Goal: Information Seeking & Learning: Learn about a topic

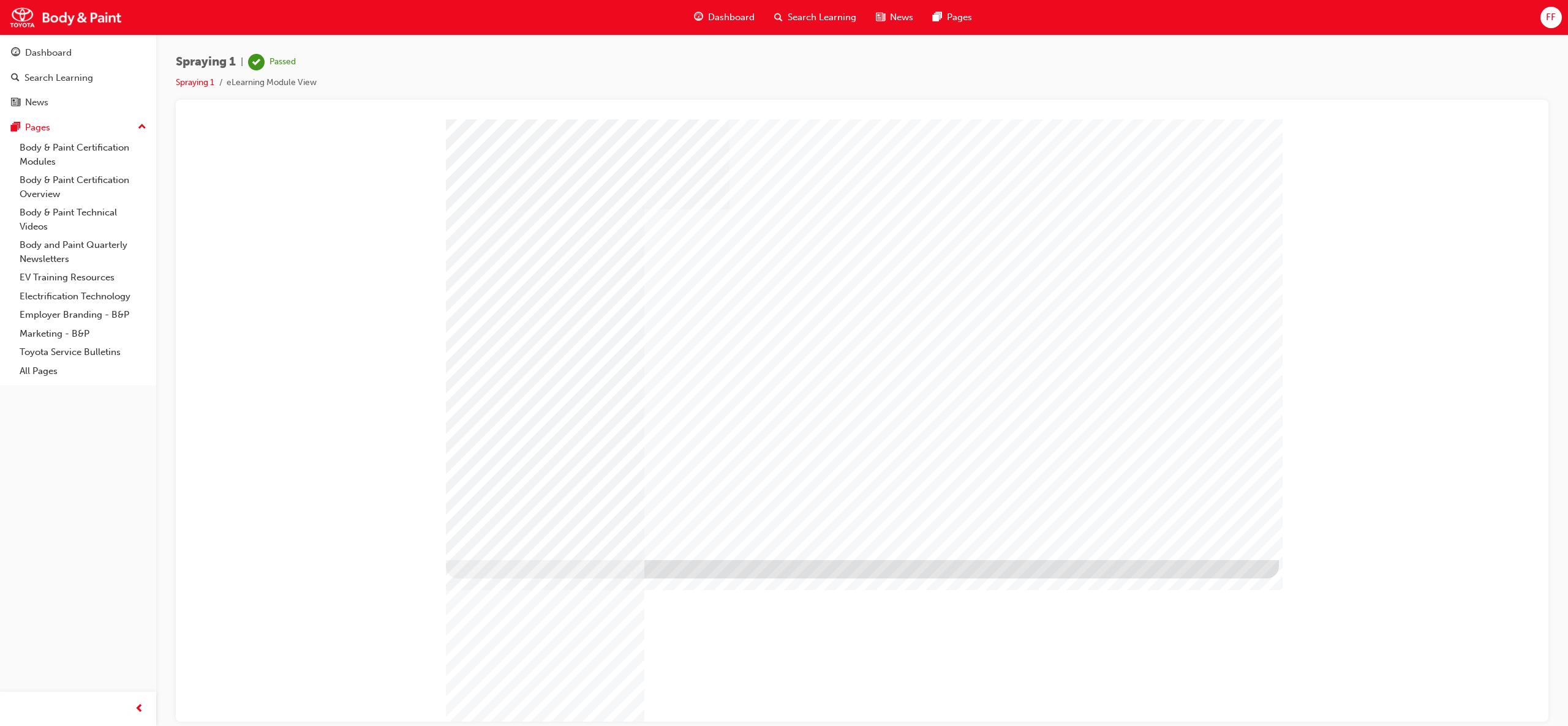
click at [733, 26] on div "Dashboard" at bounding box center [724, 17] width 80 height 25
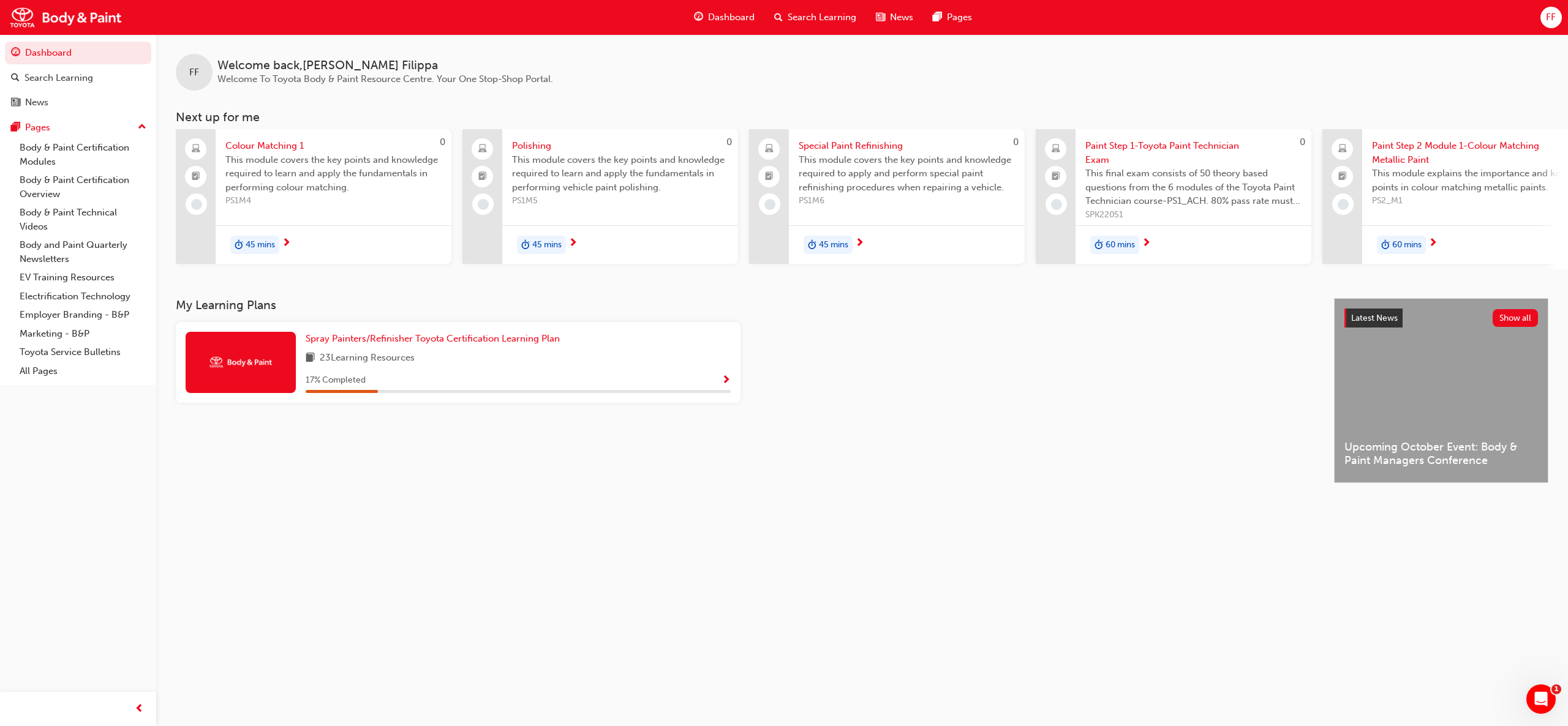
click at [251, 247] on span "45 mins" at bounding box center [260, 245] width 29 height 14
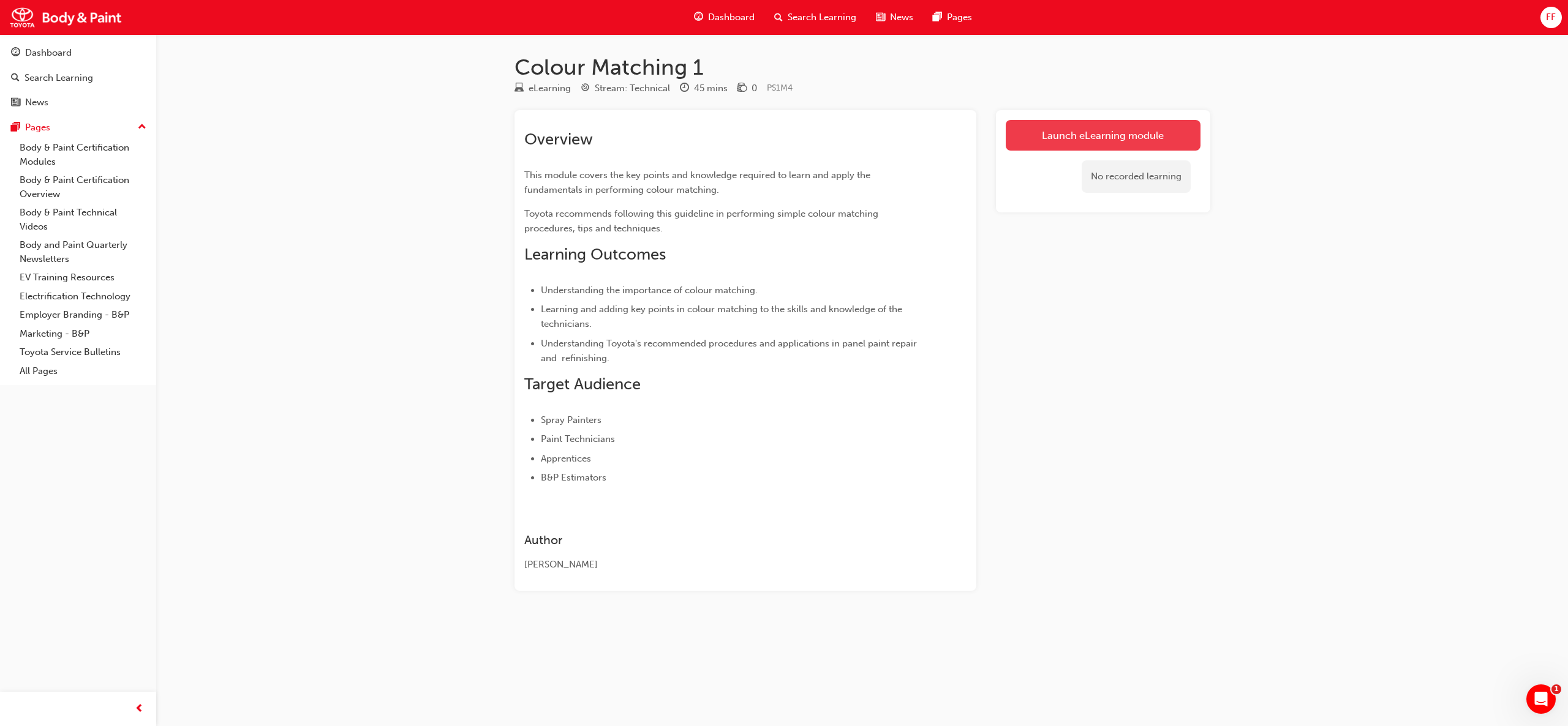
click at [1107, 122] on link "Launch eLearning module" at bounding box center [1103, 135] width 195 height 30
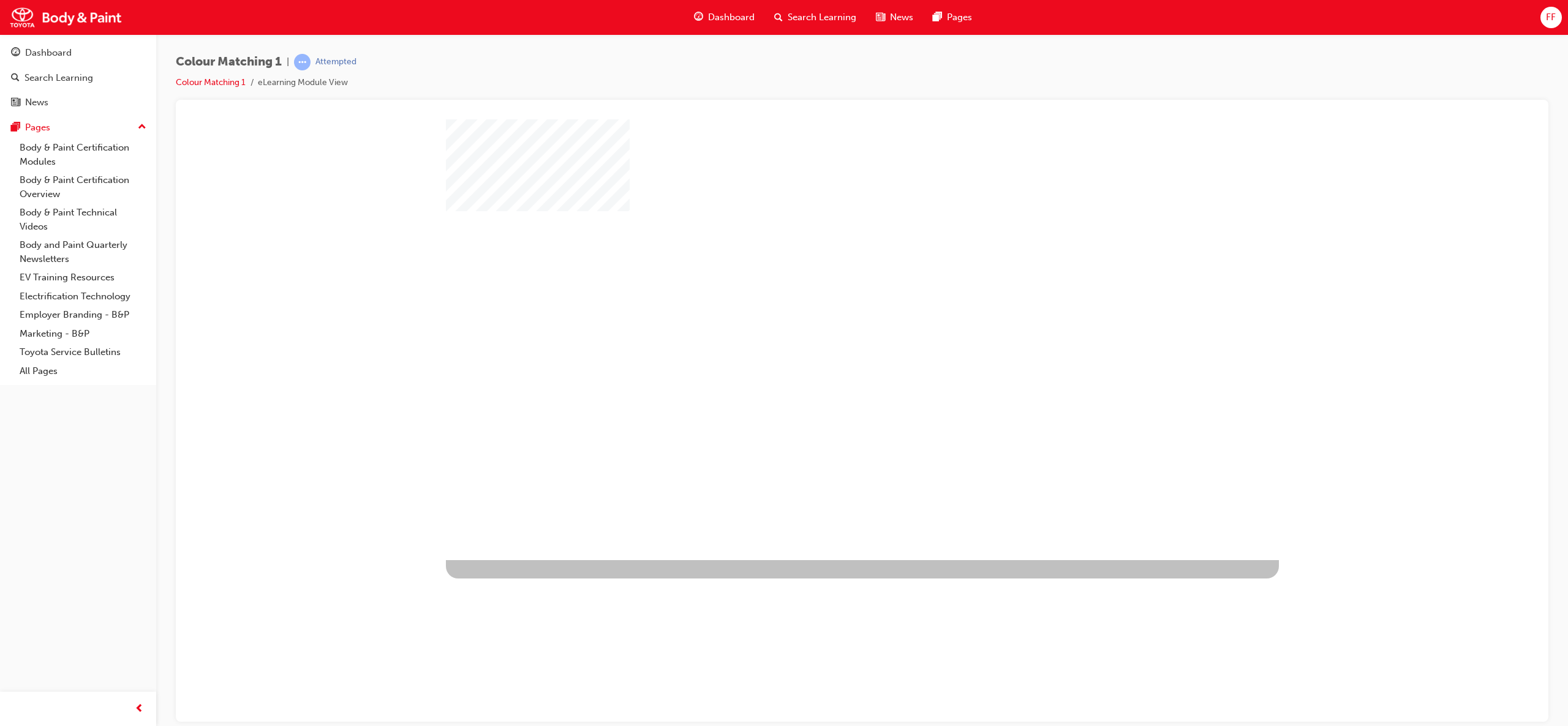
click at [827, 303] on div "play" at bounding box center [827, 303] width 0 height 0
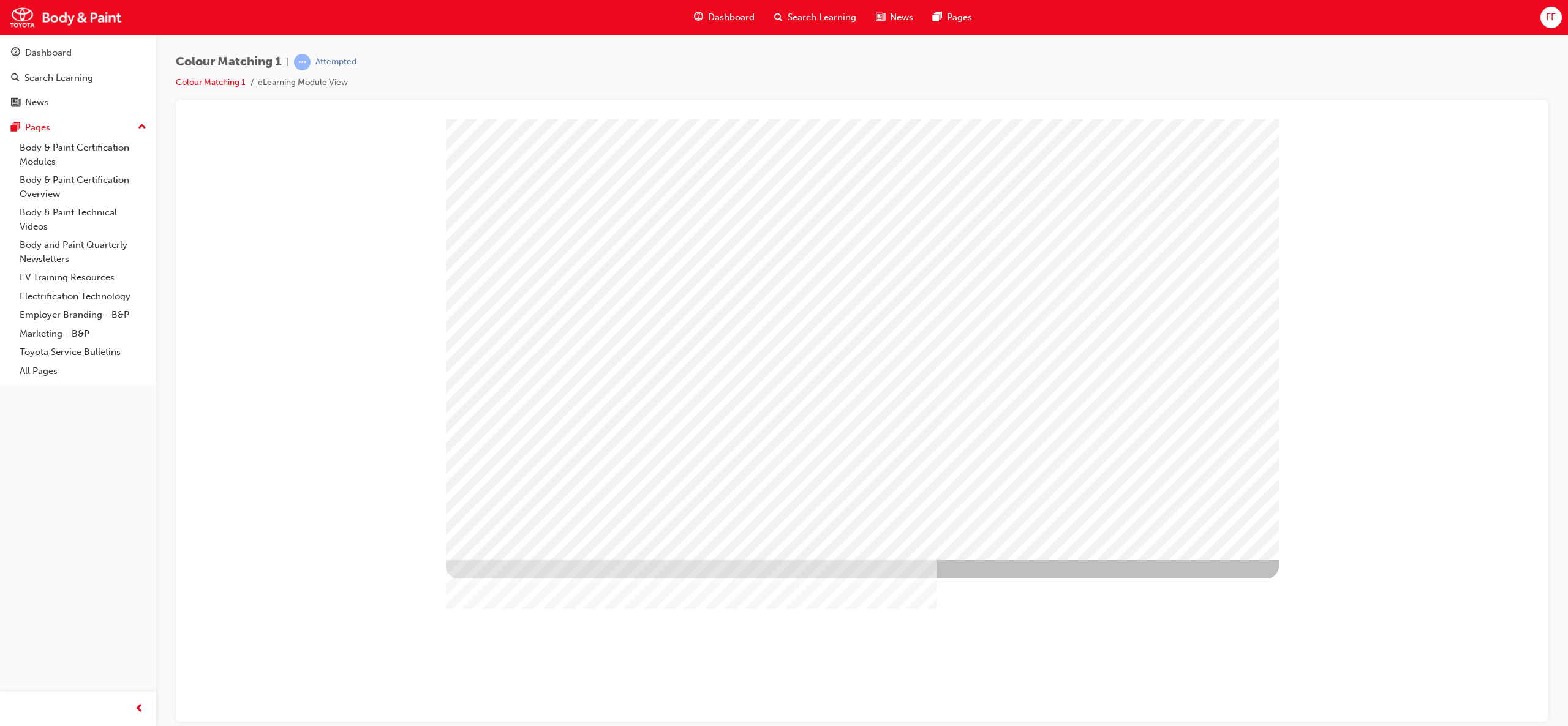
type input "[PERSON_NAME]"
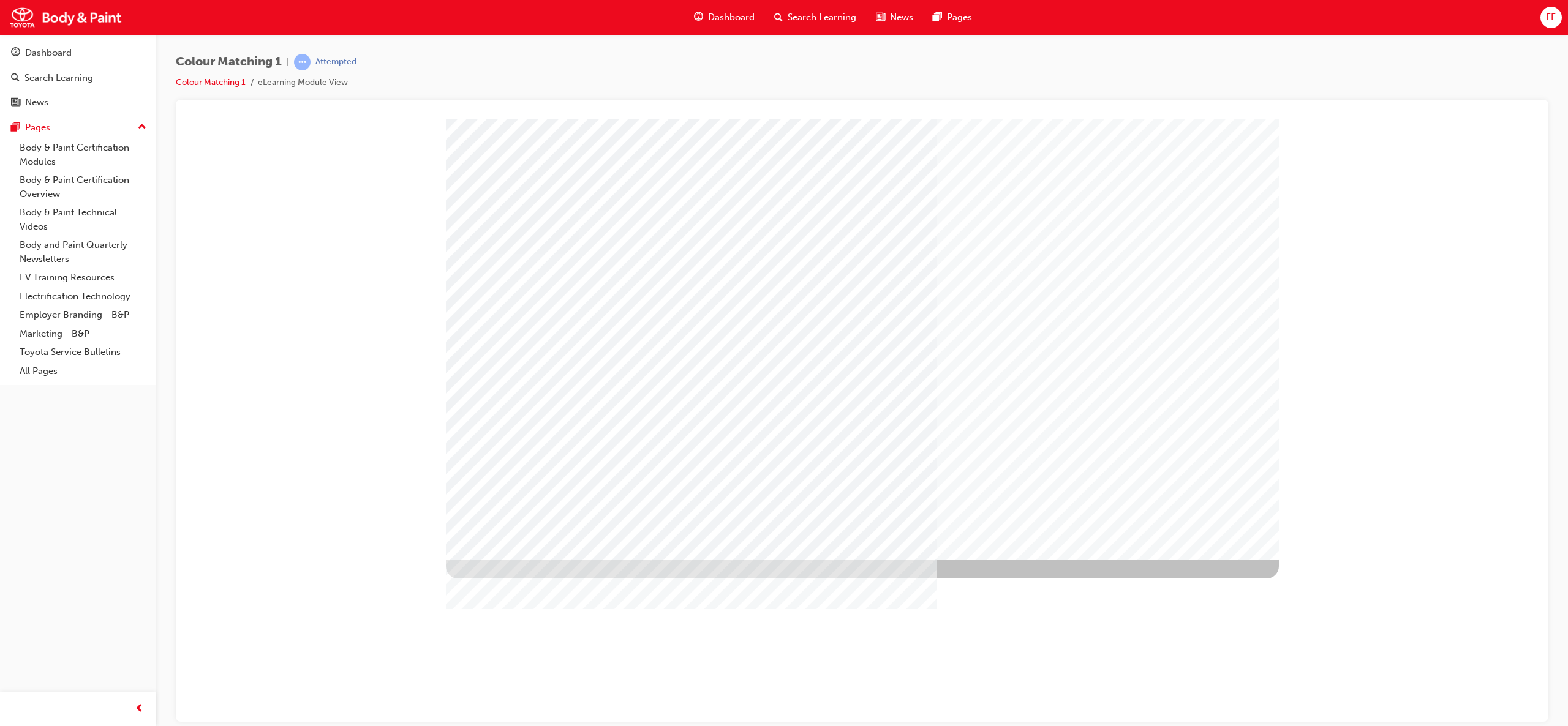
drag, startPoint x: 1203, startPoint y: 535, endPoint x: 1123, endPoint y: 765, distance: 243.5
click at [1123, 123] on html "multistate Loading..." at bounding box center [862, 121] width 1353 height 5
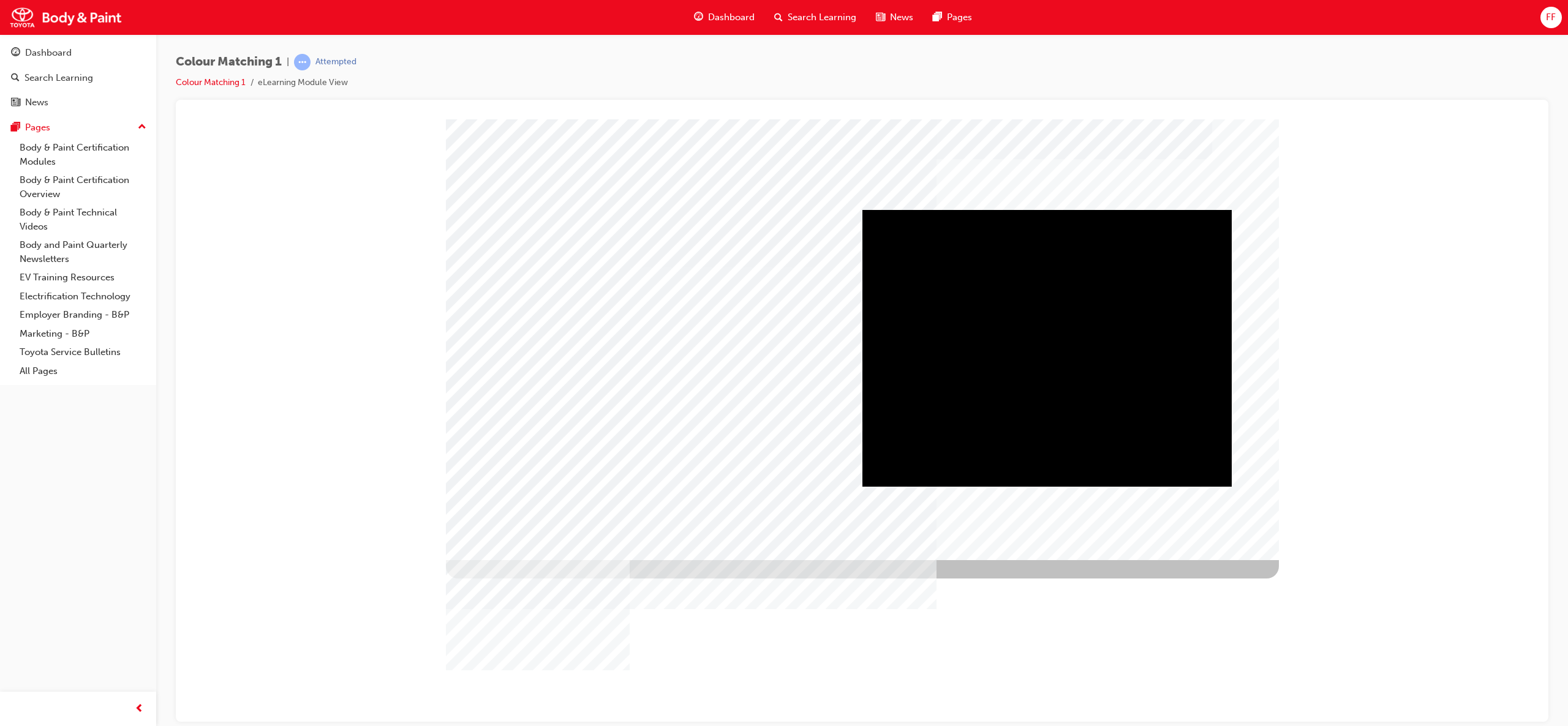
click at [1047, 209] on div "Play" at bounding box center [1047, 209] width 369 height 0
click at [1051, 209] on div "Play" at bounding box center [1047, 209] width 369 height 0
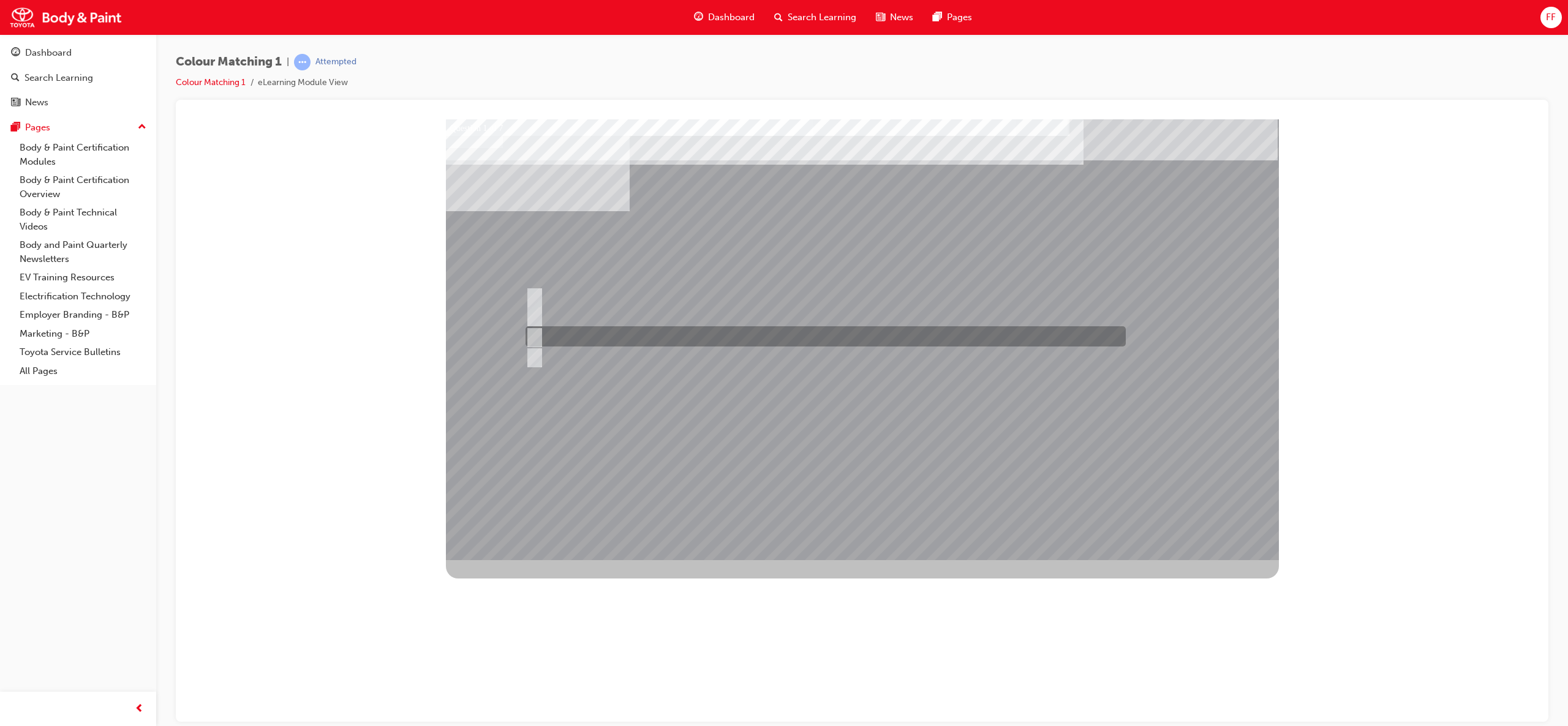
click at [535, 333] on input "Hue" at bounding box center [532, 337] width 13 height 13
radio input "true"
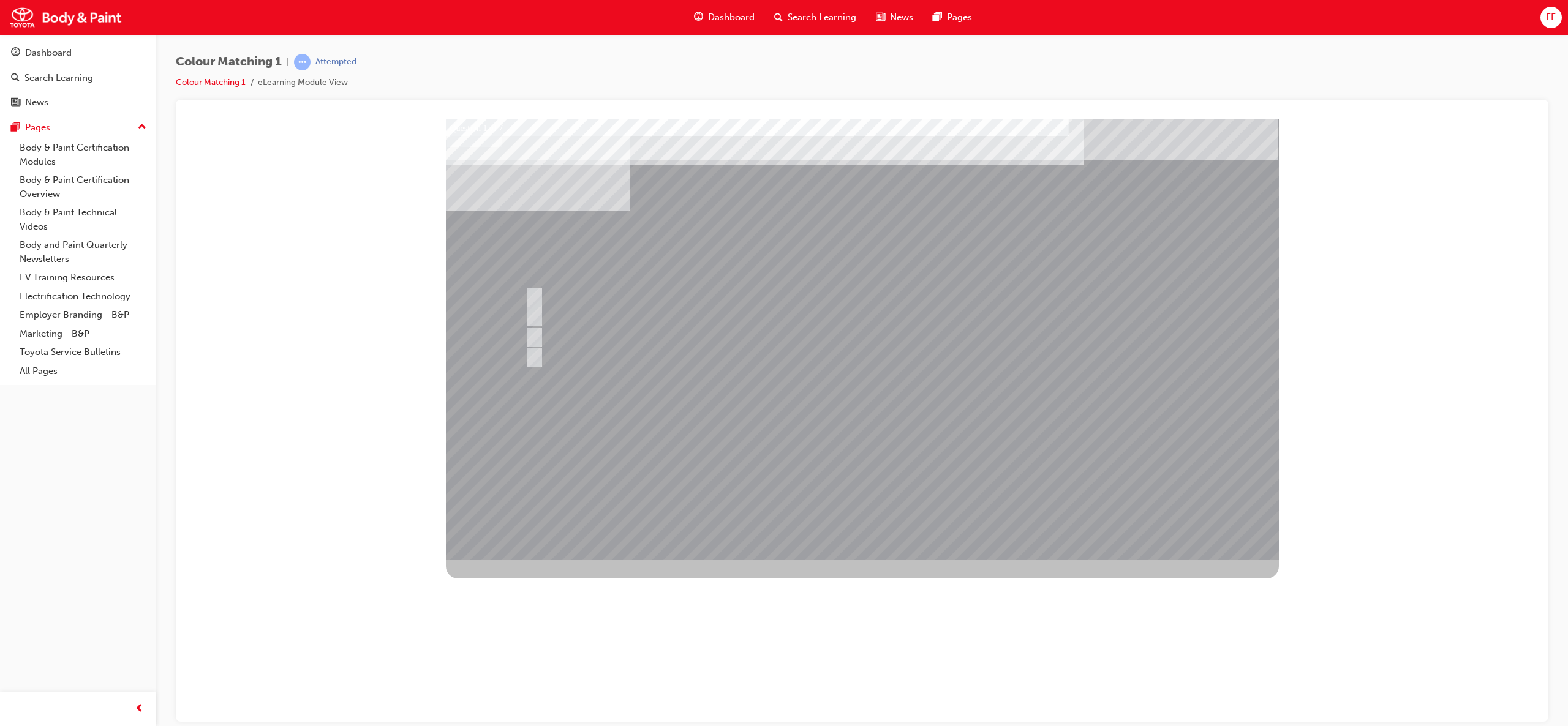
click at [959, 364] on div at bounding box center [862, 340] width 833 height 441
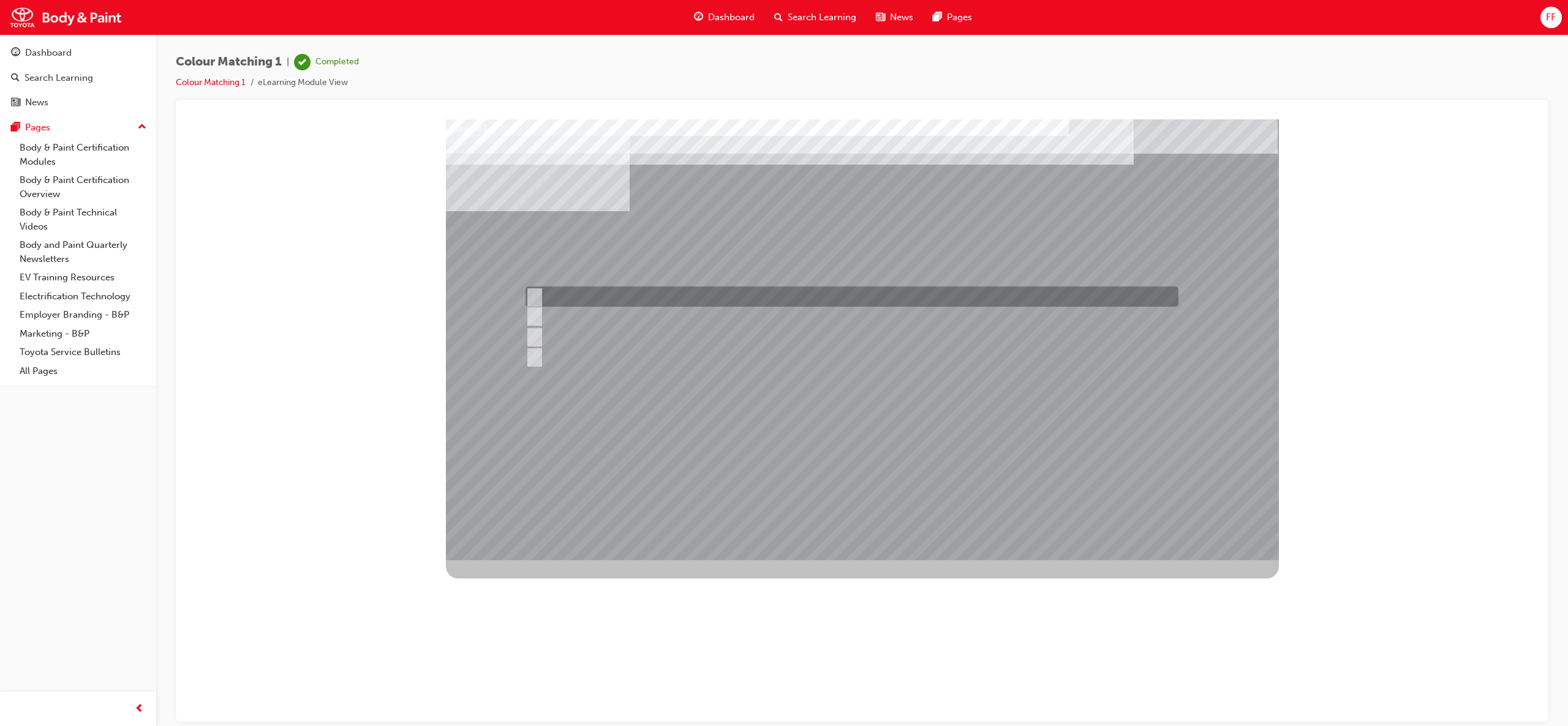
click at [530, 296] on input "1500 - 3000" at bounding box center [532, 296] width 13 height 13
radio input "true"
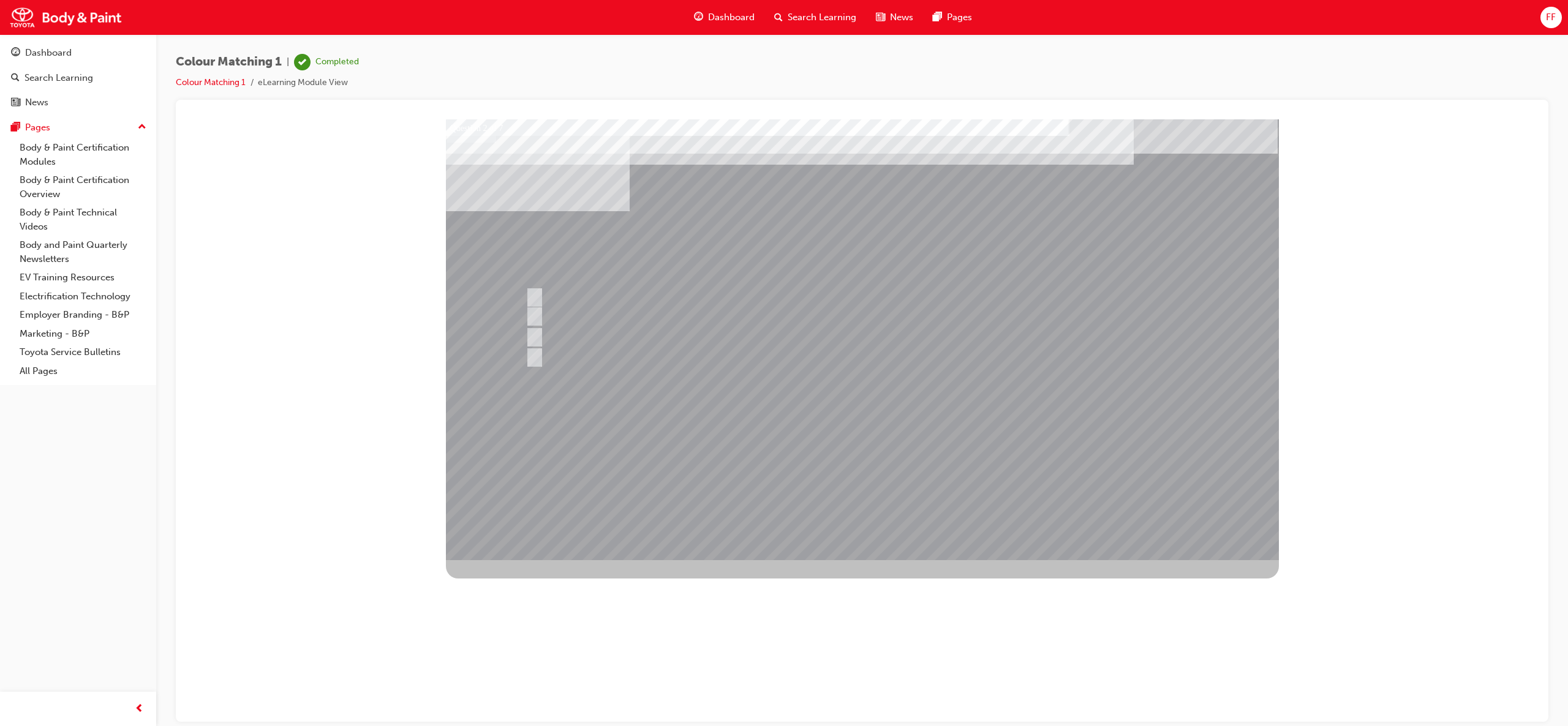
click at [878, 358] on div at bounding box center [862, 340] width 833 height 441
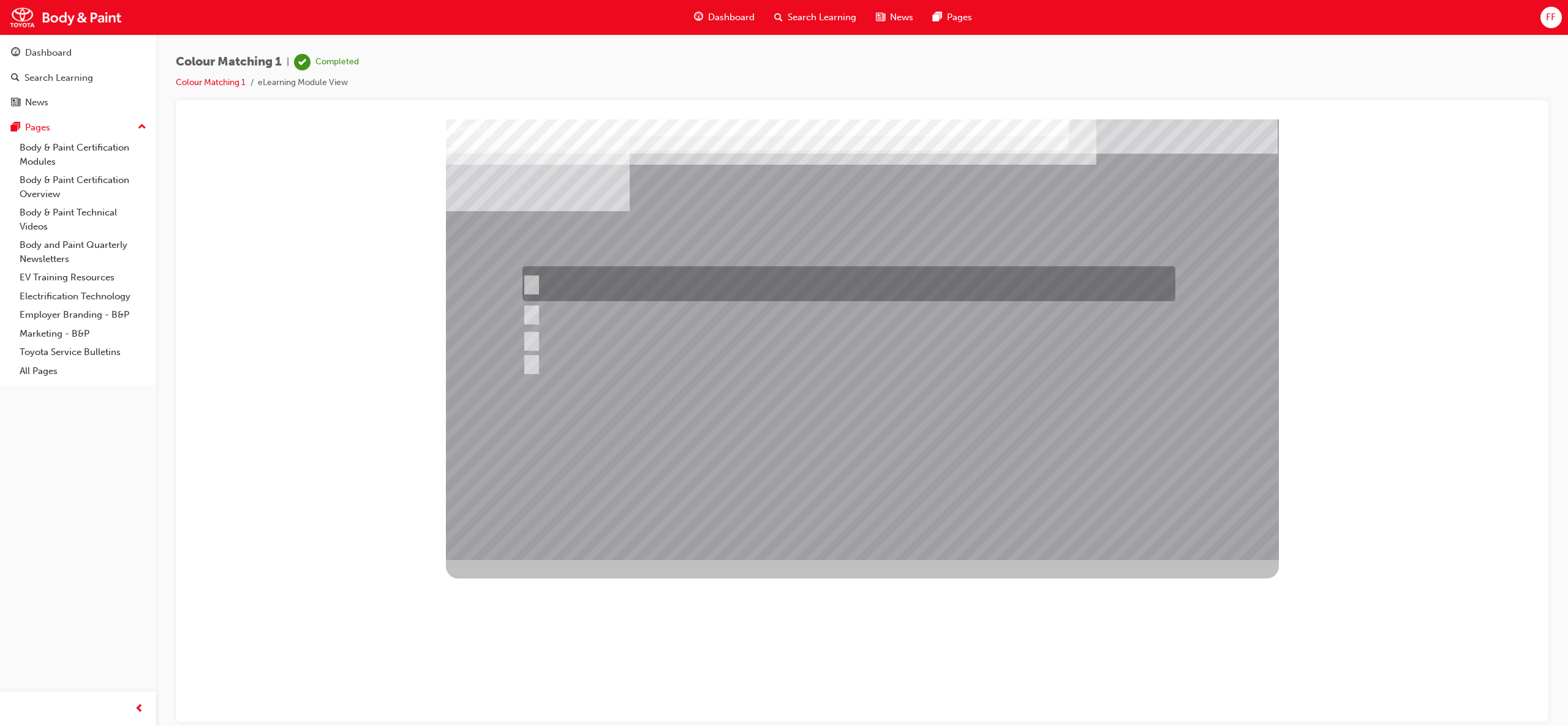
click at [533, 281] on input "Remove dirt from the surface of the paint coat using a polishing compound to re…" at bounding box center [529, 284] width 13 height 13
radio input "true"
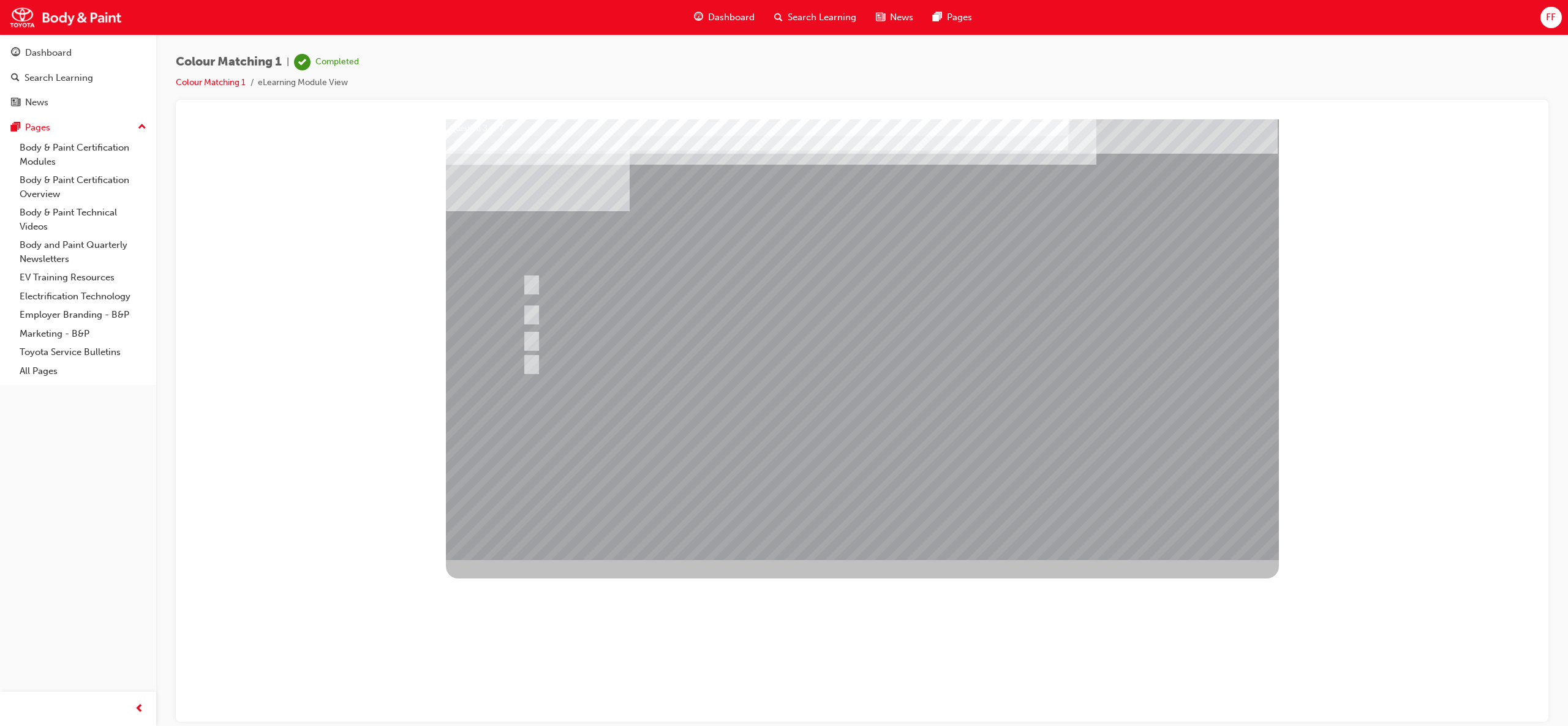
click at [996, 406] on div at bounding box center [862, 340] width 833 height 441
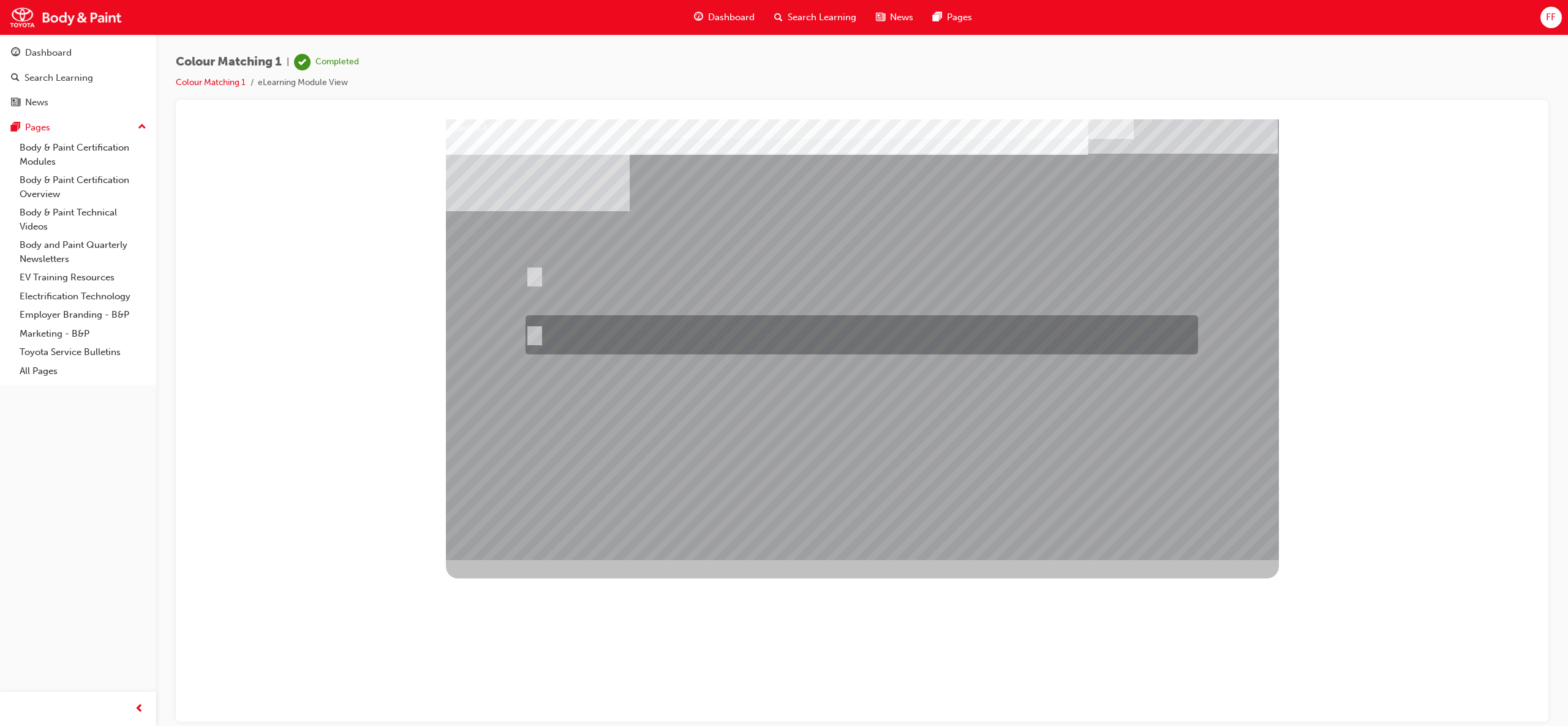
click at [534, 325] on div at bounding box center [859, 335] width 672 height 39
radio input "true"
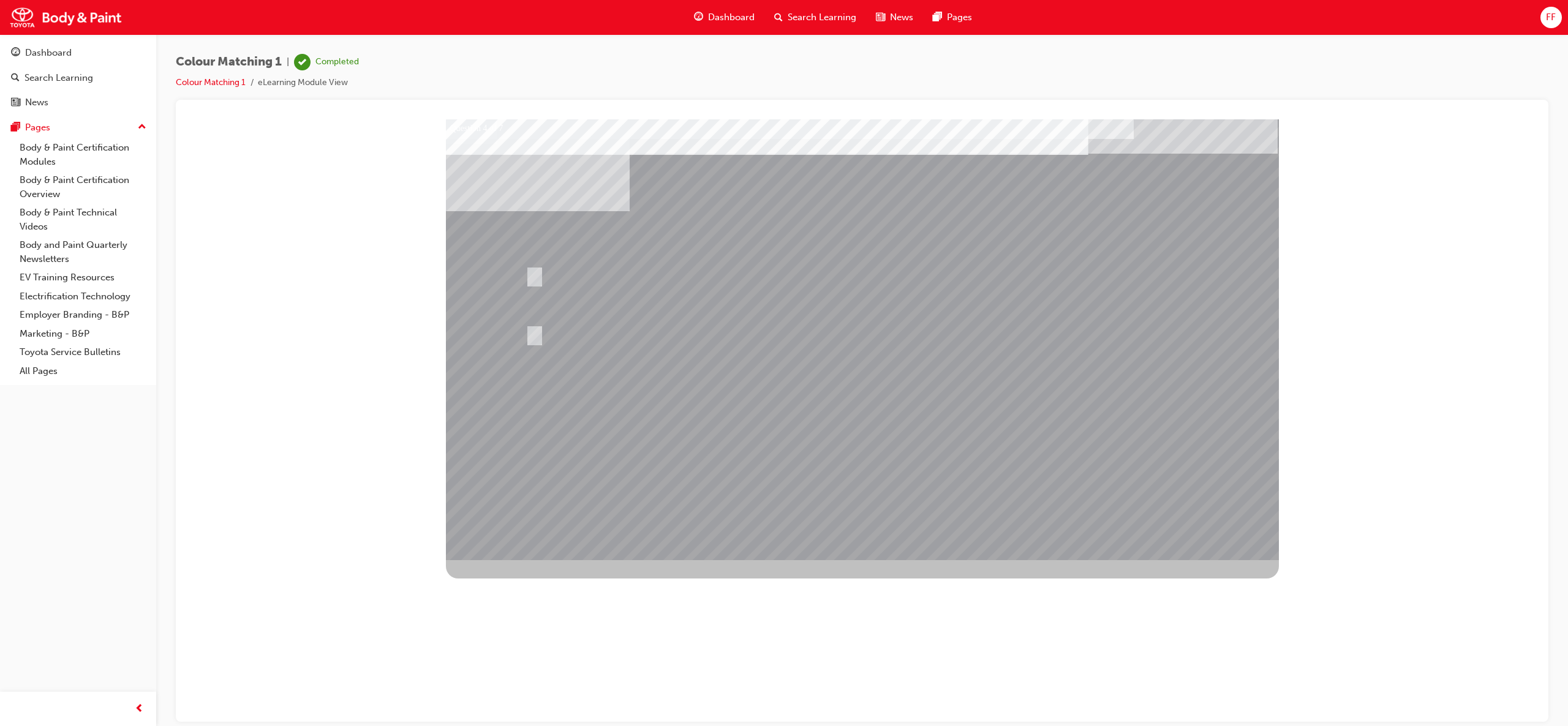
click at [529, 273] on div at bounding box center [862, 340] width 833 height 441
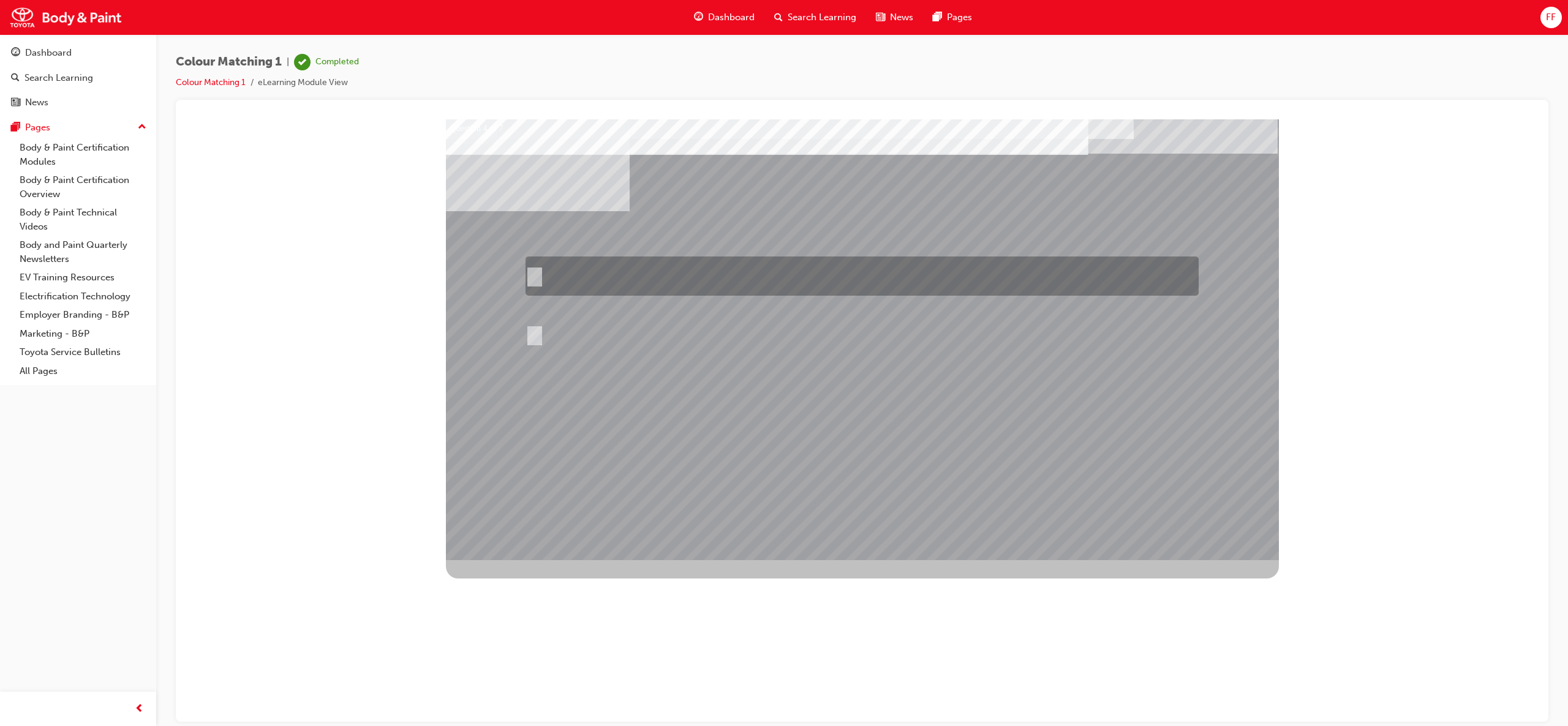
click at [535, 271] on input "If the object to be compared is large, move to a far distance. If the object is…" at bounding box center [532, 276] width 13 height 13
radio input "true"
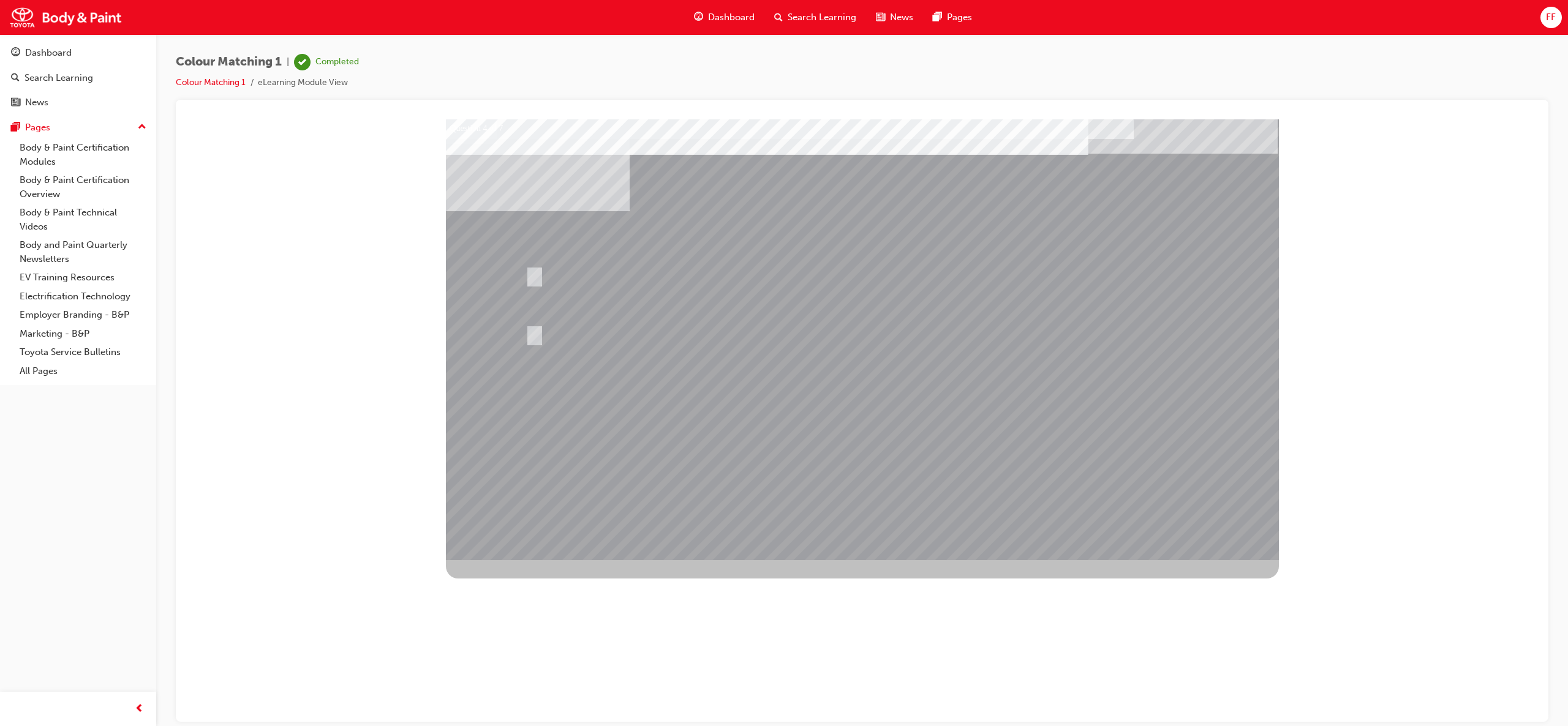
click at [904, 376] on div at bounding box center [862, 340] width 833 height 441
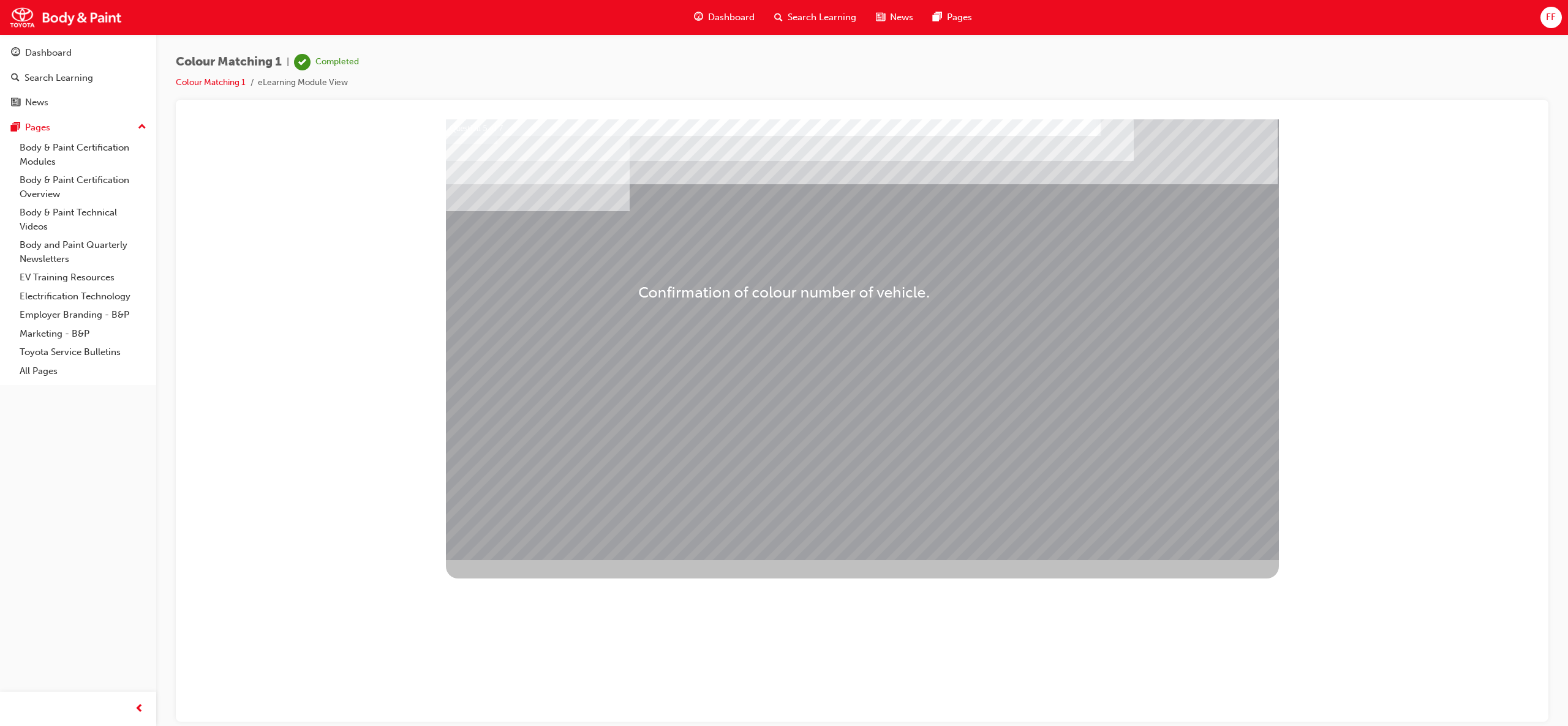
drag, startPoint x: 638, startPoint y: 352, endPoint x: 638, endPoint y: 281, distance: 71.0
click at [638, 281] on div "Question 5 of 7" at bounding box center [862, 340] width 833 height 441
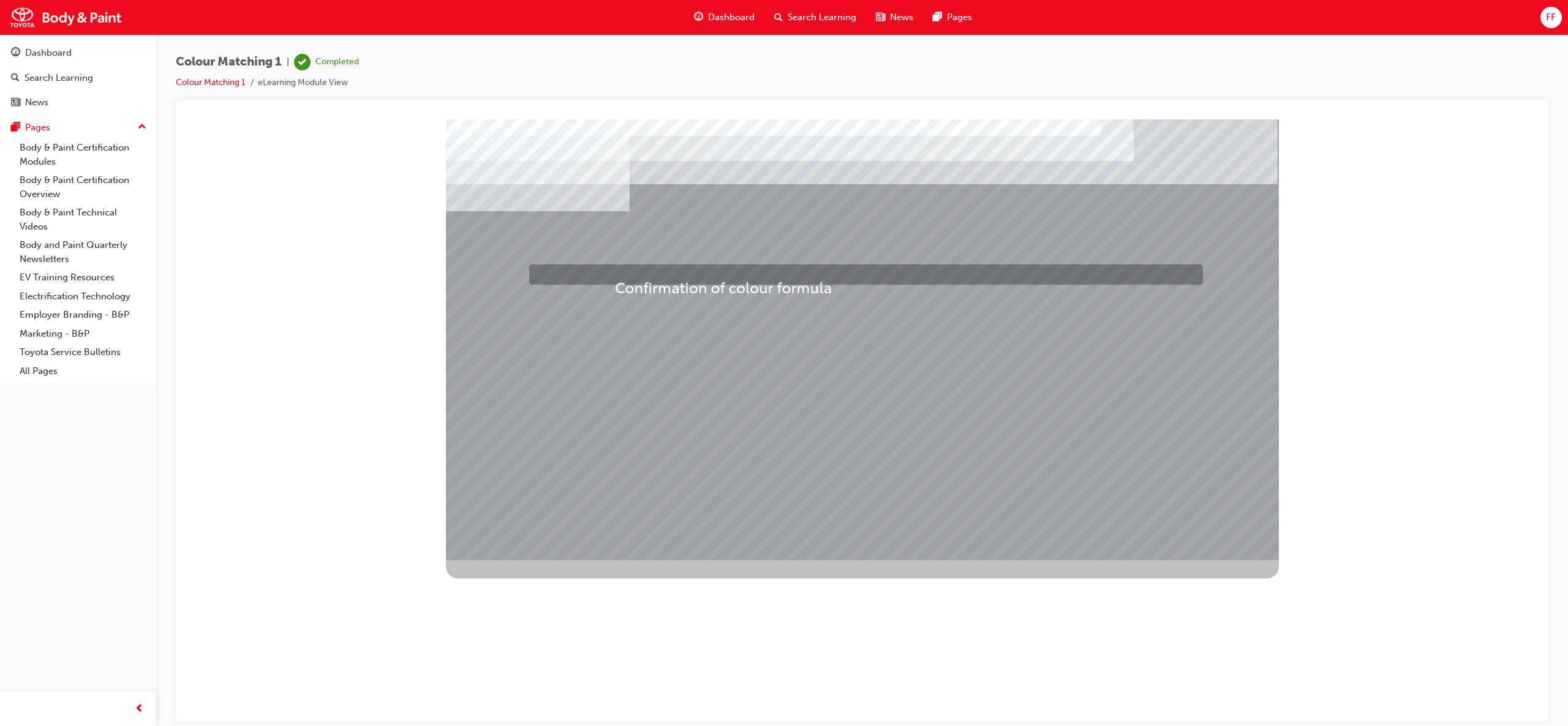
drag, startPoint x: 616, startPoint y: 312, endPoint x: 615, endPoint y: 281, distance: 31.0
click at [615, 281] on div "Question 5 of 7" at bounding box center [862, 340] width 833 height 441
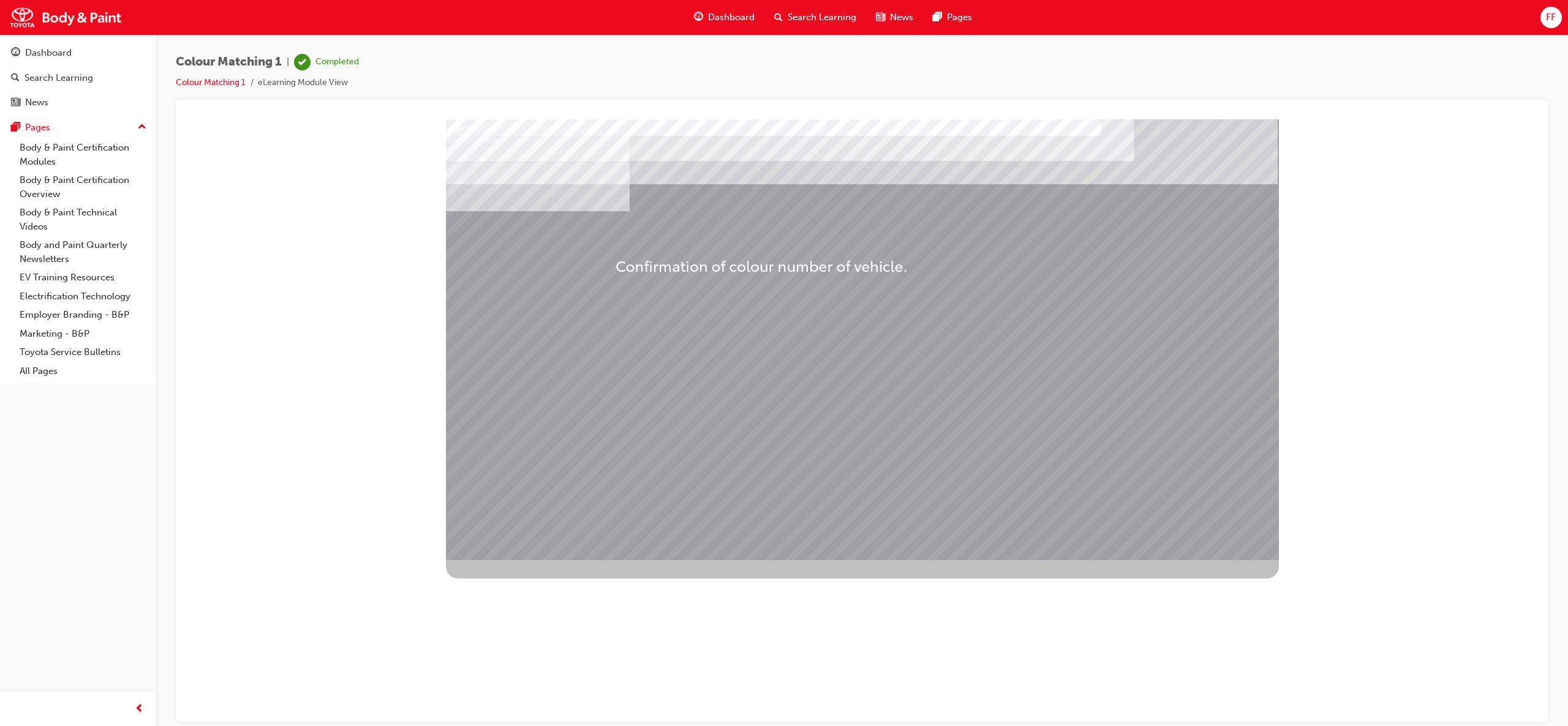
drag, startPoint x: 613, startPoint y: 294, endPoint x: 616, endPoint y: 259, distance: 35.1
click at [616, 259] on div "Question 5 of 7" at bounding box center [862, 340] width 833 height 441
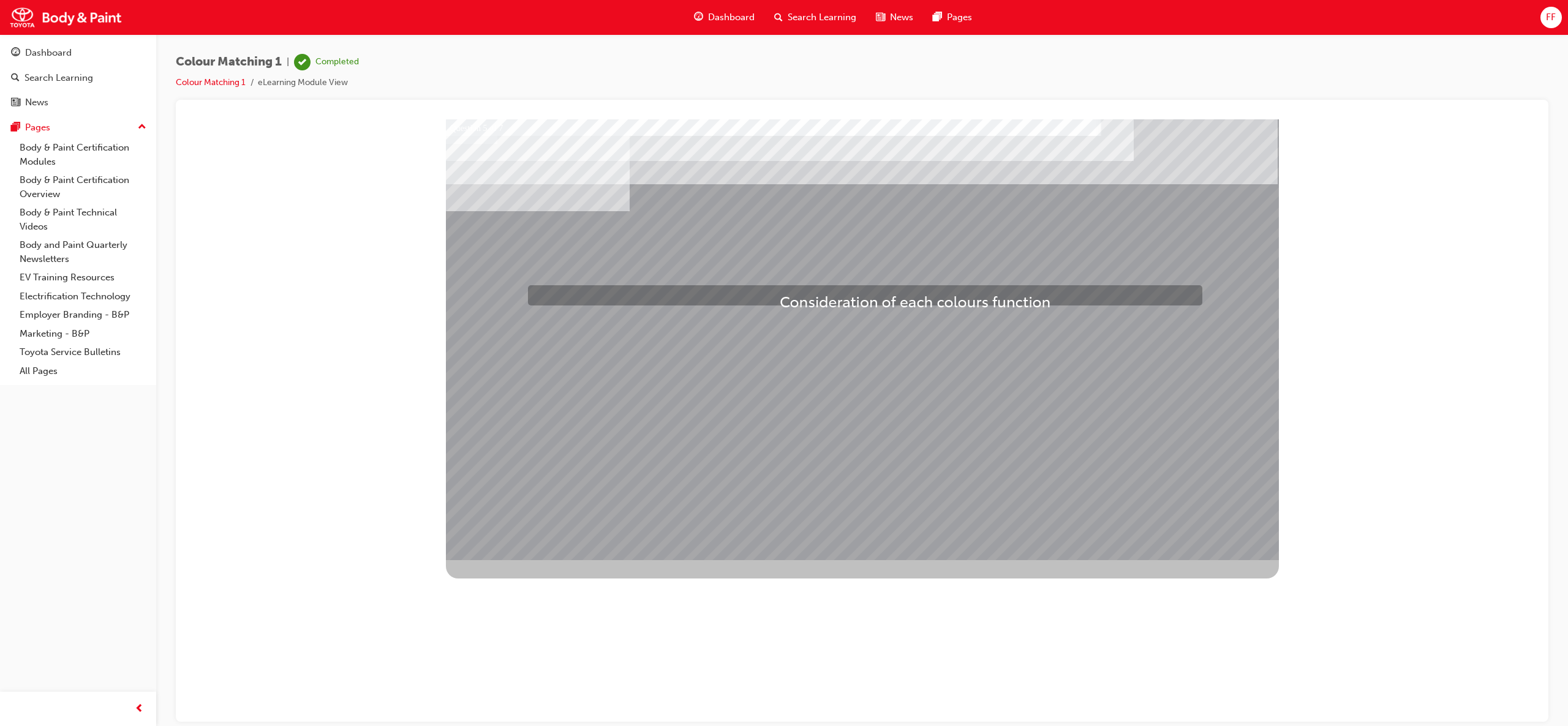
drag, startPoint x: 787, startPoint y: 320, endPoint x: 779, endPoint y: 294, distance: 27.2
click at [779, 294] on div "Question 5 of 7" at bounding box center [862, 340] width 833 height 441
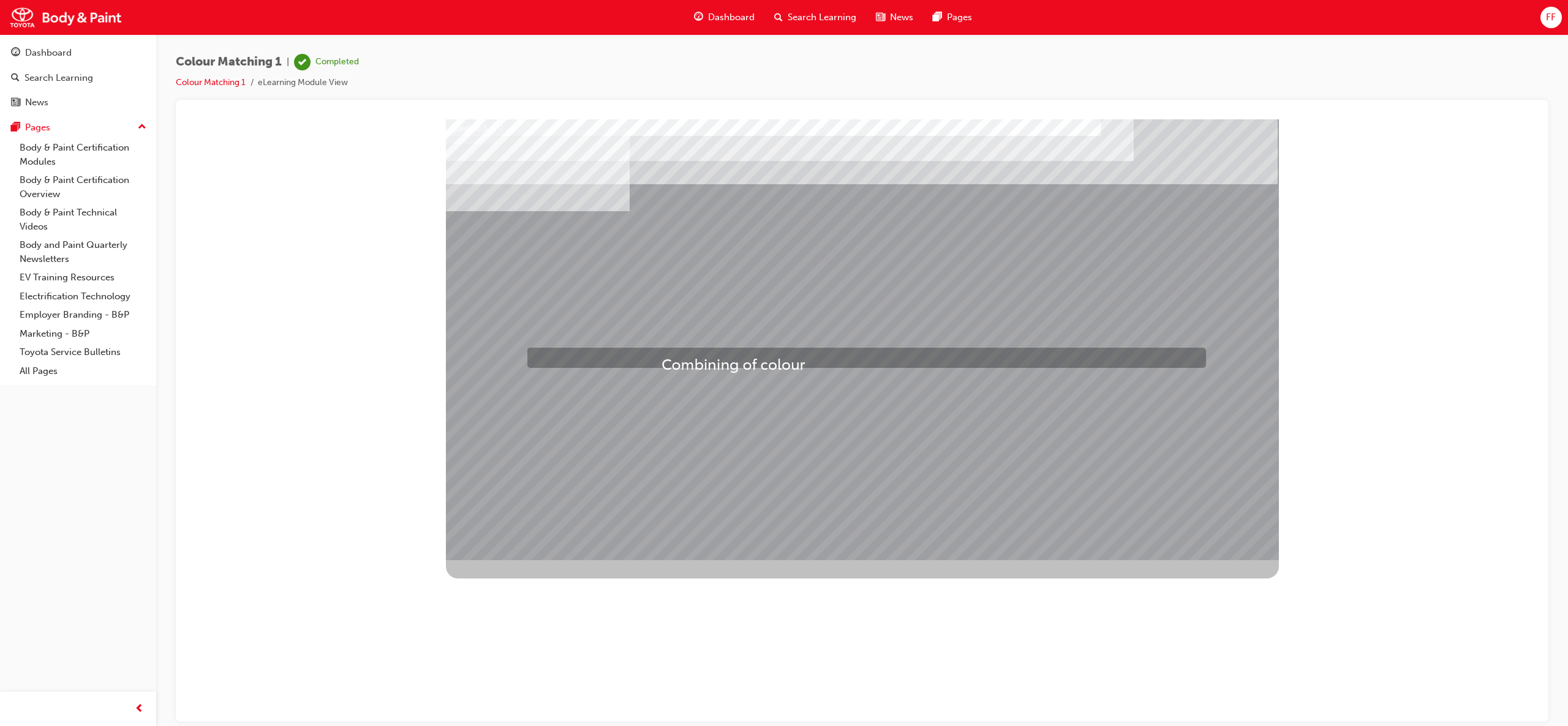
drag, startPoint x: 662, startPoint y: 335, endPoint x: 662, endPoint y: 357, distance: 22.0
click at [662, 357] on div "Question 5 of 7" at bounding box center [862, 340] width 833 height 441
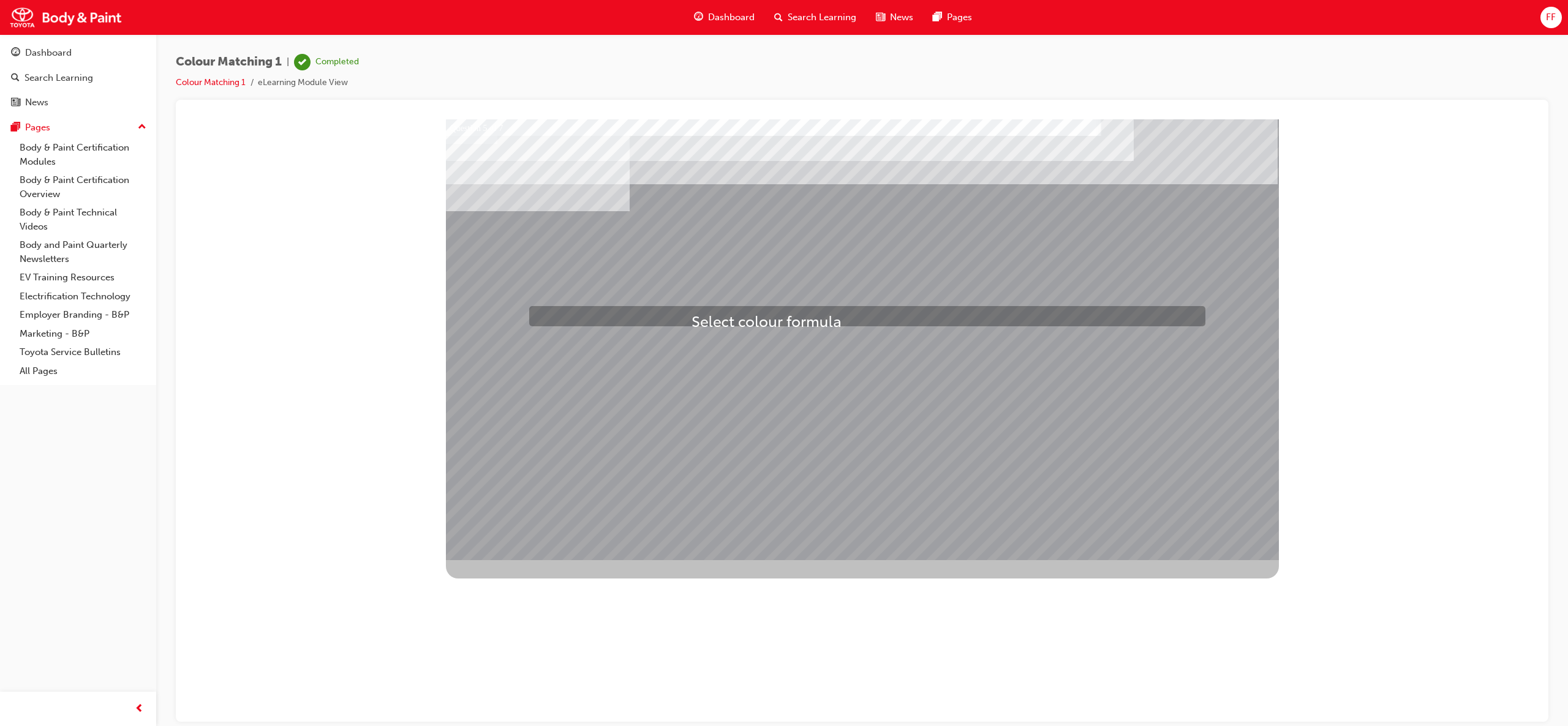
drag, startPoint x: 691, startPoint y: 337, endPoint x: 691, endPoint y: 314, distance: 23.0
click at [691, 314] on div "Question 5 of 7" at bounding box center [862, 340] width 833 height 441
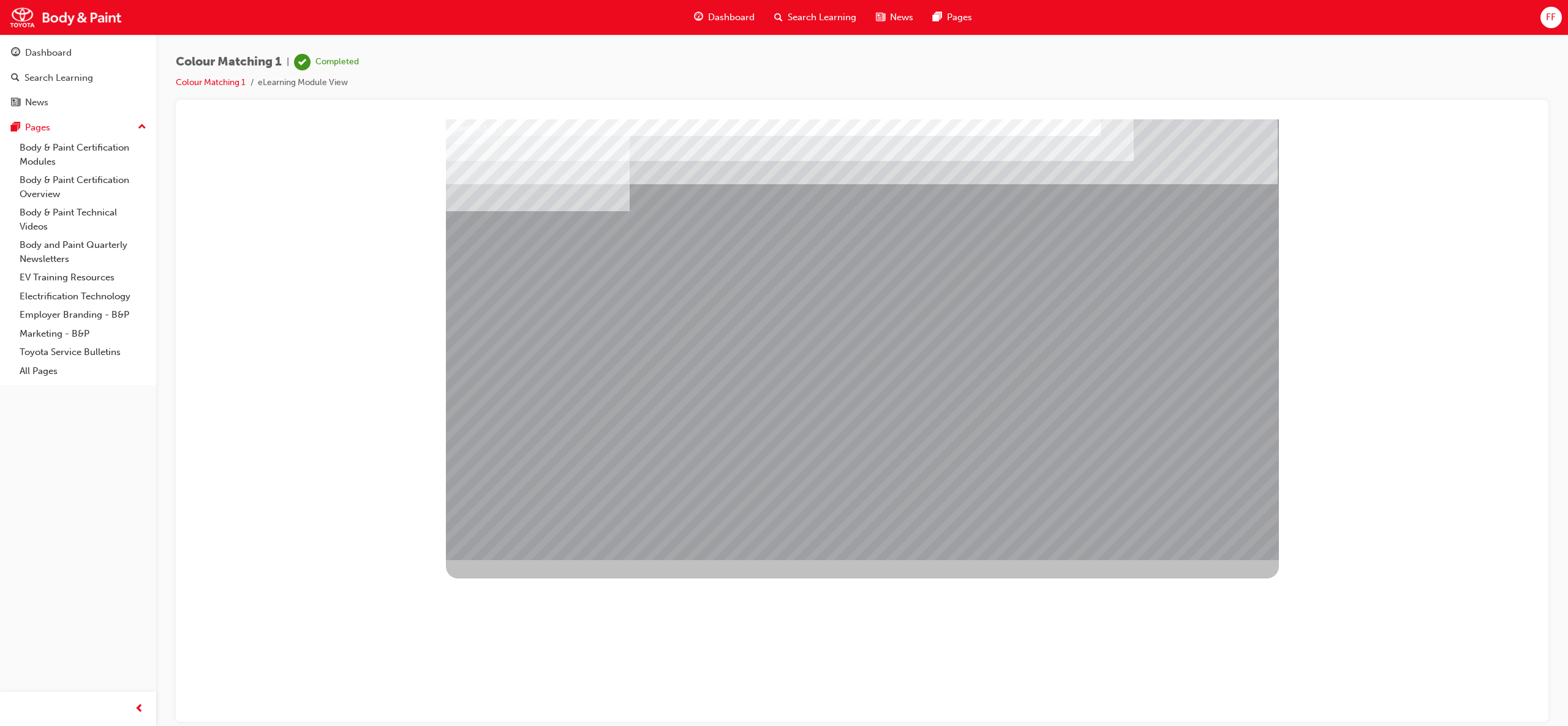
click at [901, 415] on div at bounding box center [862, 340] width 833 height 441
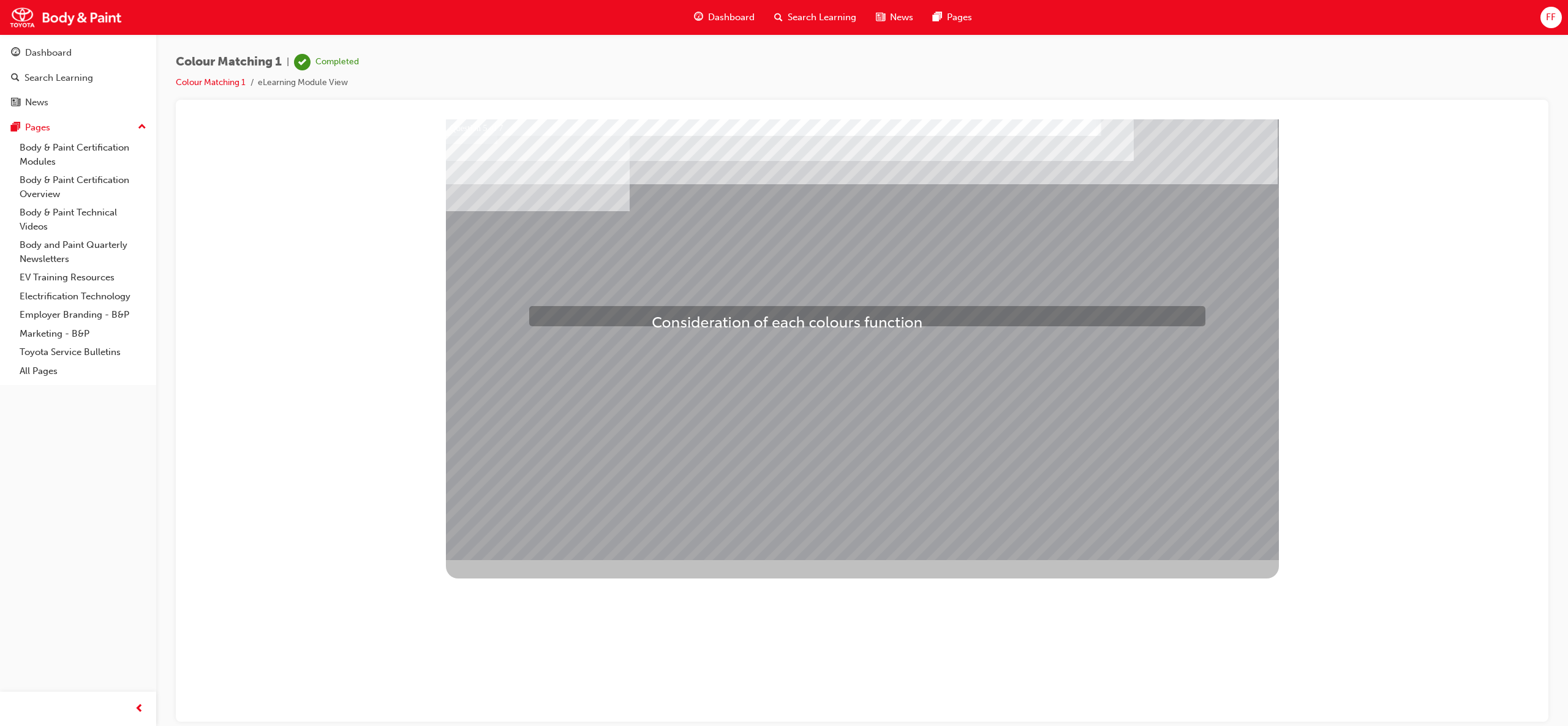
drag, startPoint x: 652, startPoint y: 290, endPoint x: 652, endPoint y: 315, distance: 25.0
click at [652, 315] on div "Question 5 of 7" at bounding box center [862, 340] width 833 height 441
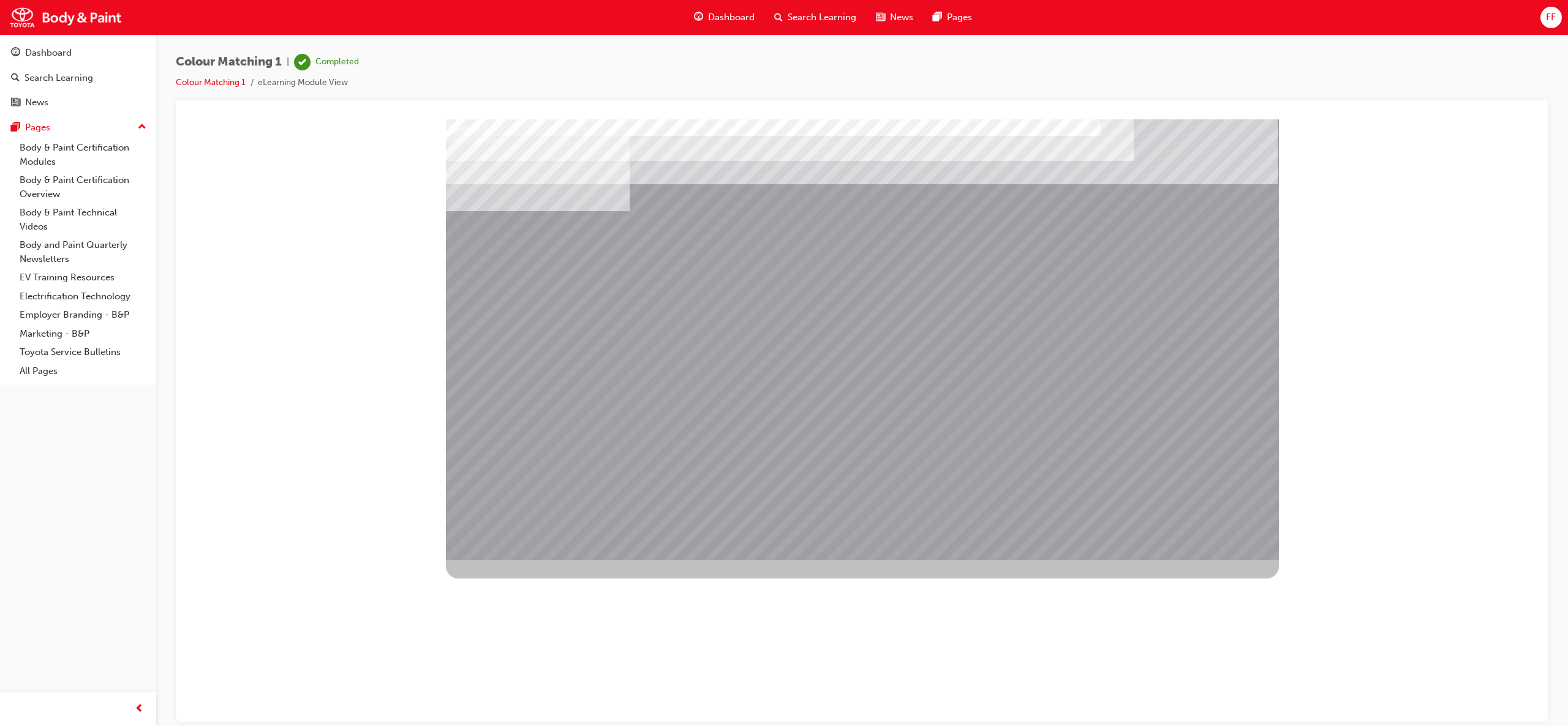
click at [915, 408] on div at bounding box center [862, 340] width 833 height 441
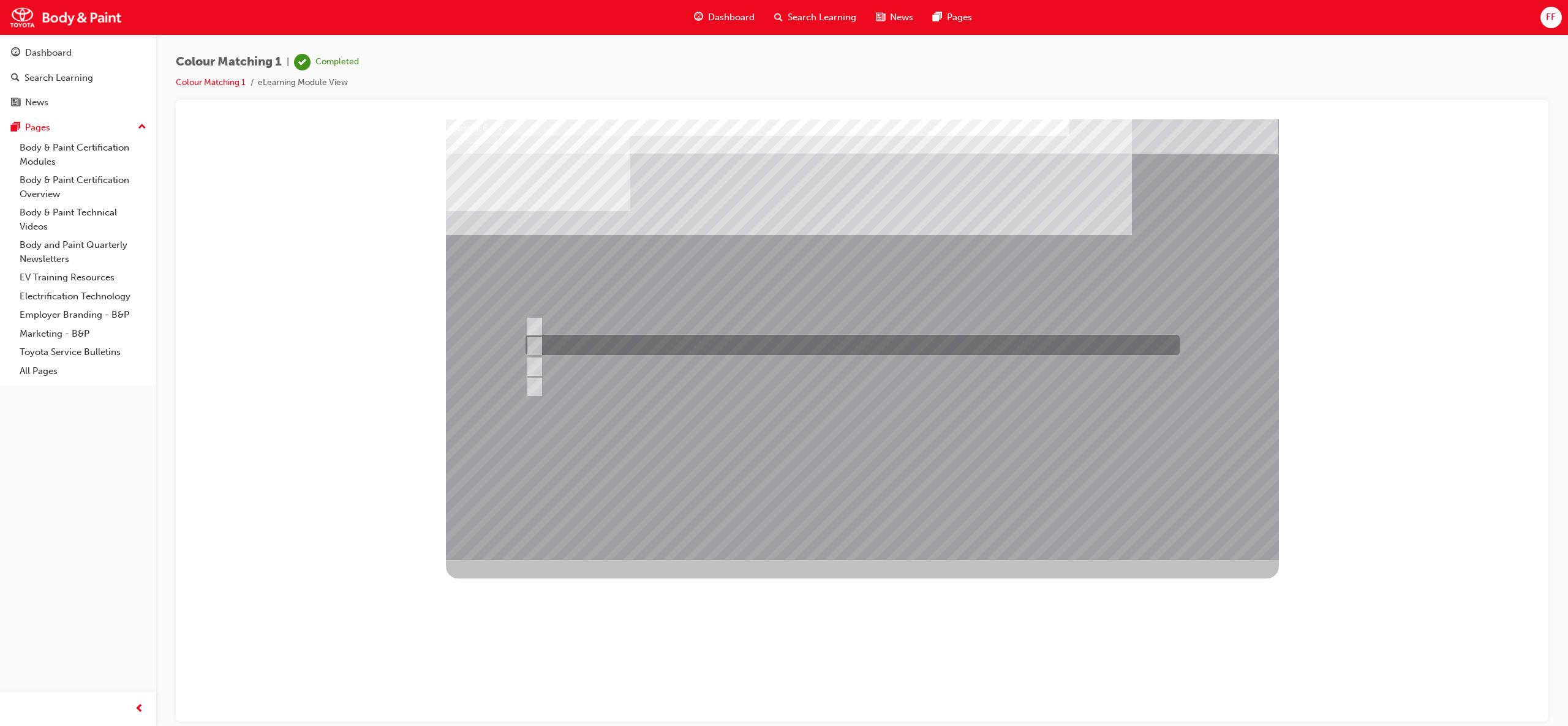
click at [545, 345] on div at bounding box center [850, 345] width 654 height 21
radio input "true"
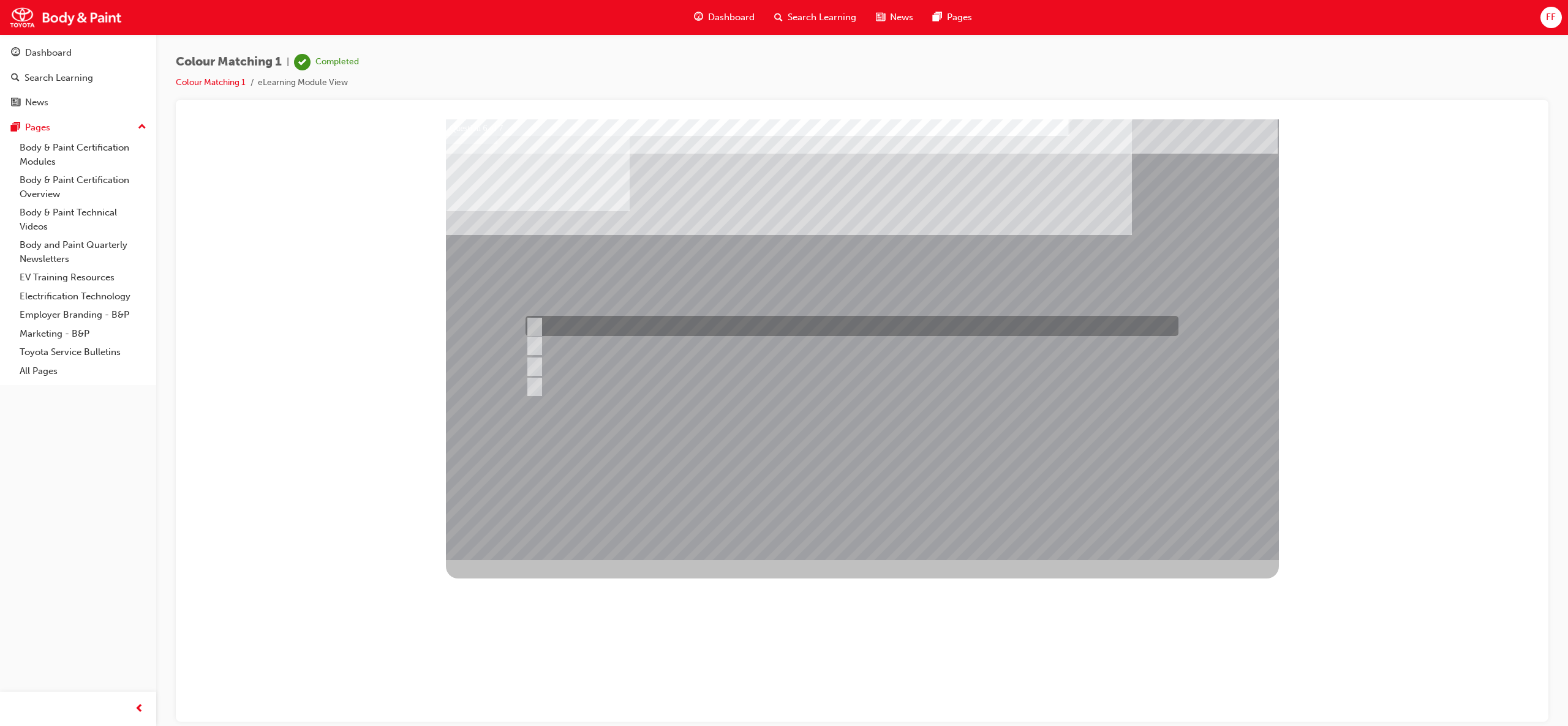
click at [530, 325] on input "Rising colour" at bounding box center [532, 326] width 13 height 13
radio input "true"
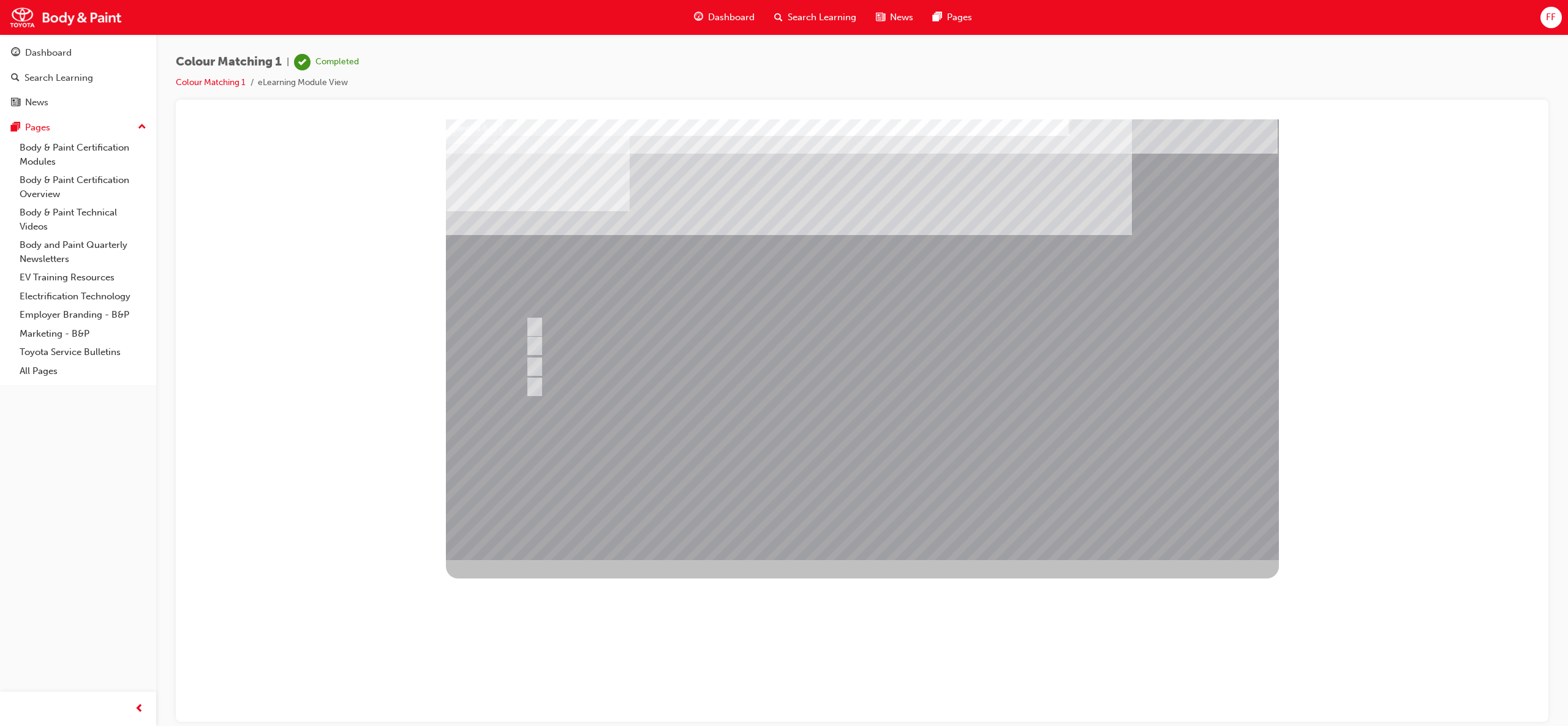
click at [923, 396] on div at bounding box center [862, 340] width 833 height 441
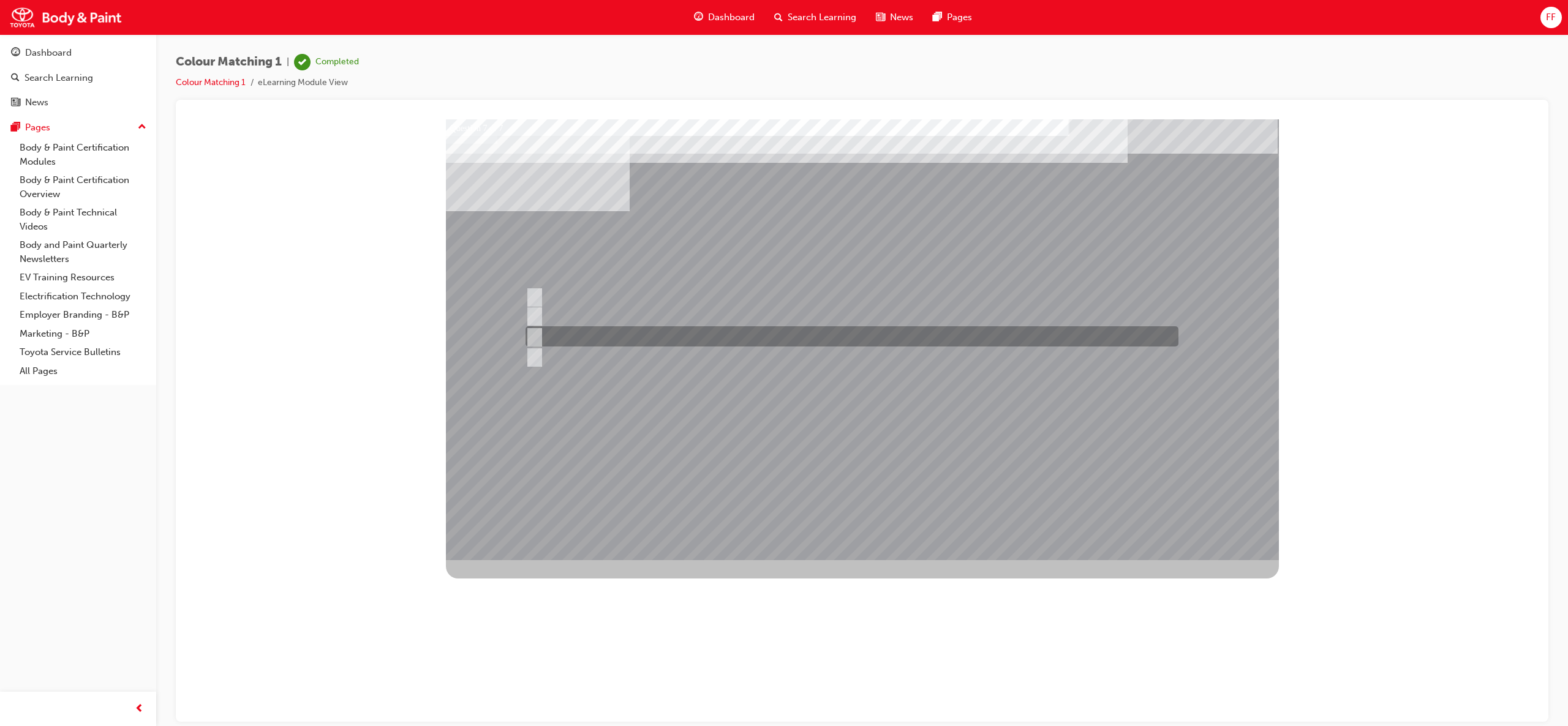
click at [537, 337] on input "Light sources" at bounding box center [532, 337] width 13 height 13
radio input "true"
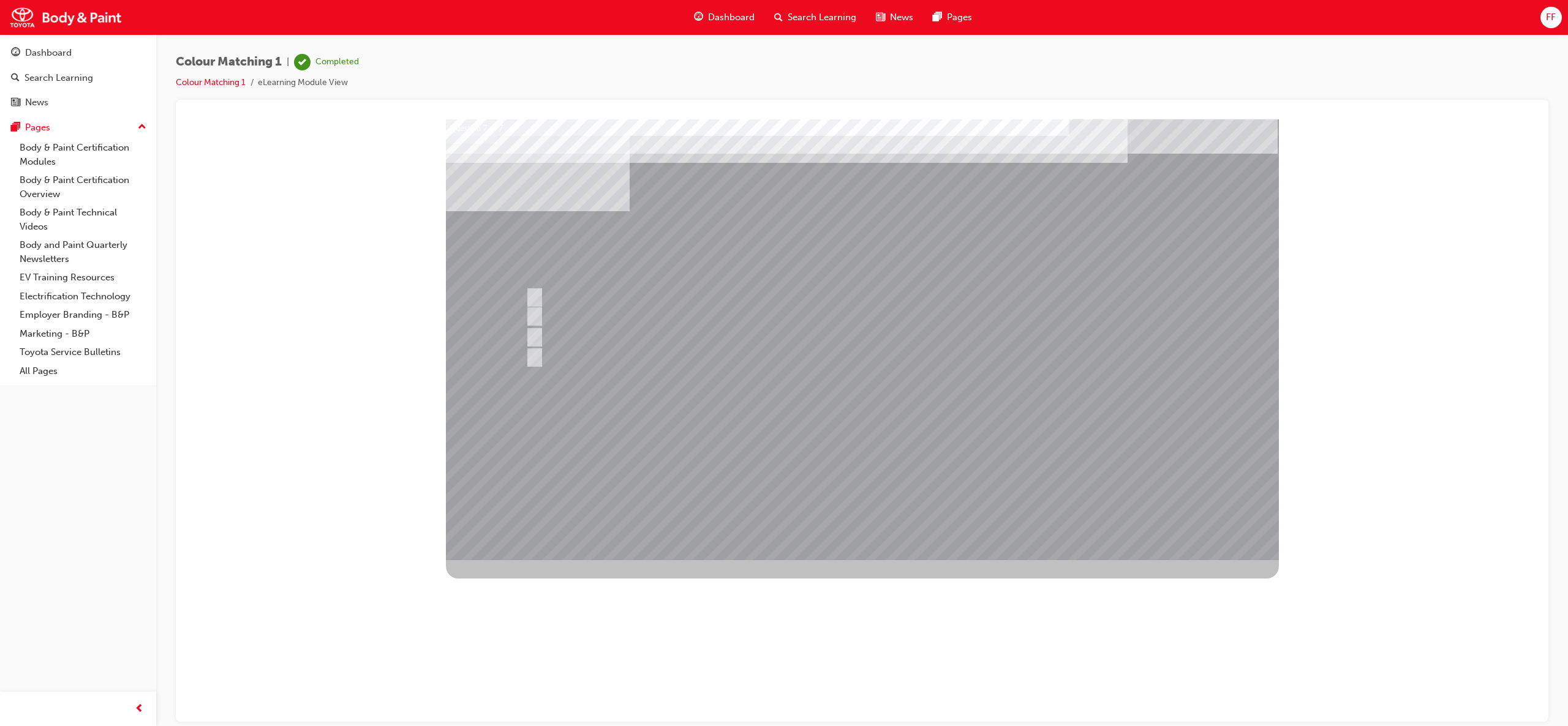
click at [963, 389] on div at bounding box center [862, 340] width 833 height 441
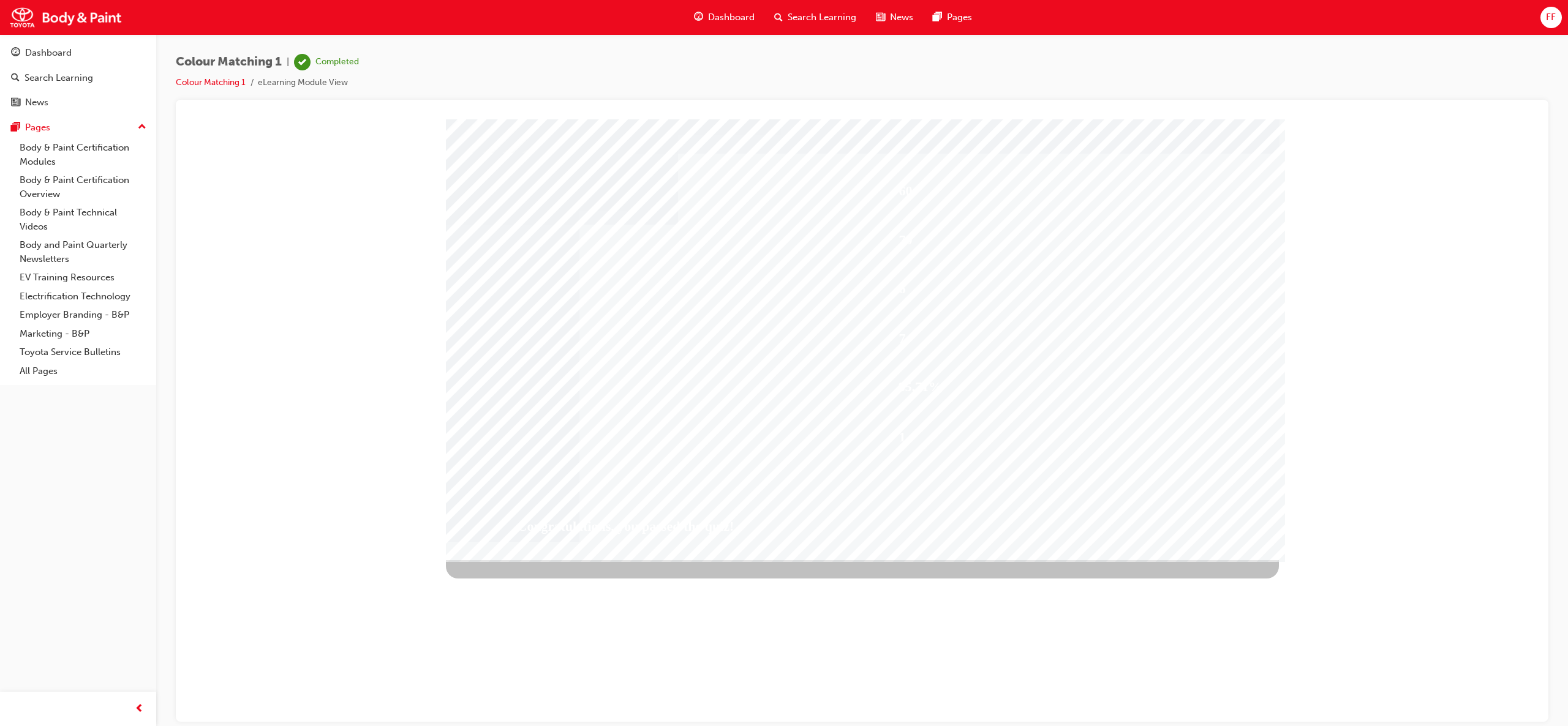
click at [730, 17] on span "Dashboard" at bounding box center [731, 18] width 47 height 14
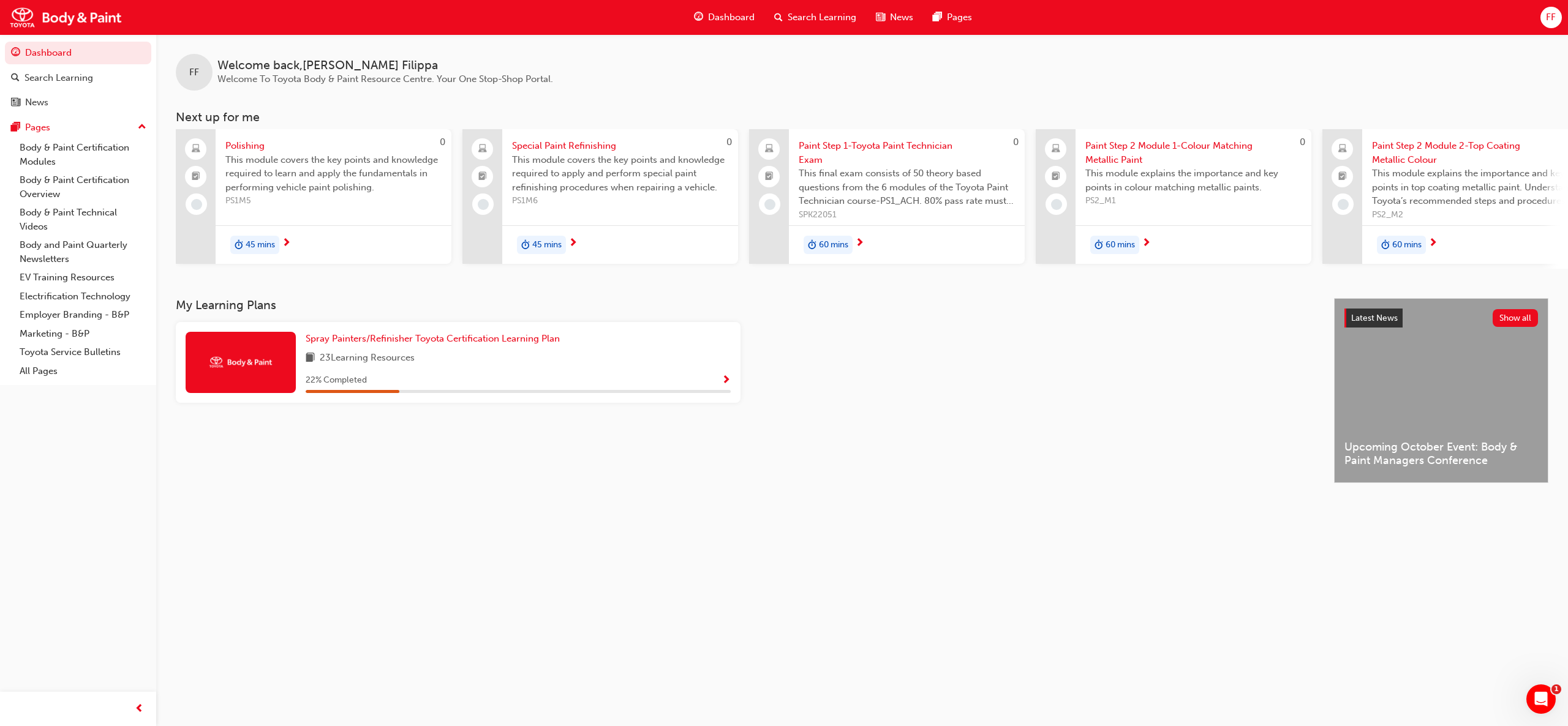
click at [267, 241] on span "45 mins" at bounding box center [260, 245] width 29 height 14
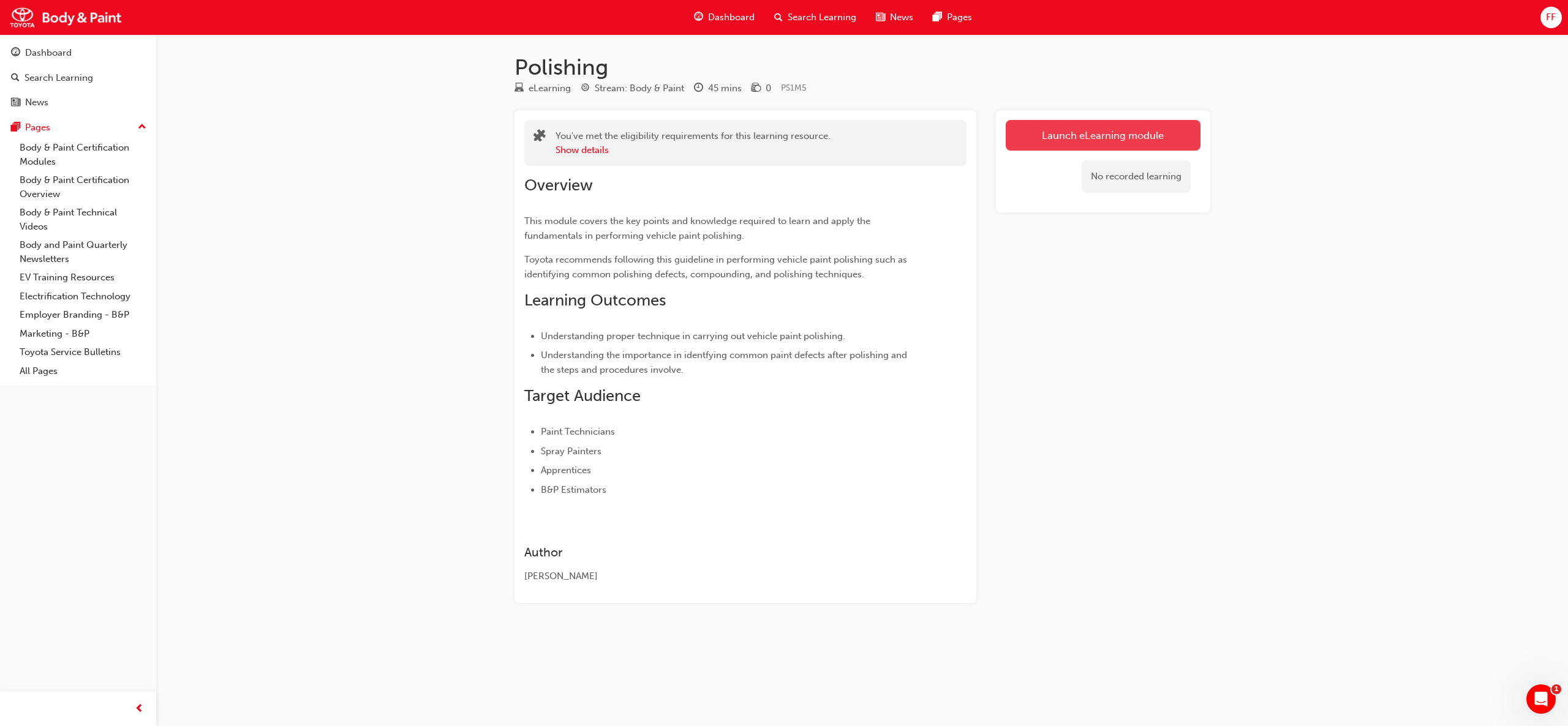
click at [1079, 128] on link "Launch eLearning module" at bounding box center [1103, 135] width 195 height 30
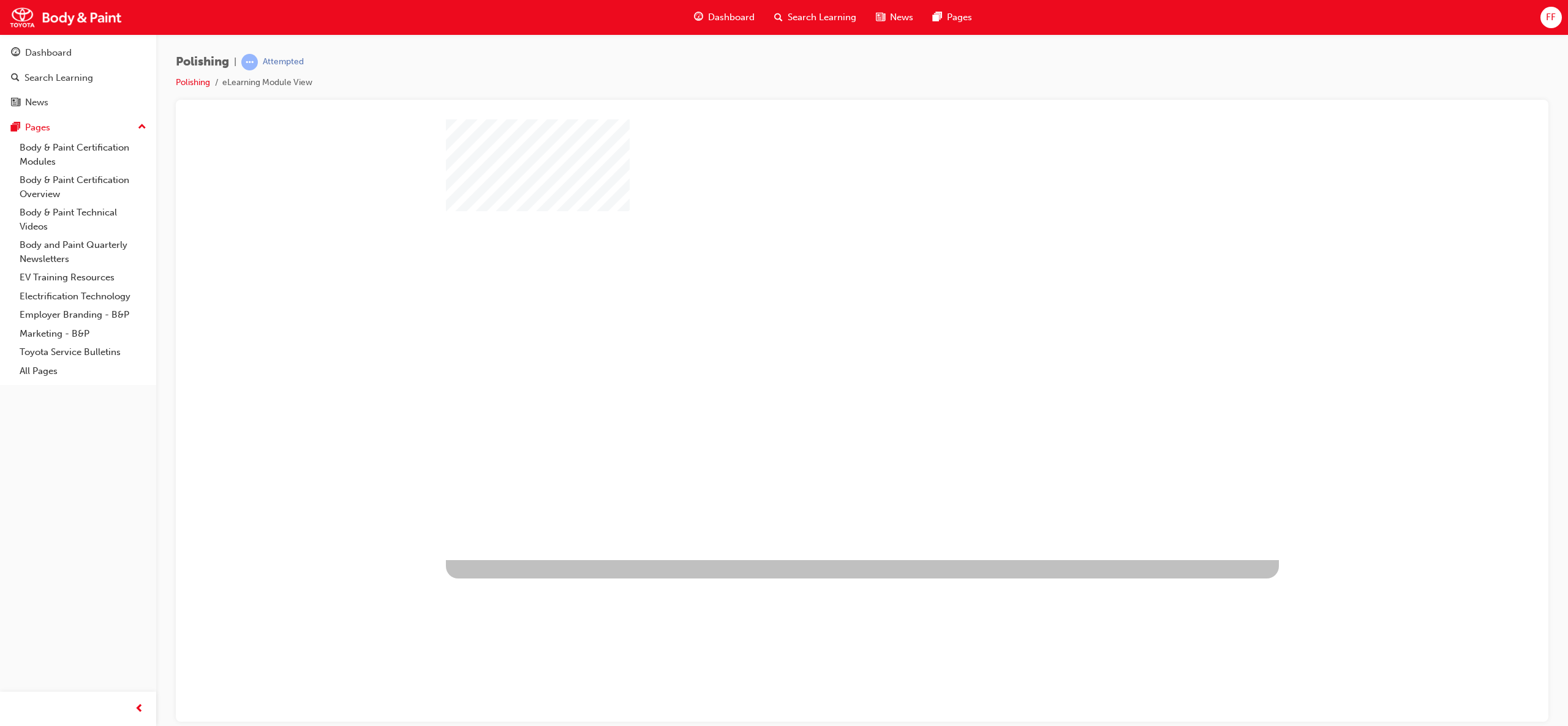
click at [827, 303] on div "play" at bounding box center [827, 303] width 0 height 0
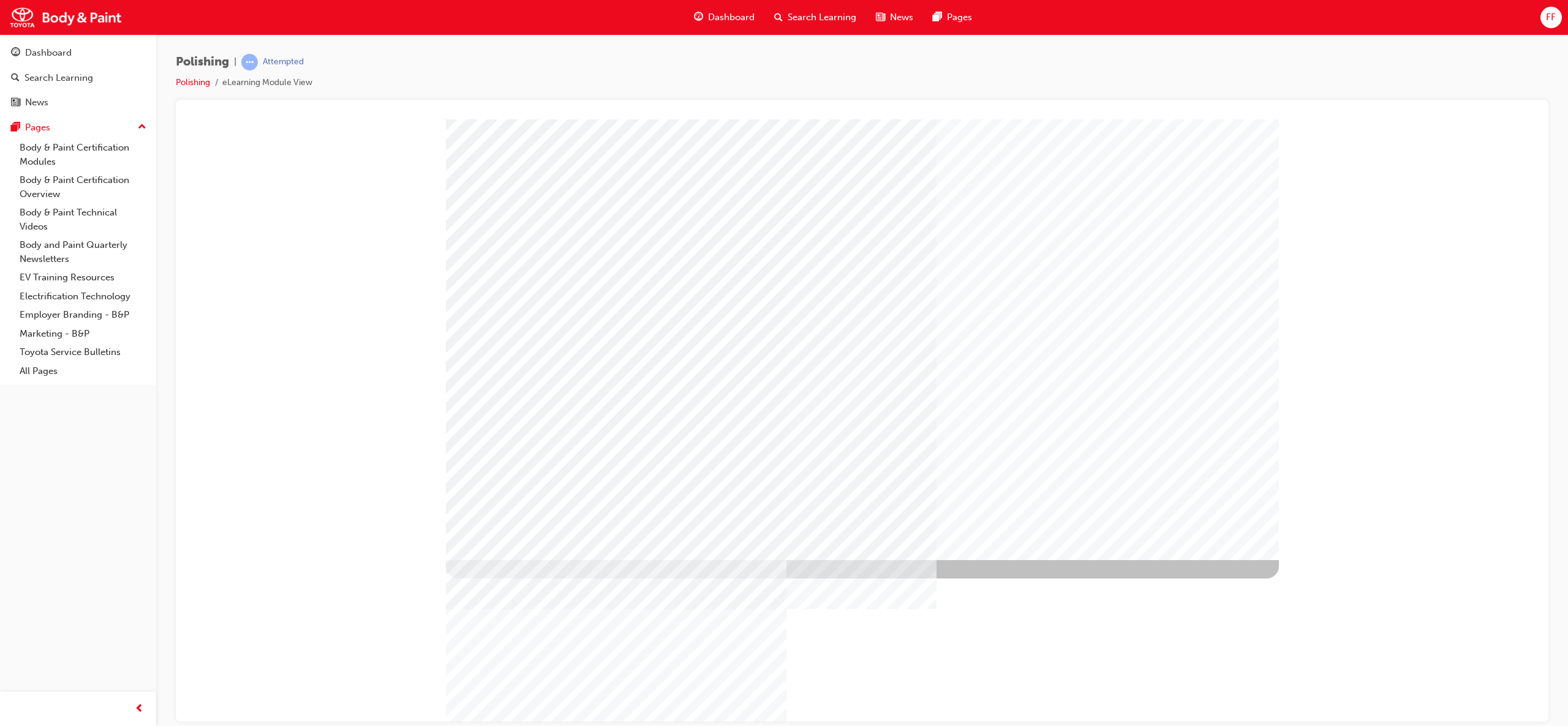
type input "[PERSON_NAME]"
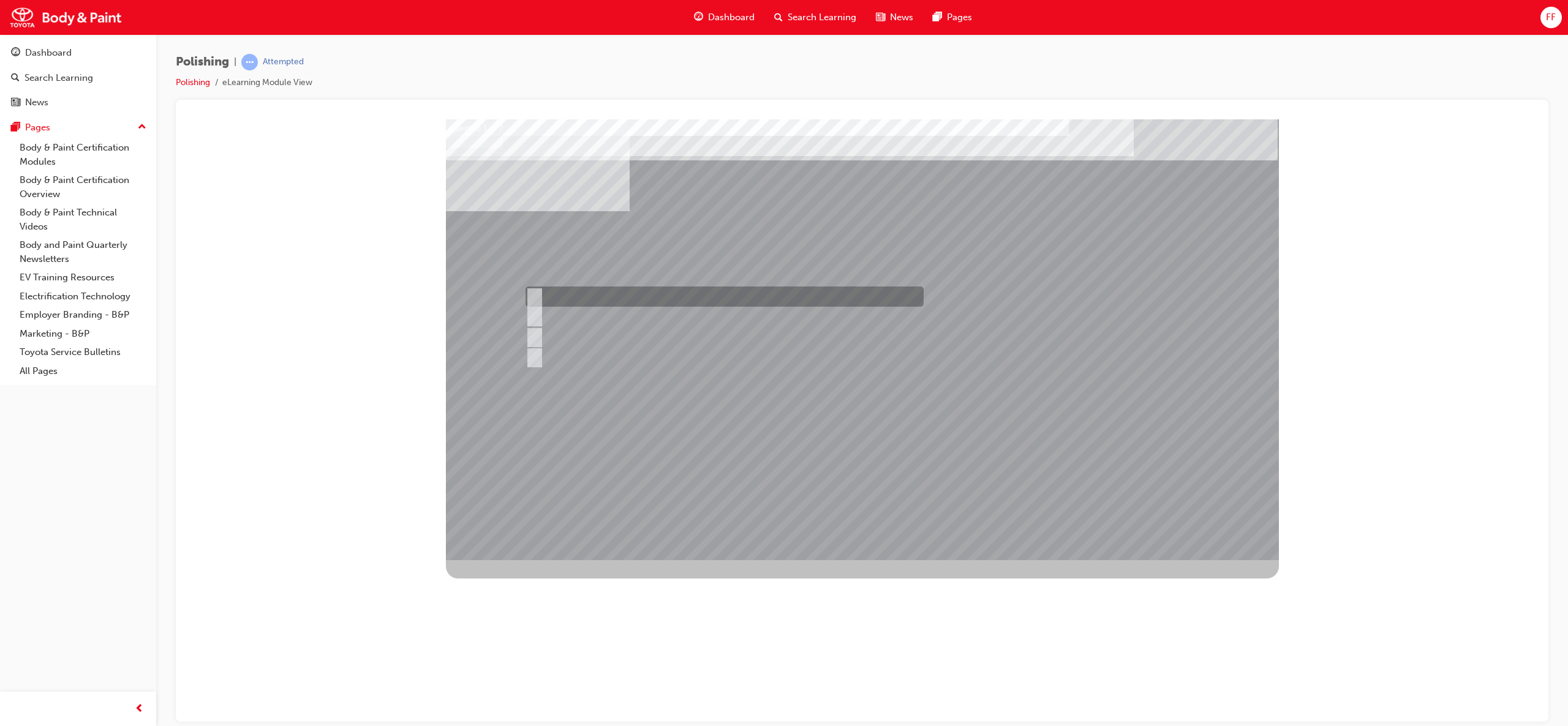
click at [537, 290] on input "Hot air method" at bounding box center [531, 296] width 13 height 13
checkbox input "true"
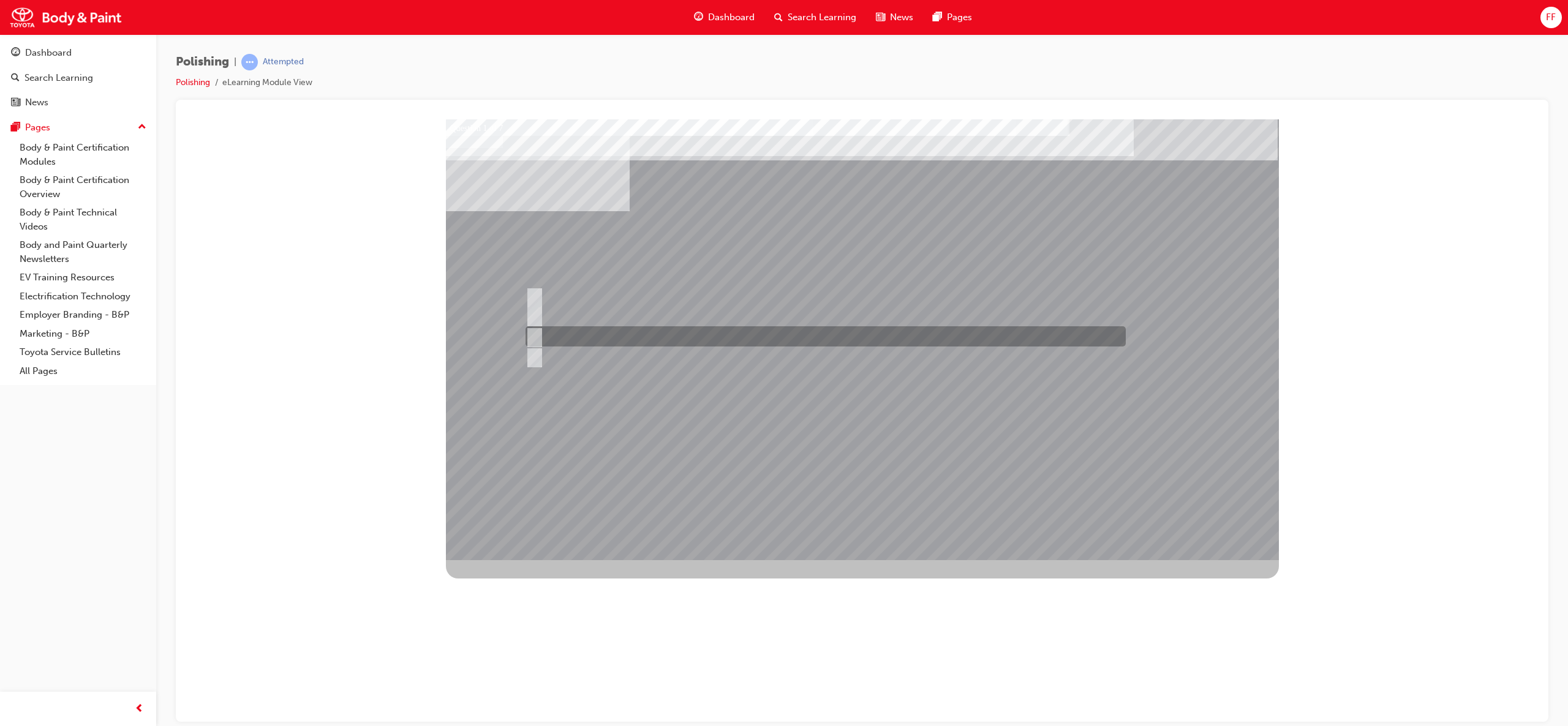
click at [538, 332] on div at bounding box center [823, 336] width 600 height 21
checkbox input "true"
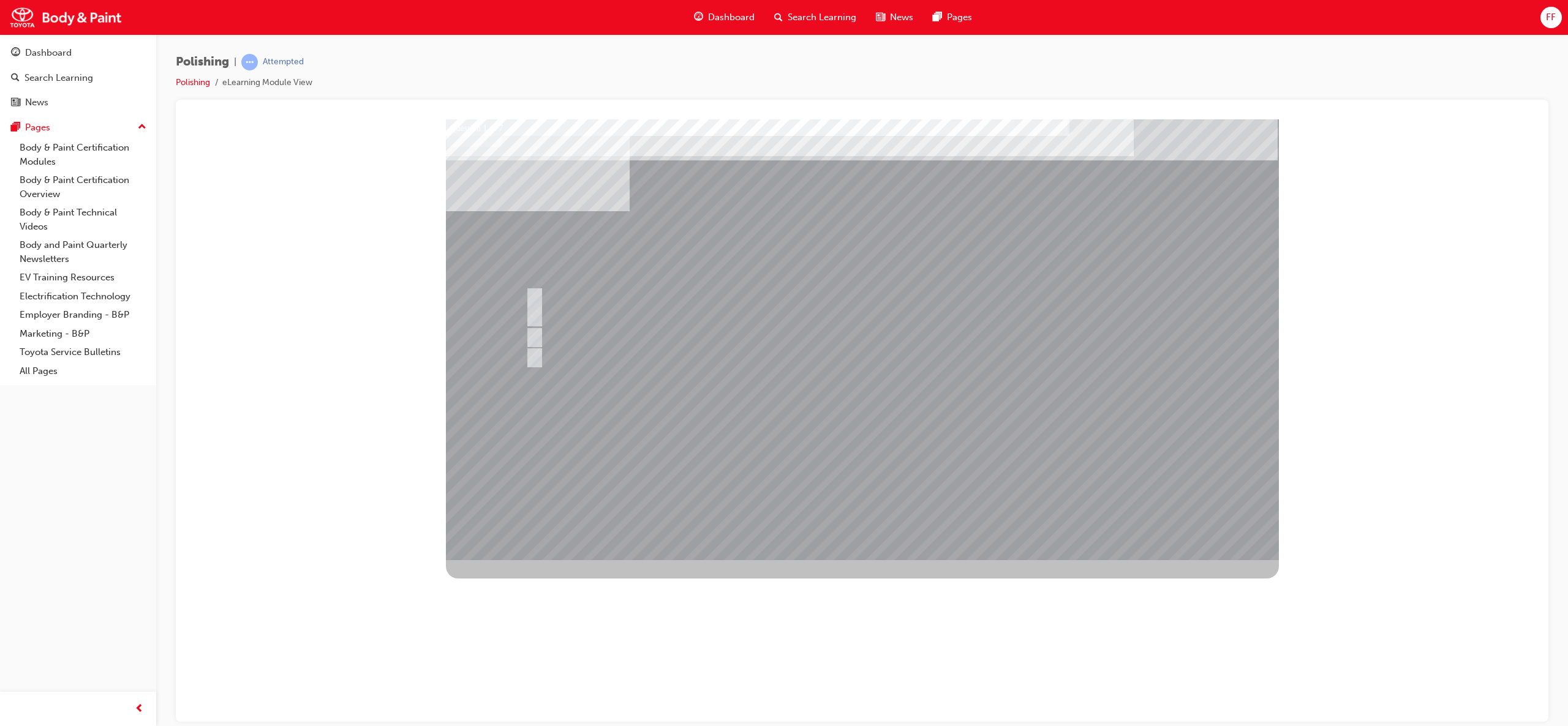
click at [916, 383] on div at bounding box center [862, 340] width 833 height 441
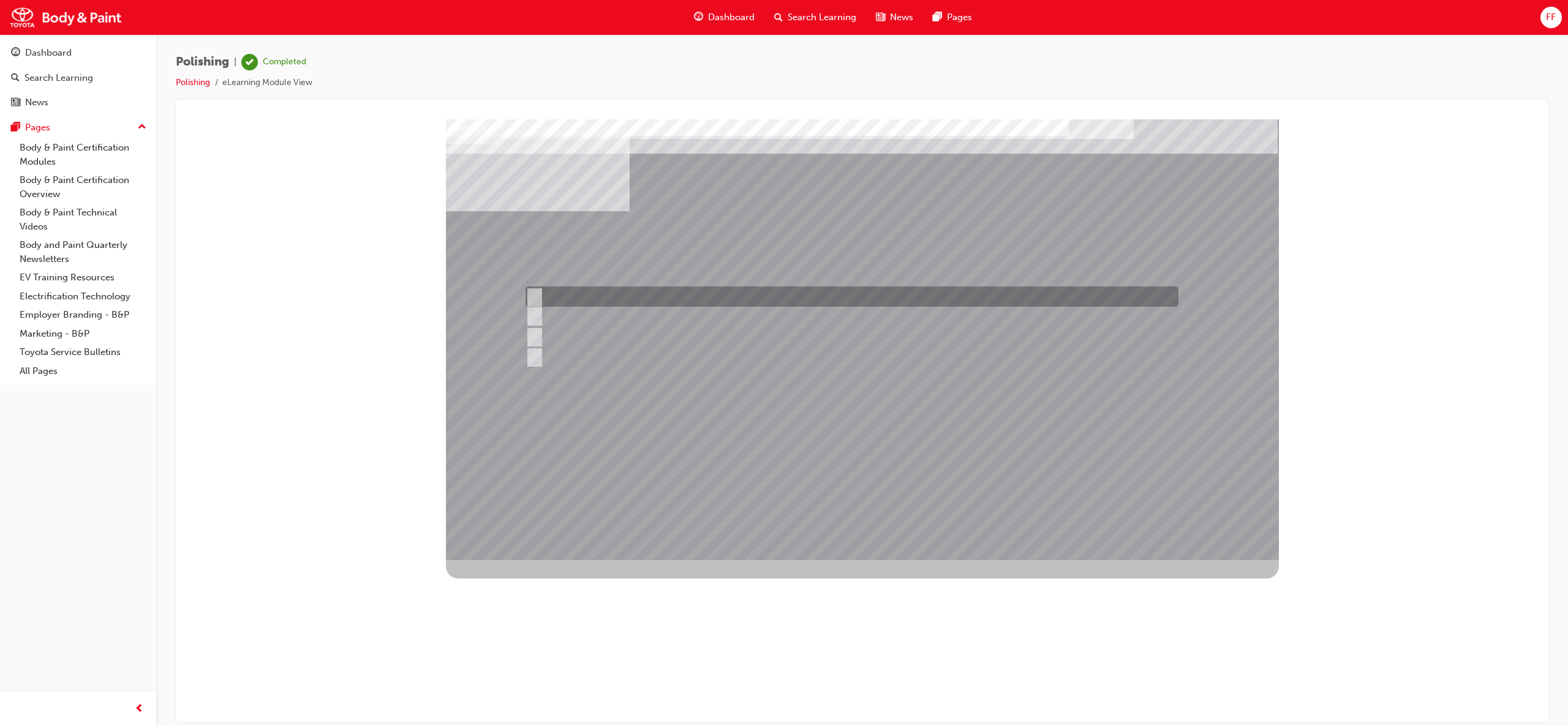
click at [532, 290] on input "Quality" at bounding box center [531, 296] width 13 height 13
checkbox input "true"
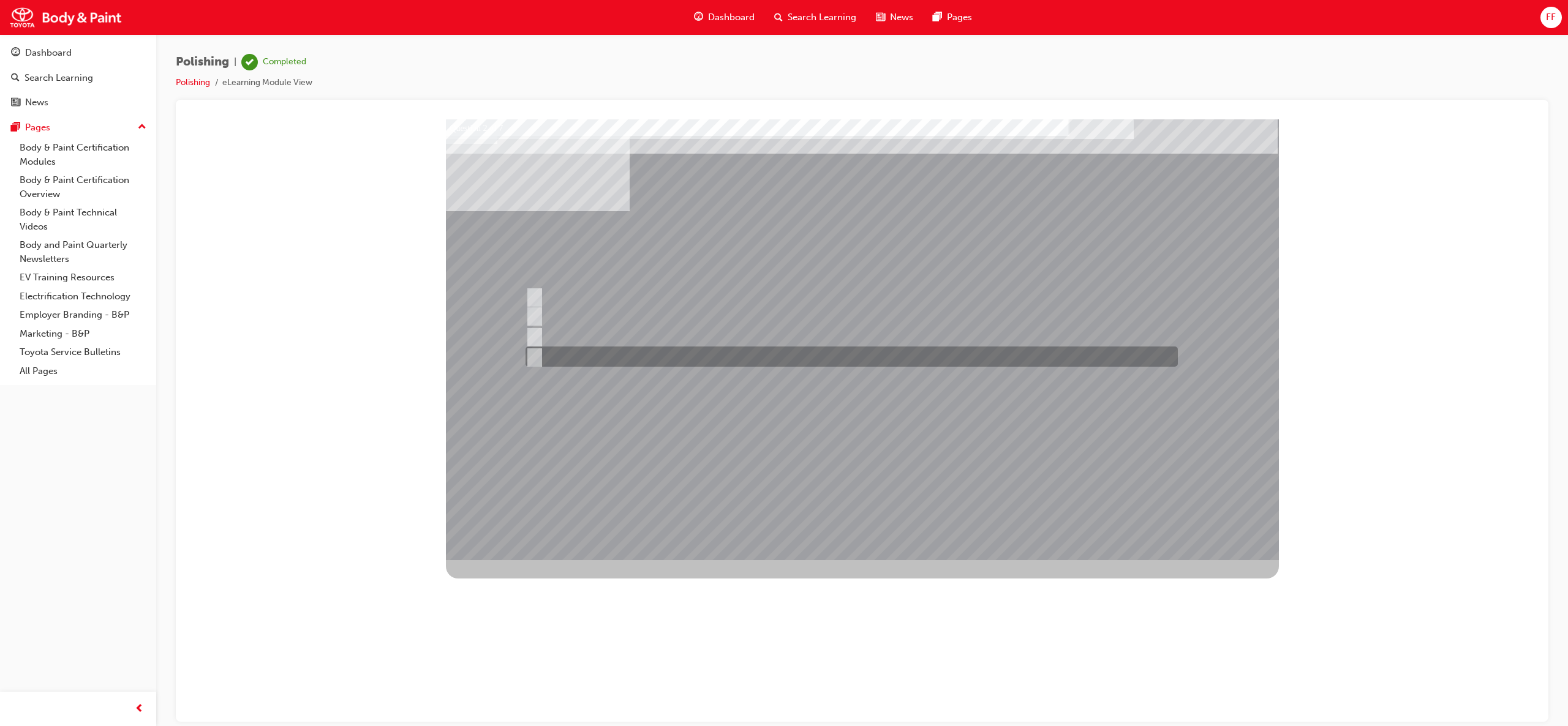
click at [534, 362] on input "Type of polishing compounds being used" at bounding box center [531, 357] width 13 height 13
checkbox input "true"
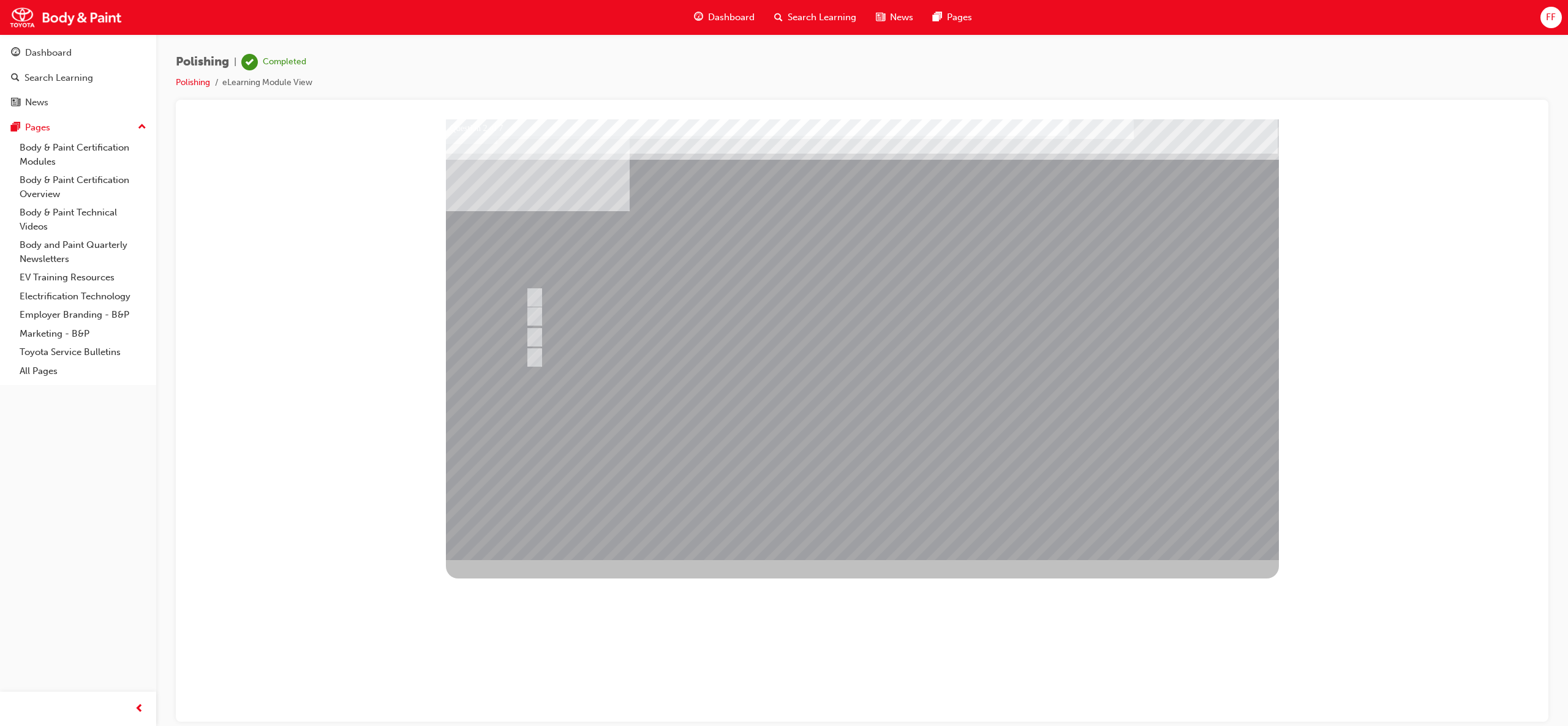
click at [884, 425] on div at bounding box center [862, 340] width 833 height 441
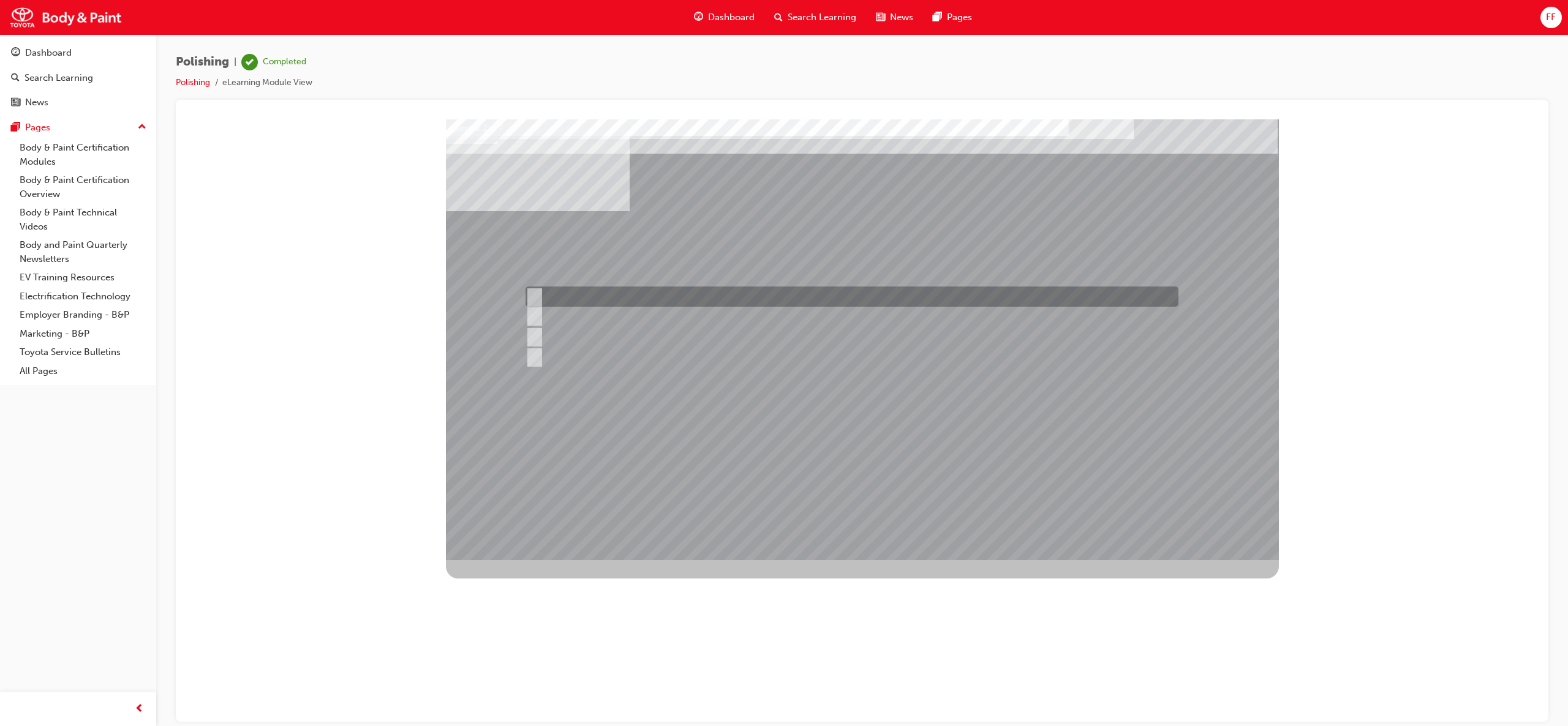
click at [530, 292] on input "Quality" at bounding box center [531, 296] width 13 height 13
checkbox input "false"
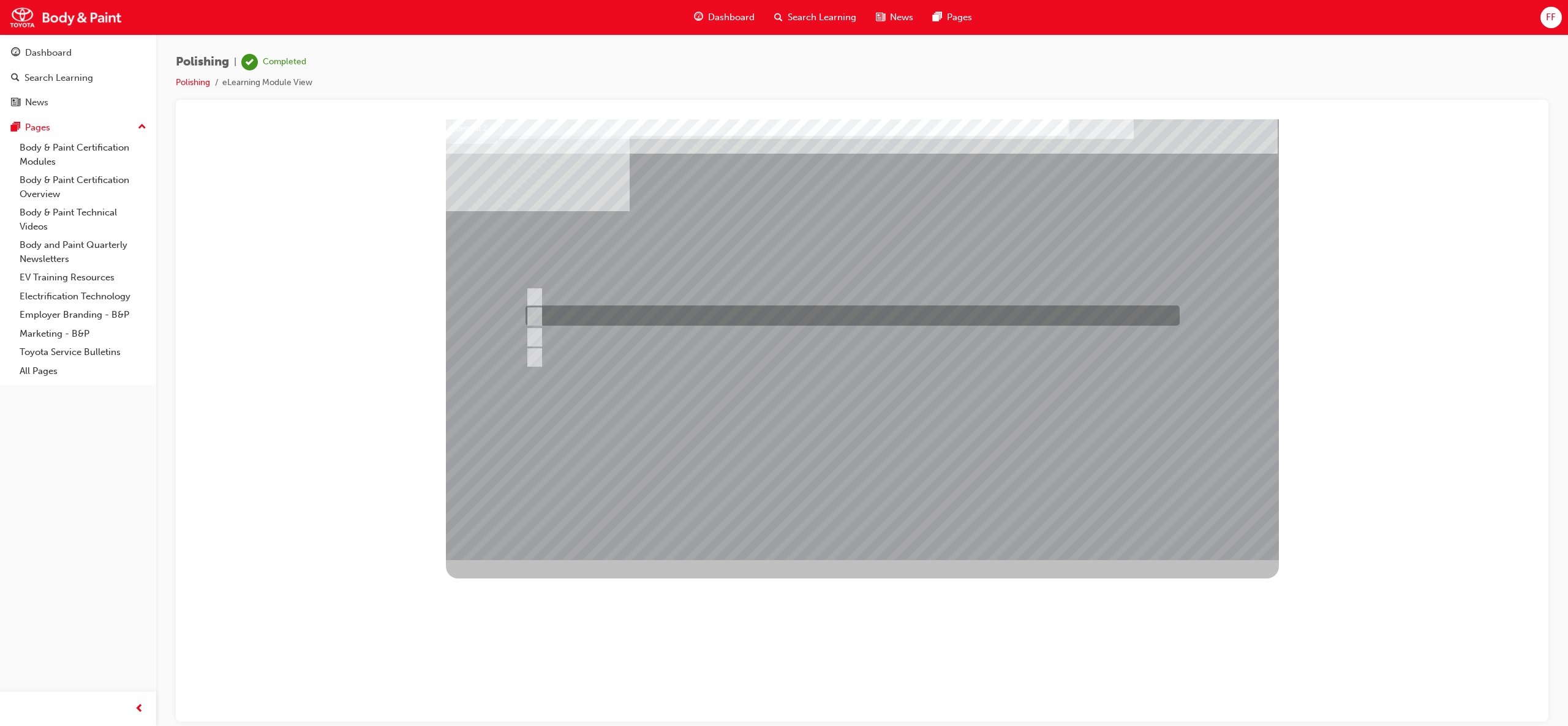
click at [534, 307] on div at bounding box center [850, 315] width 654 height 21
checkbox input "true"
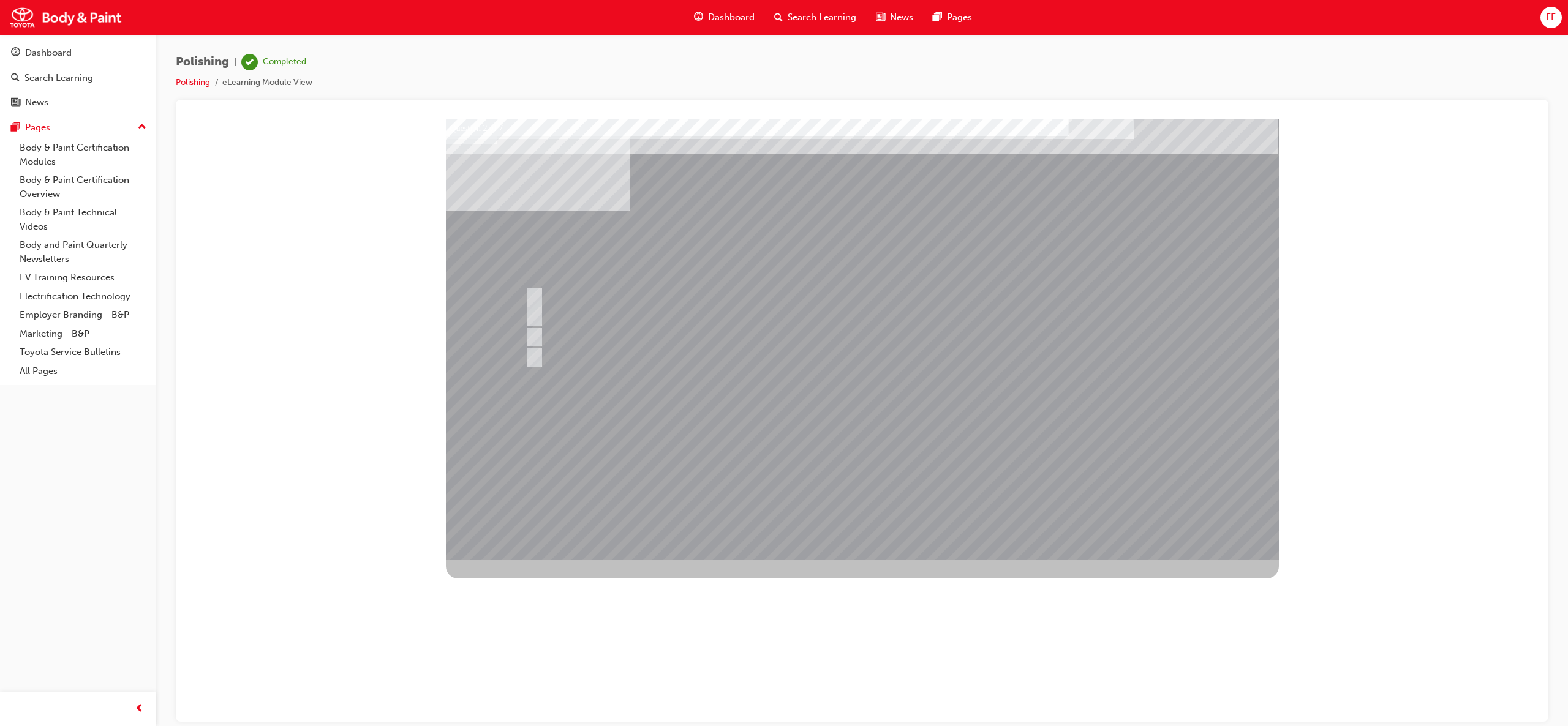
drag, startPoint x: 908, startPoint y: 391, endPoint x: 897, endPoint y: 456, distance: 65.9
click at [897, 456] on div at bounding box center [862, 340] width 833 height 441
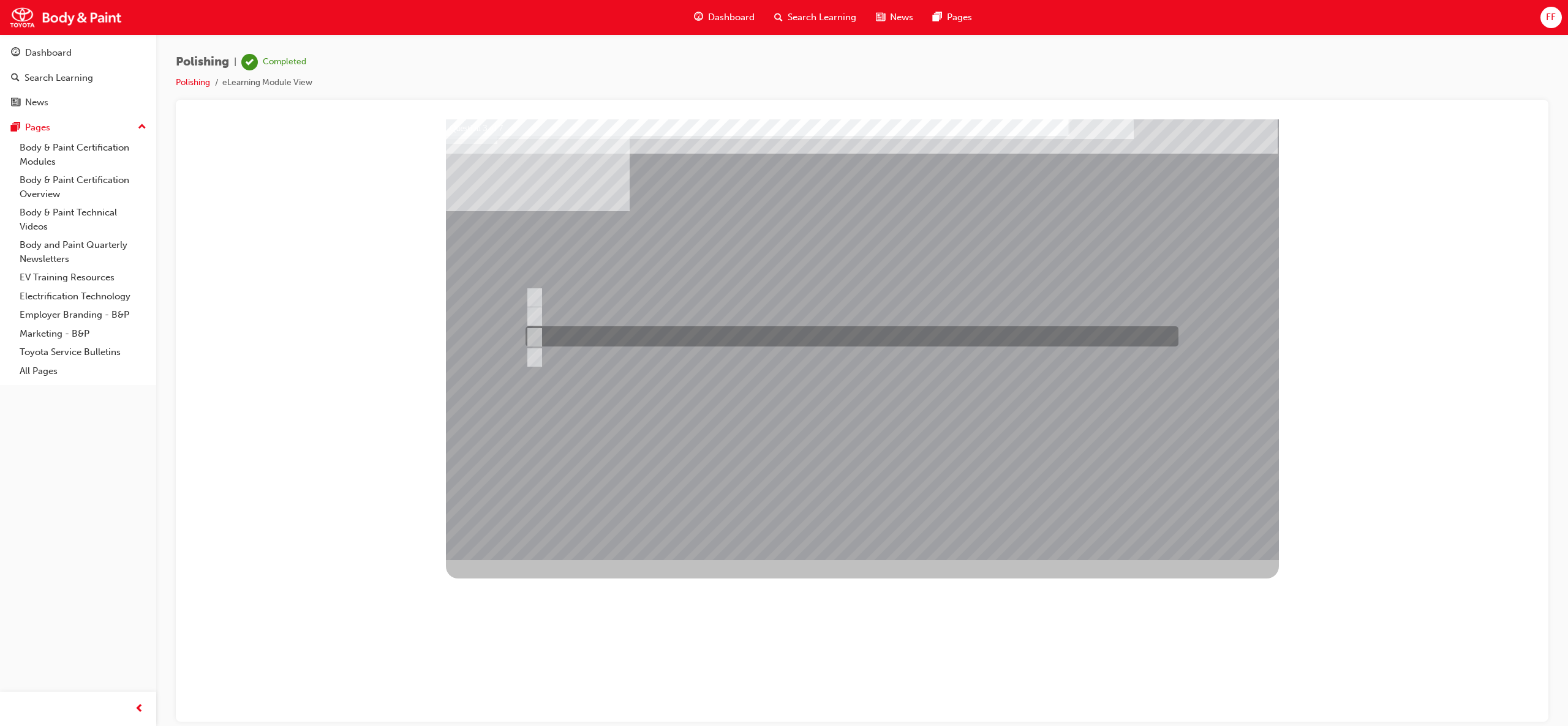
click at [528, 334] on input "You are wearing the right PPE and your area and surrounding is safe to work." at bounding box center [532, 337] width 13 height 13
radio input "true"
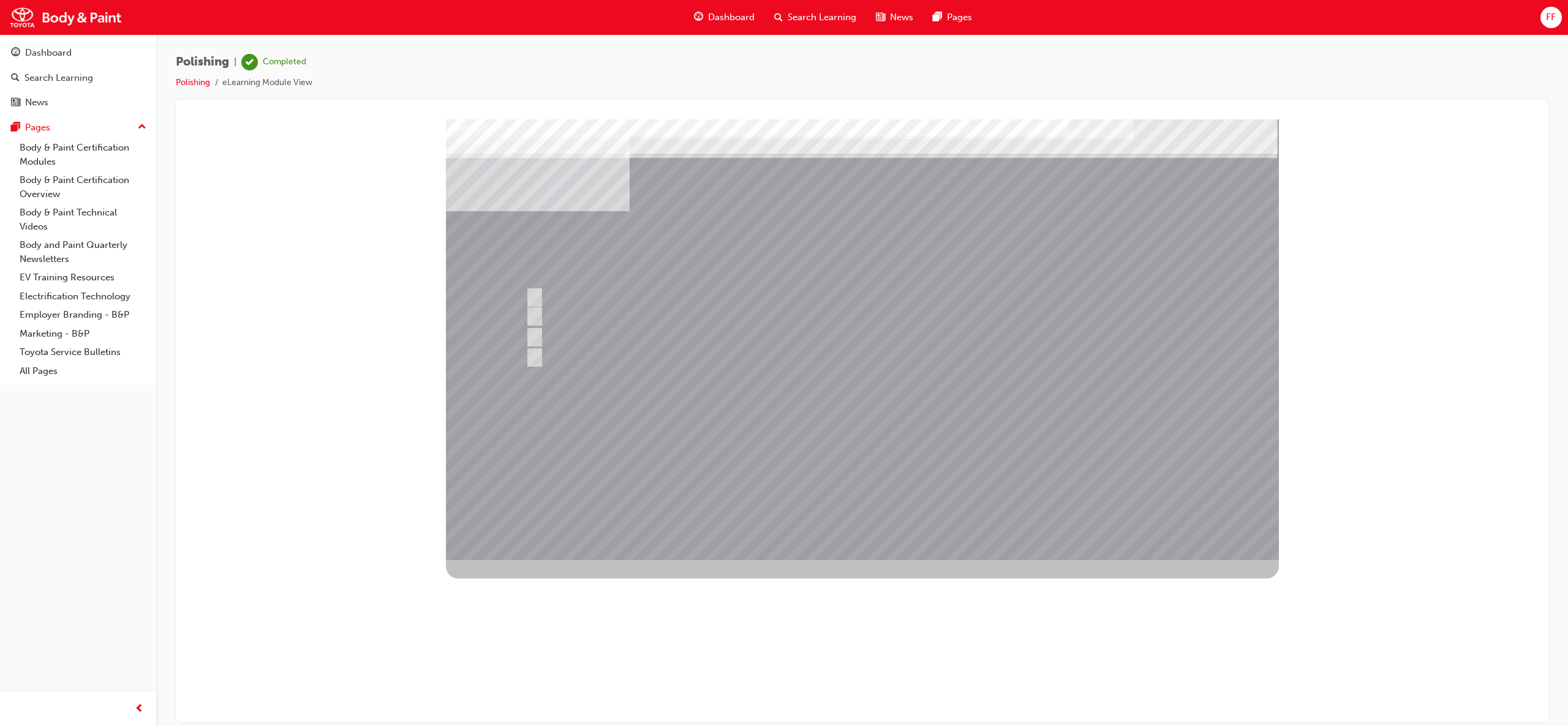
click at [856, 491] on div at bounding box center [862, 340] width 833 height 441
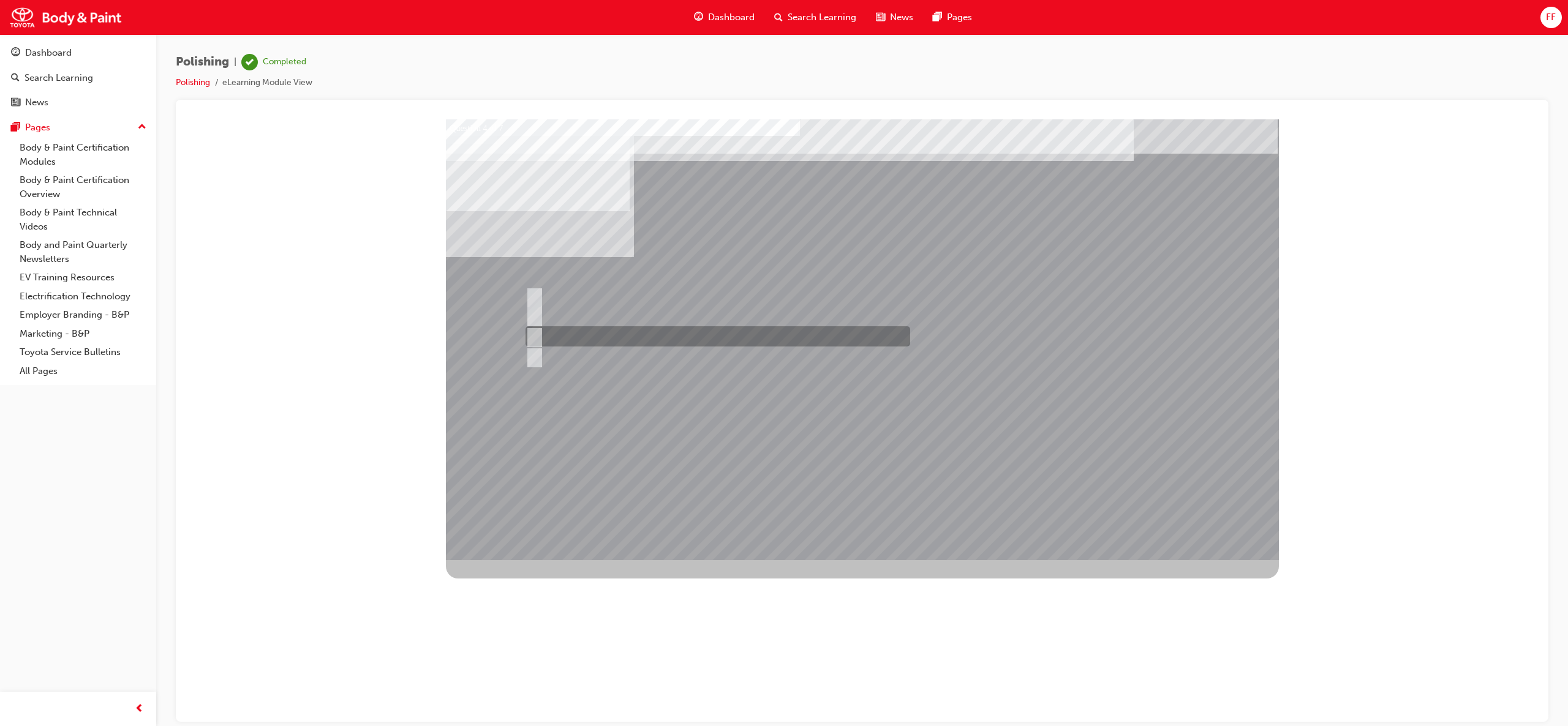
click at [527, 337] on input "#1500 - #3000" at bounding box center [532, 337] width 13 height 13
radio input "true"
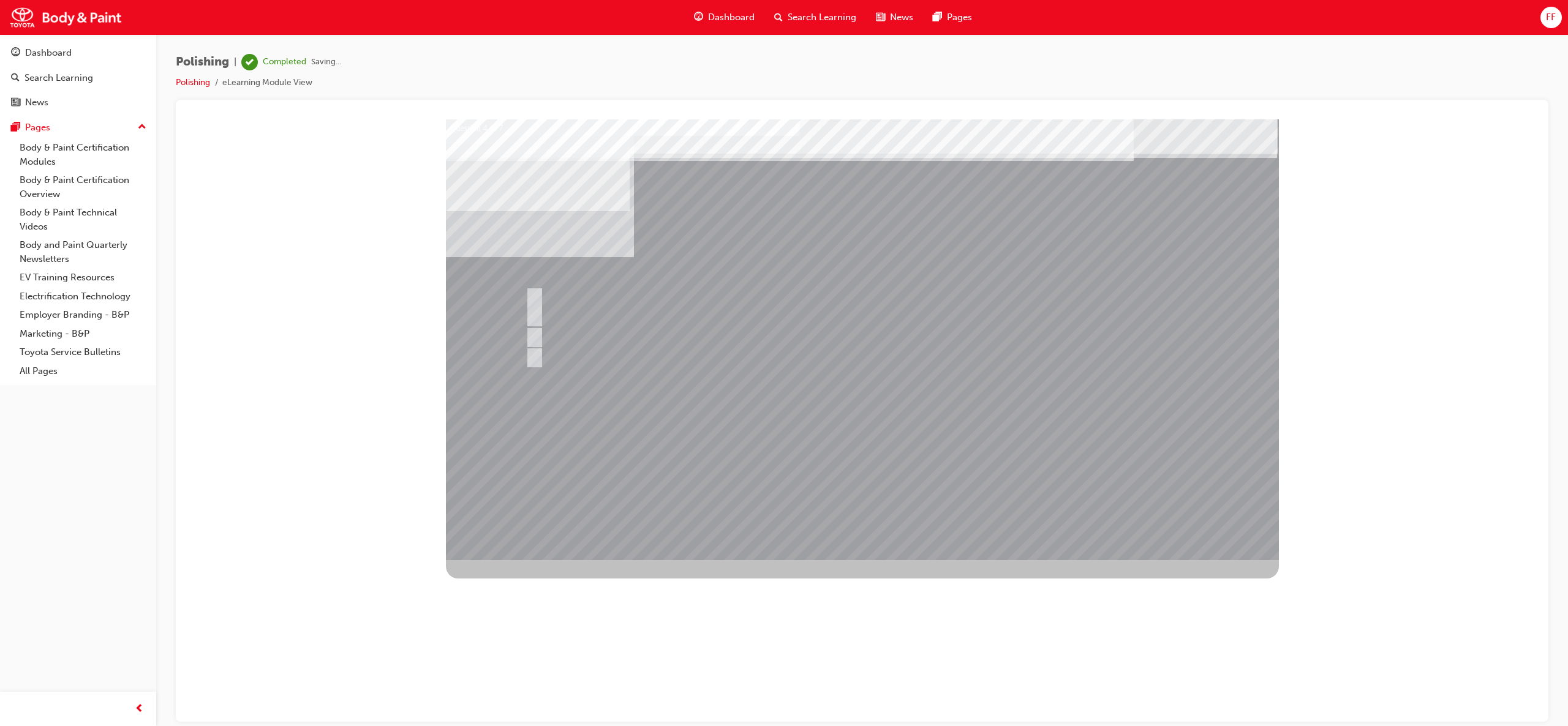
click at [944, 401] on div at bounding box center [862, 340] width 833 height 441
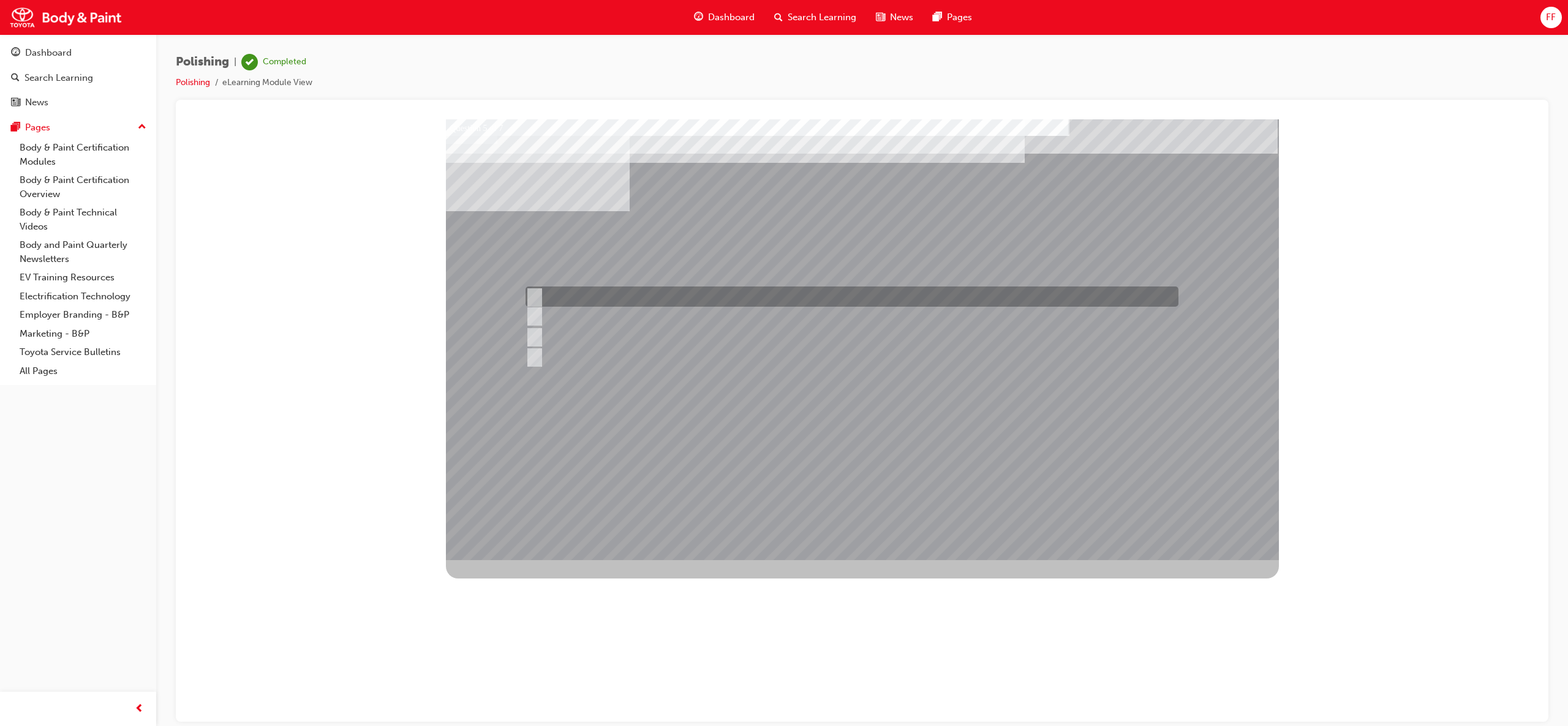
click at [533, 287] on div at bounding box center [849, 296] width 653 height 21
radio input "true"
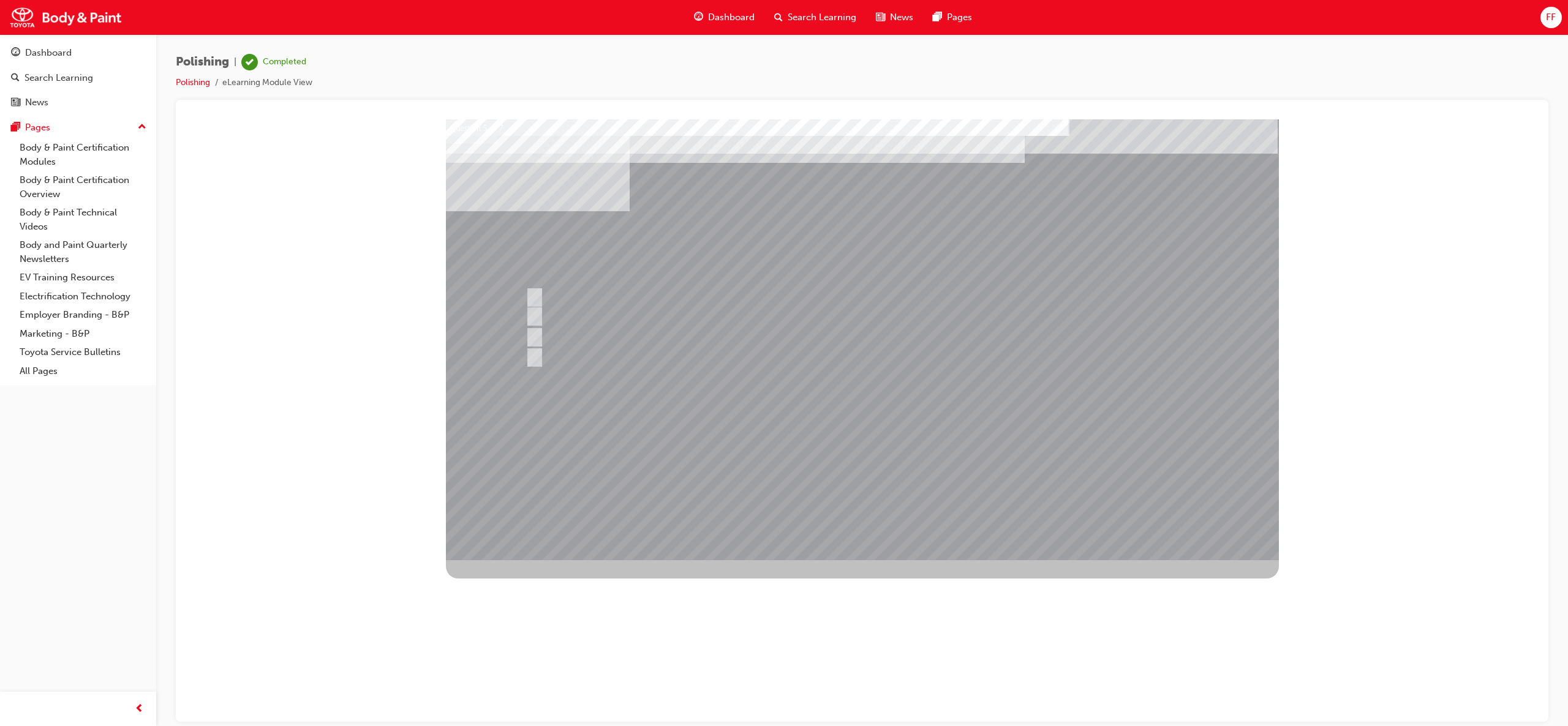
click at [905, 357] on div at bounding box center [862, 340] width 833 height 441
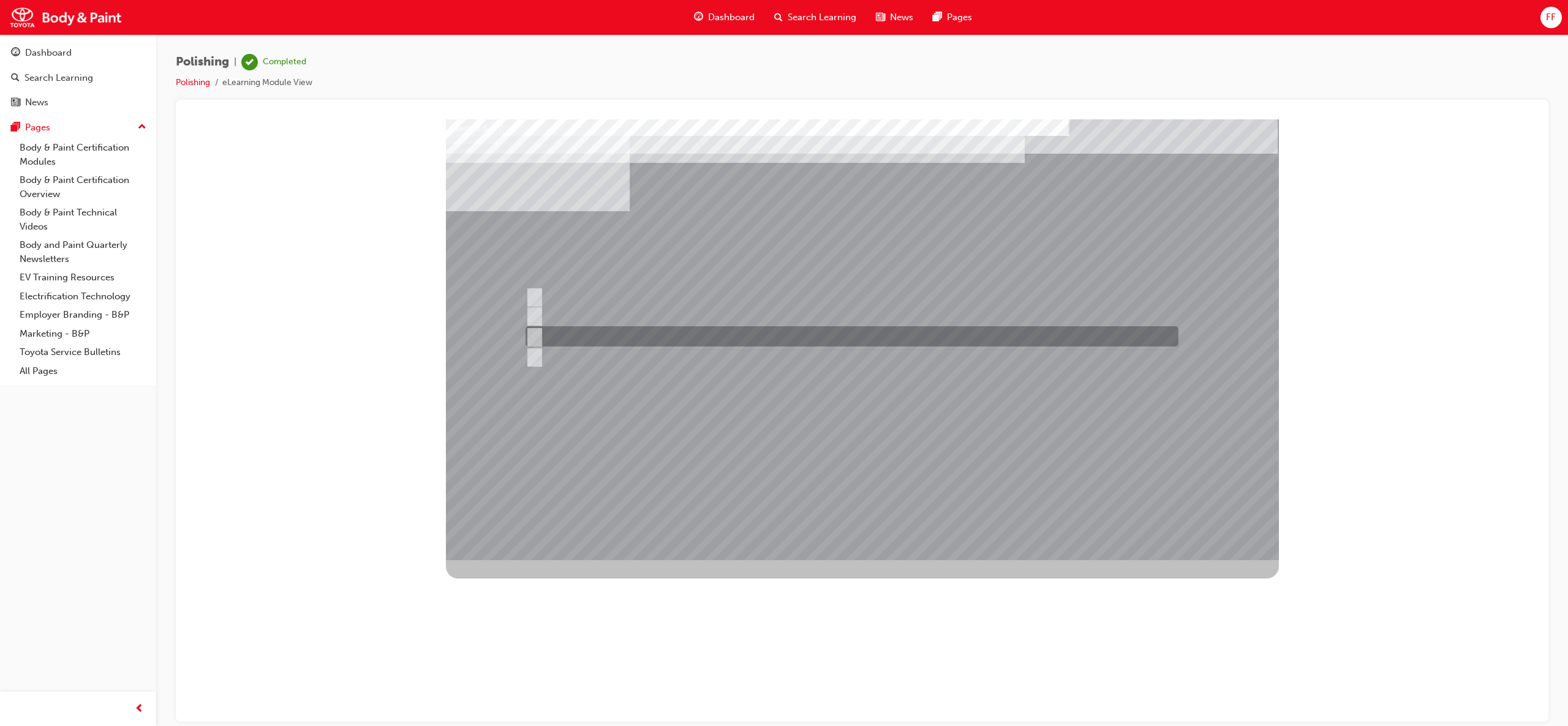
click at [535, 330] on input "Final finishing" at bounding box center [532, 337] width 13 height 13
radio input "true"
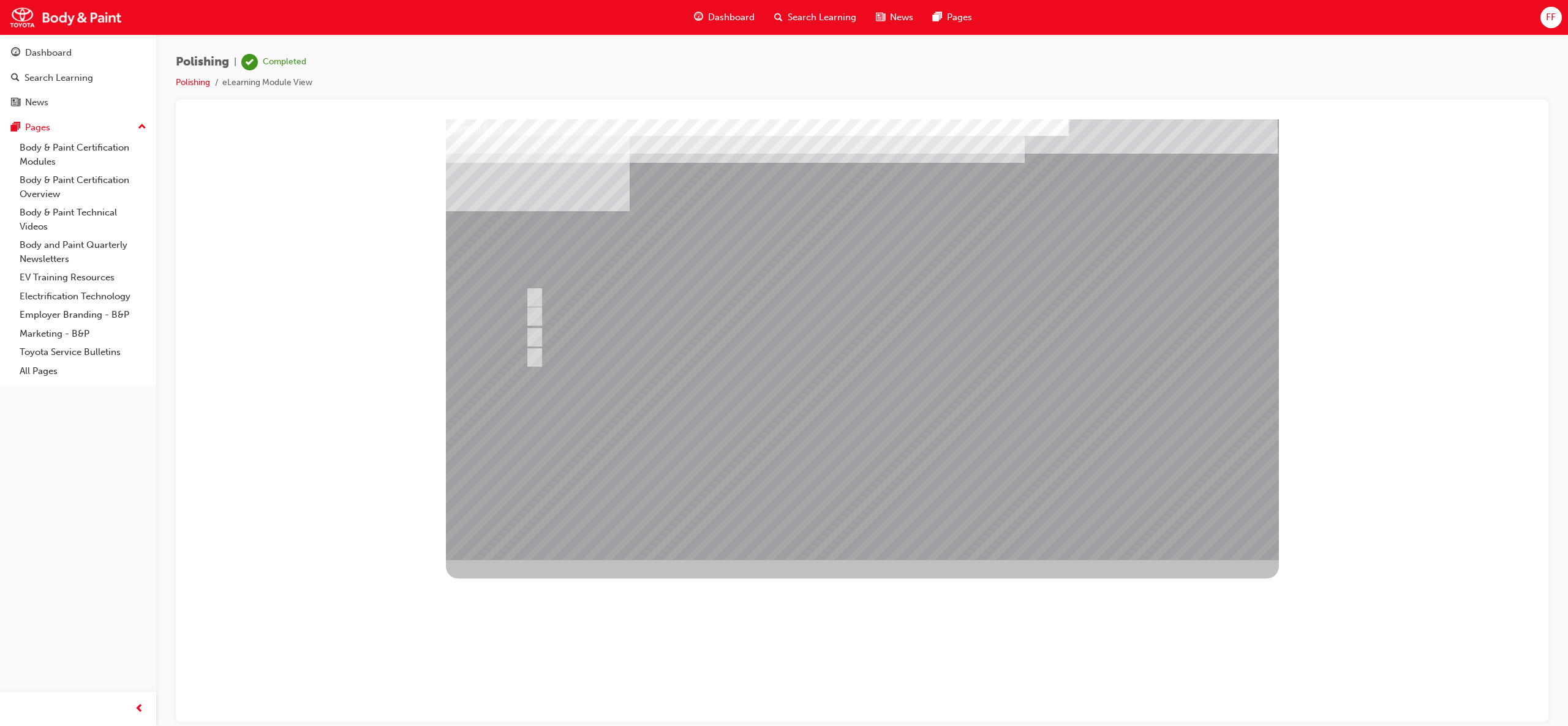
click at [883, 411] on div at bounding box center [862, 340] width 833 height 441
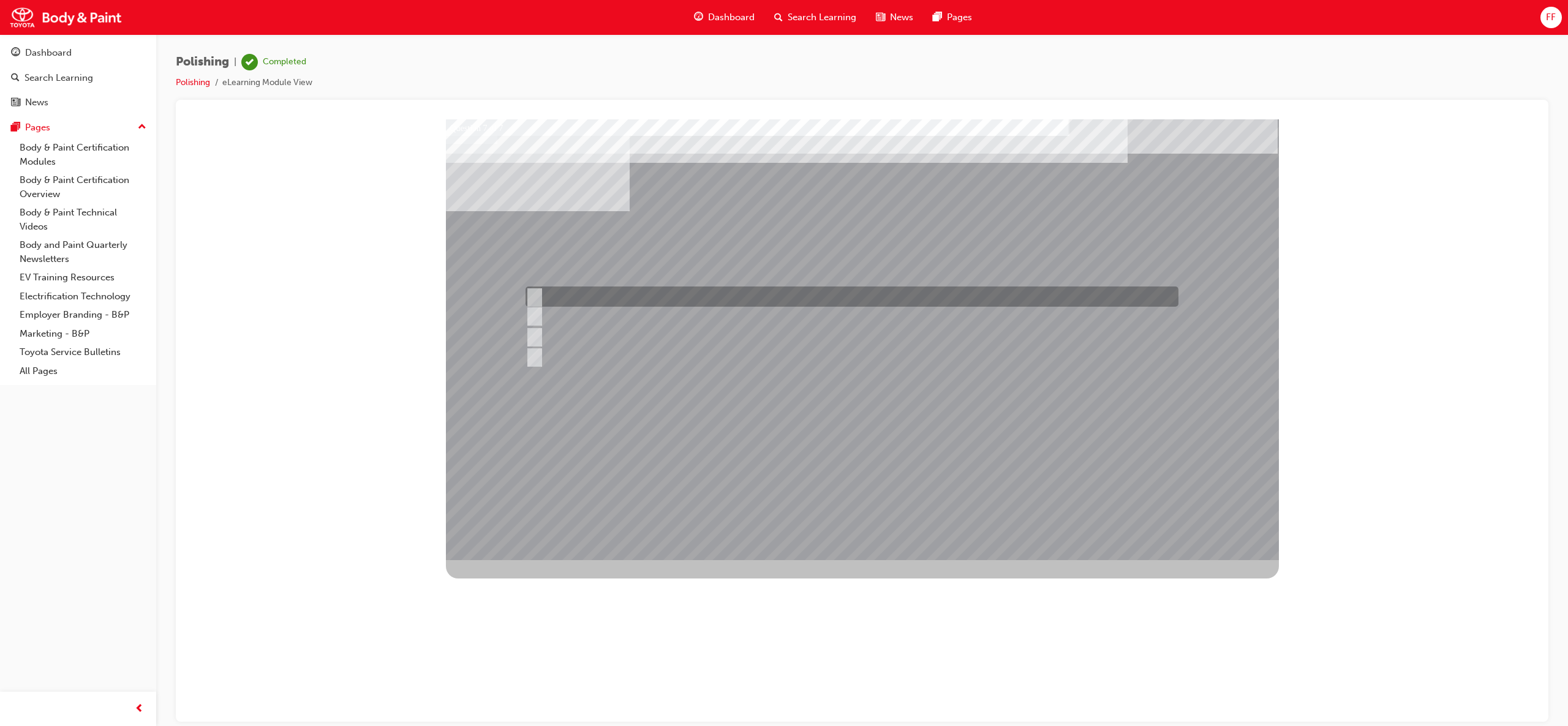
click at [533, 298] on input "The surface was over-polished." at bounding box center [532, 296] width 13 height 13
radio input "true"
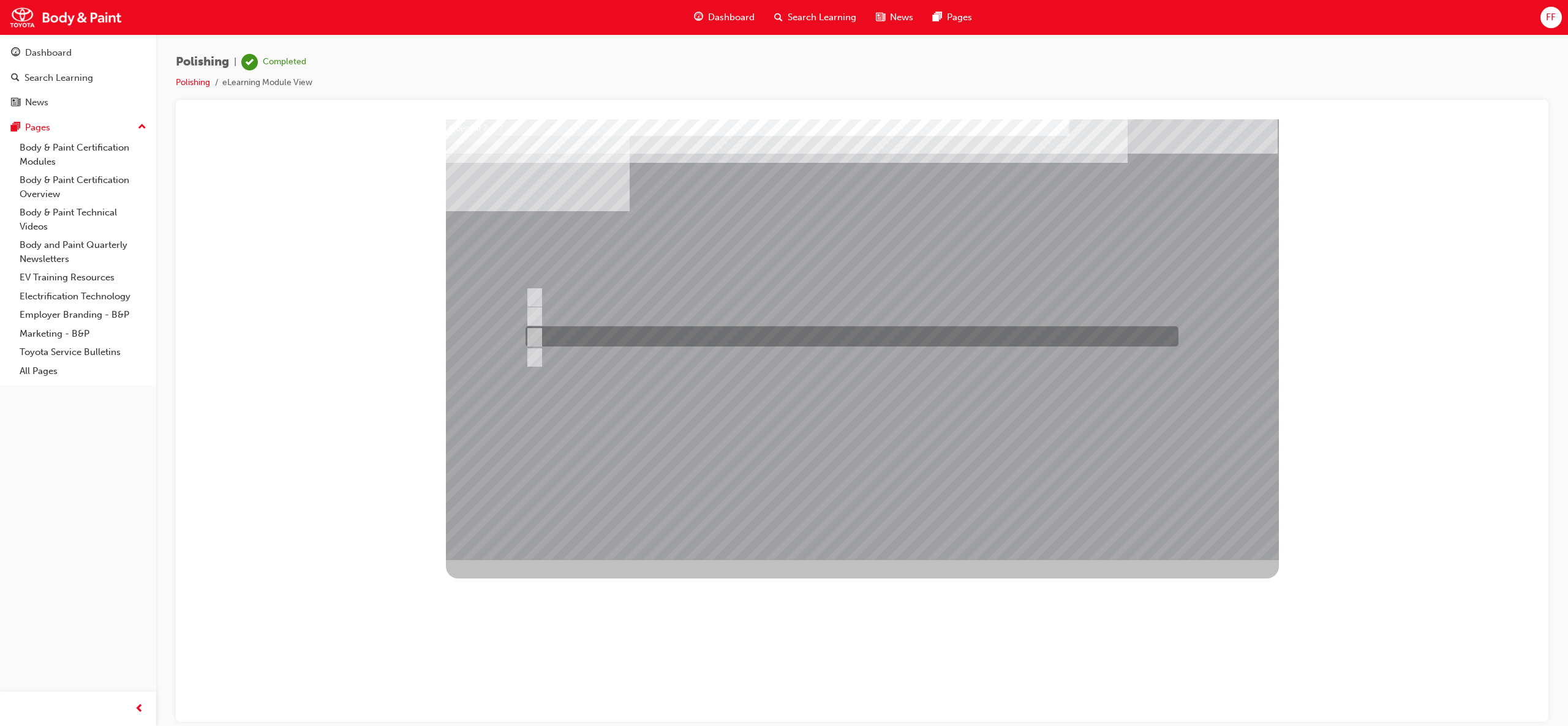
click at [533, 334] on input "The buff pad was angled too much." at bounding box center [532, 337] width 13 height 13
radio input "true"
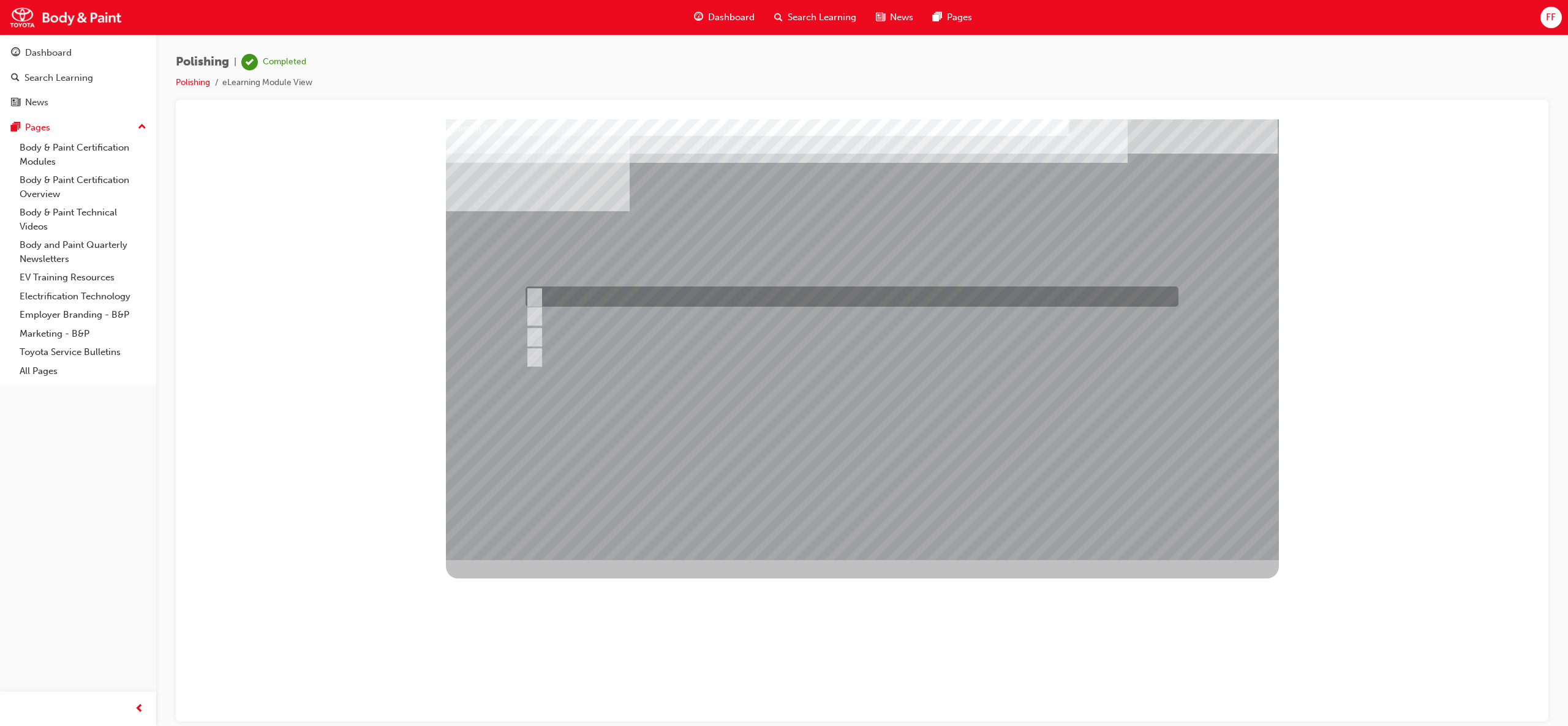
click at [537, 290] on input "The surface was over-polished." at bounding box center [532, 296] width 13 height 13
radio input "true"
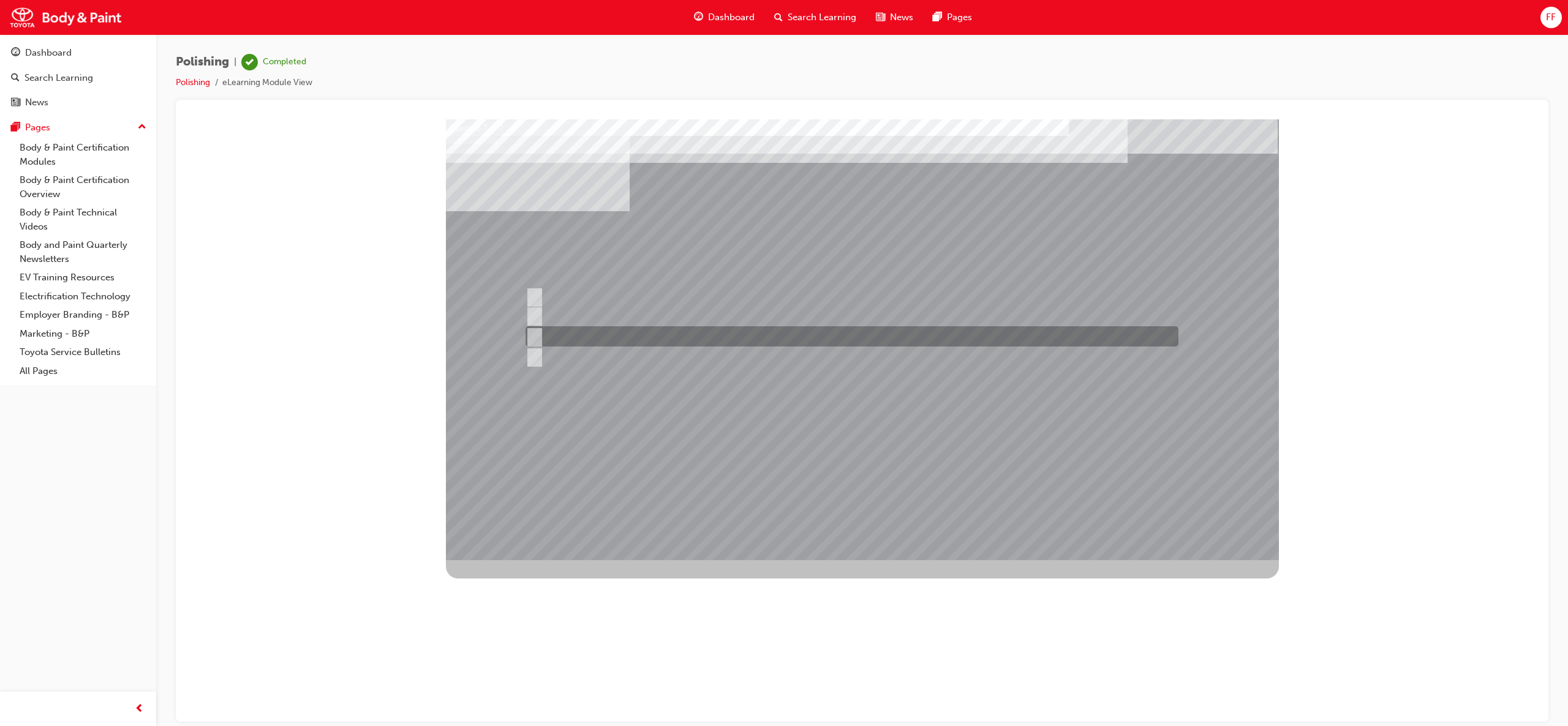
click at [535, 337] on input "The buff pad was angled too much." at bounding box center [532, 337] width 13 height 13
radio input "true"
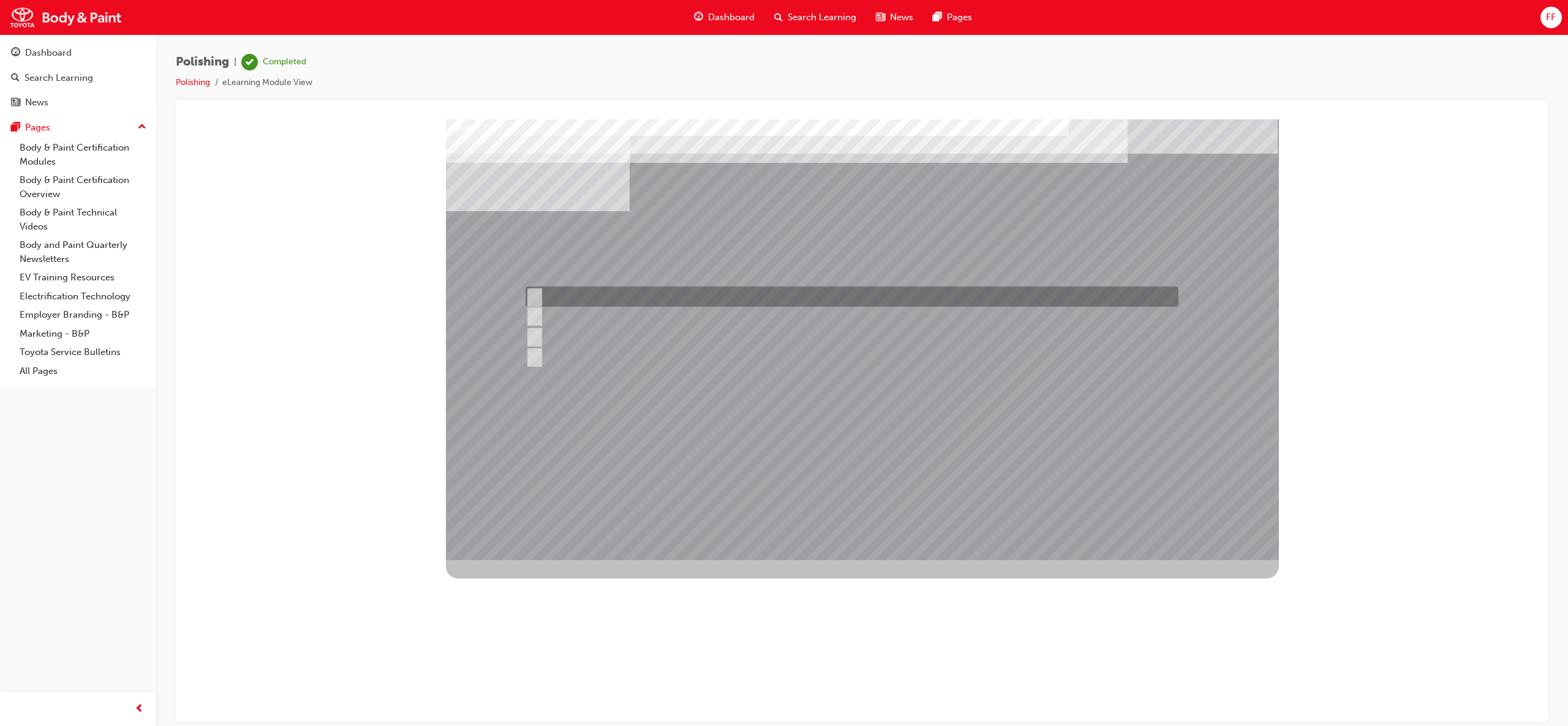
click at [532, 290] on input "The surface was over-polished." at bounding box center [532, 296] width 13 height 13
radio input "true"
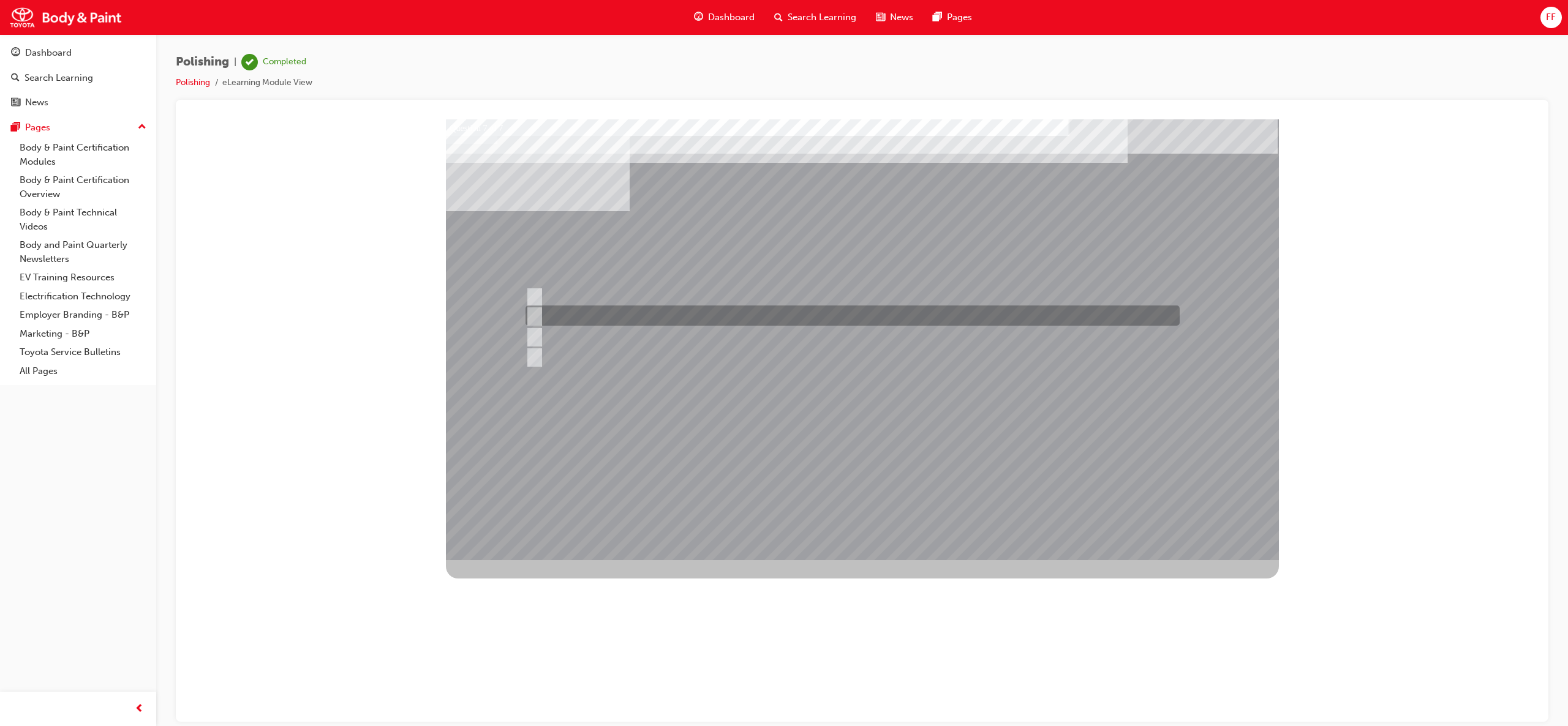
click at [534, 310] on input "Buffing pad was not checked and cleaned before using." at bounding box center [532, 315] width 13 height 13
radio input "true"
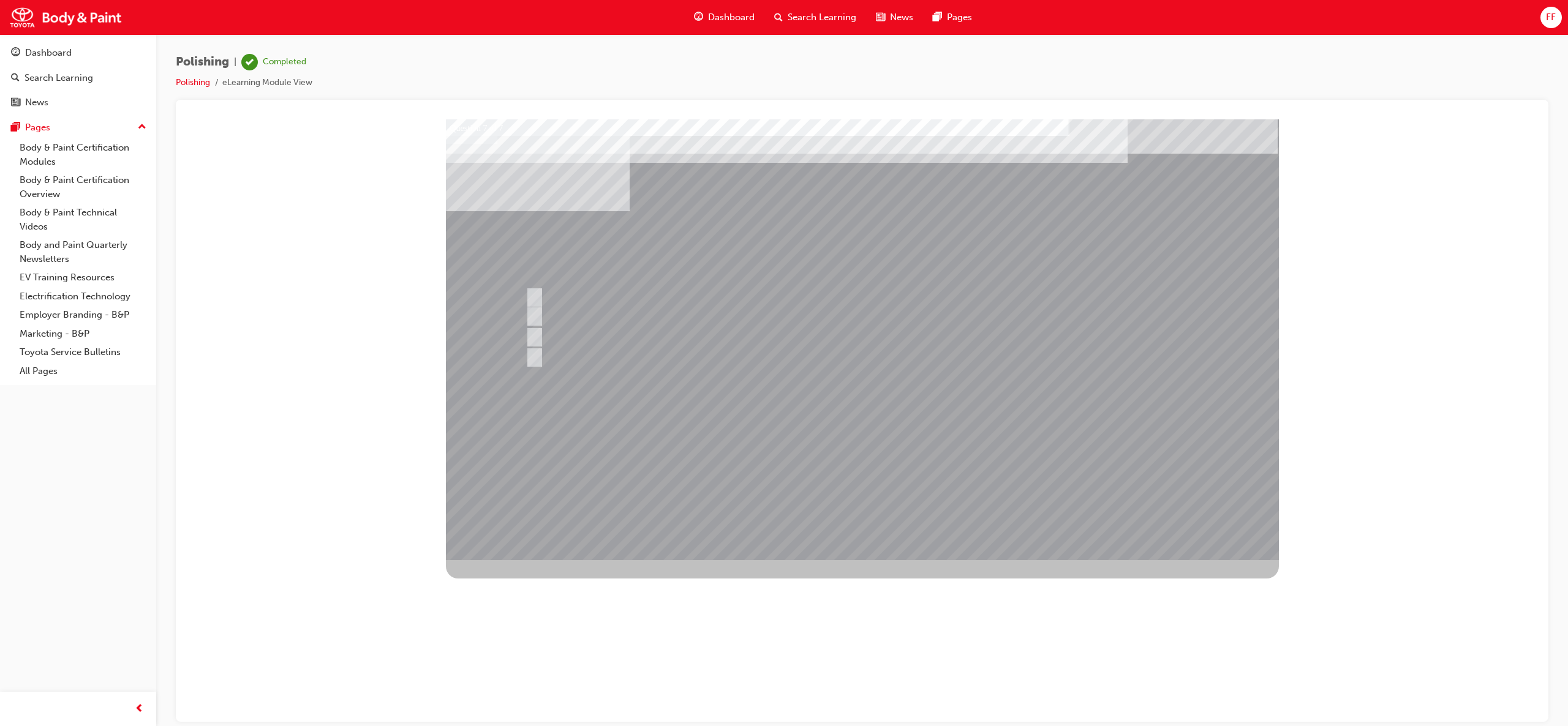
click at [929, 415] on div at bounding box center [862, 340] width 833 height 441
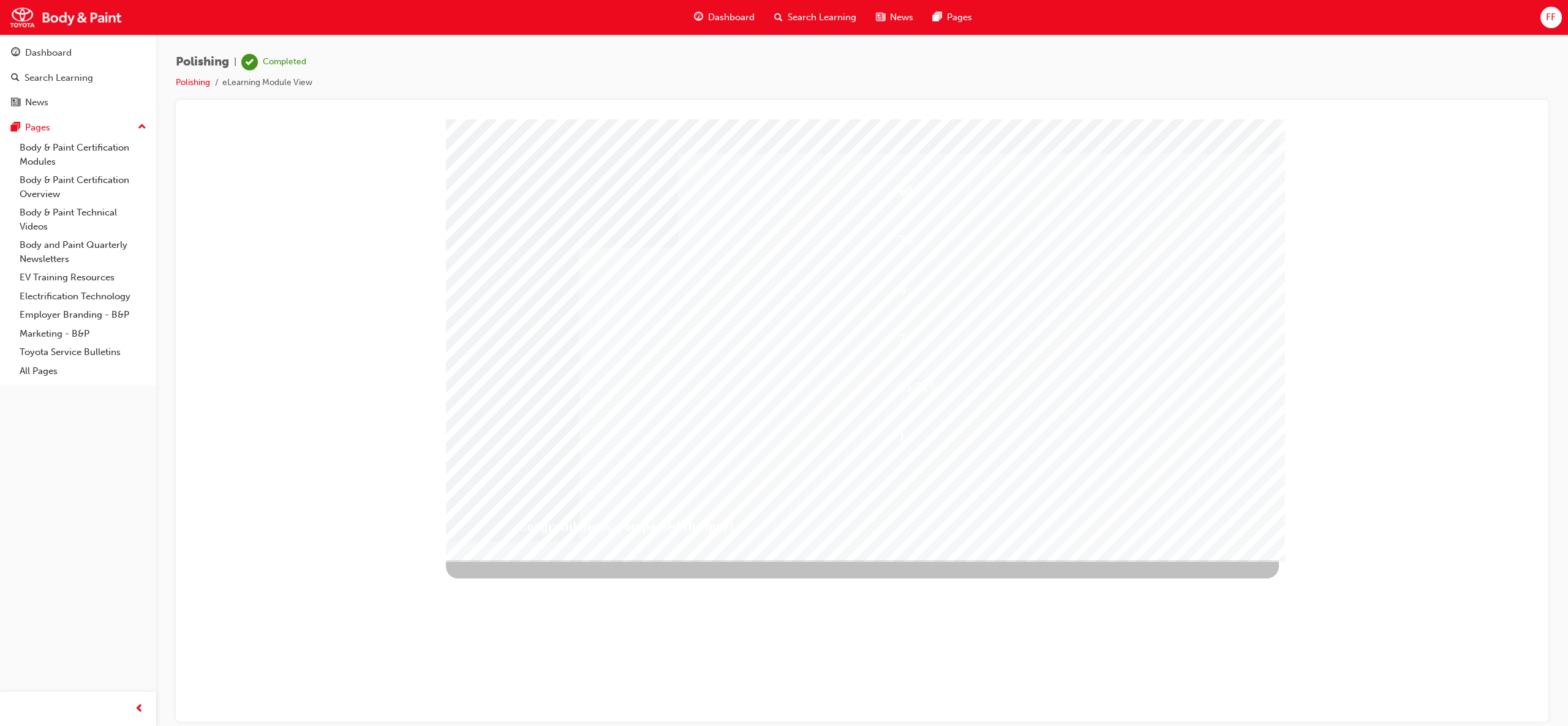
click at [718, 15] on span "Dashboard" at bounding box center [731, 18] width 47 height 14
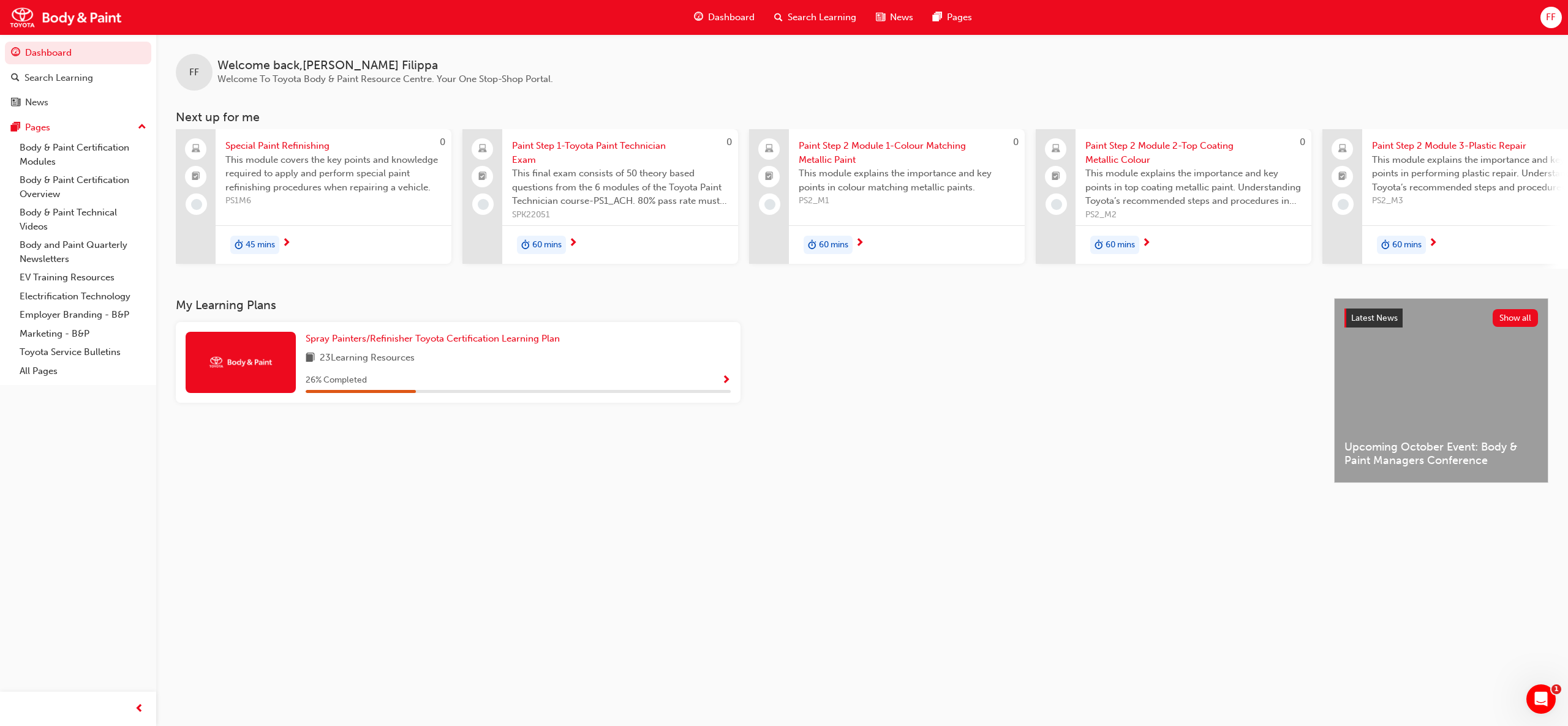
click at [266, 249] on span "45 mins" at bounding box center [260, 245] width 29 height 14
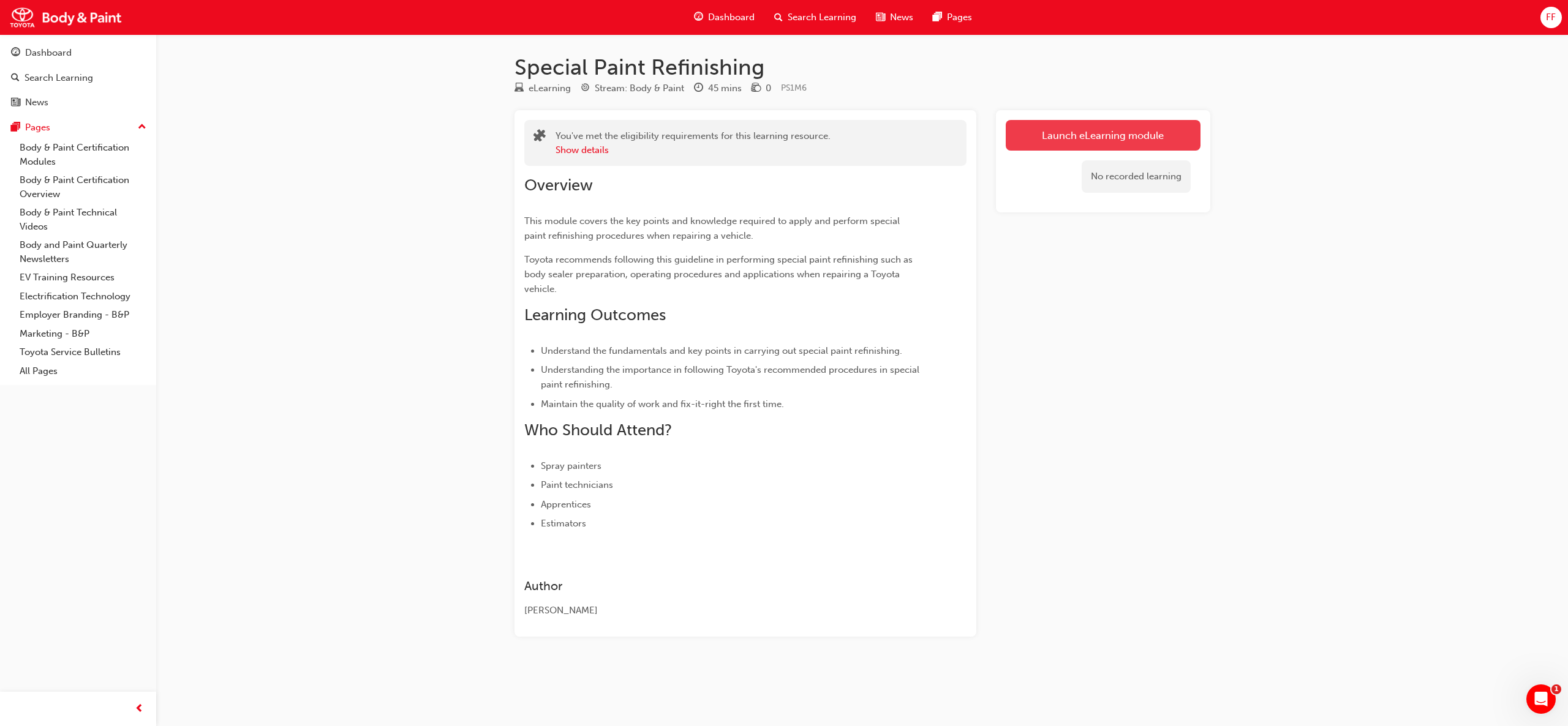
click at [1076, 135] on link "Launch eLearning module" at bounding box center [1103, 135] width 195 height 30
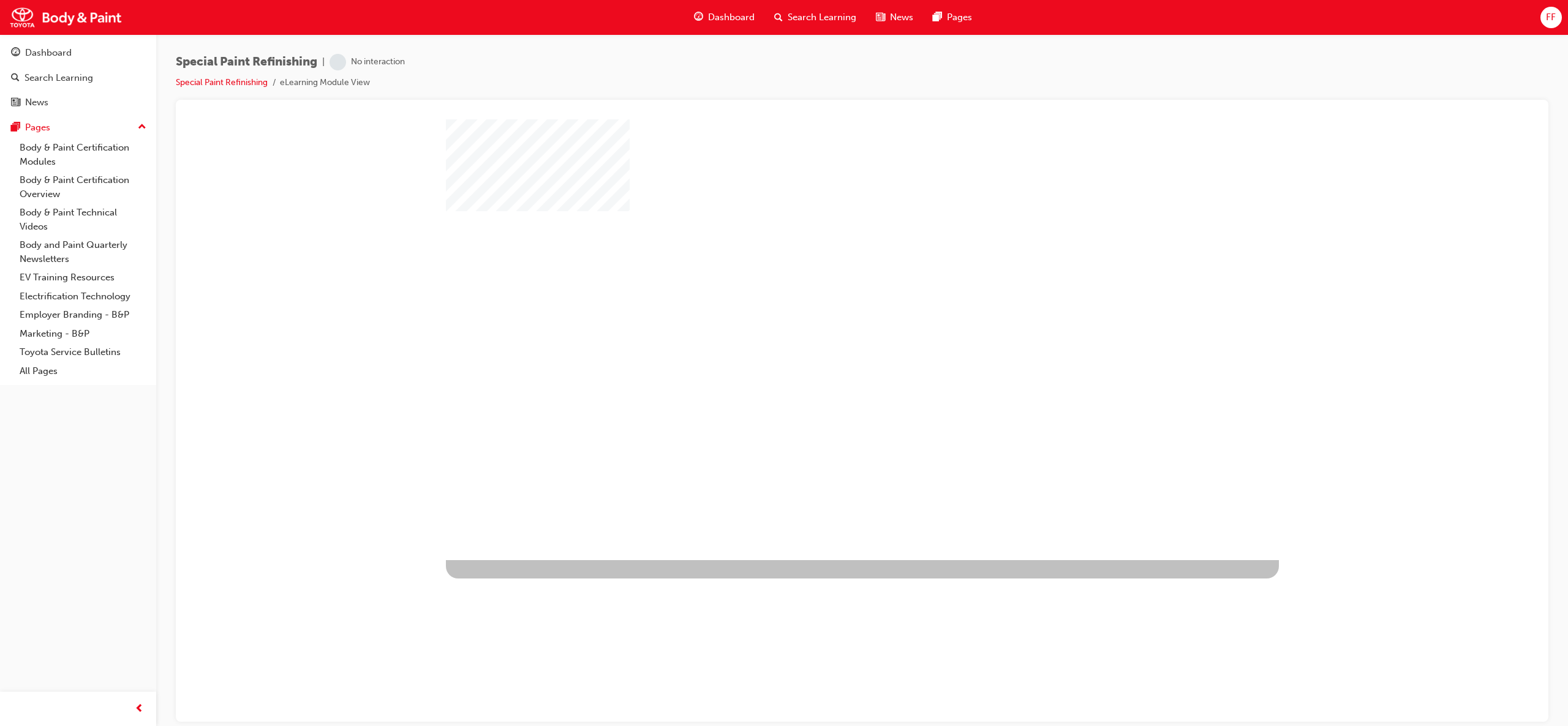
click at [827, 303] on div "play" at bounding box center [827, 303] width 0 height 0
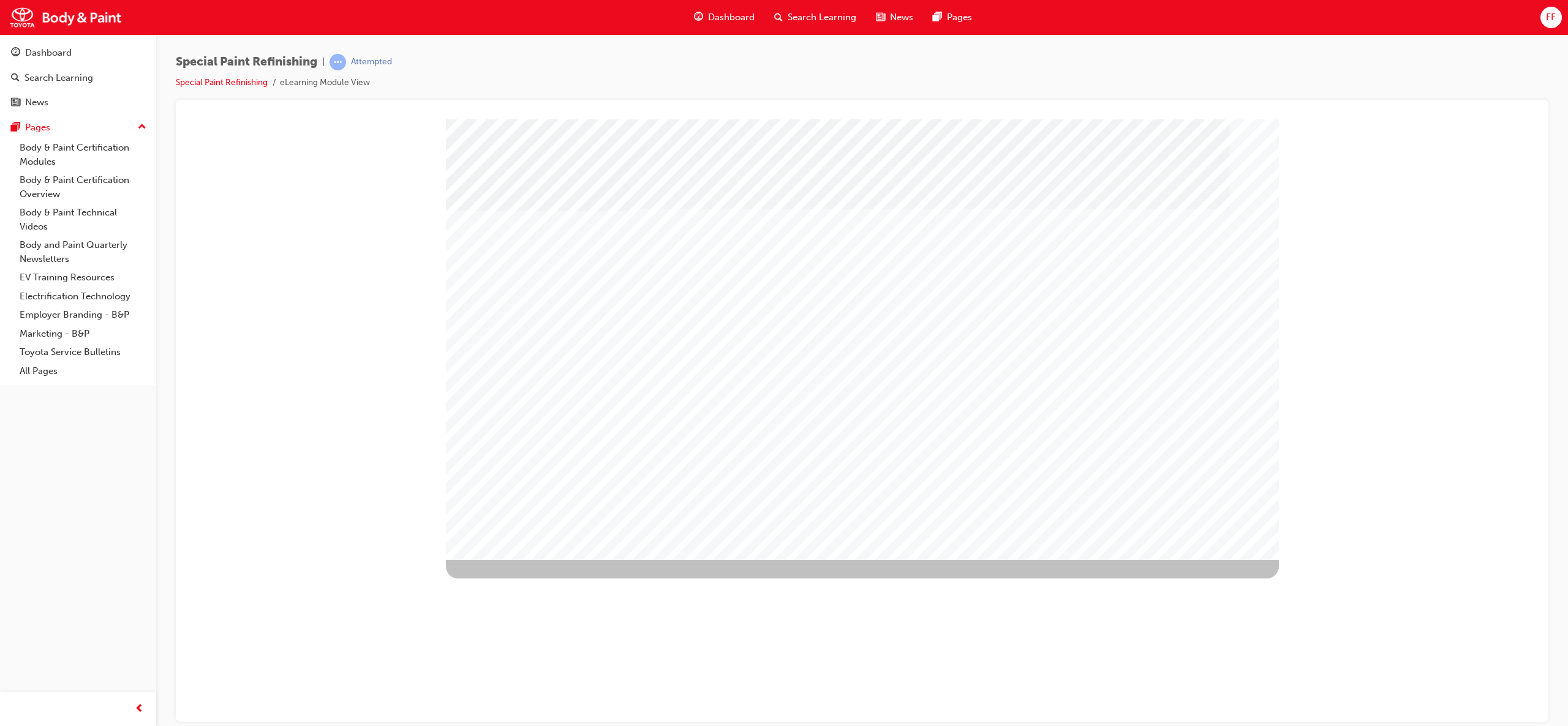
type input "[PERSON_NAME]"
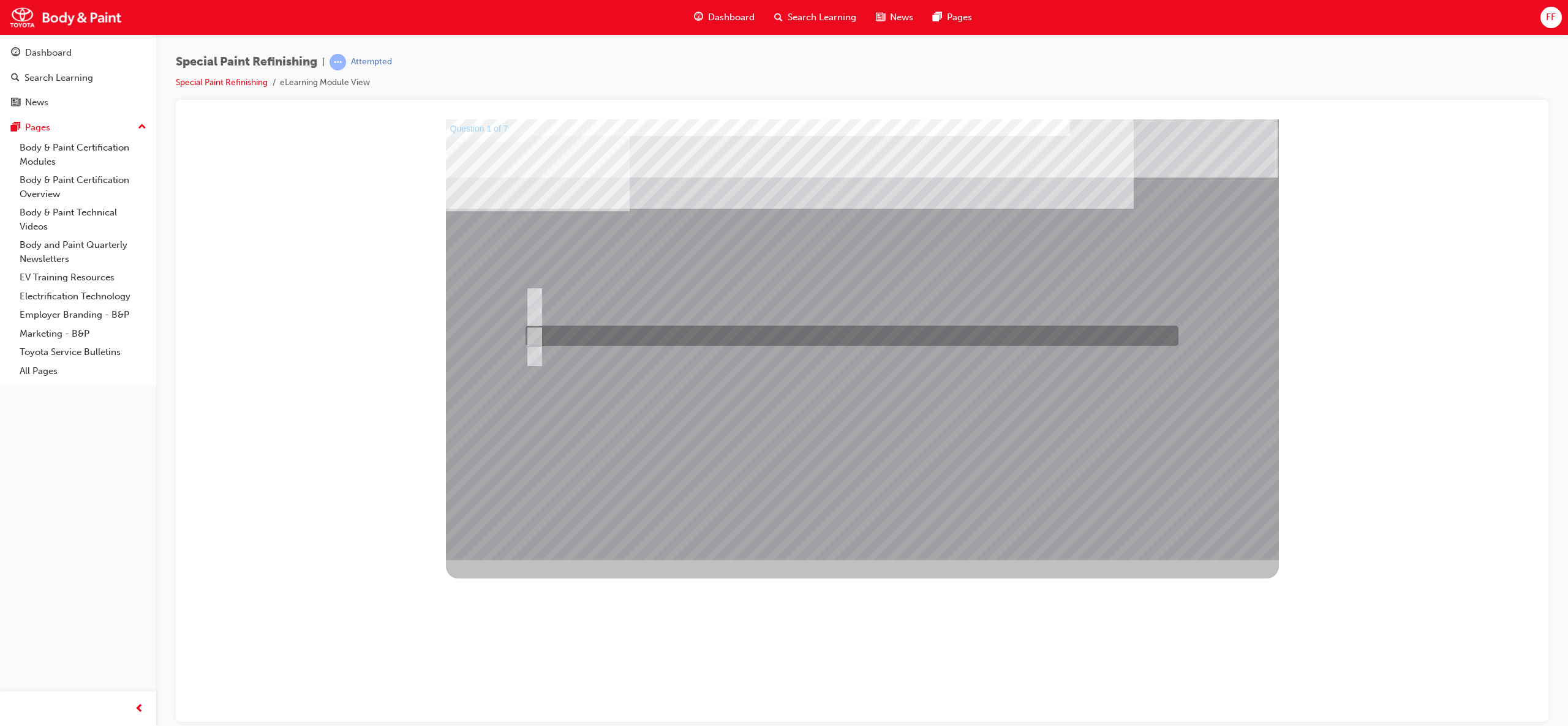
click at [529, 341] on input "c) Cleaning and degreasing." at bounding box center [532, 336] width 13 height 13
radio input "true"
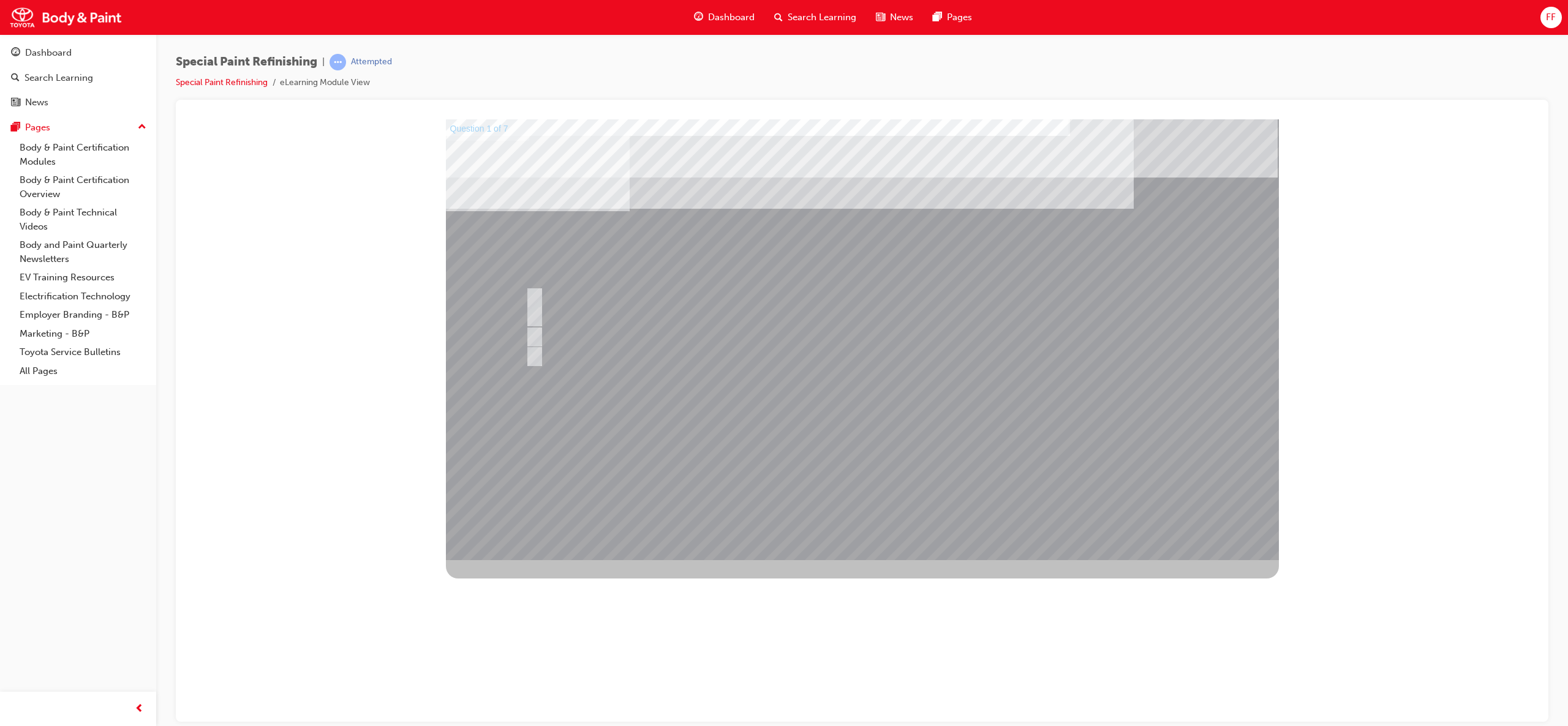
click at [952, 384] on div at bounding box center [862, 340] width 833 height 441
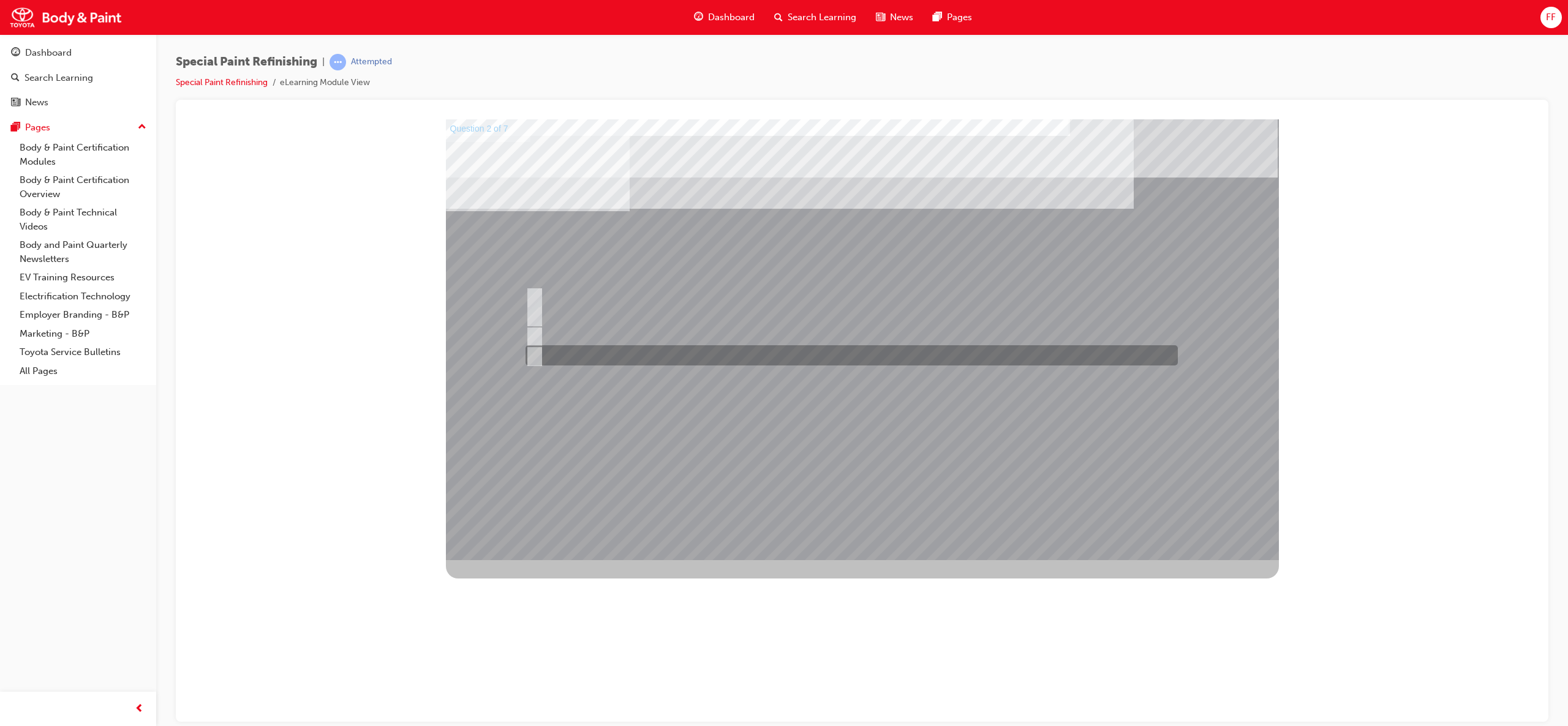
click at [535, 352] on input "d) Prevents water and dust from entering the gaps, such as hemmed areas." at bounding box center [531, 355] width 13 height 13
checkbox input "true"
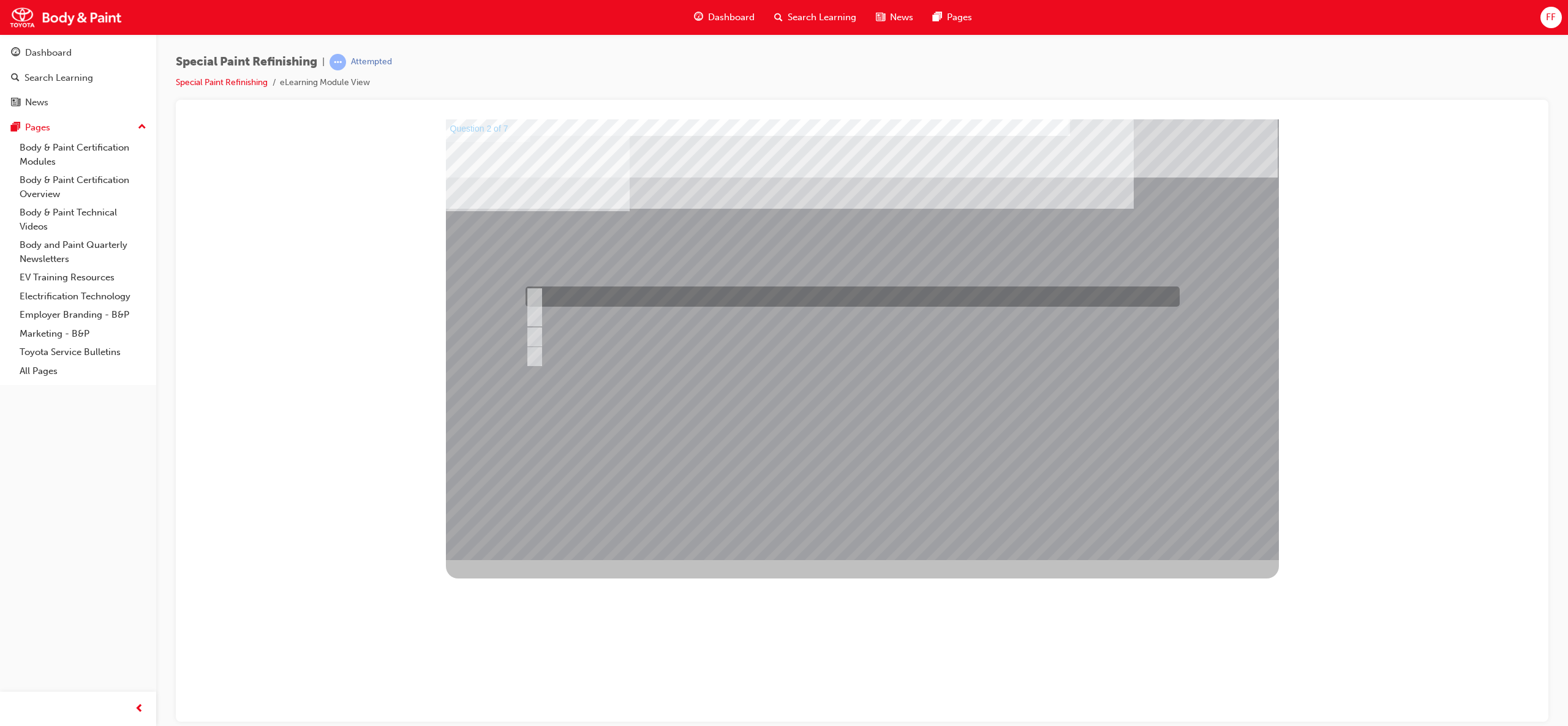
click at [528, 304] on div at bounding box center [850, 296] width 654 height 21
checkbox input "true"
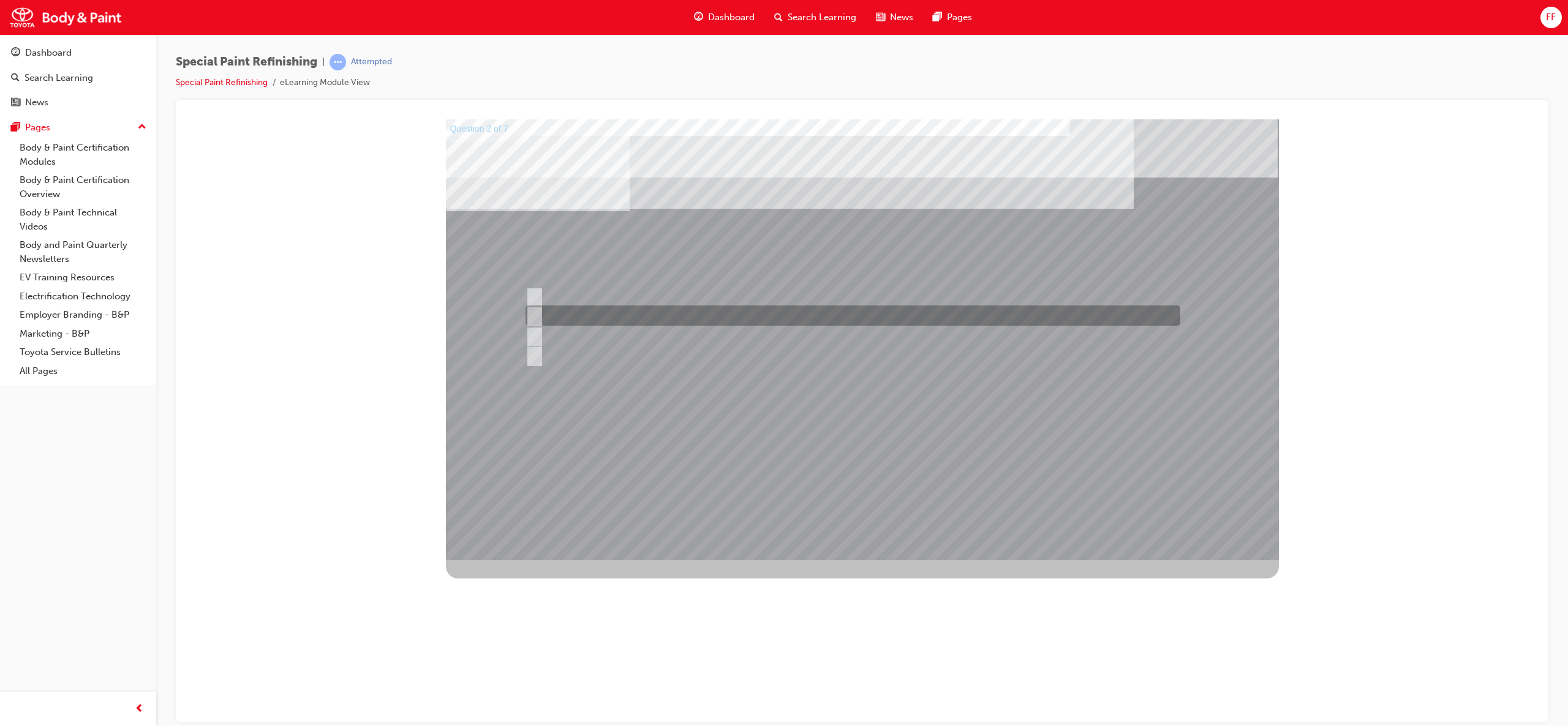
click at [537, 319] on input "b) Prevents rust from occurring in the vehicle’s interior." at bounding box center [531, 315] width 13 height 13
checkbox input "true"
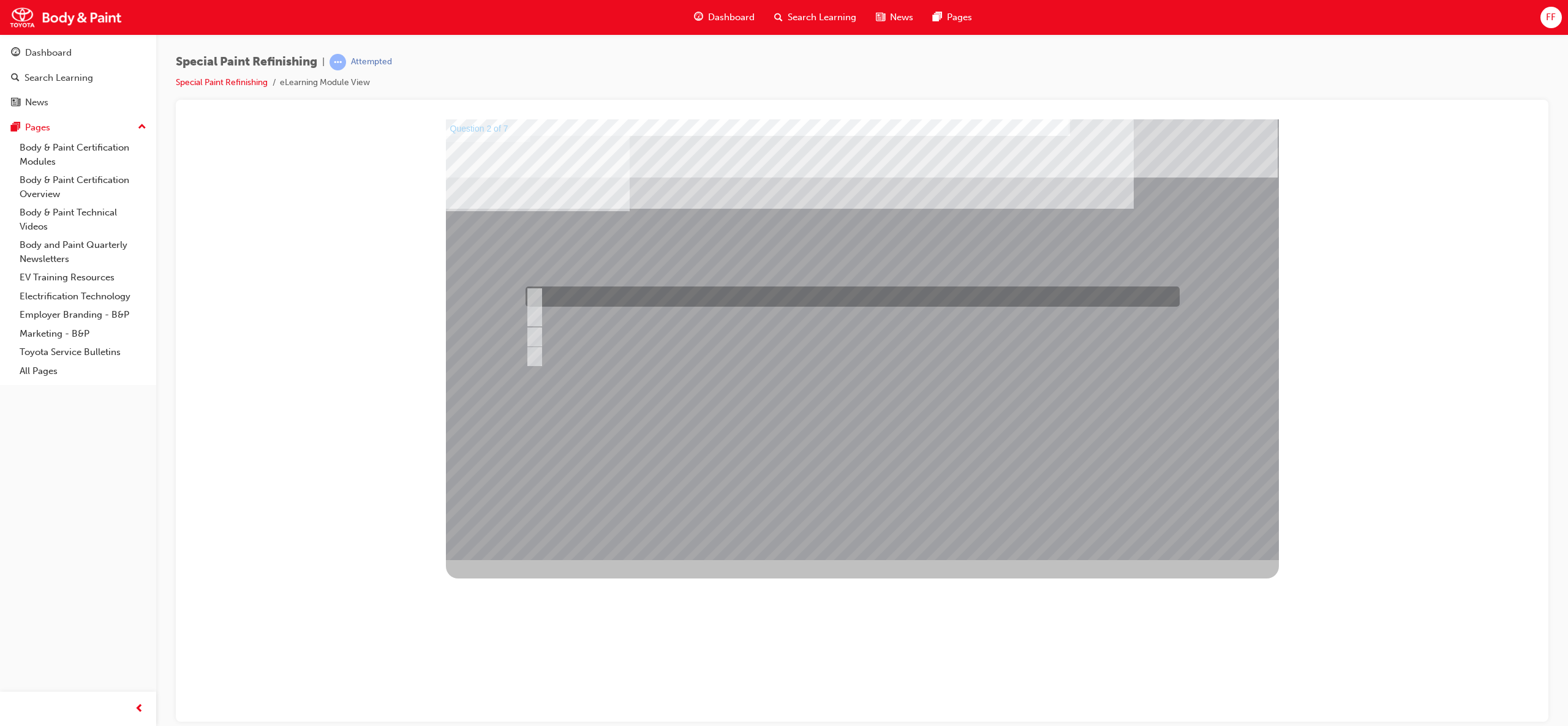
click at [532, 289] on div at bounding box center [850, 296] width 654 height 21
checkbox input "false"
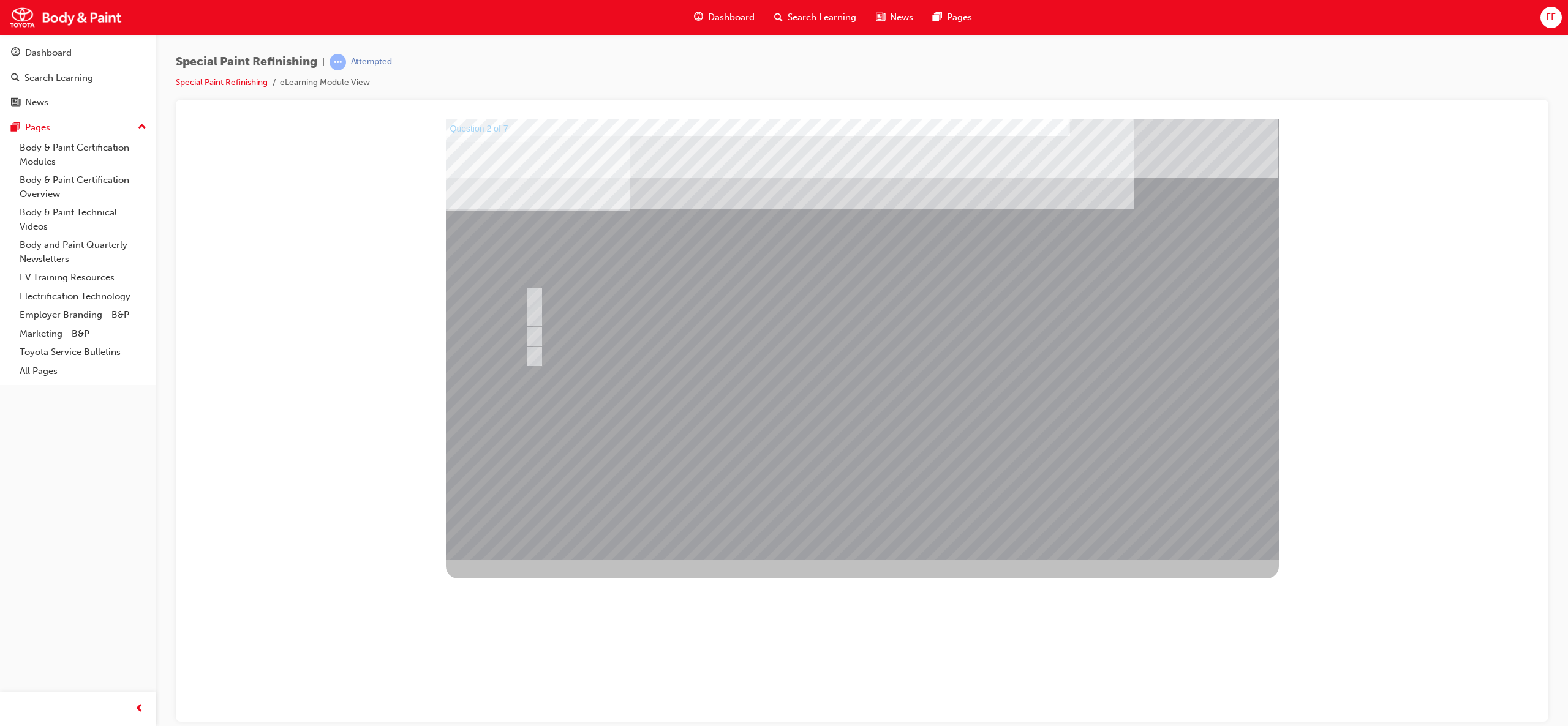
click at [891, 420] on div at bounding box center [862, 340] width 833 height 441
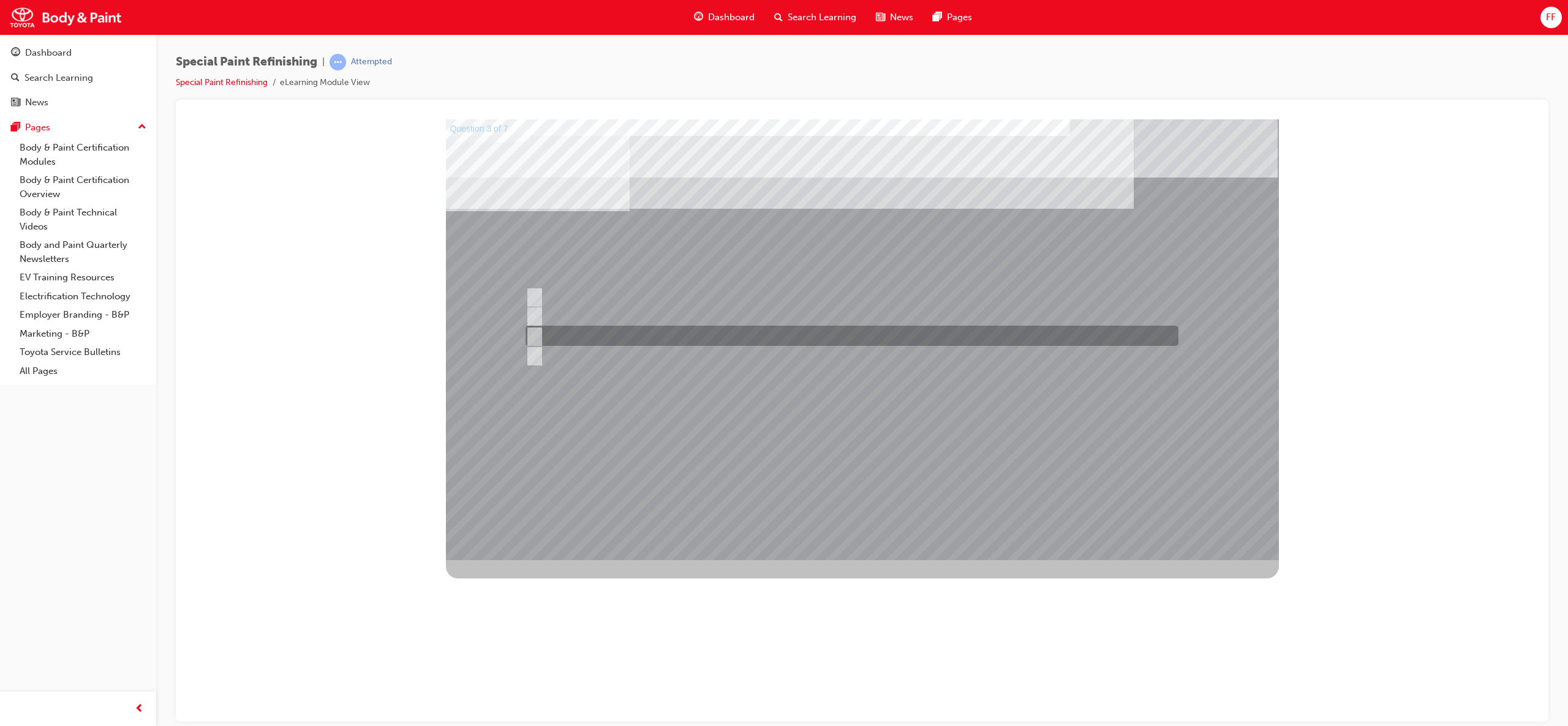
click at [530, 330] on input "c) Refer to the Body Repair Manual for instructions where shaping is necessary." at bounding box center [532, 336] width 13 height 13
radio input "true"
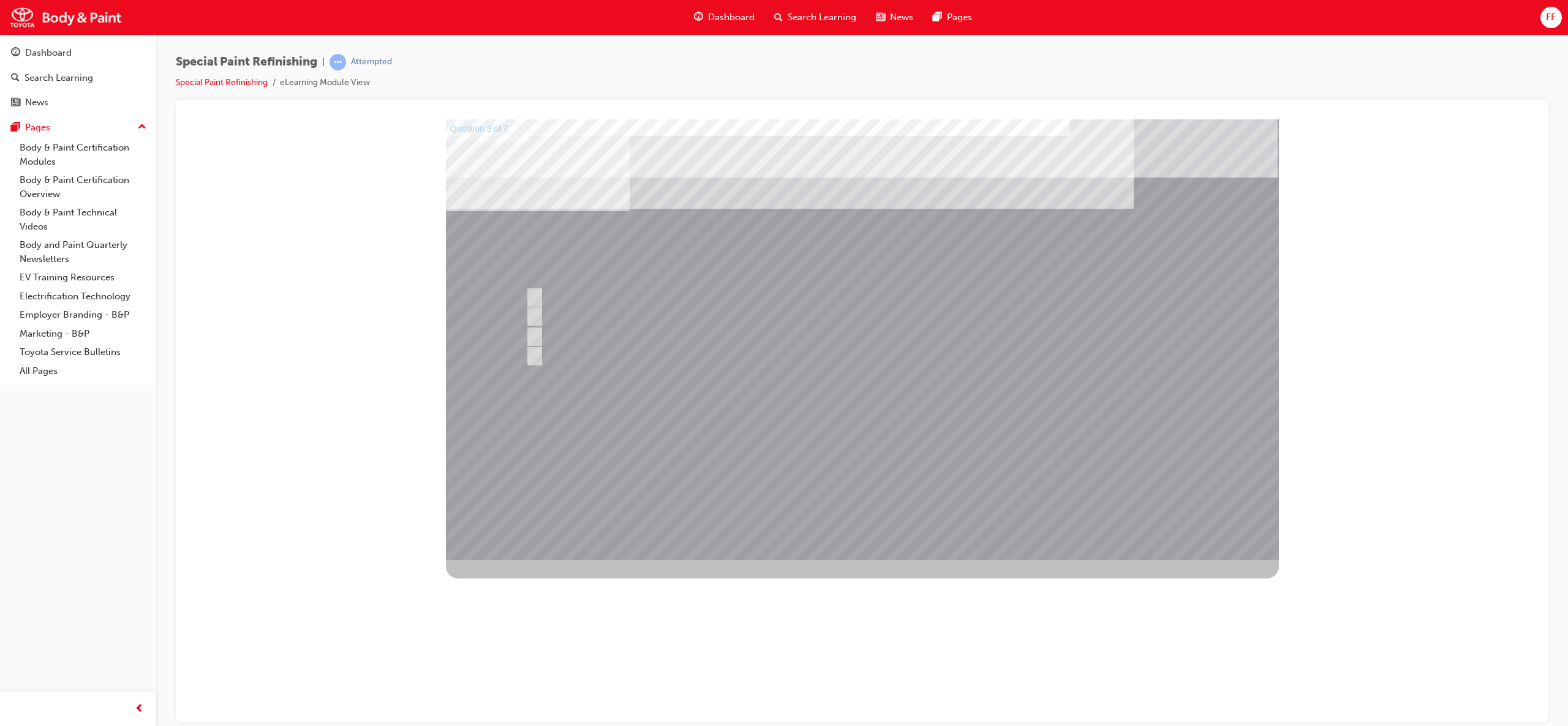
click at [896, 407] on div at bounding box center [862, 340] width 833 height 441
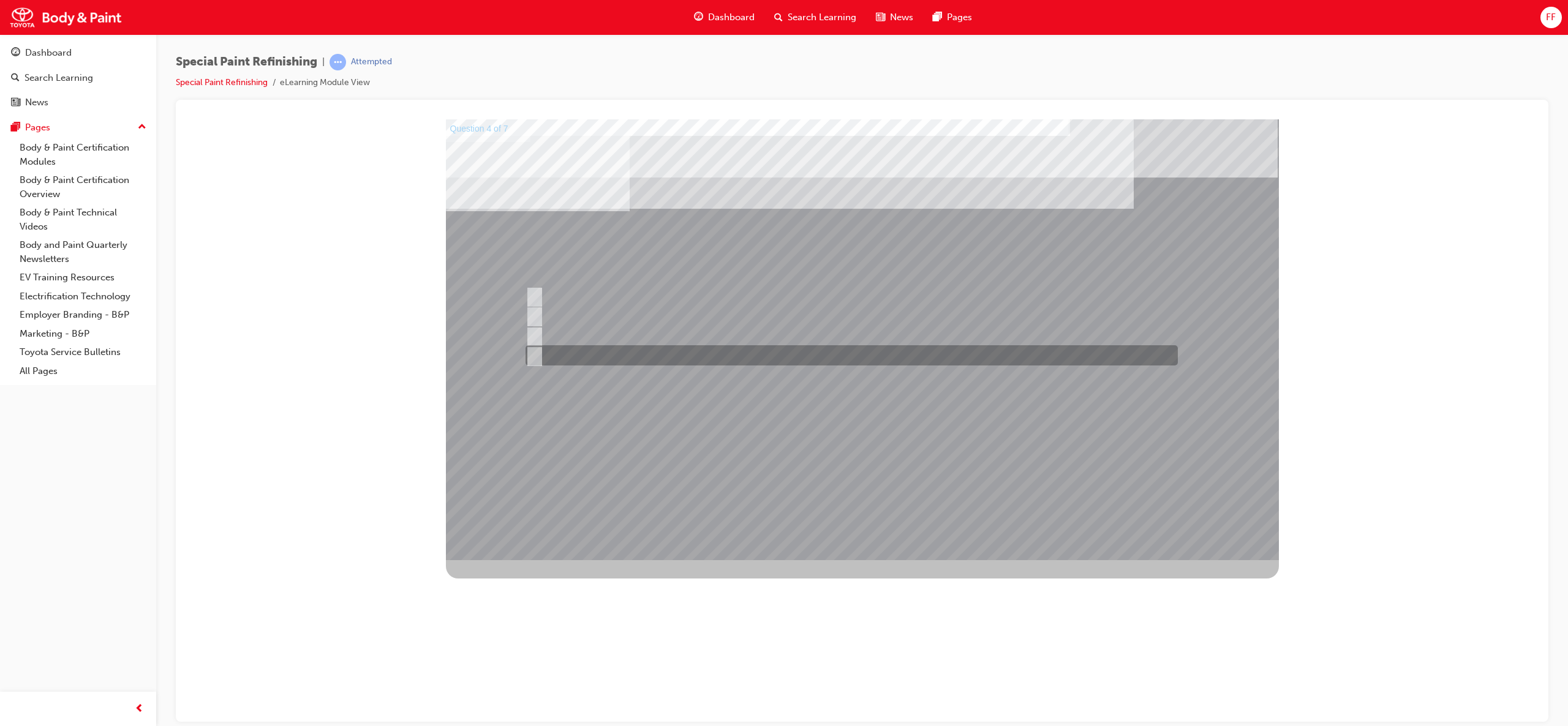
click at [539, 357] on div at bounding box center [849, 355] width 652 height 21
radio input "true"
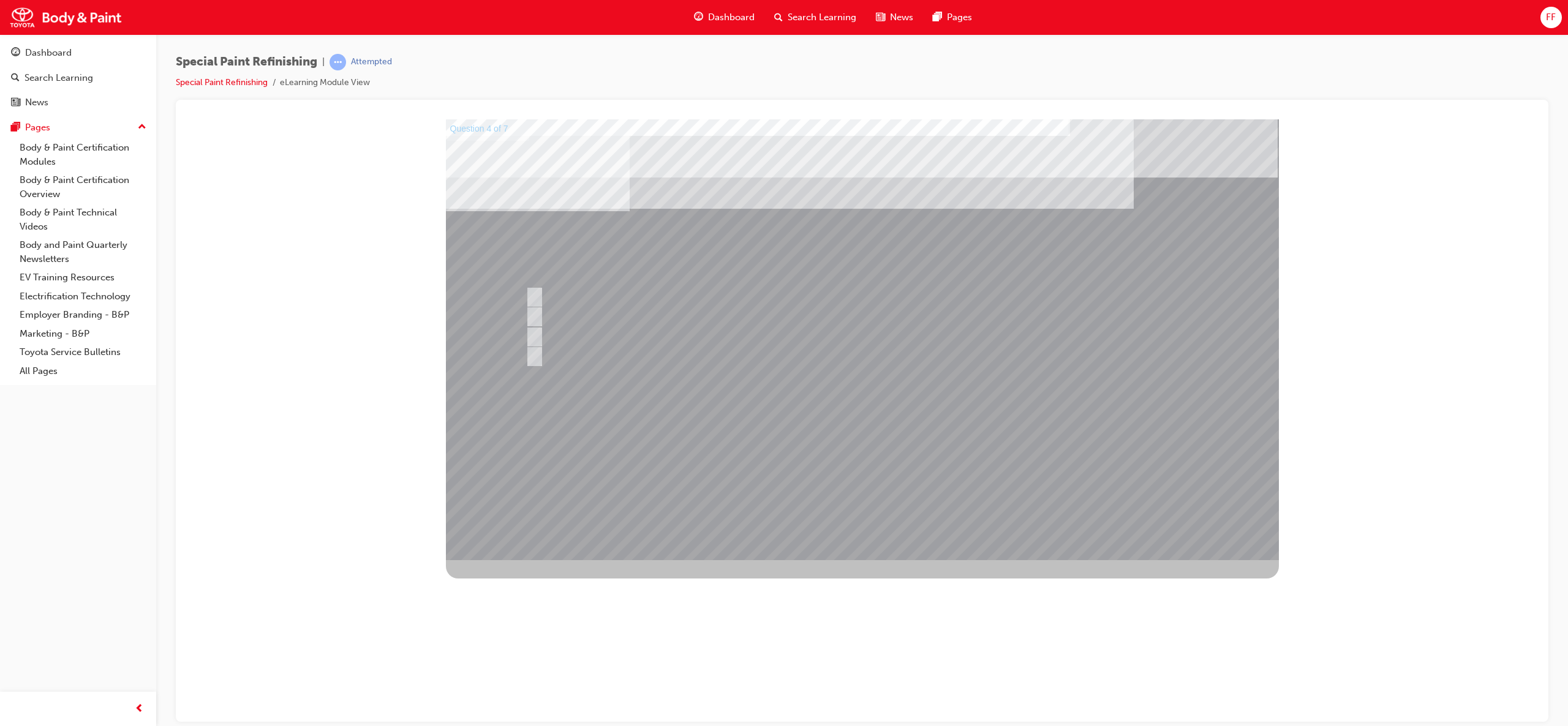
click at [902, 354] on div at bounding box center [862, 340] width 833 height 441
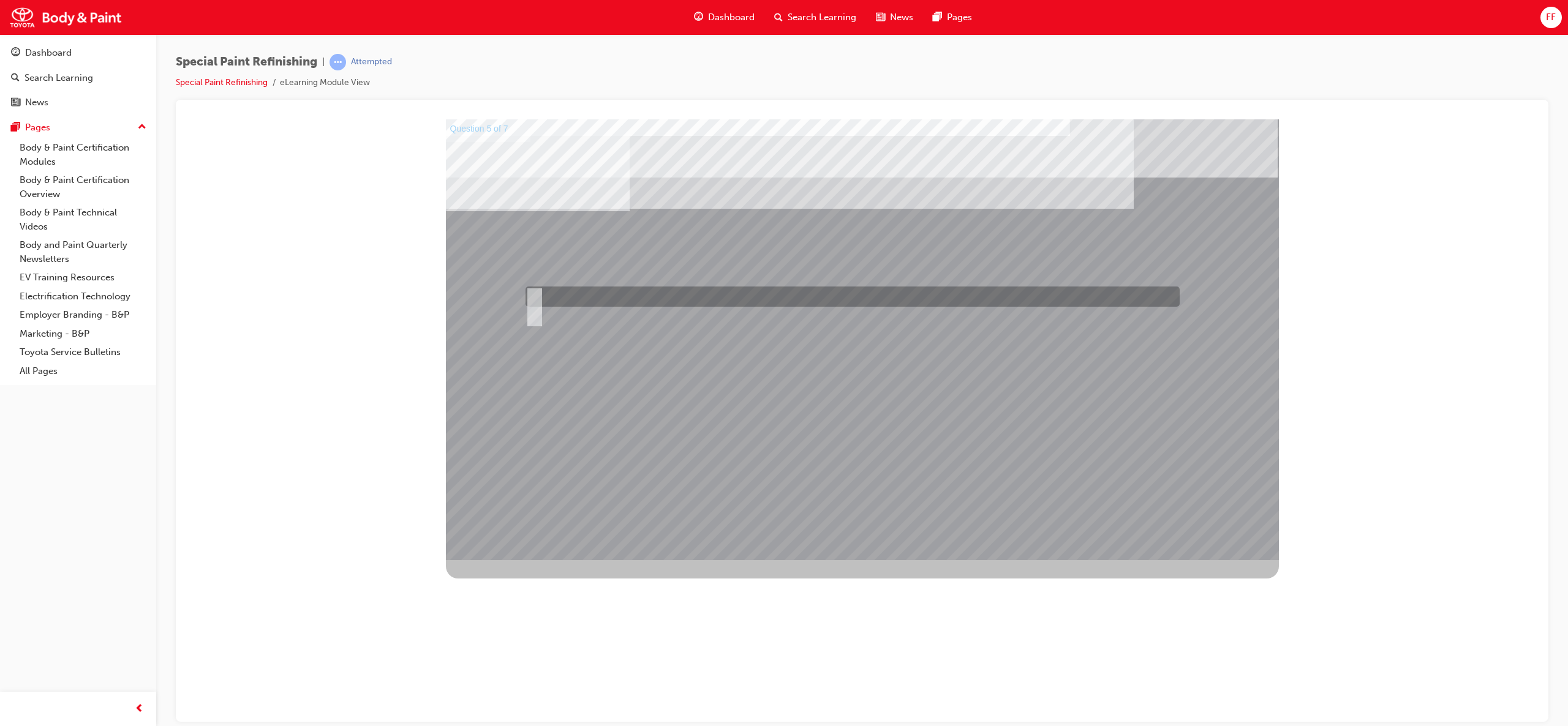
click at [530, 287] on div at bounding box center [850, 296] width 654 height 21
radio input "true"
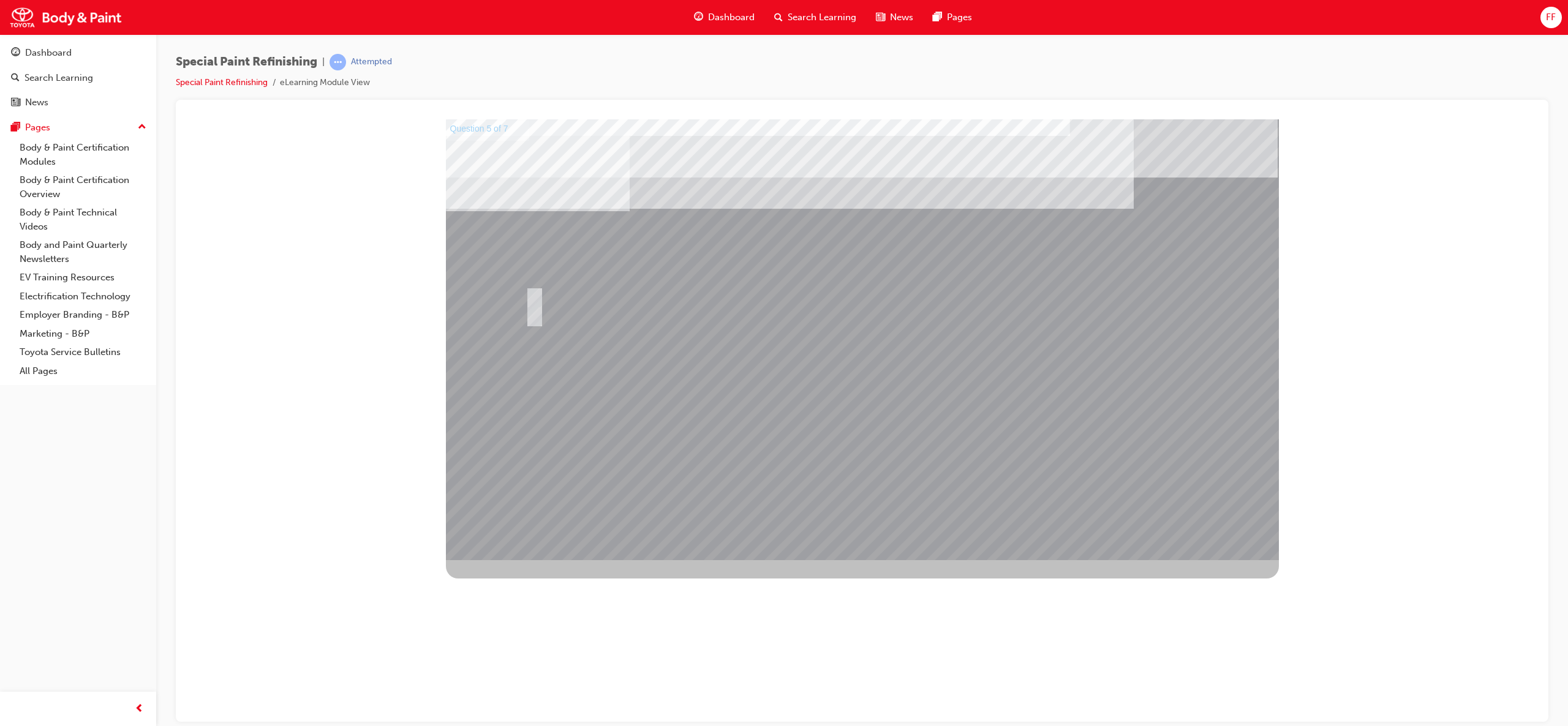
click at [870, 389] on div at bounding box center [862, 340] width 833 height 441
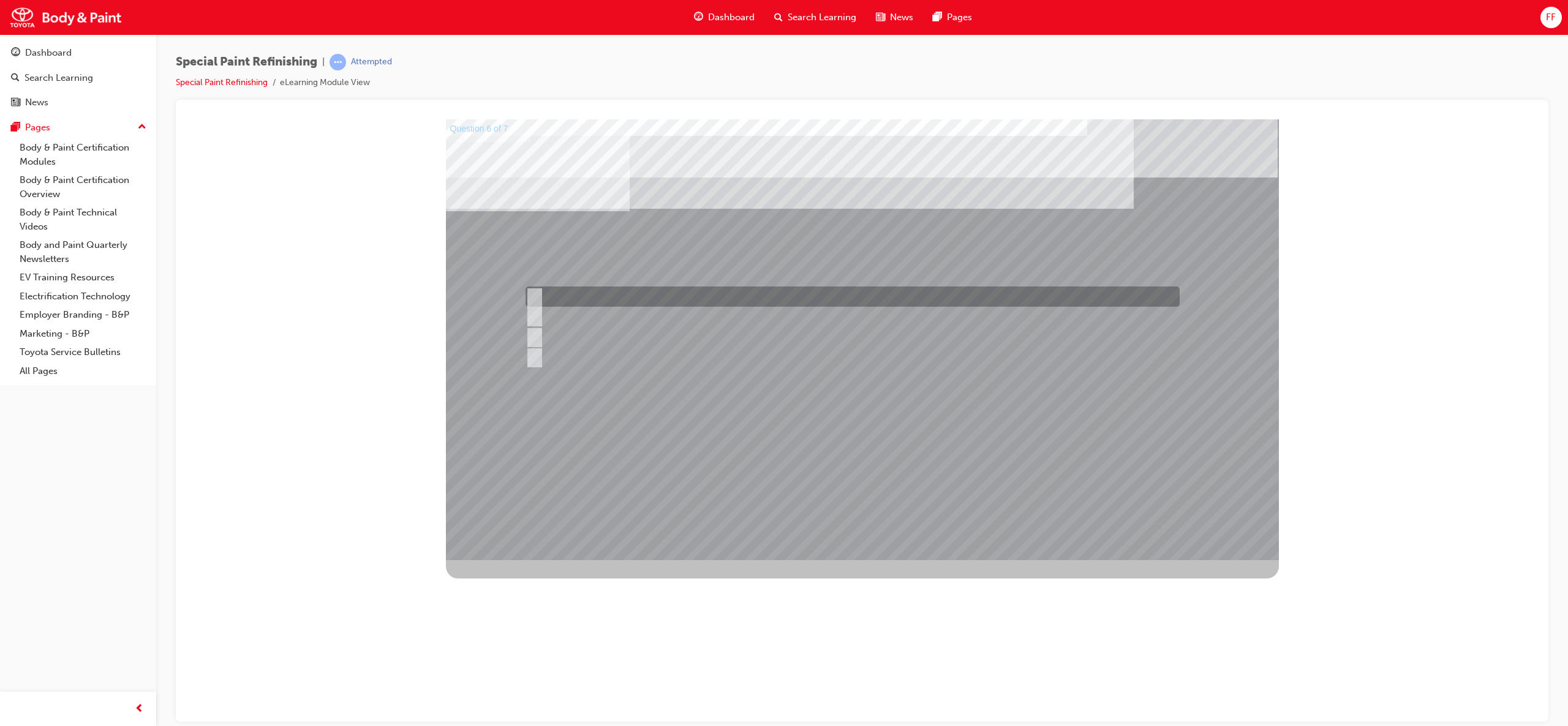
click at [529, 293] on input "a) Solvent resistant gloves." at bounding box center [532, 296] width 13 height 13
radio input "true"
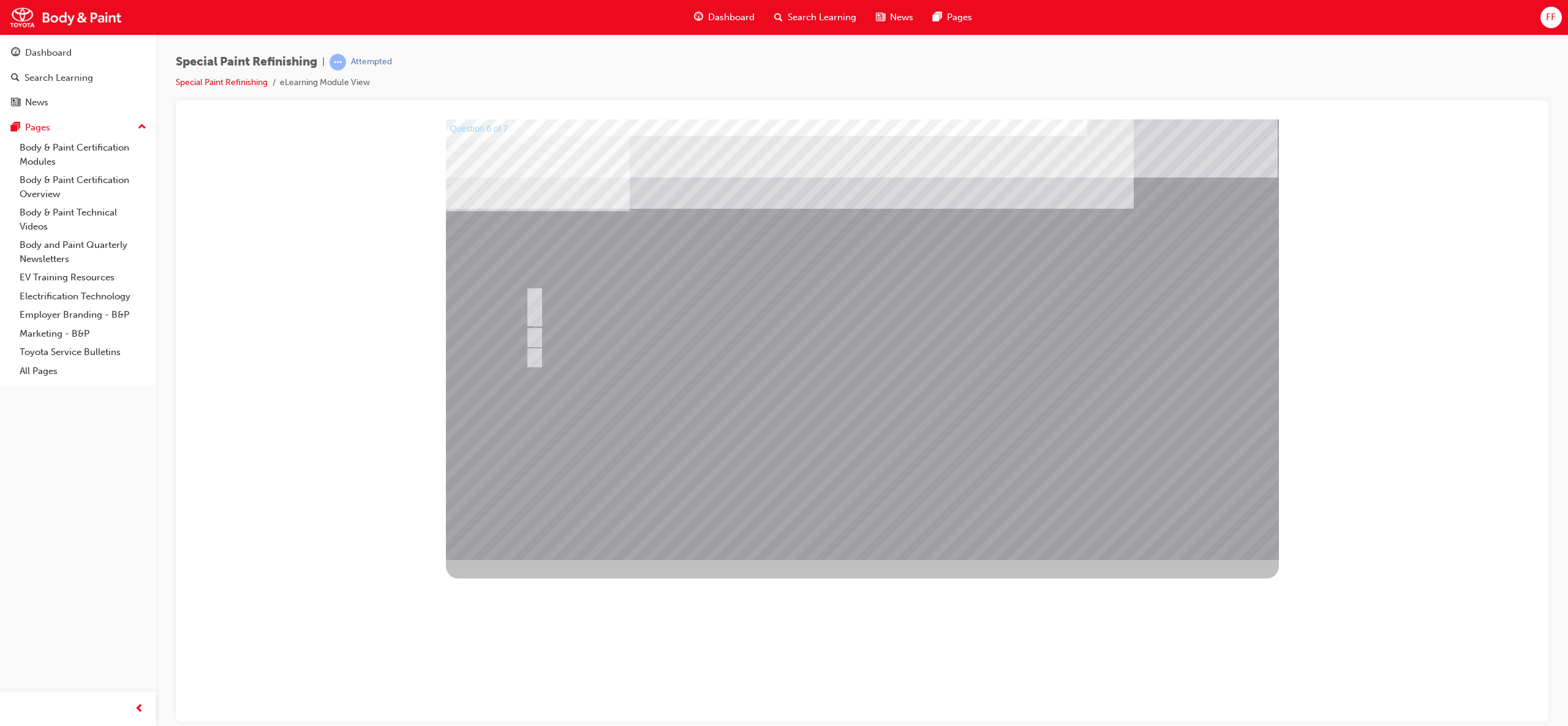
click at [867, 408] on div at bounding box center [862, 340] width 833 height 441
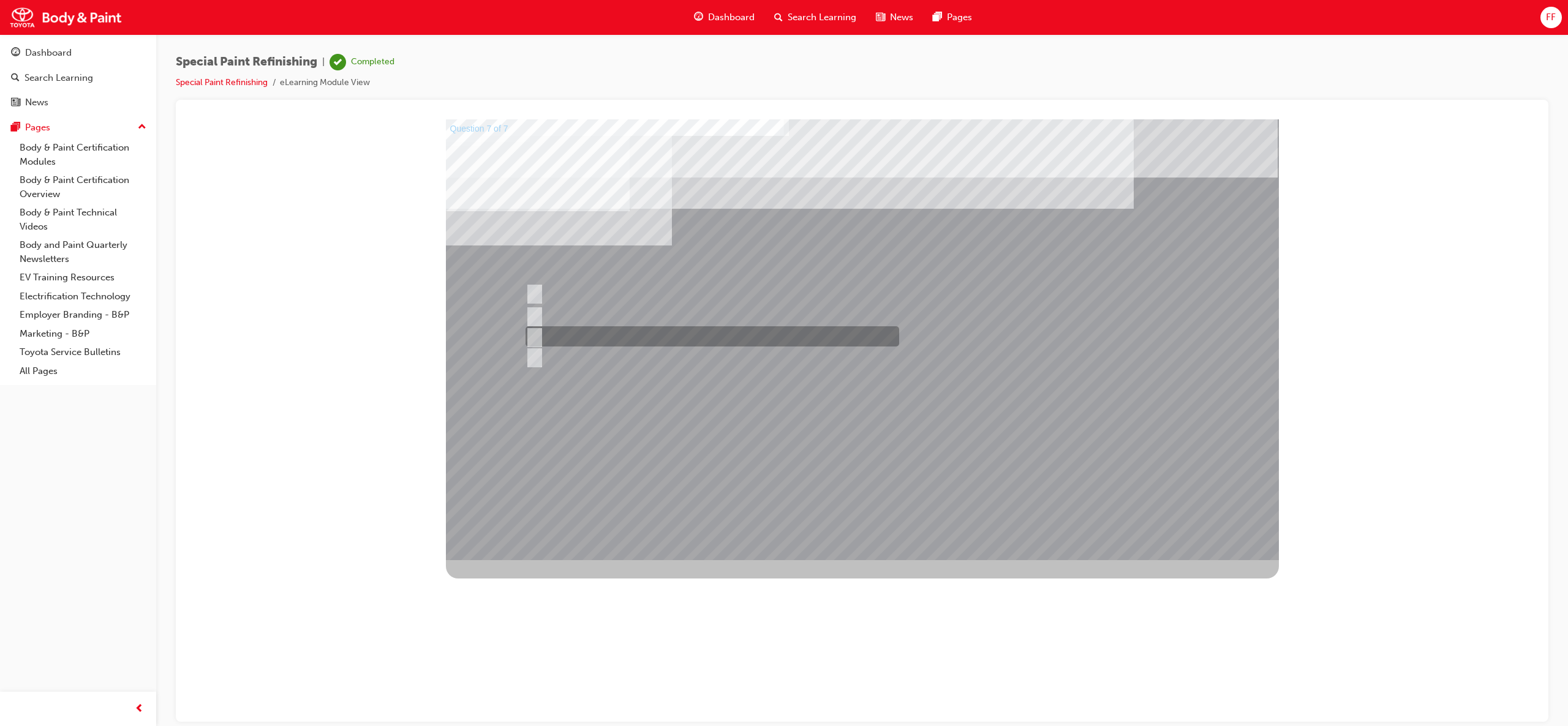
click at [535, 333] on input "c) Contact surfaces and hemmed area." at bounding box center [532, 337] width 13 height 13
radio input "true"
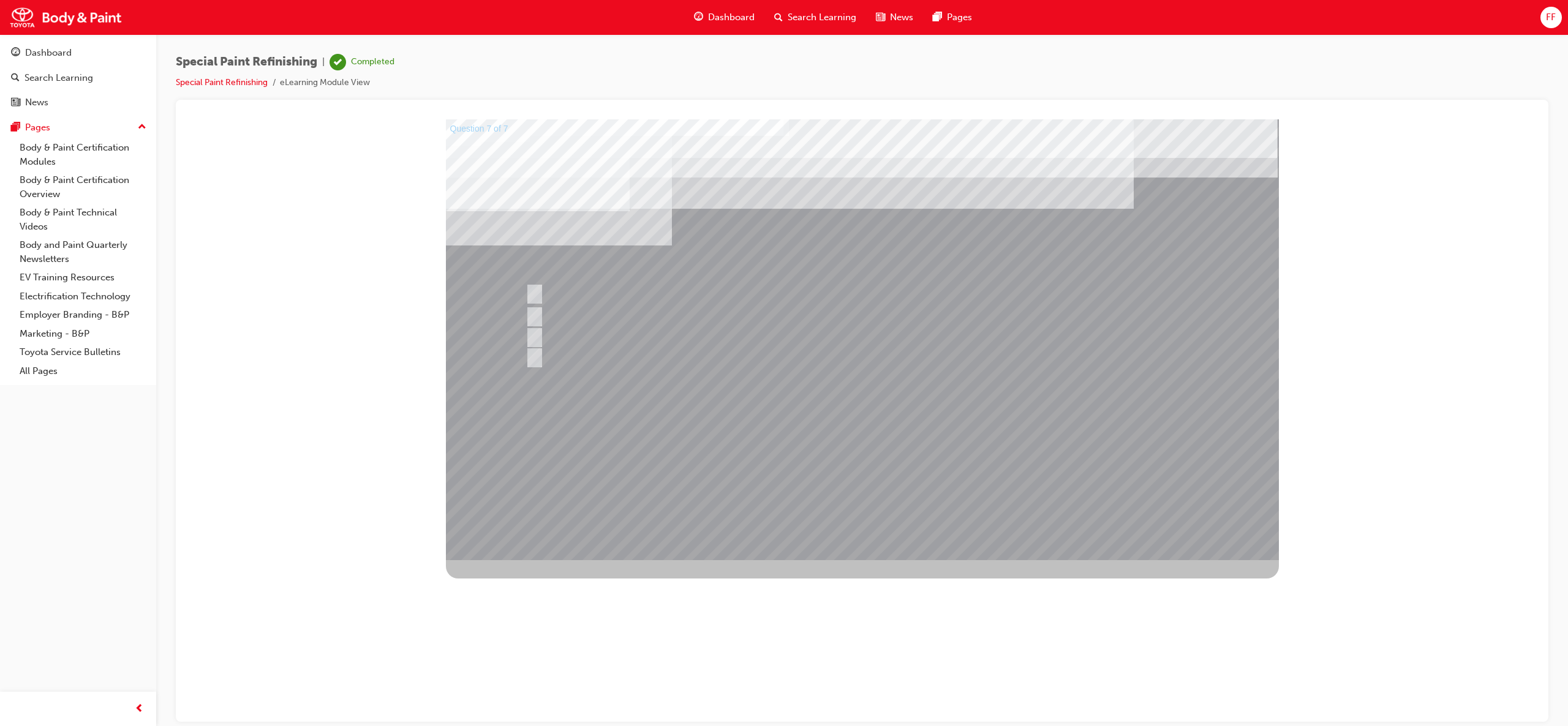
click at [872, 411] on div at bounding box center [862, 340] width 833 height 441
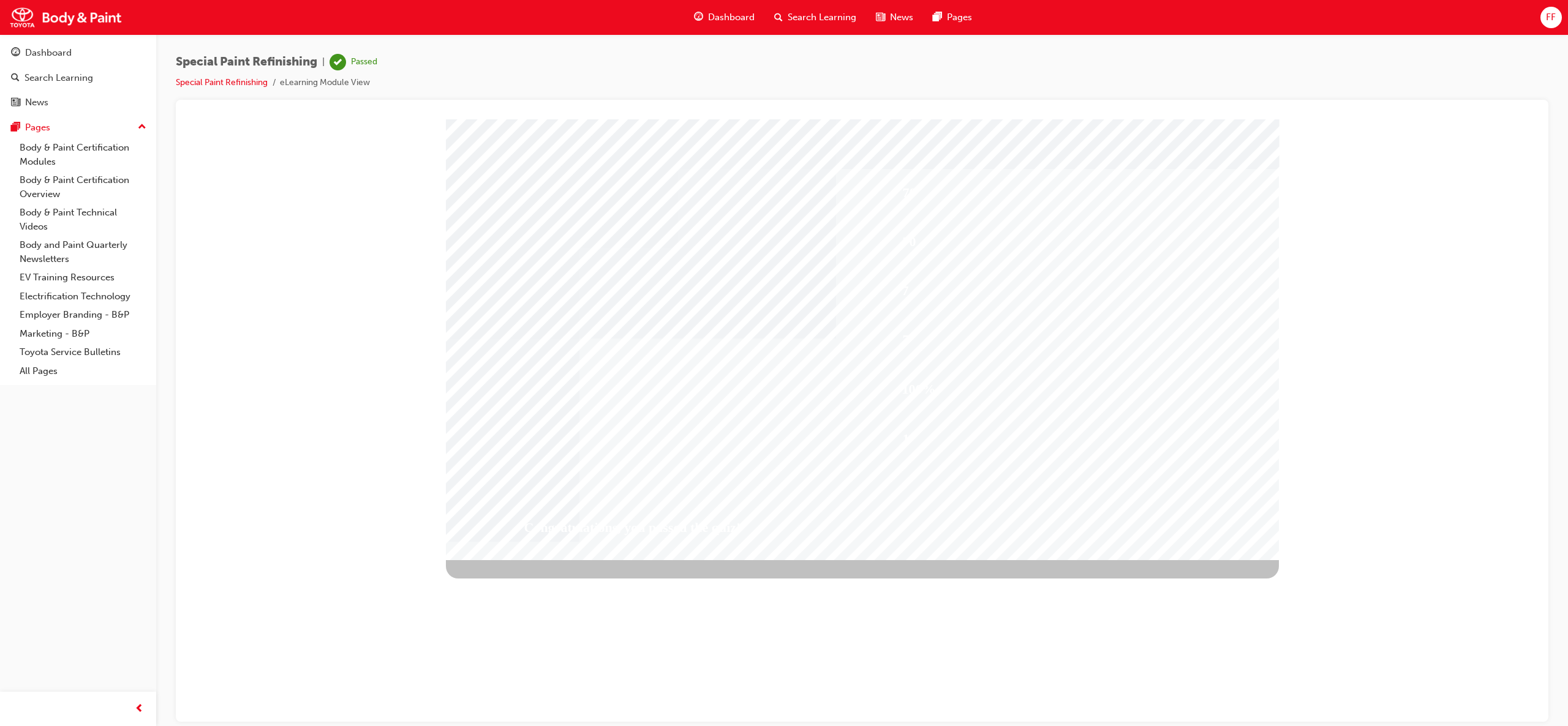
click at [725, 15] on span "Dashboard" at bounding box center [731, 18] width 47 height 14
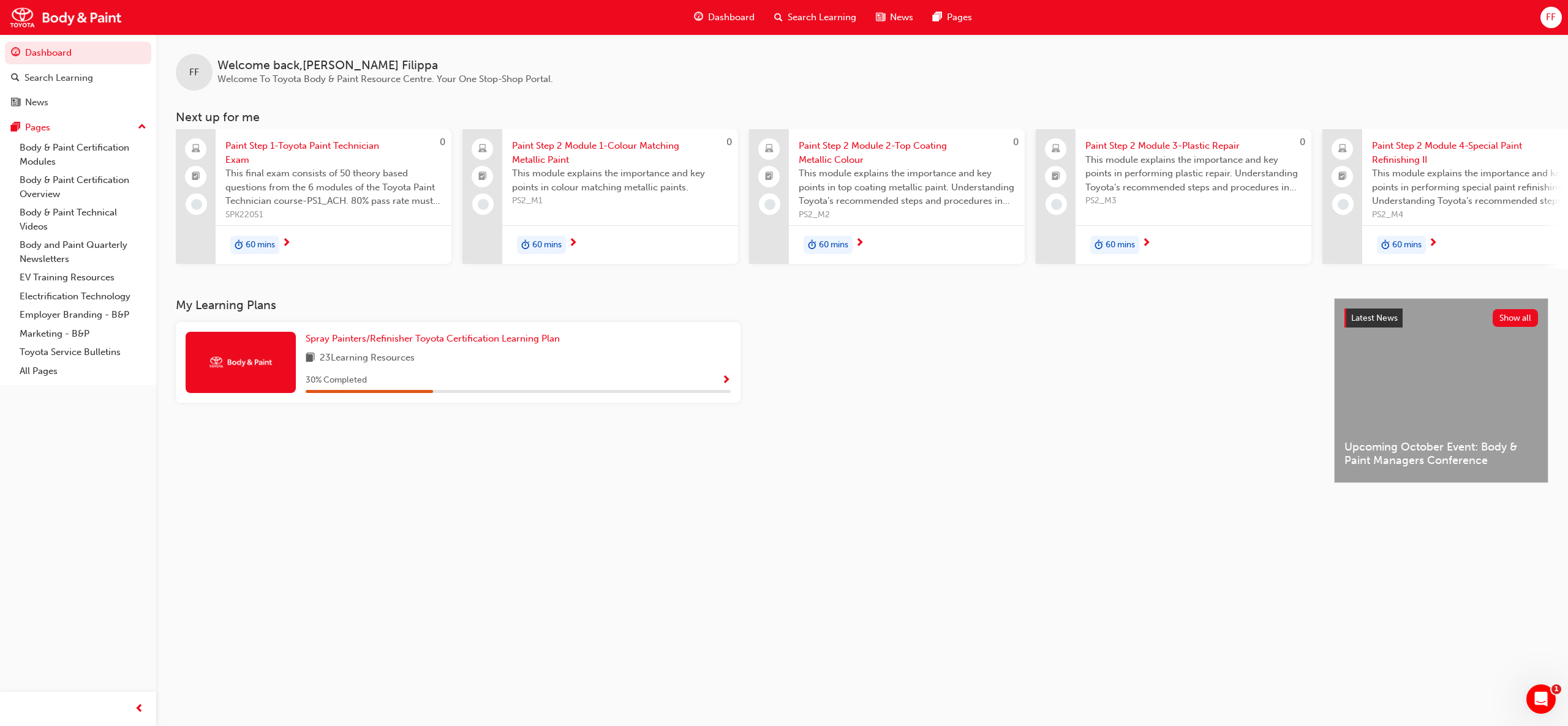
click at [261, 242] on span "60 mins" at bounding box center [260, 245] width 29 height 14
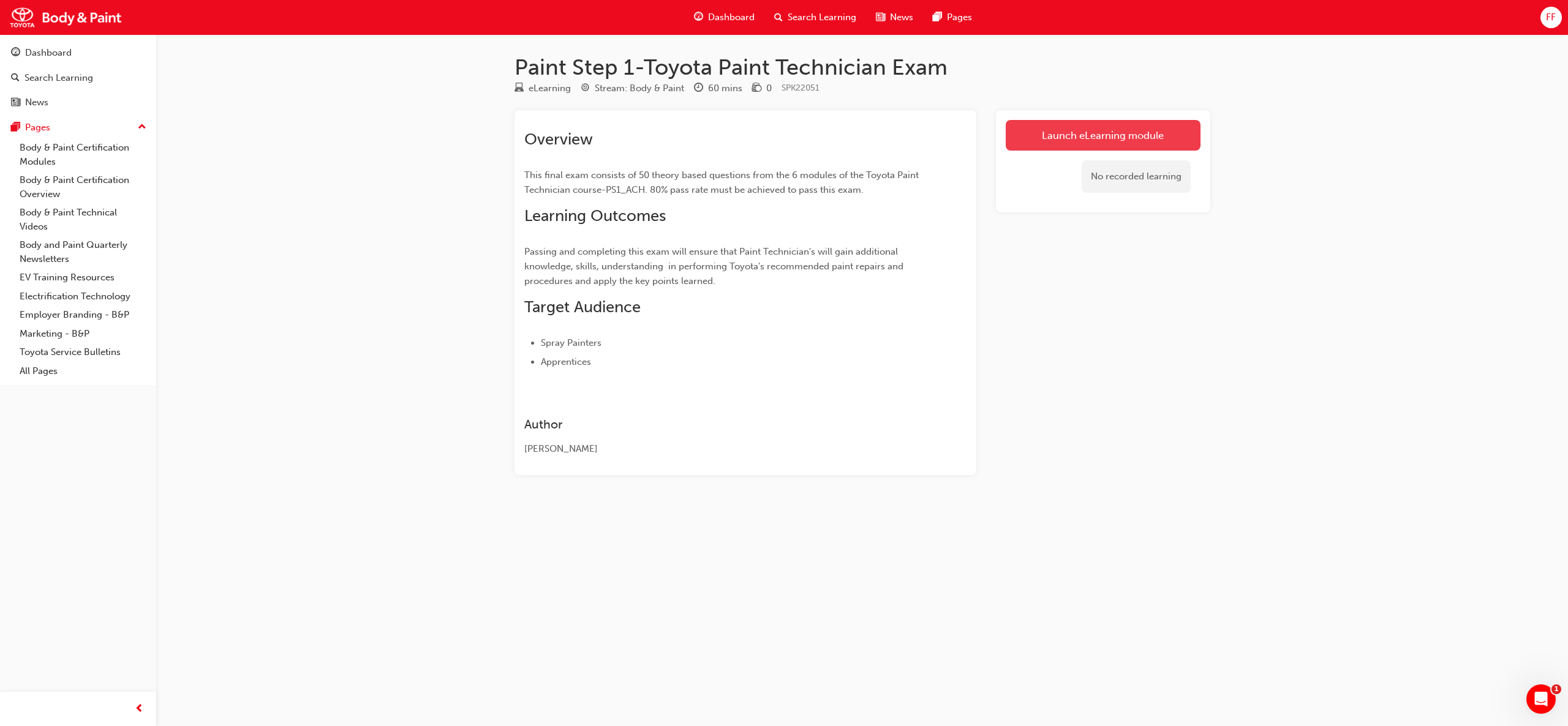
click at [1110, 136] on link "Launch eLearning module" at bounding box center [1103, 135] width 195 height 30
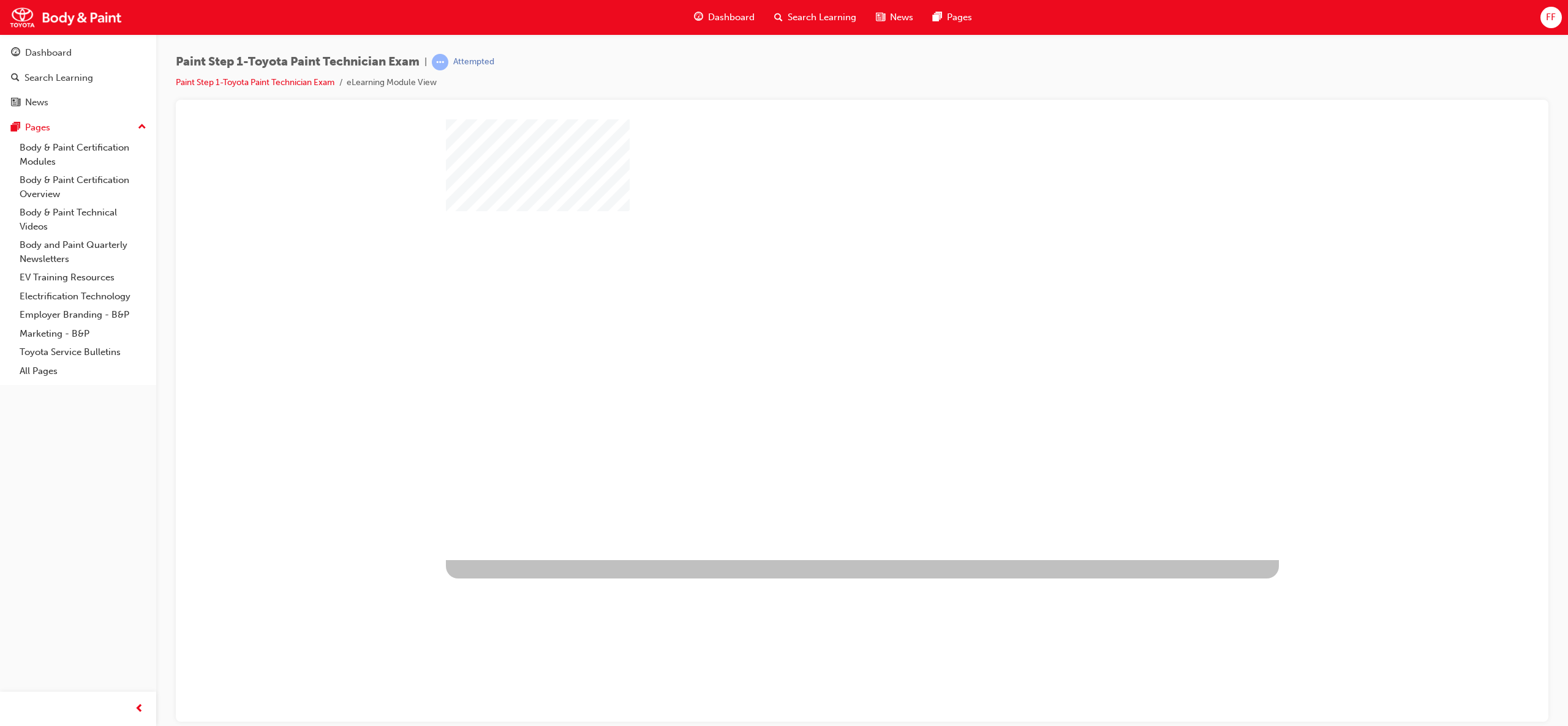
click at [827, 303] on div "play" at bounding box center [827, 303] width 0 height 0
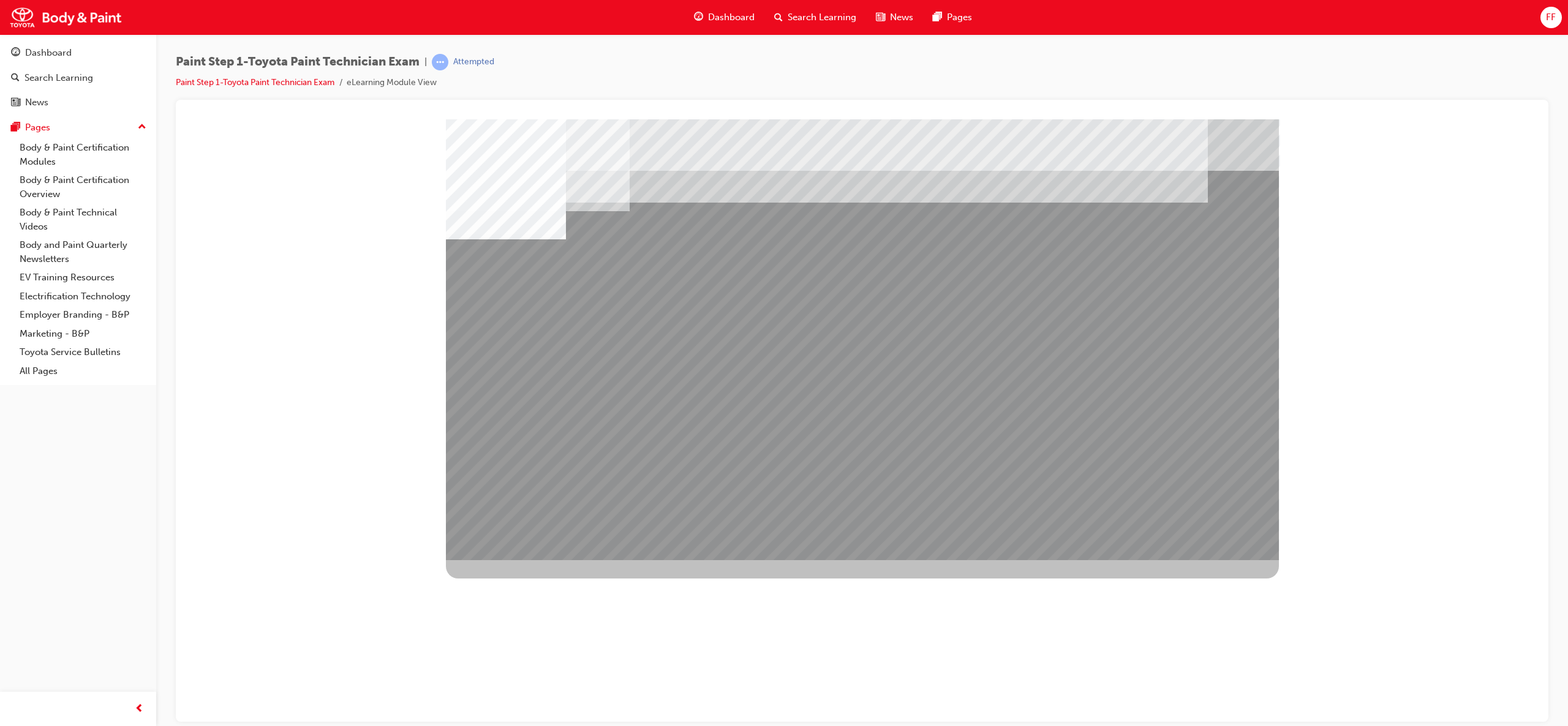
drag, startPoint x: 770, startPoint y: 428, endPoint x: 820, endPoint y: 442, distance: 51.9
click at [819, 442] on div at bounding box center [862, 340] width 833 height 441
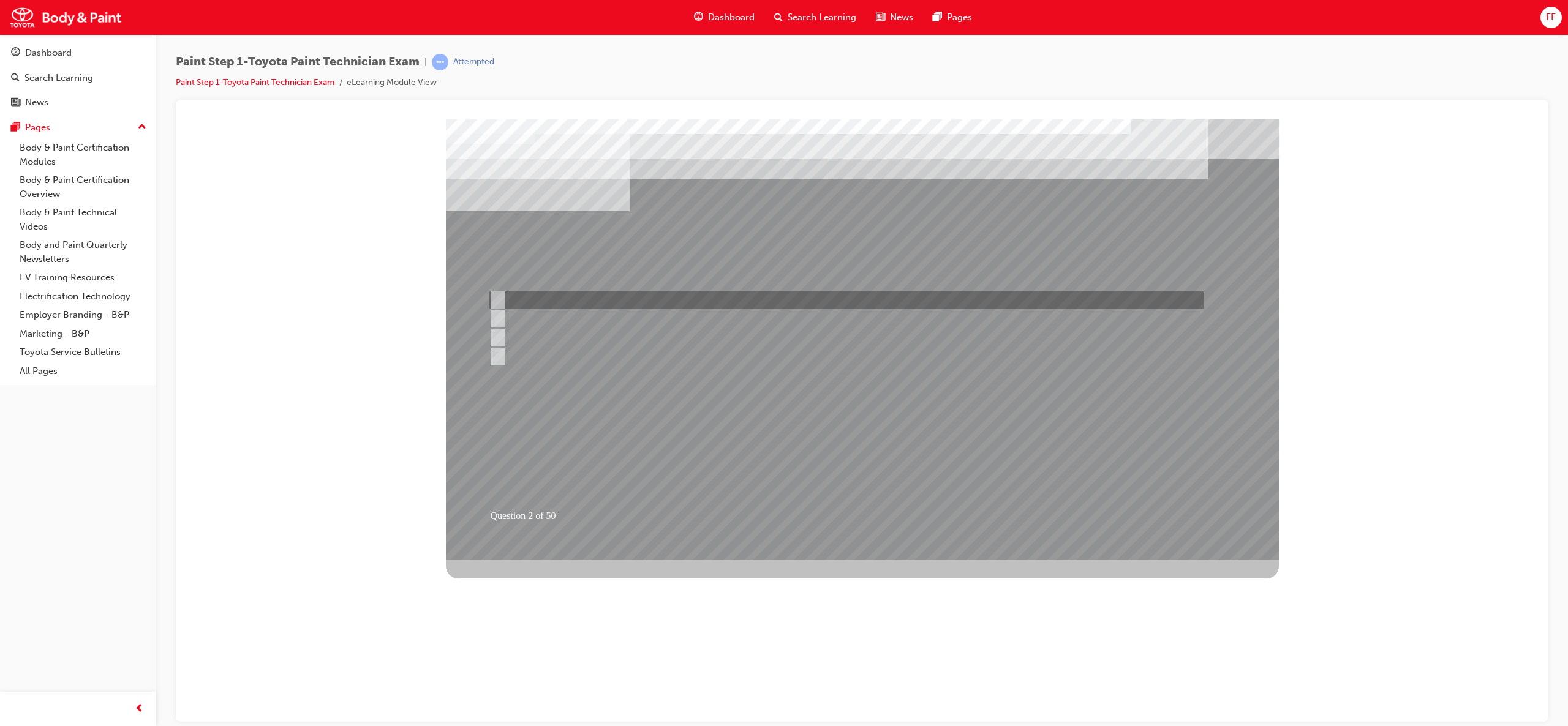
click at [496, 300] on input "3/4" at bounding box center [495, 300] width 13 height 13
radio input "true"
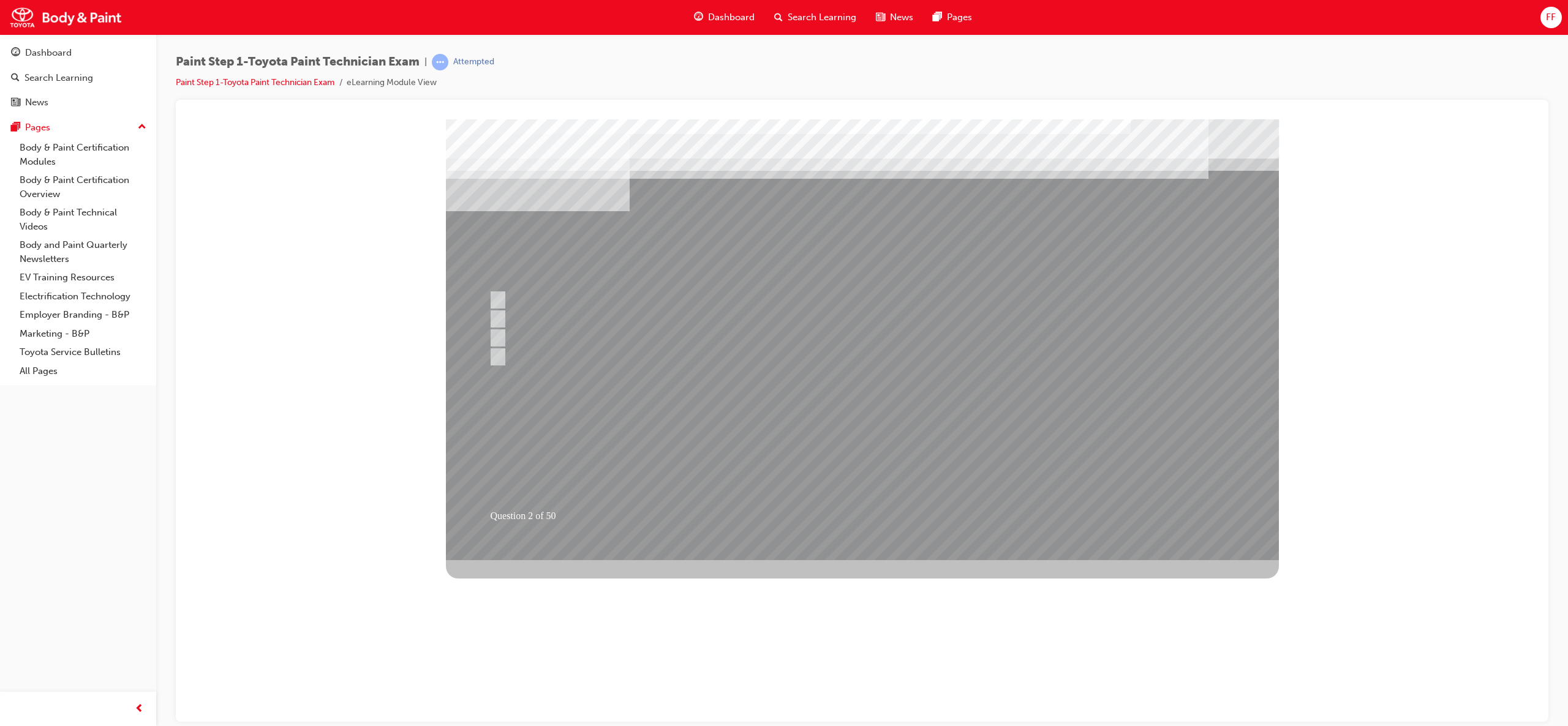
click at [905, 395] on div at bounding box center [862, 340] width 833 height 441
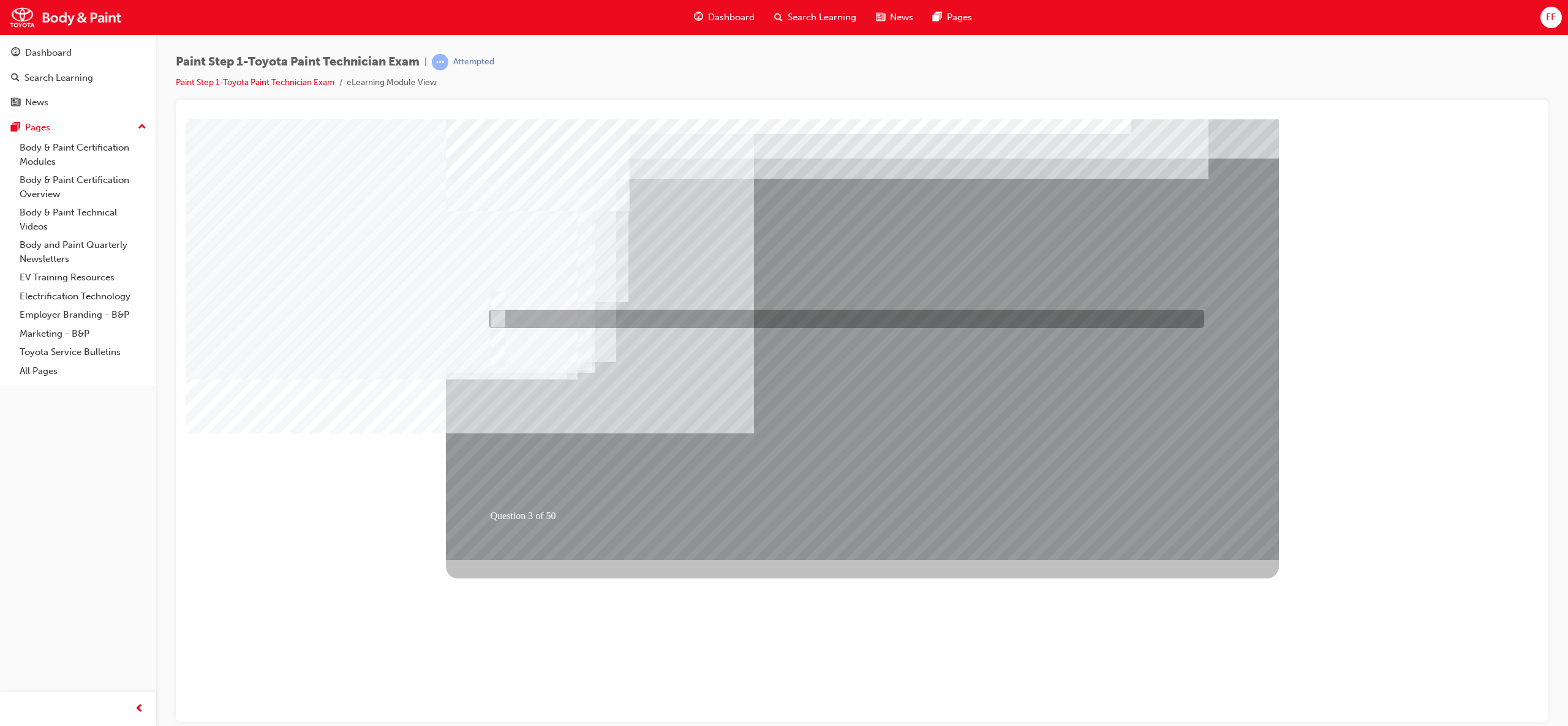
click at [499, 317] on input "20mm" at bounding box center [495, 318] width 13 height 13
radio input "true"
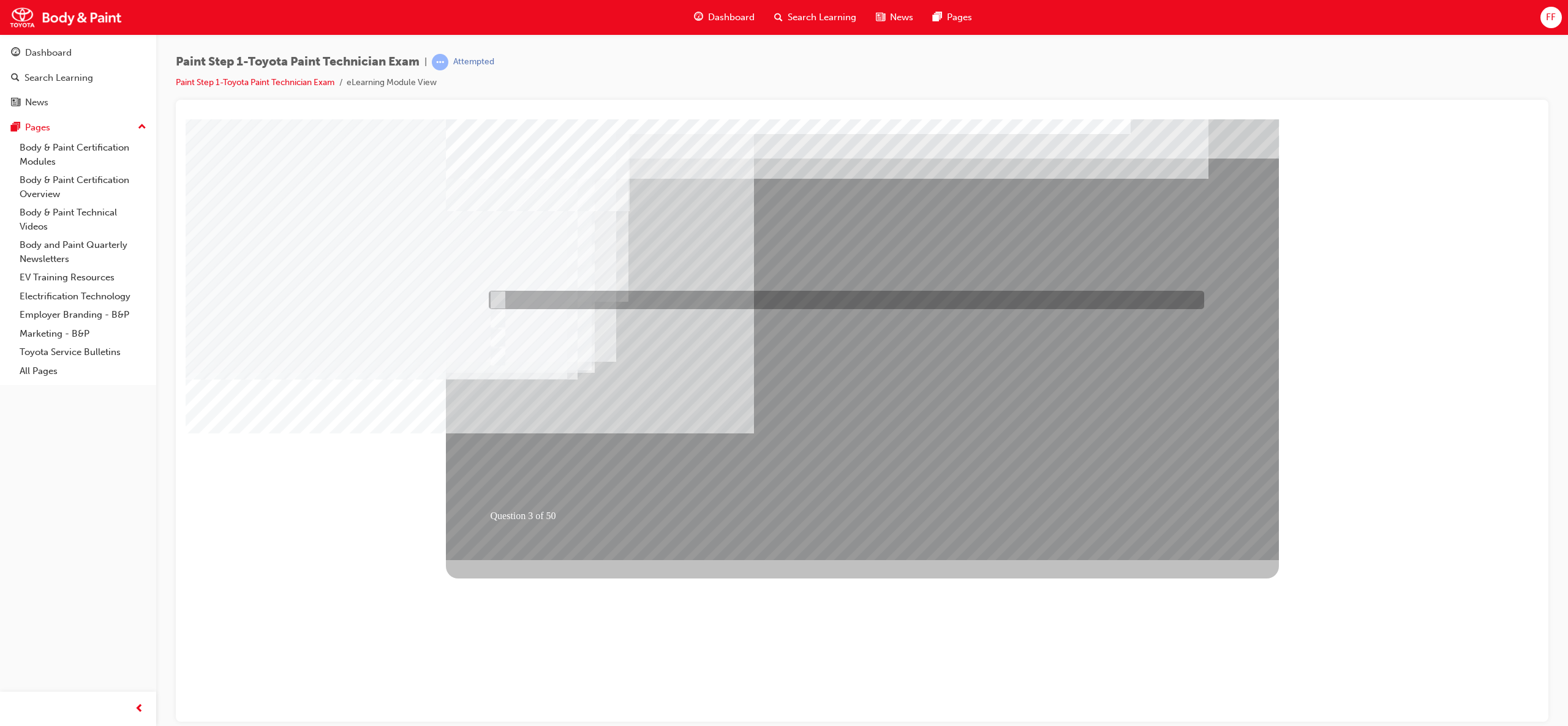
click at [499, 302] on input "10mm" at bounding box center [495, 300] width 13 height 13
radio input "true"
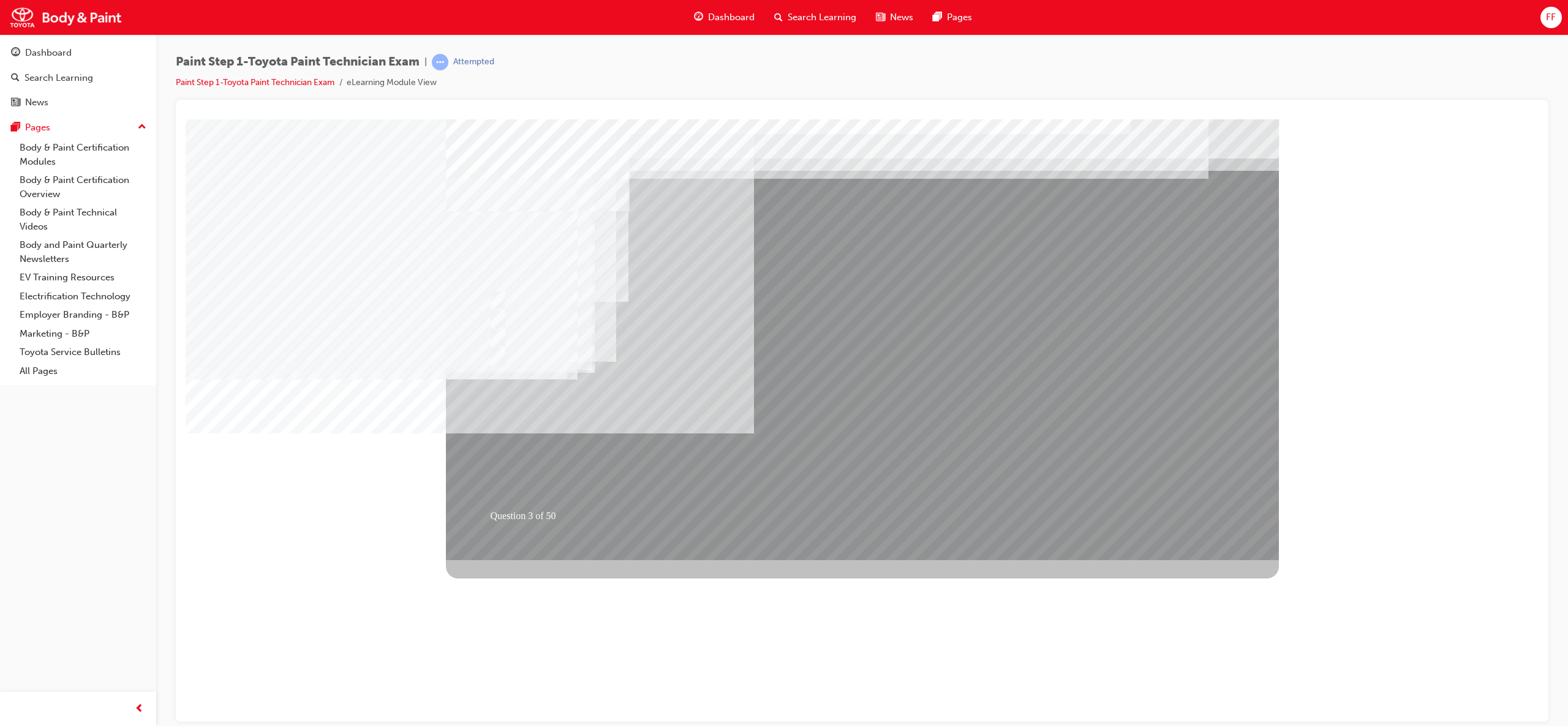
click at [853, 459] on div at bounding box center [862, 340] width 833 height 441
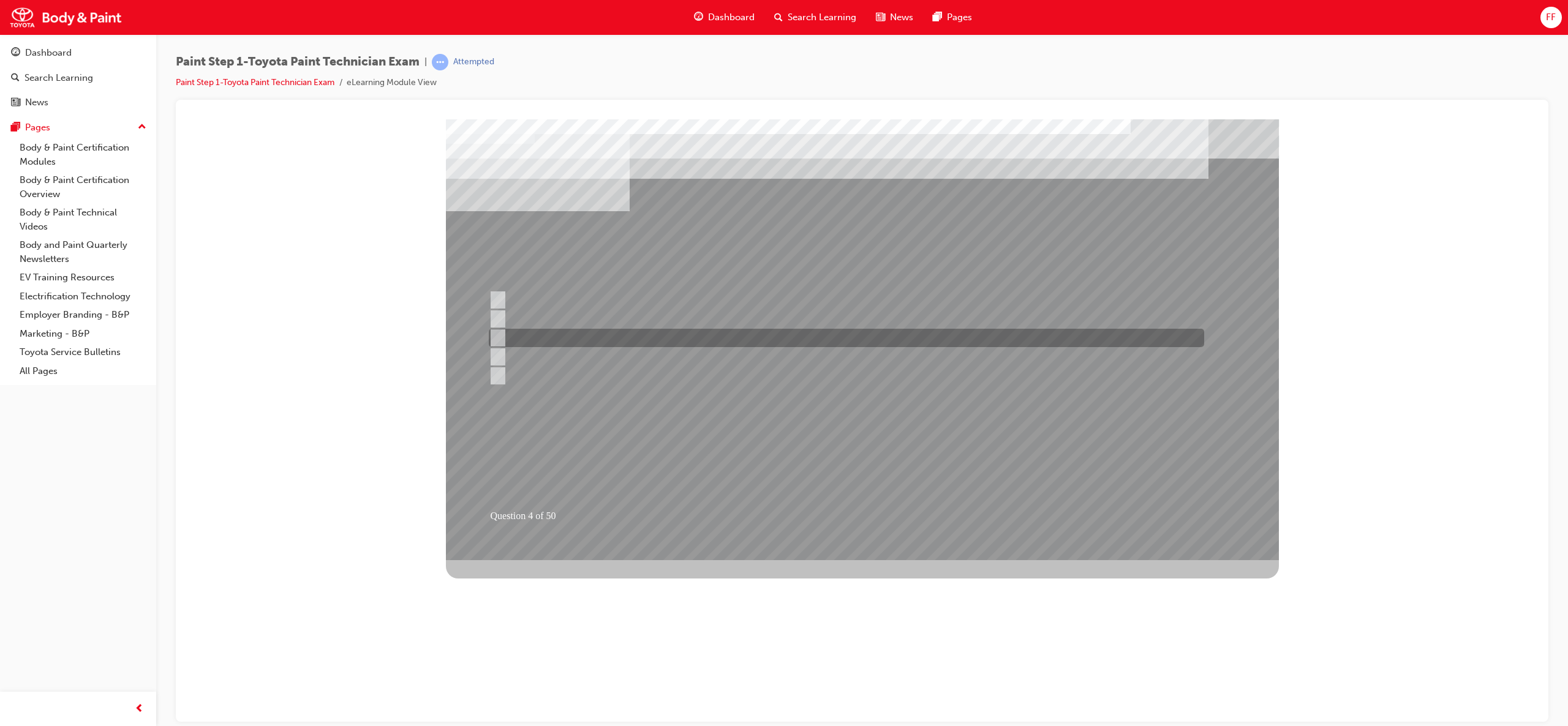
click at [496, 344] on input "Colour coat refinishing" at bounding box center [494, 337] width 13 height 13
checkbox input "true"
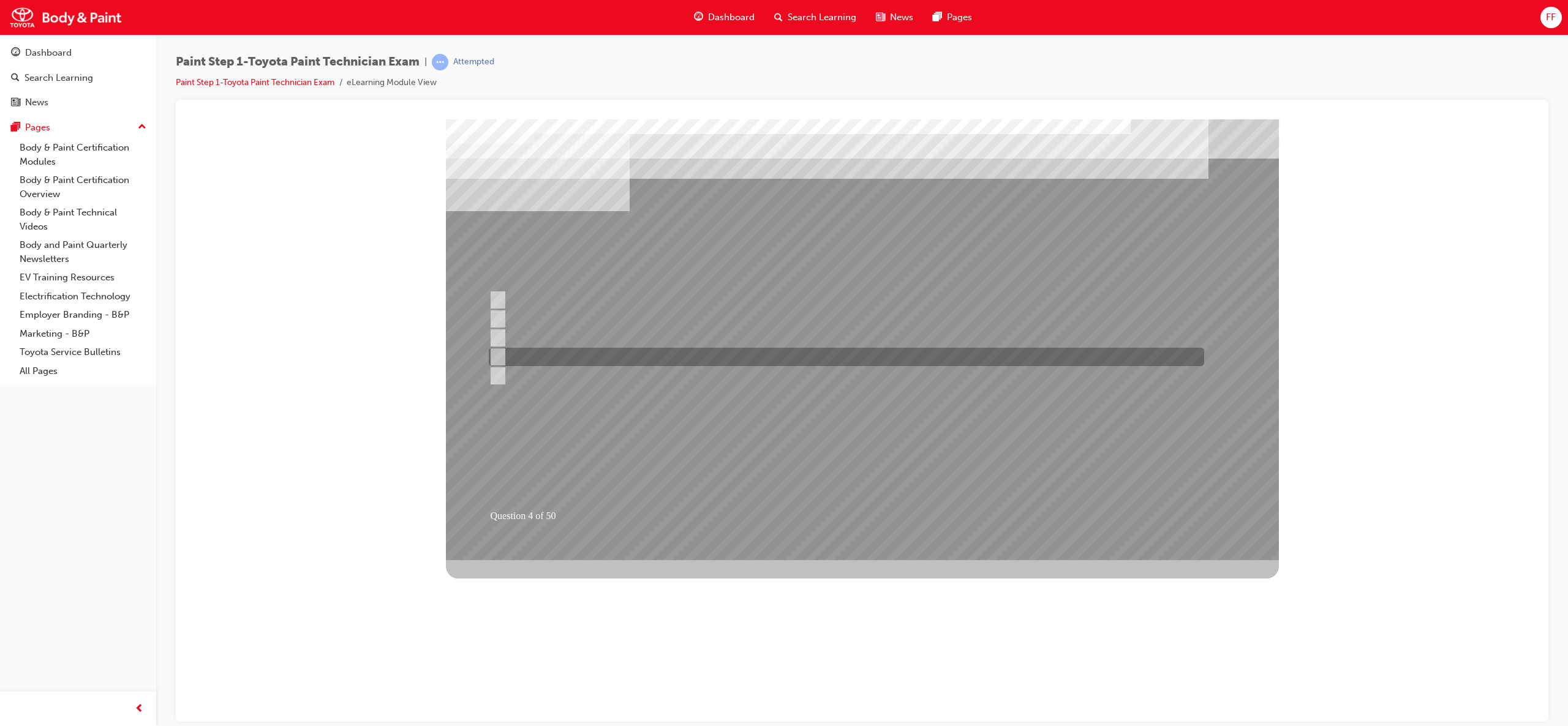
click at [495, 352] on input "Block refinishing" at bounding box center [494, 357] width 13 height 13
checkbox input "true"
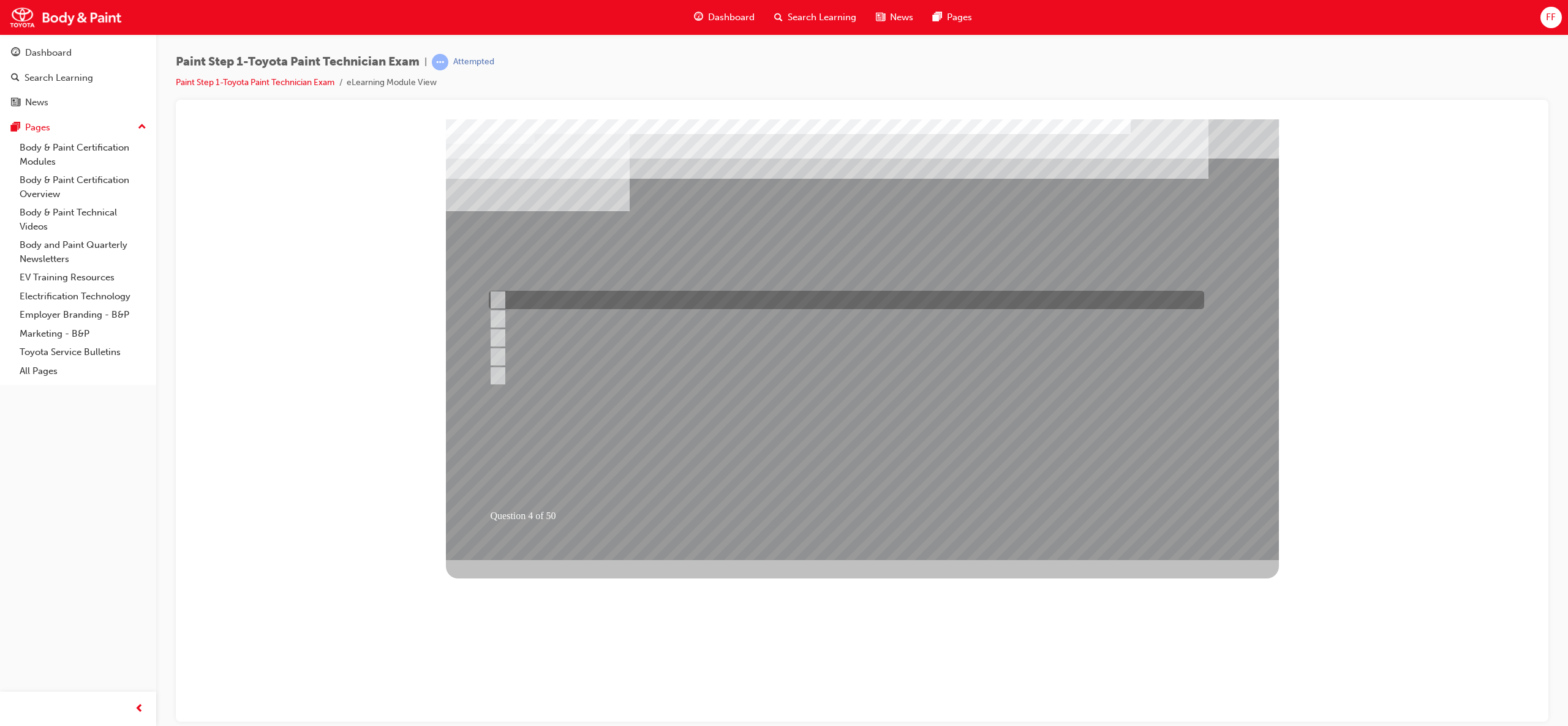
click at [497, 296] on input "Block refinishing with blending" at bounding box center [494, 300] width 13 height 13
checkbox input "true"
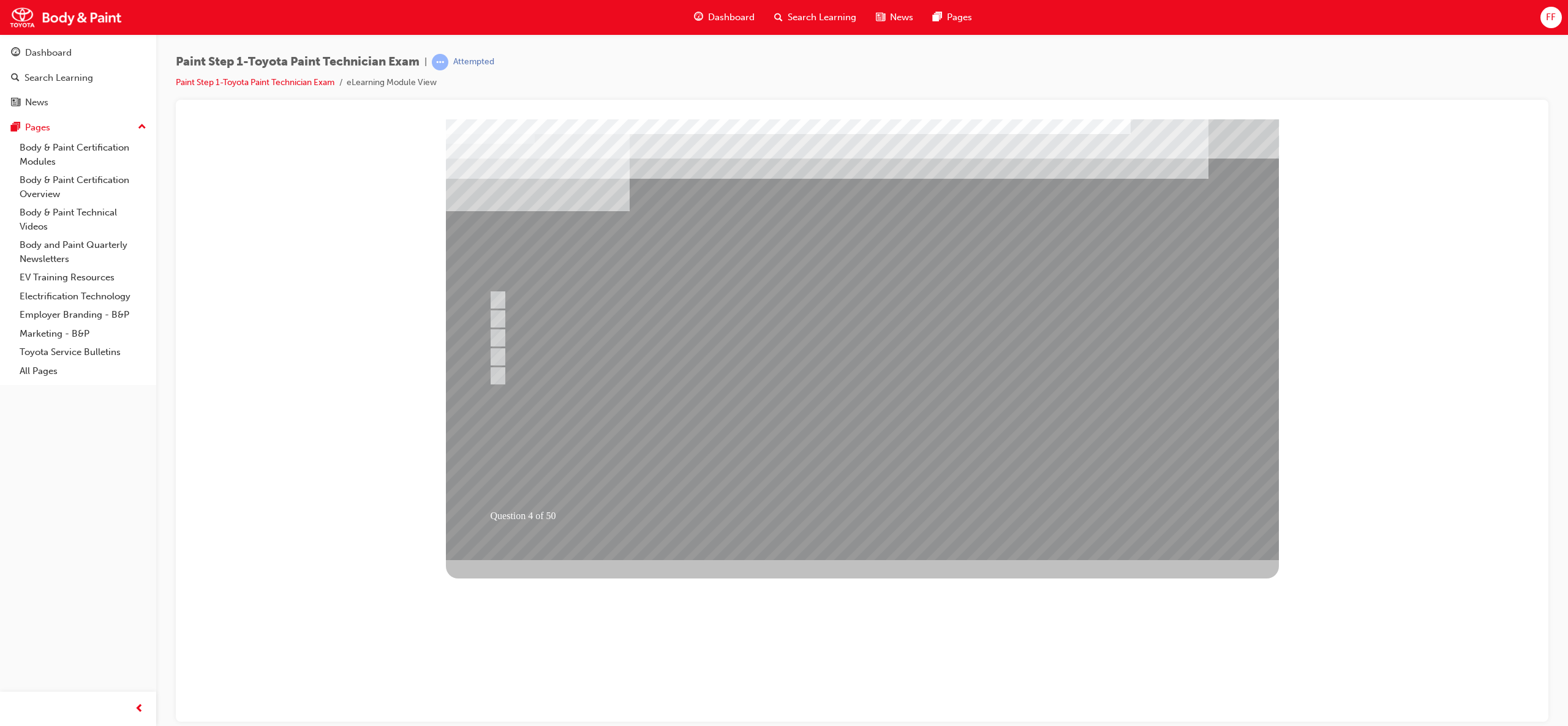
click at [880, 461] on div at bounding box center [862, 340] width 833 height 441
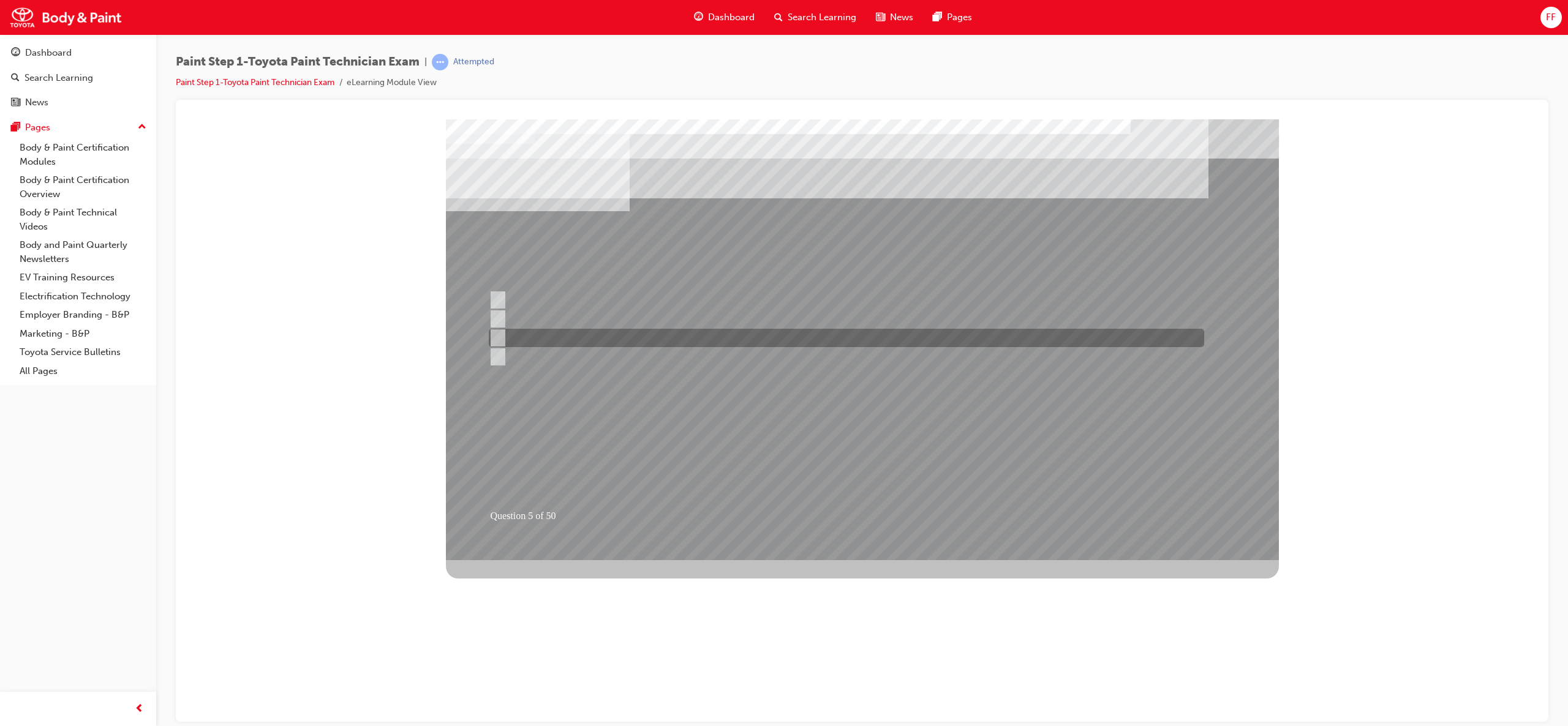
click at [499, 337] on input "Cleaning & degreasing" at bounding box center [495, 337] width 13 height 13
radio input "true"
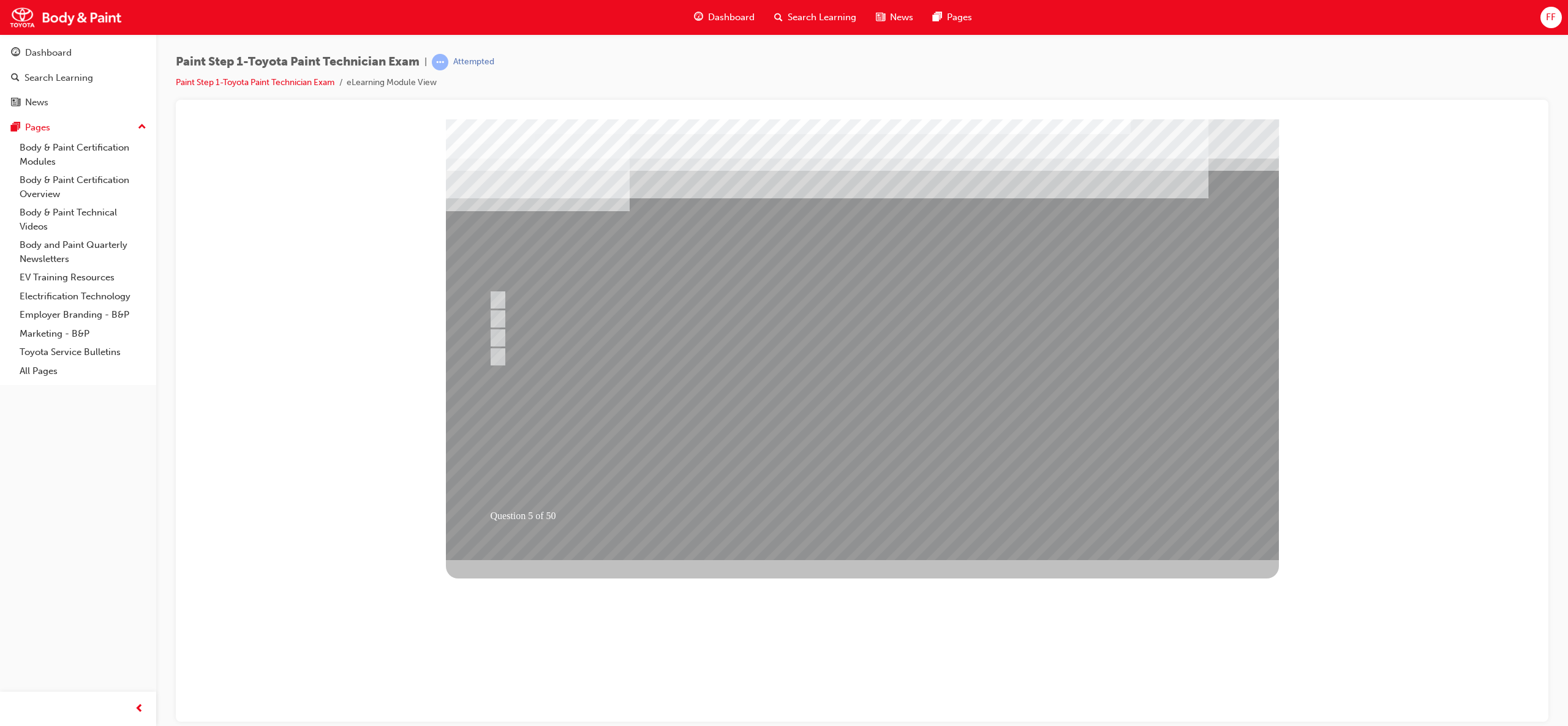
click at [874, 408] on div at bounding box center [862, 340] width 833 height 441
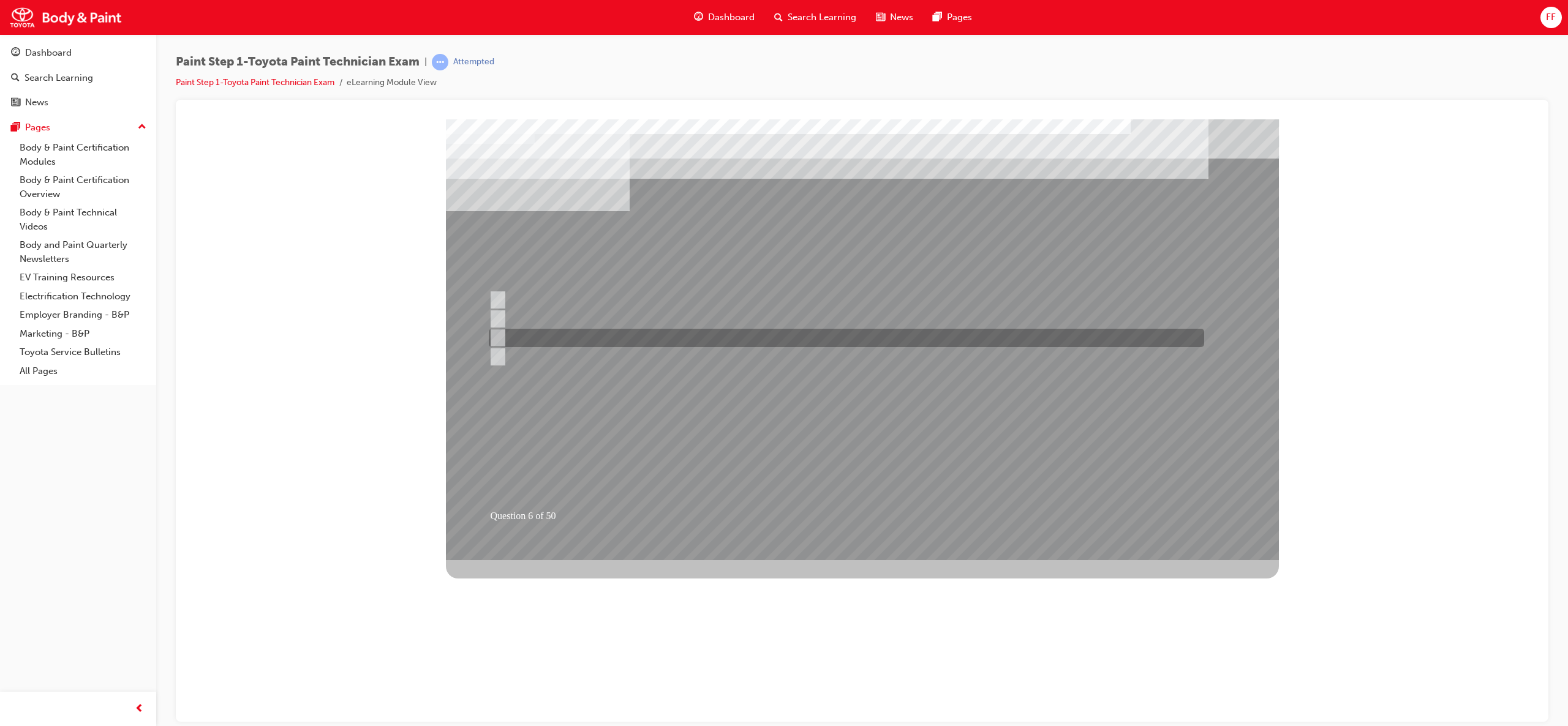
click at [497, 340] on input "Hue" at bounding box center [495, 337] width 13 height 13
radio input "true"
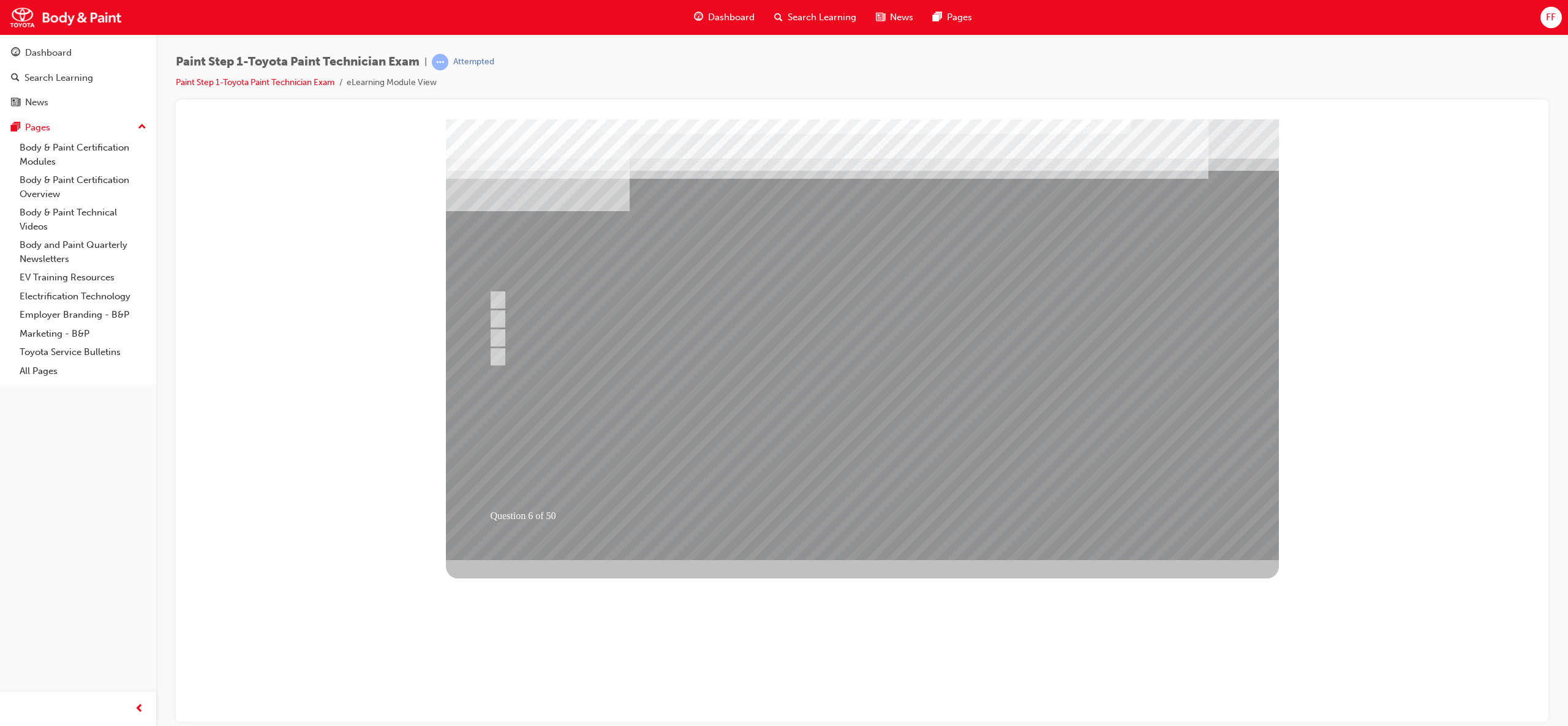
click at [892, 428] on div at bounding box center [862, 340] width 833 height 441
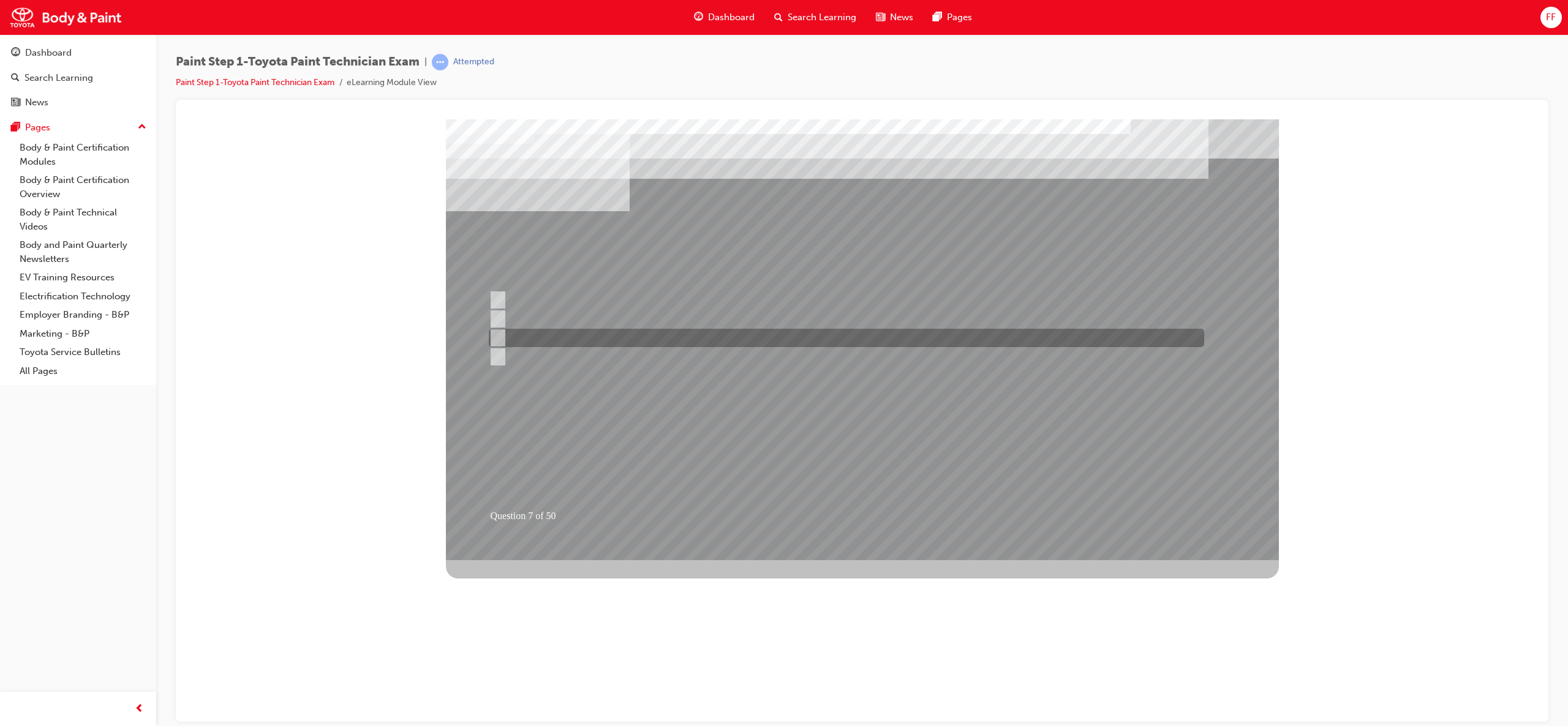
click at [494, 330] on div at bounding box center [843, 338] width 716 height 18
radio input "true"
click at [494, 330] on div at bounding box center [843, 338] width 716 height 18
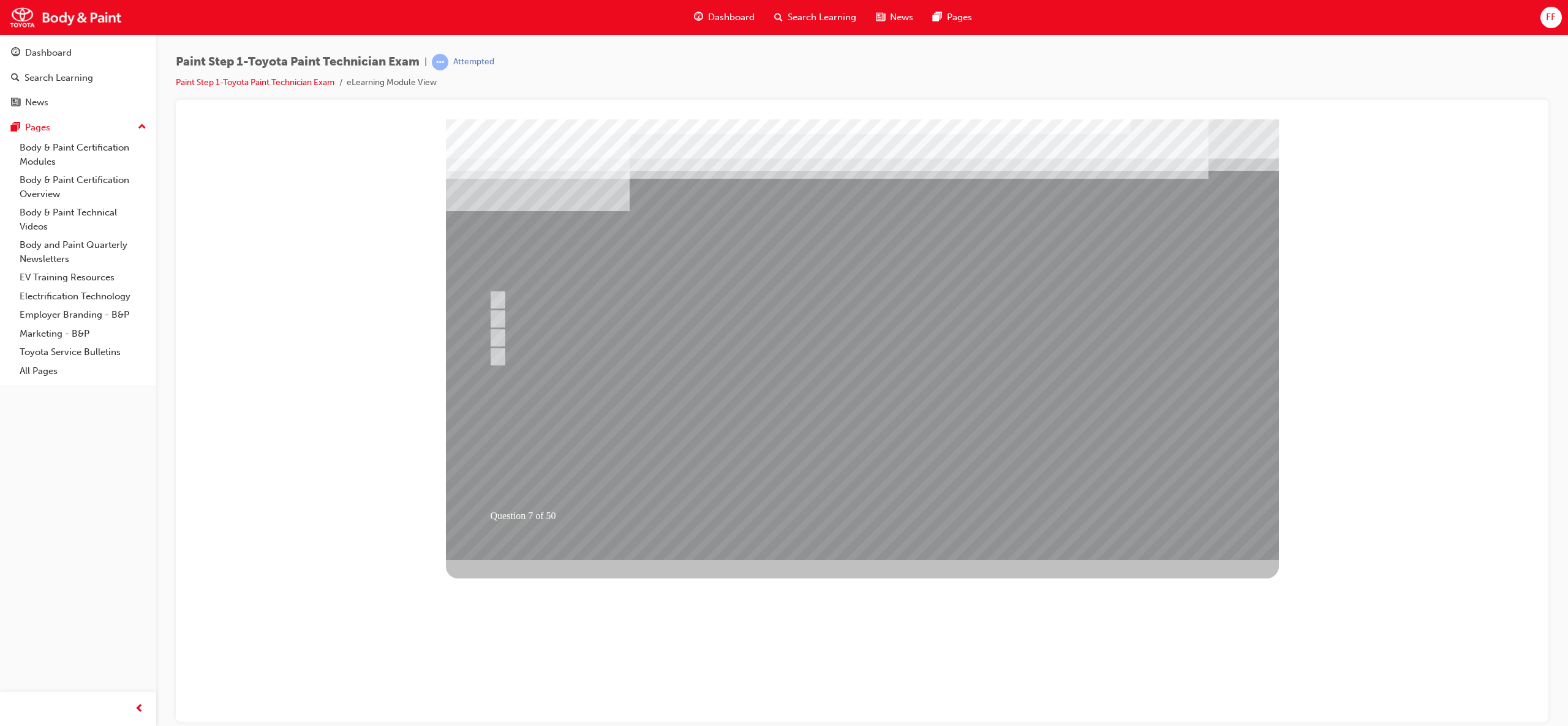
click at [873, 479] on div at bounding box center [862, 340] width 833 height 441
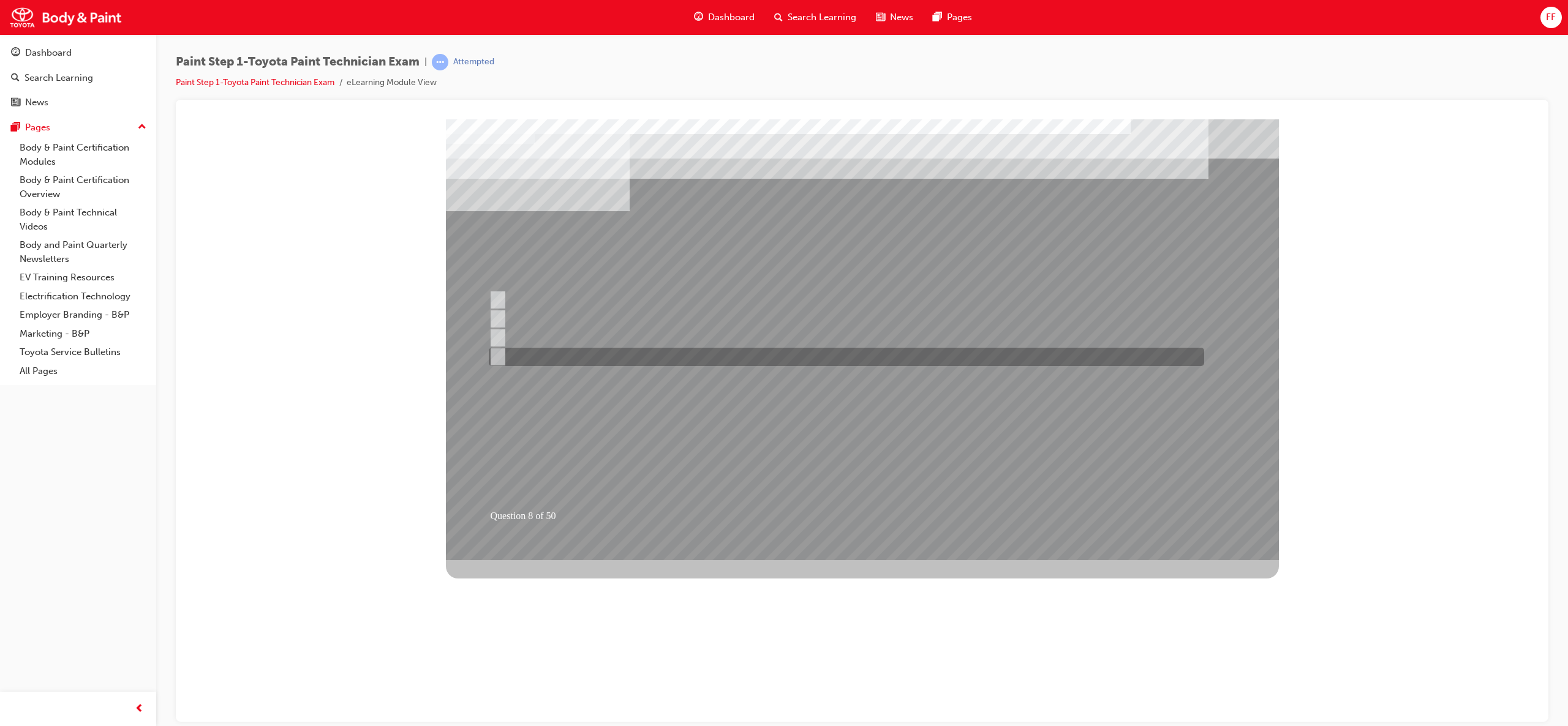
click at [499, 357] on input "Lacquer primer" at bounding box center [495, 357] width 13 height 13
radio input "true"
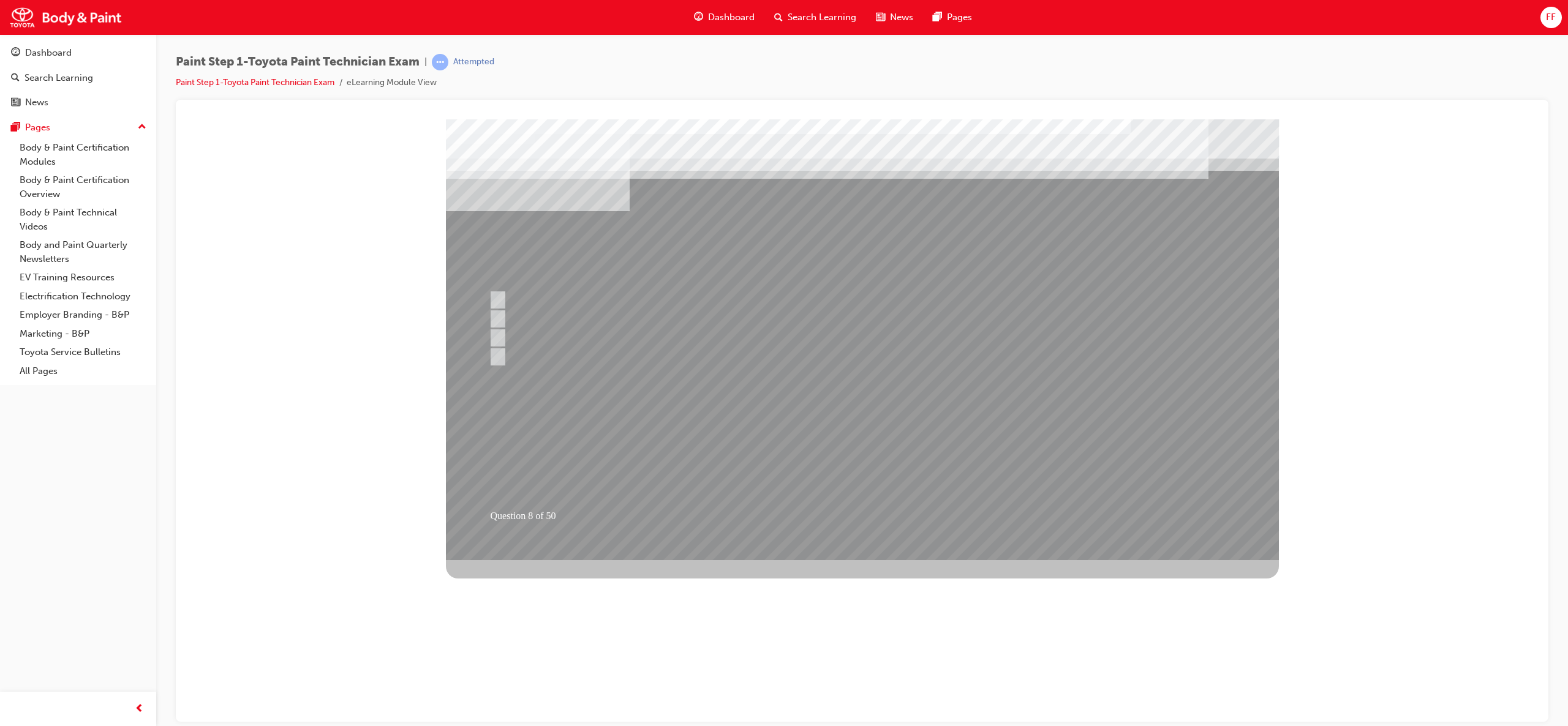
click at [889, 445] on div at bounding box center [862, 340] width 833 height 441
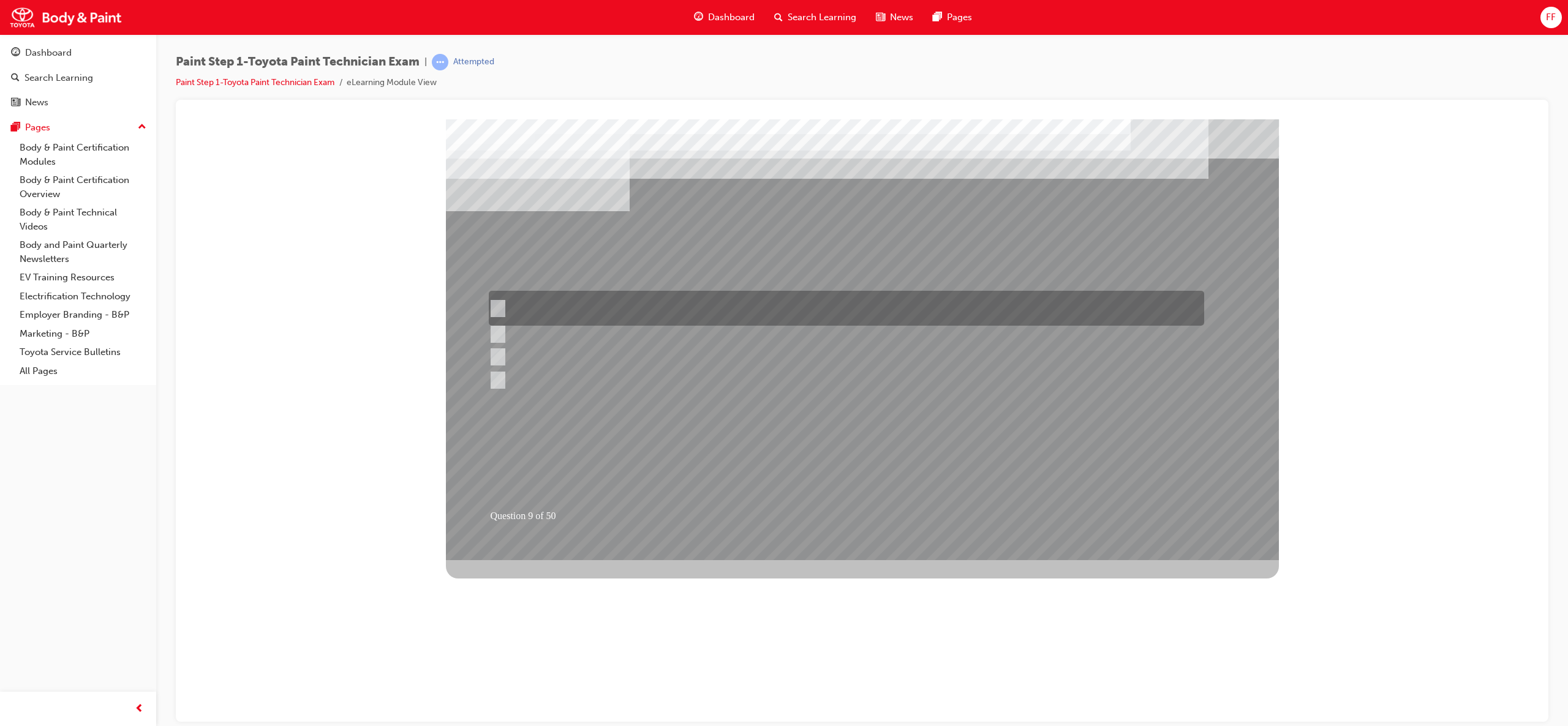
click at [498, 302] on input "Remove dirt from the surface of the paint coat using a polishing compound to re…" at bounding box center [495, 308] width 13 height 13
radio input "true"
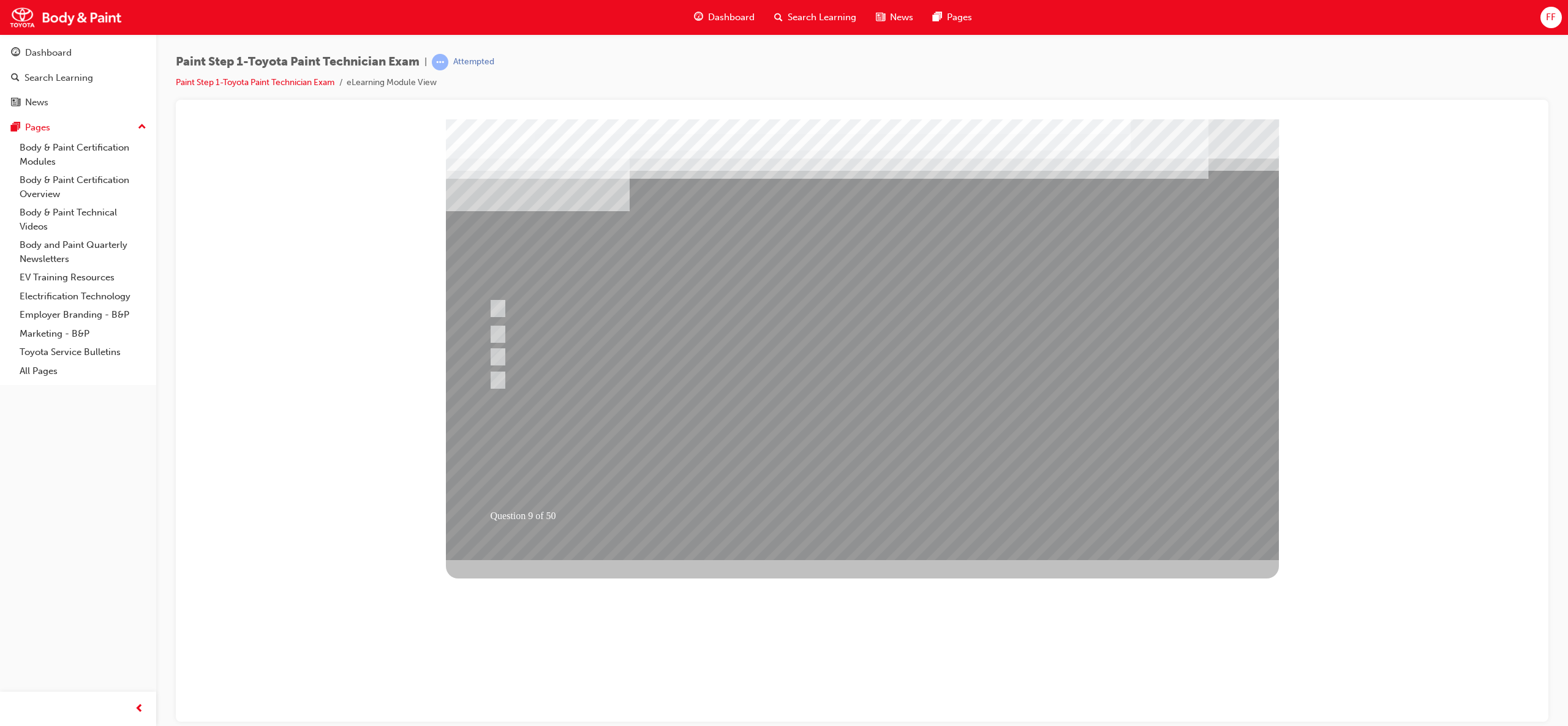
click at [915, 442] on div at bounding box center [862, 340] width 833 height 441
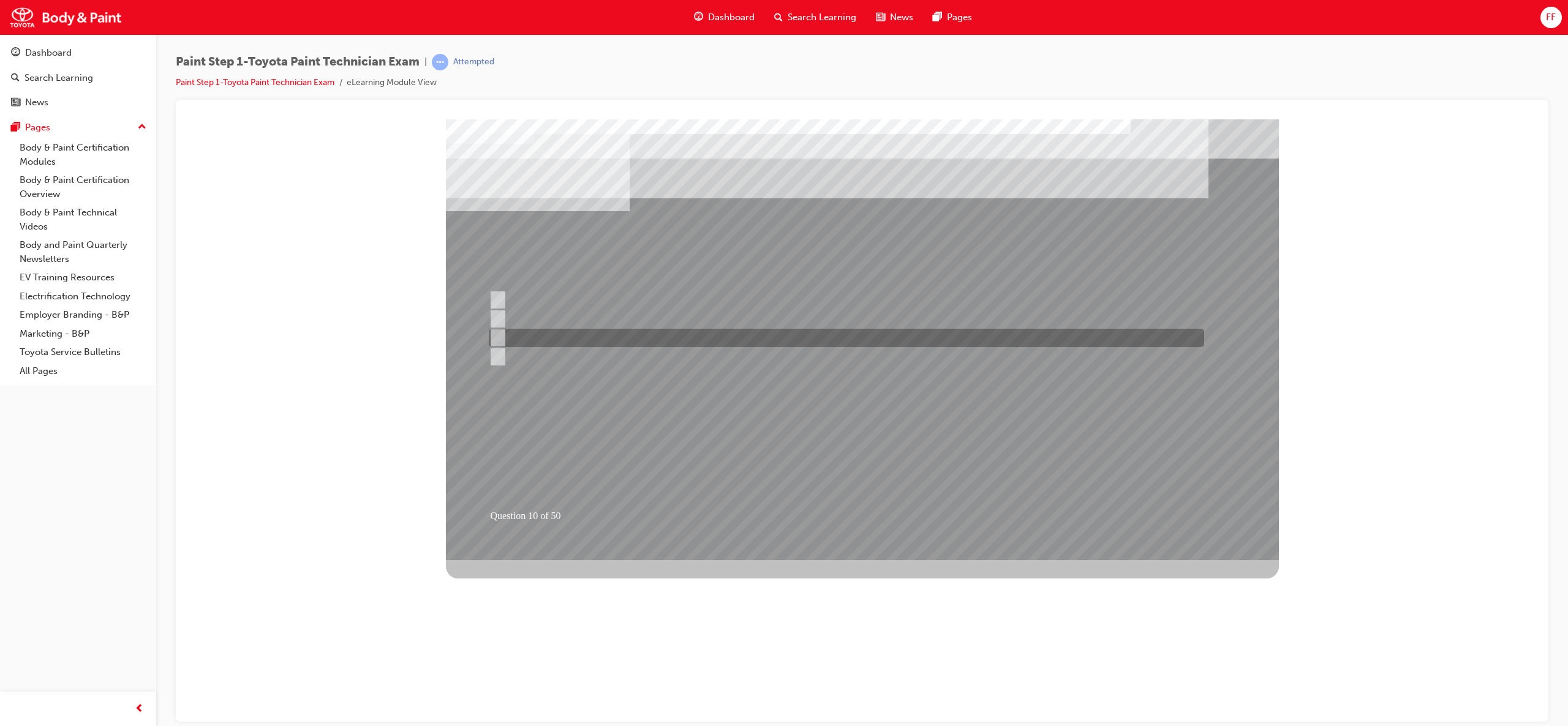
click at [495, 340] on input "Light sources" at bounding box center [495, 337] width 13 height 13
radio input "true"
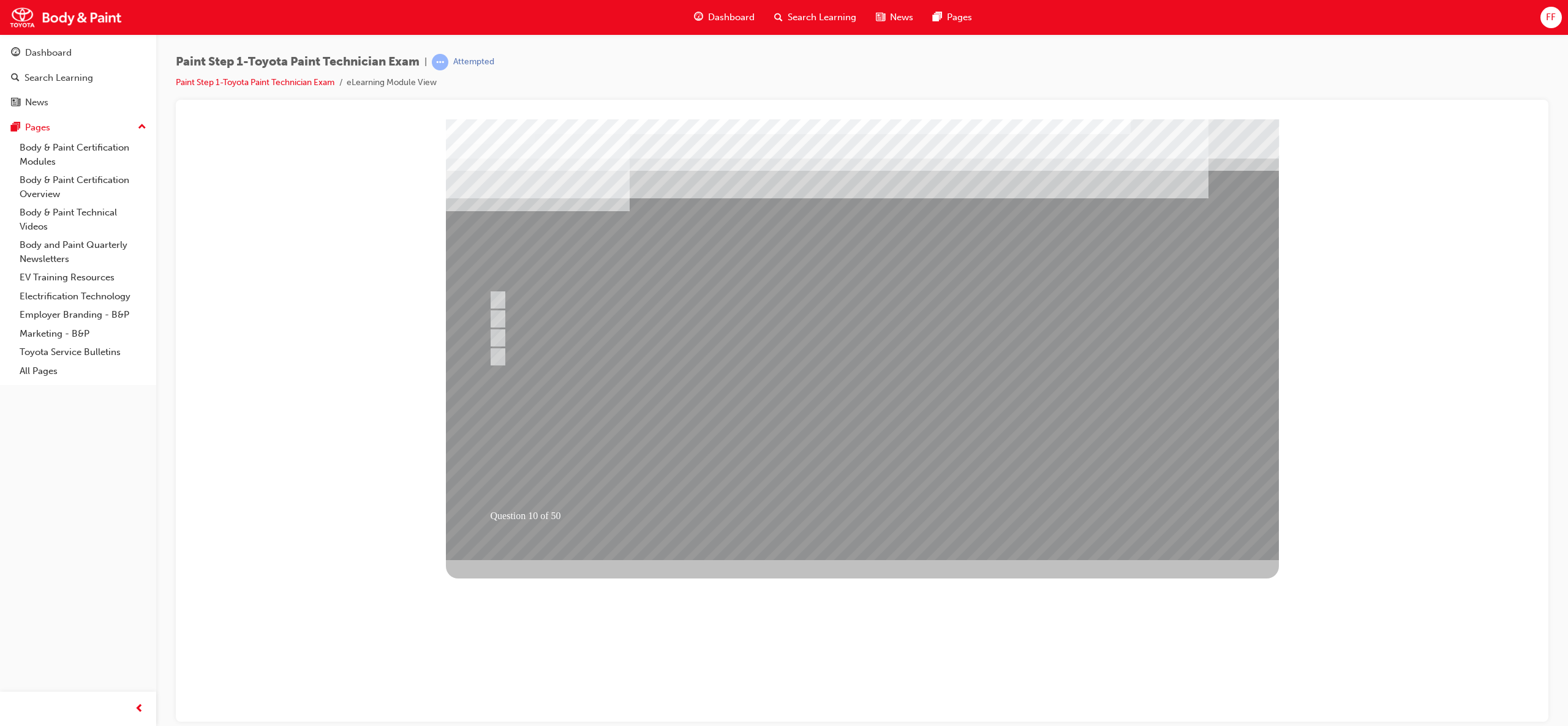
click at [873, 462] on div at bounding box center [862, 340] width 833 height 441
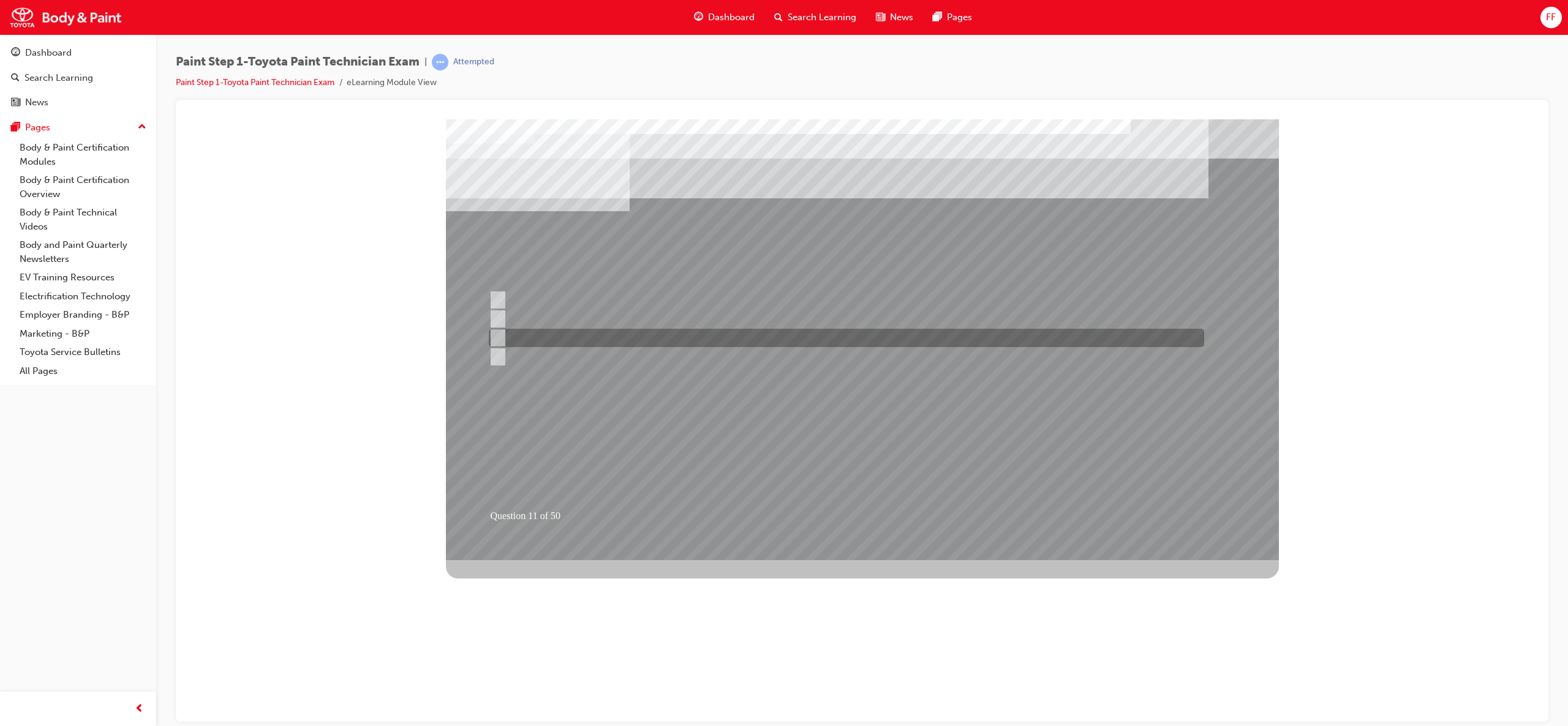
click at [500, 337] on input "You are wearing the right PPE and your area and surrounding is safe to work." at bounding box center [495, 337] width 13 height 13
radio input "true"
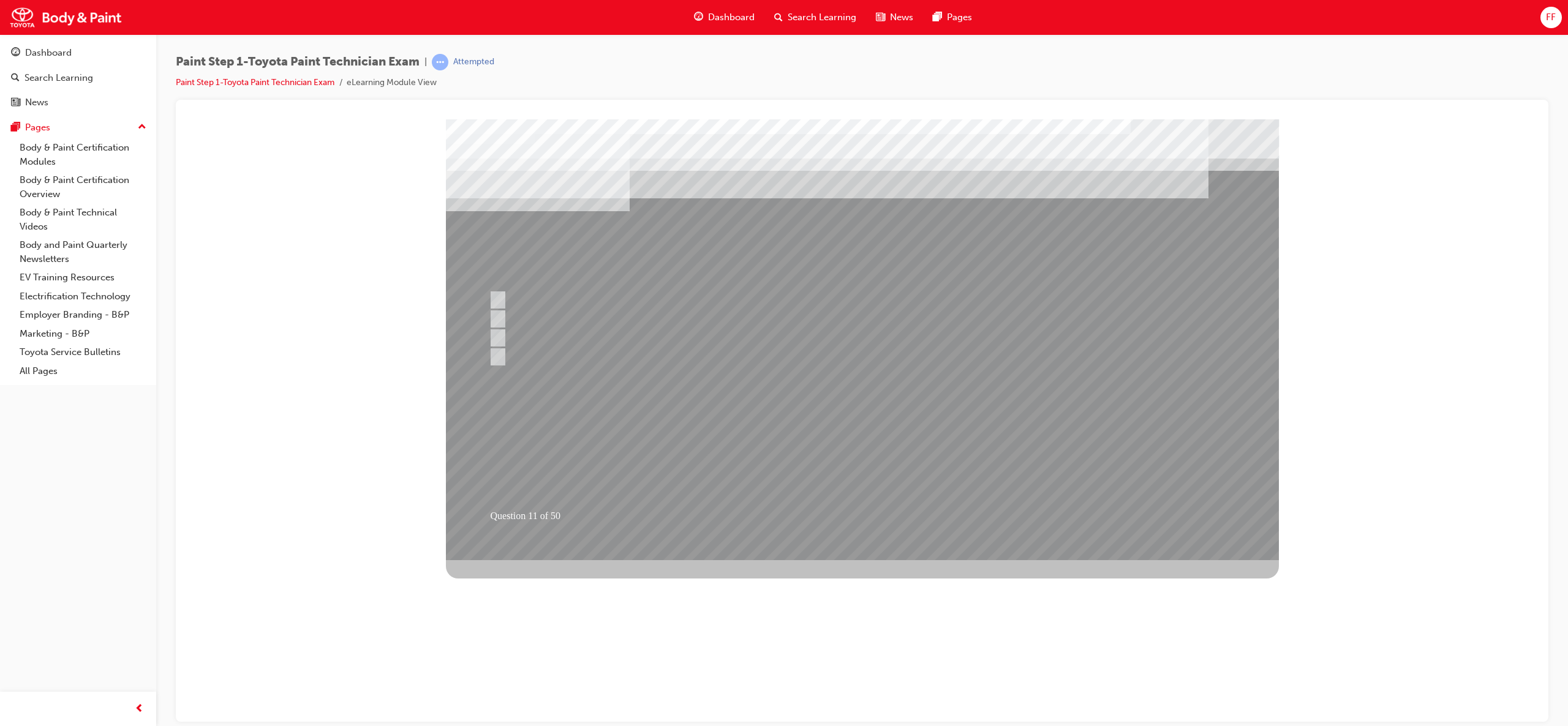
click at [886, 488] on div at bounding box center [862, 340] width 833 height 441
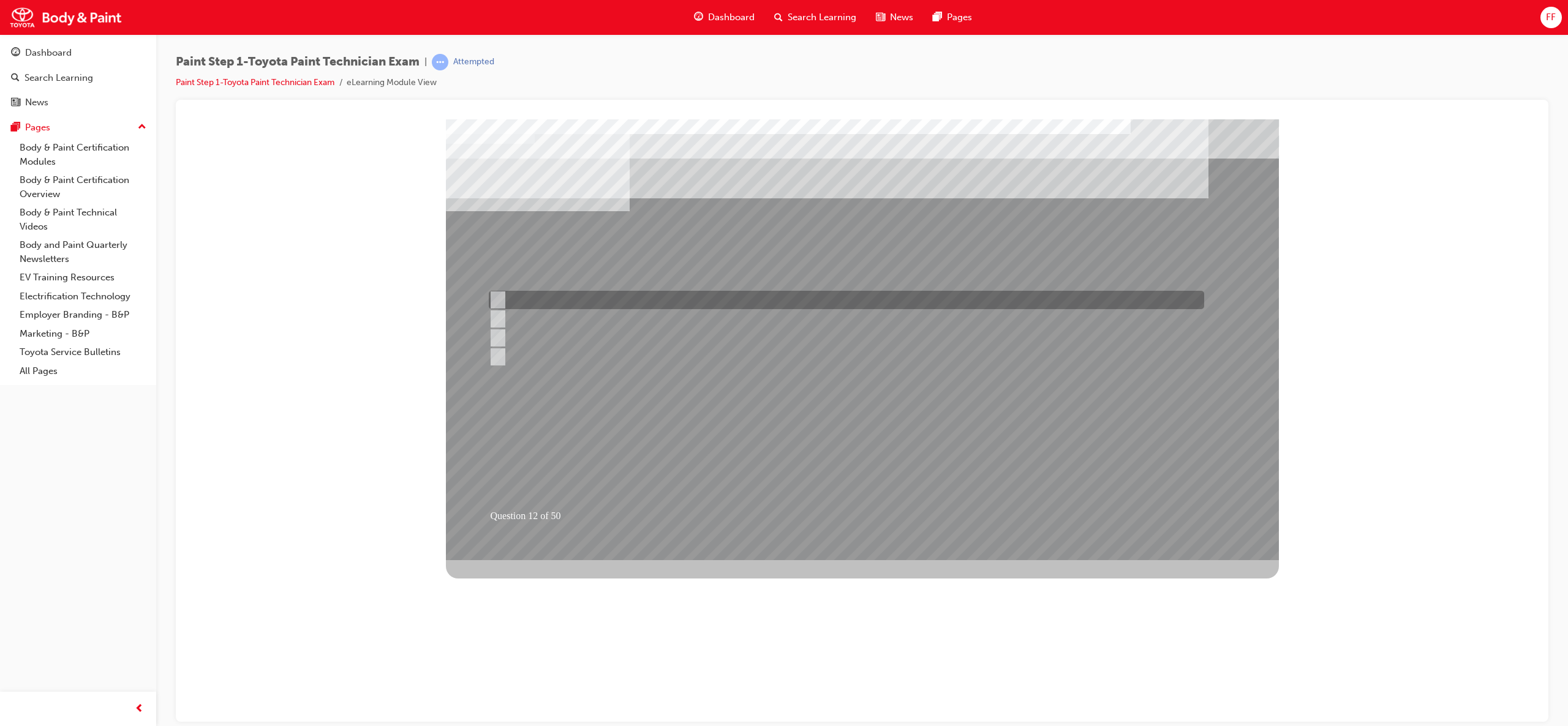
click at [501, 298] on input "Rising colour" at bounding box center [495, 300] width 13 height 13
radio input "true"
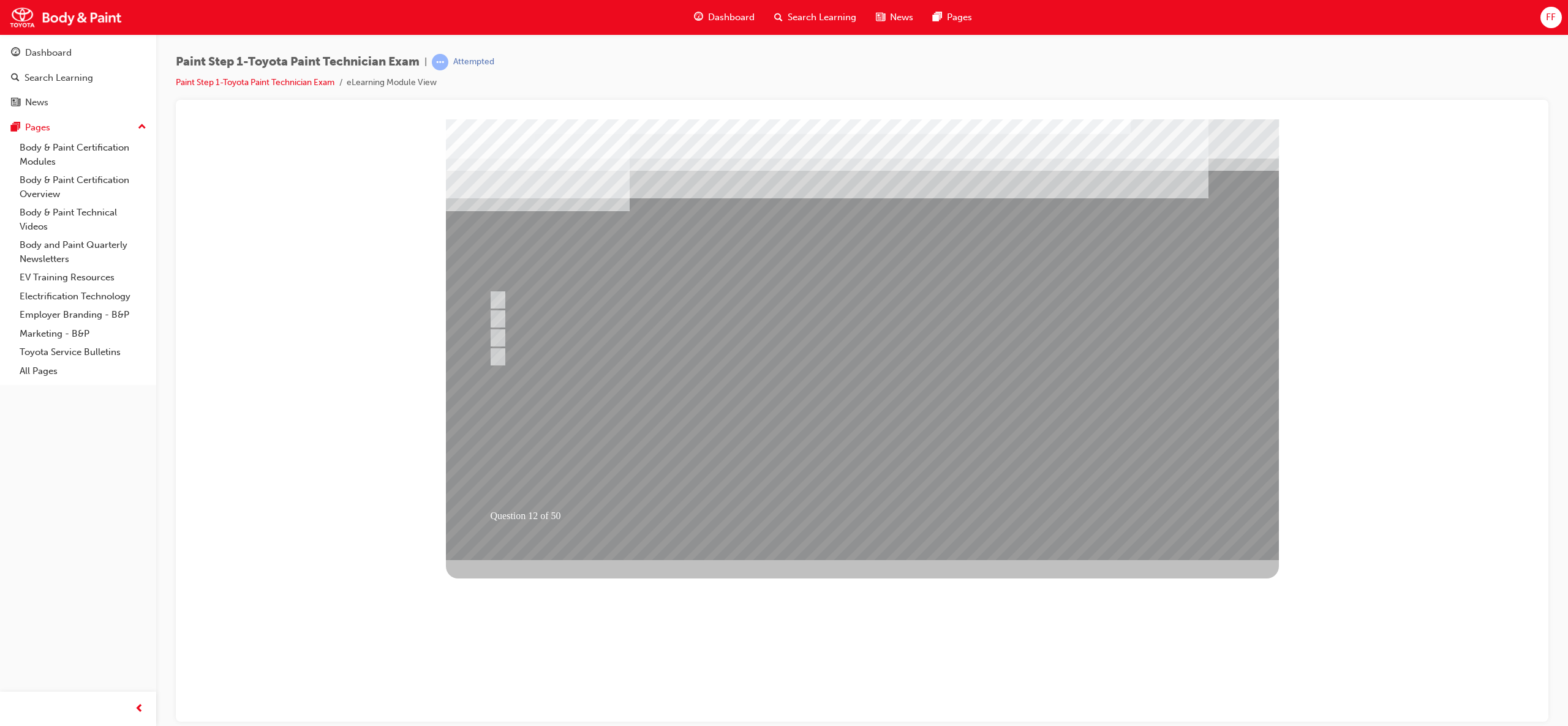
click at [875, 450] on div at bounding box center [862, 340] width 833 height 441
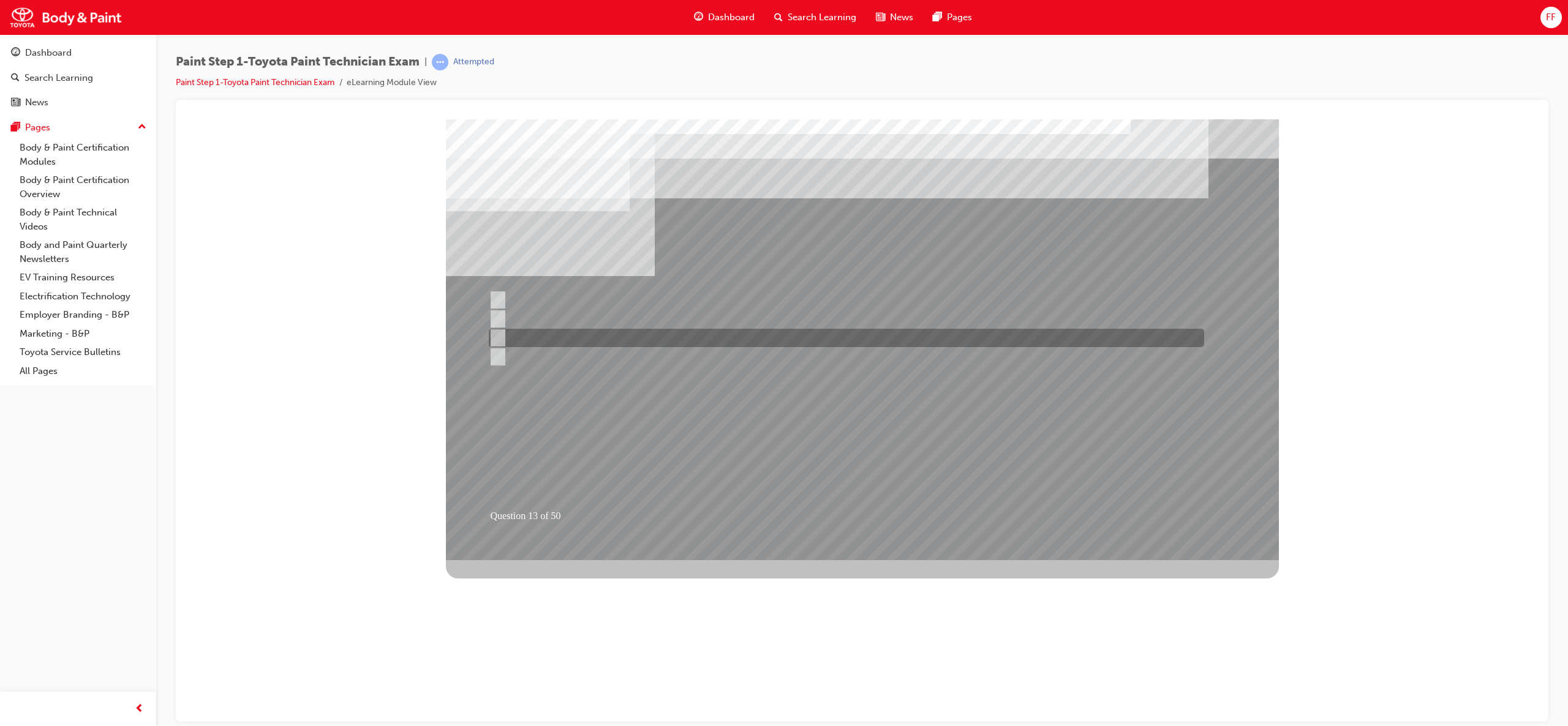
click at [497, 334] on input "#1500-#3000" at bounding box center [495, 337] width 13 height 13
radio input "true"
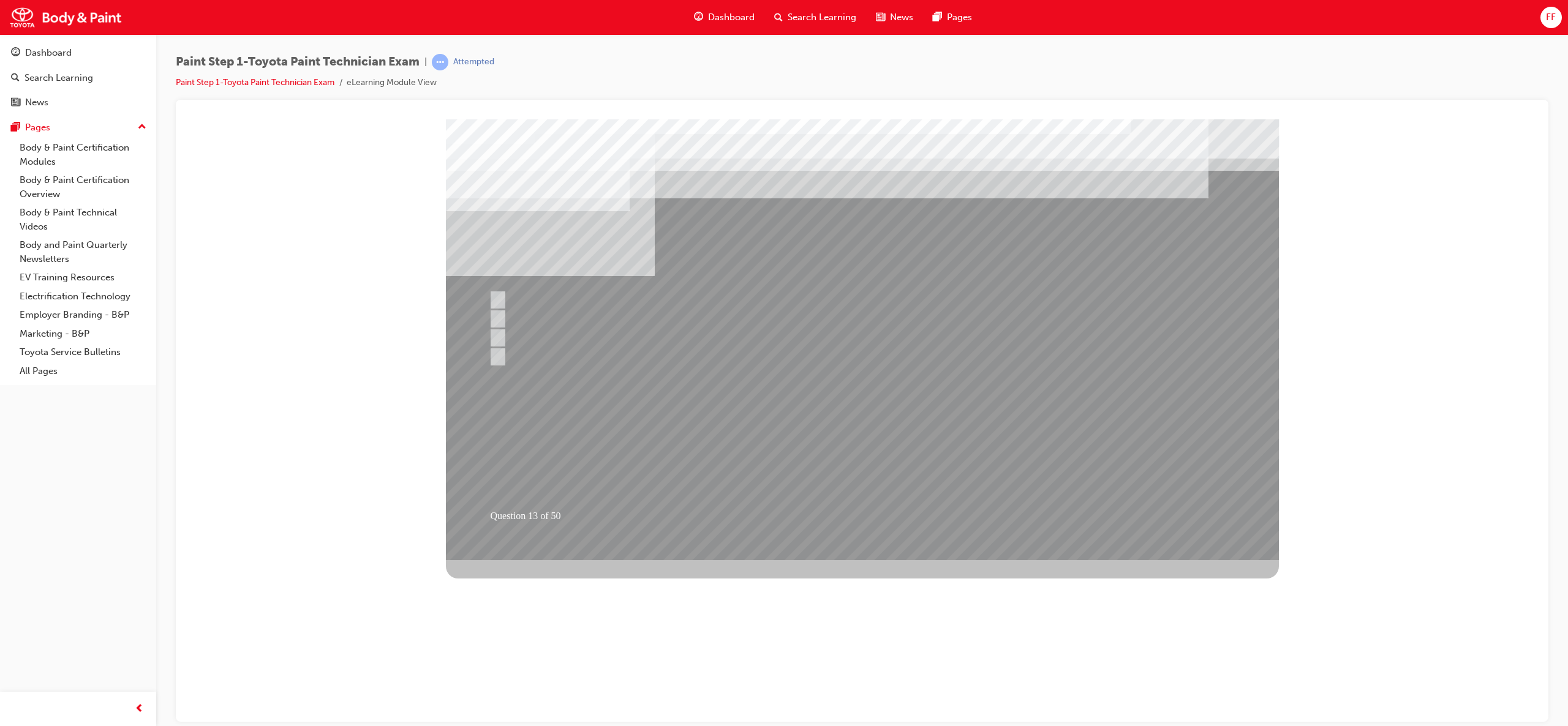
click at [840, 467] on div at bounding box center [862, 340] width 833 height 441
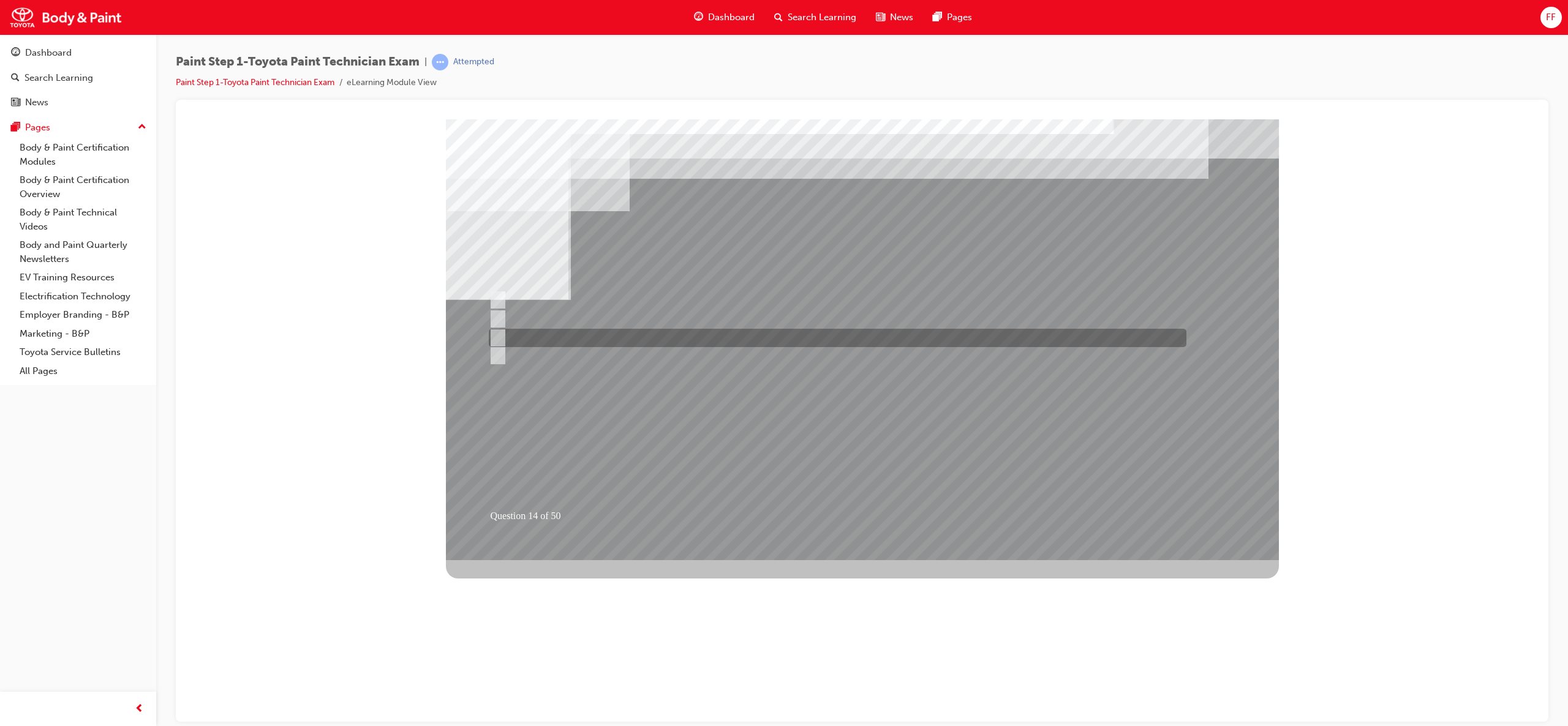
click at [492, 331] on input "Contact surfaces and hemmed area." at bounding box center [495, 337] width 13 height 13
radio input "true"
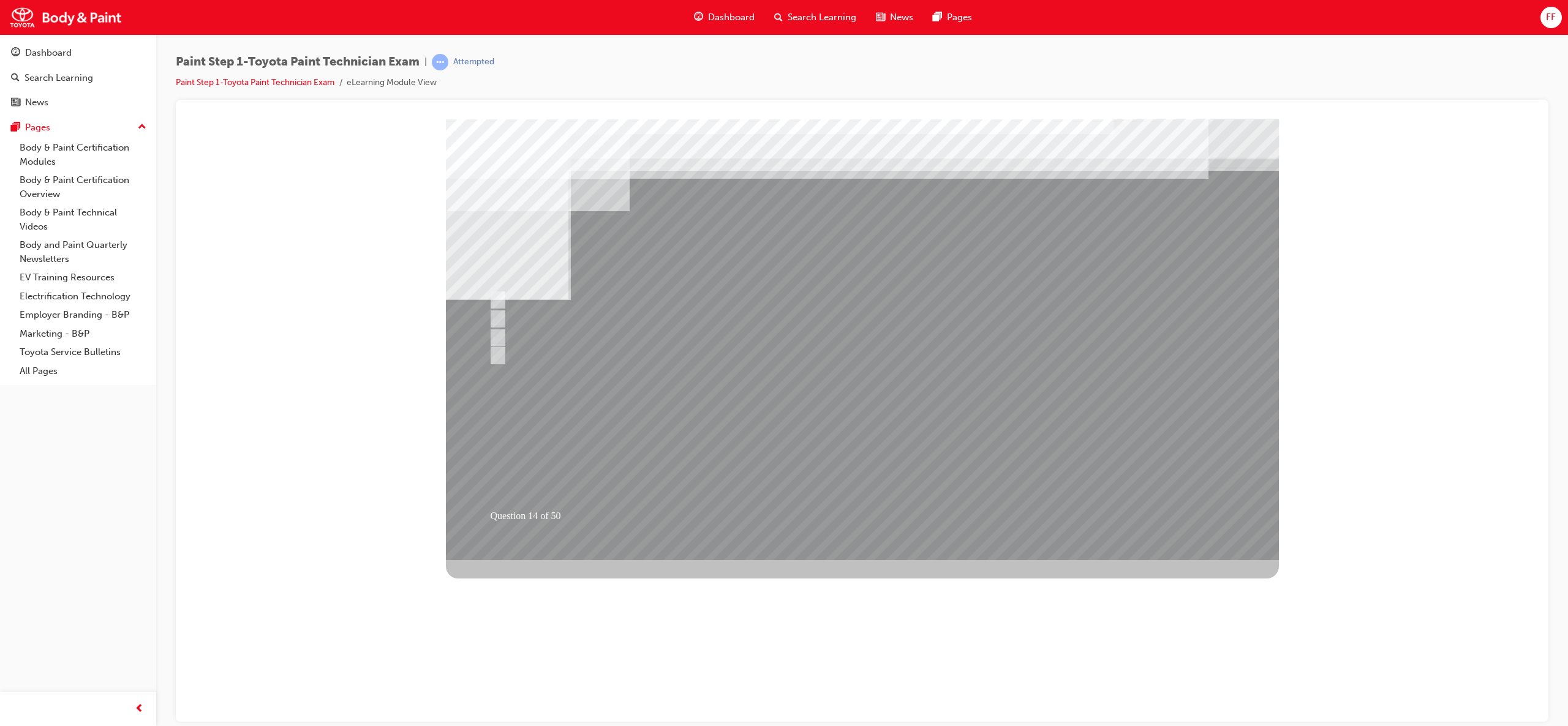
click at [889, 452] on div at bounding box center [862, 340] width 833 height 441
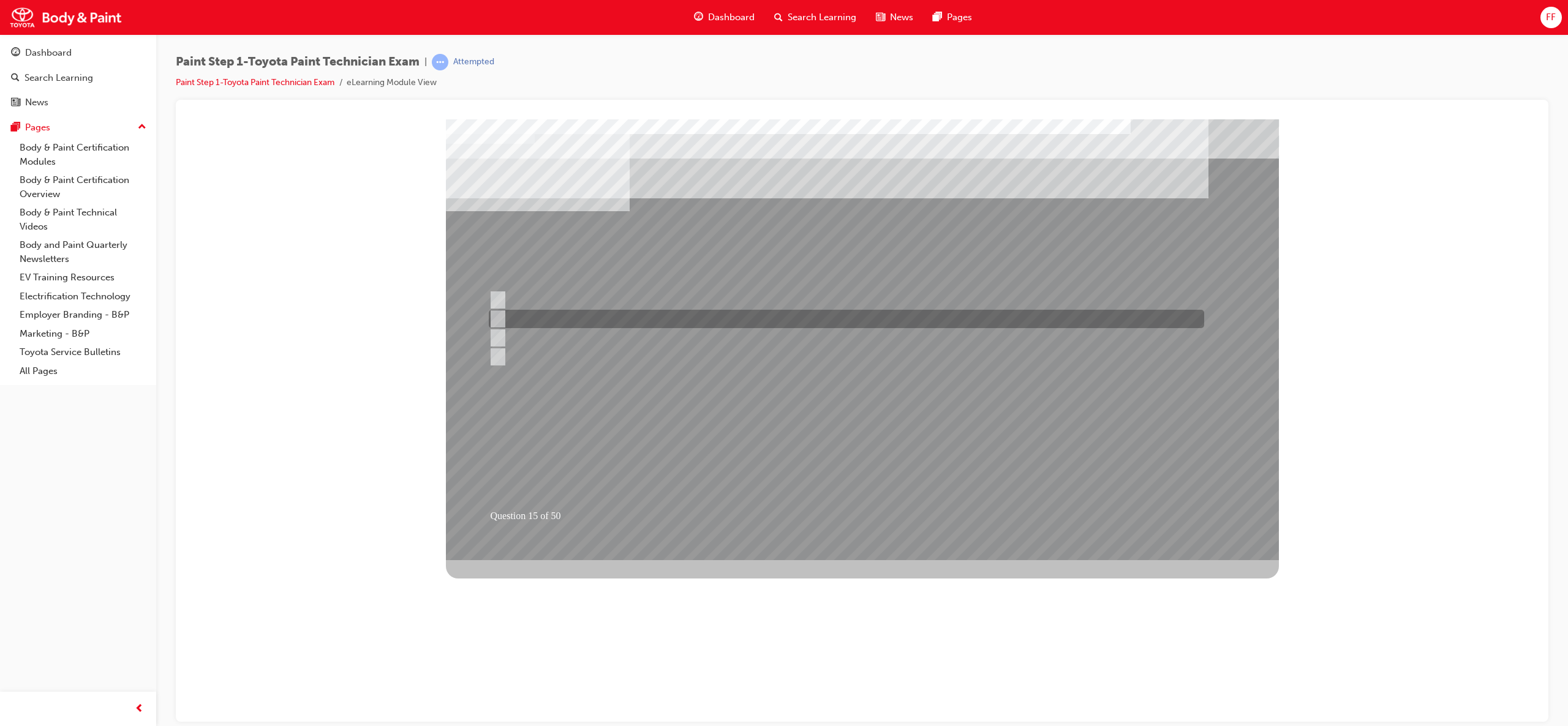
click at [494, 318] on input "Prevents rust from occurring in the vehicle’s interior." at bounding box center [494, 318] width 13 height 13
checkbox input "true"
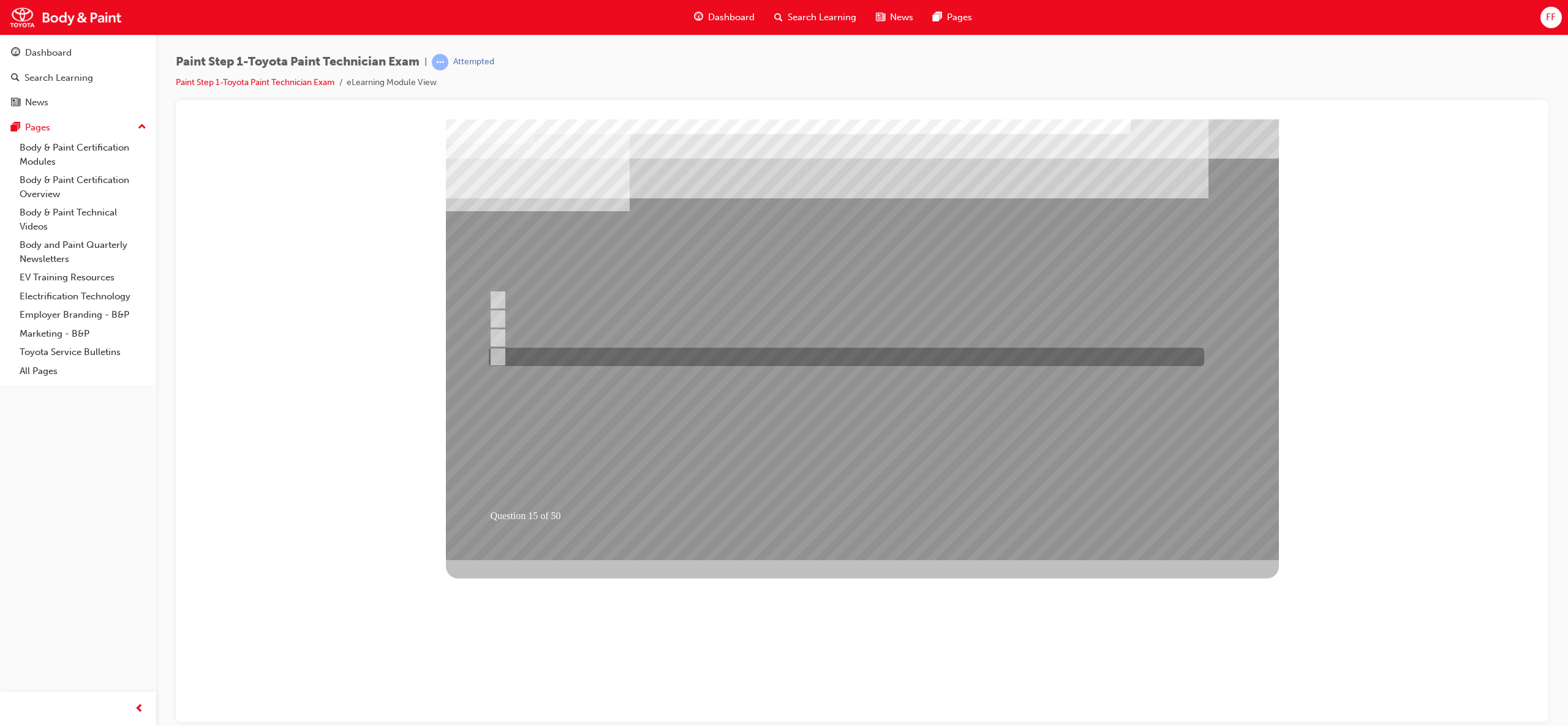
click at [497, 356] on input "Prevents water and dust from entering the gaps, such as hemmed areas." at bounding box center [494, 357] width 13 height 13
checkbox input "true"
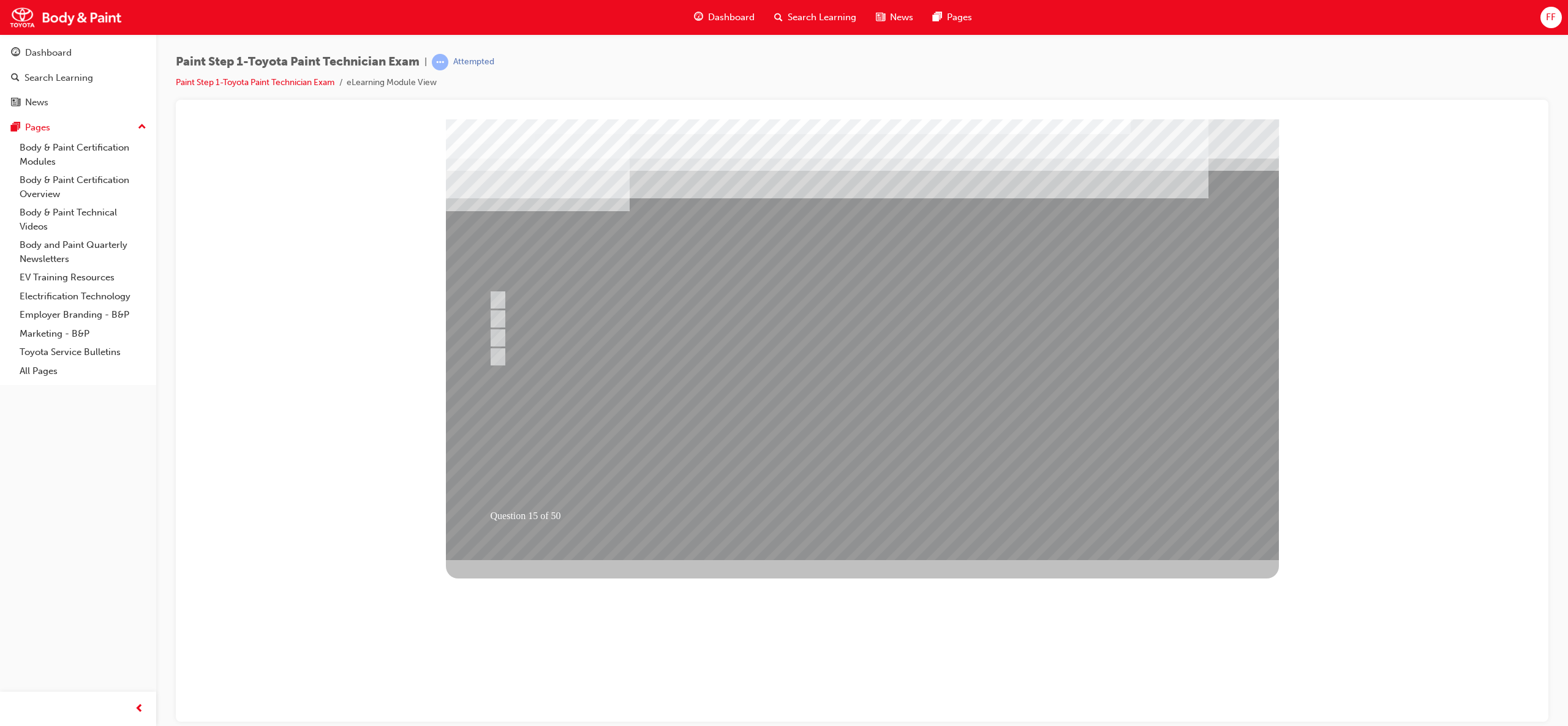
click at [865, 447] on div at bounding box center [862, 340] width 833 height 441
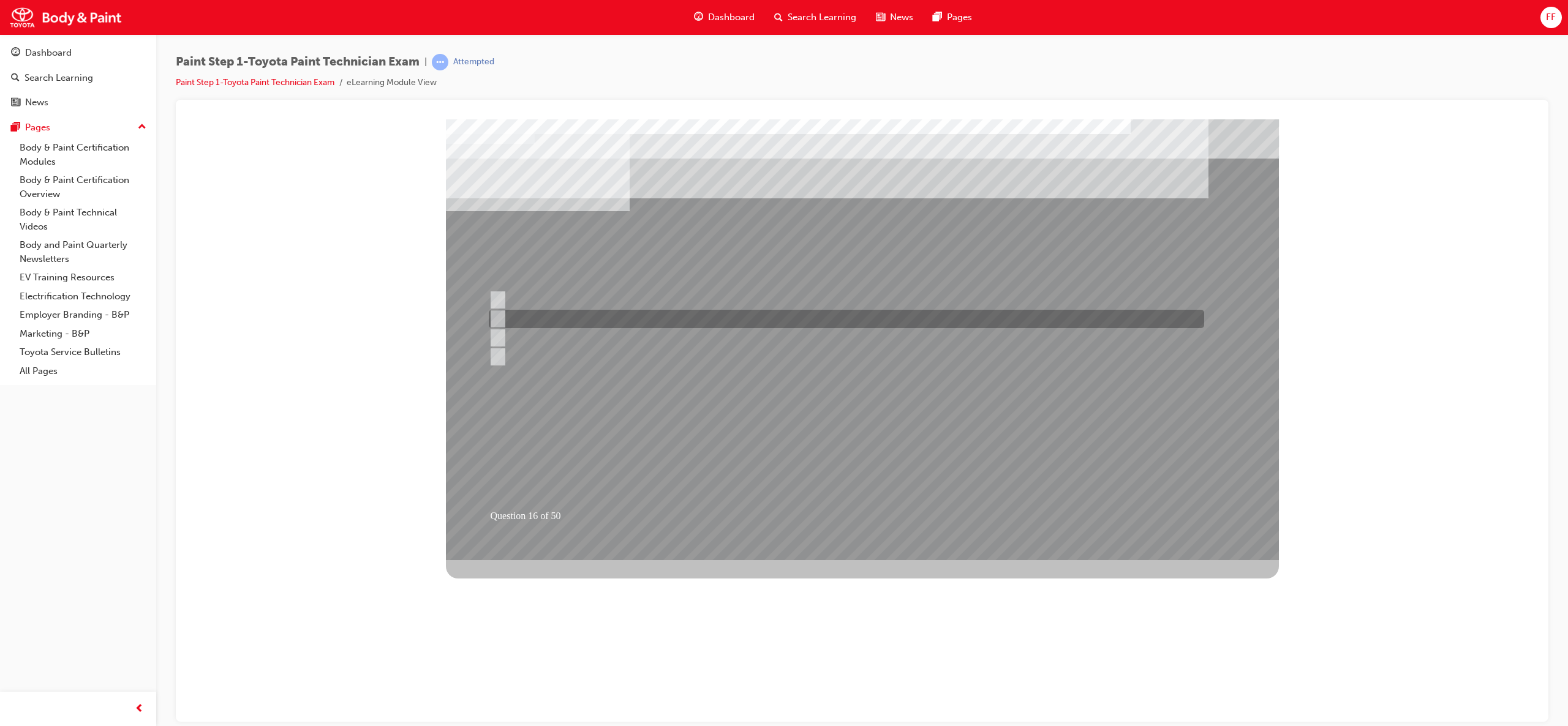
click at [497, 315] on input "Final polishing" at bounding box center [495, 318] width 13 height 13
radio input "true"
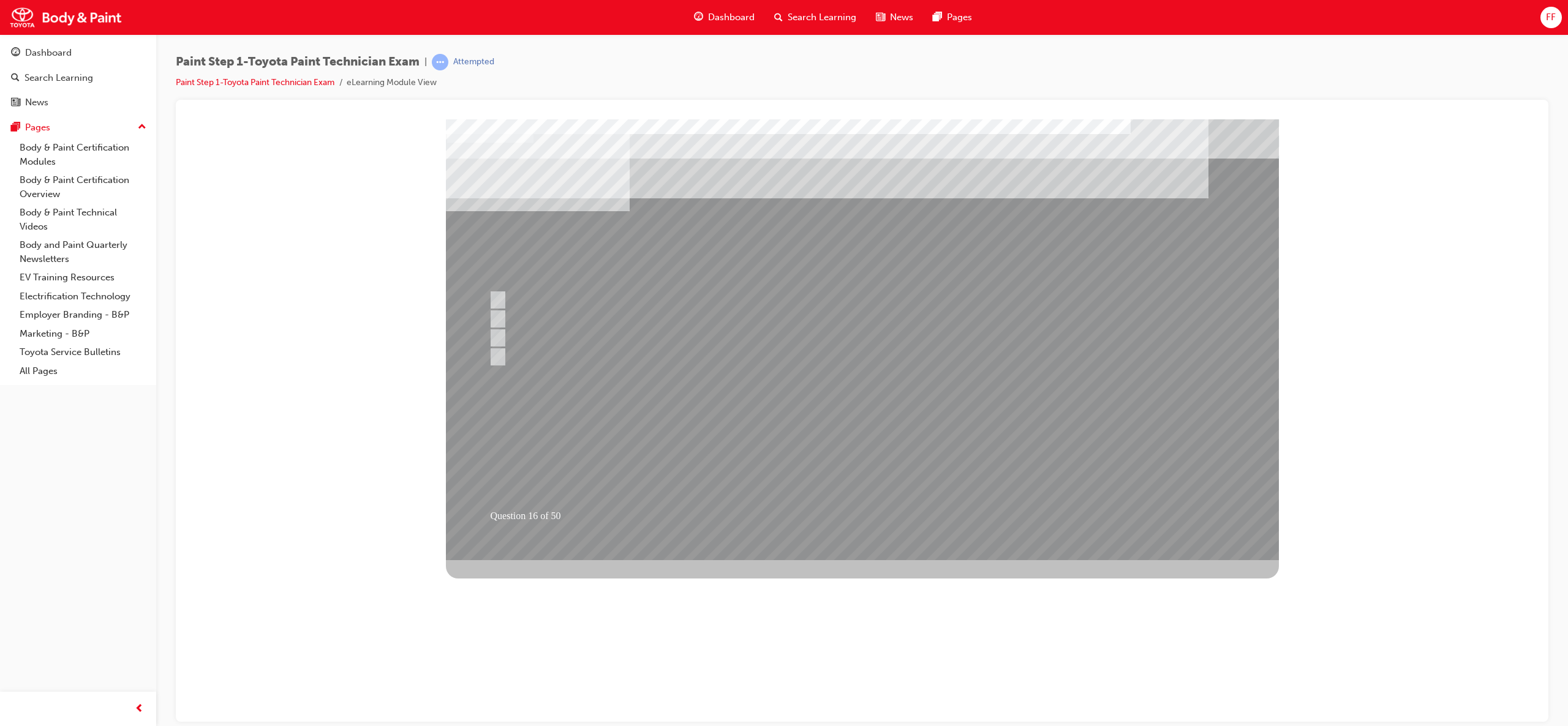
click at [718, 405] on div at bounding box center [862, 340] width 833 height 441
click at [502, 332] on div at bounding box center [843, 338] width 716 height 18
radio input "true"
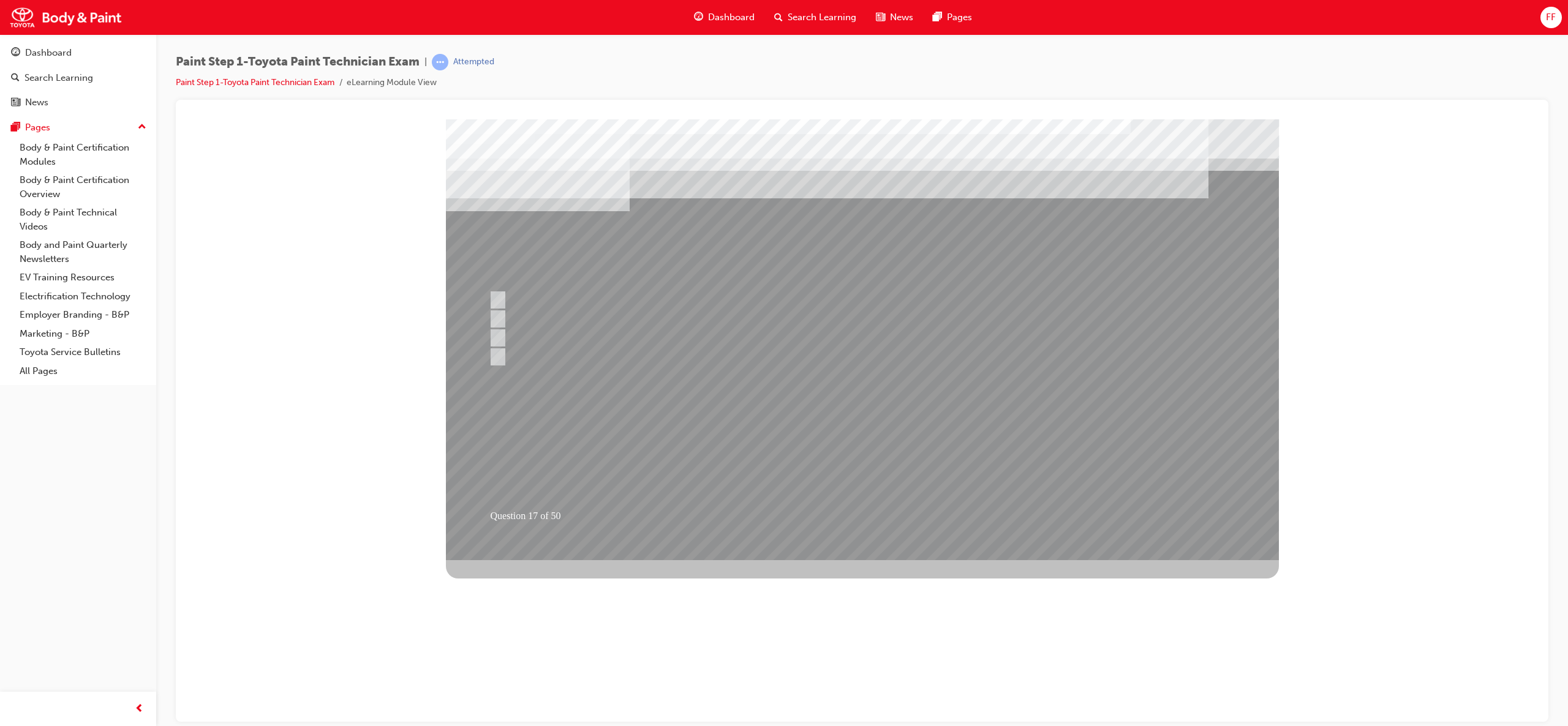
click at [864, 456] on div at bounding box center [862, 340] width 833 height 441
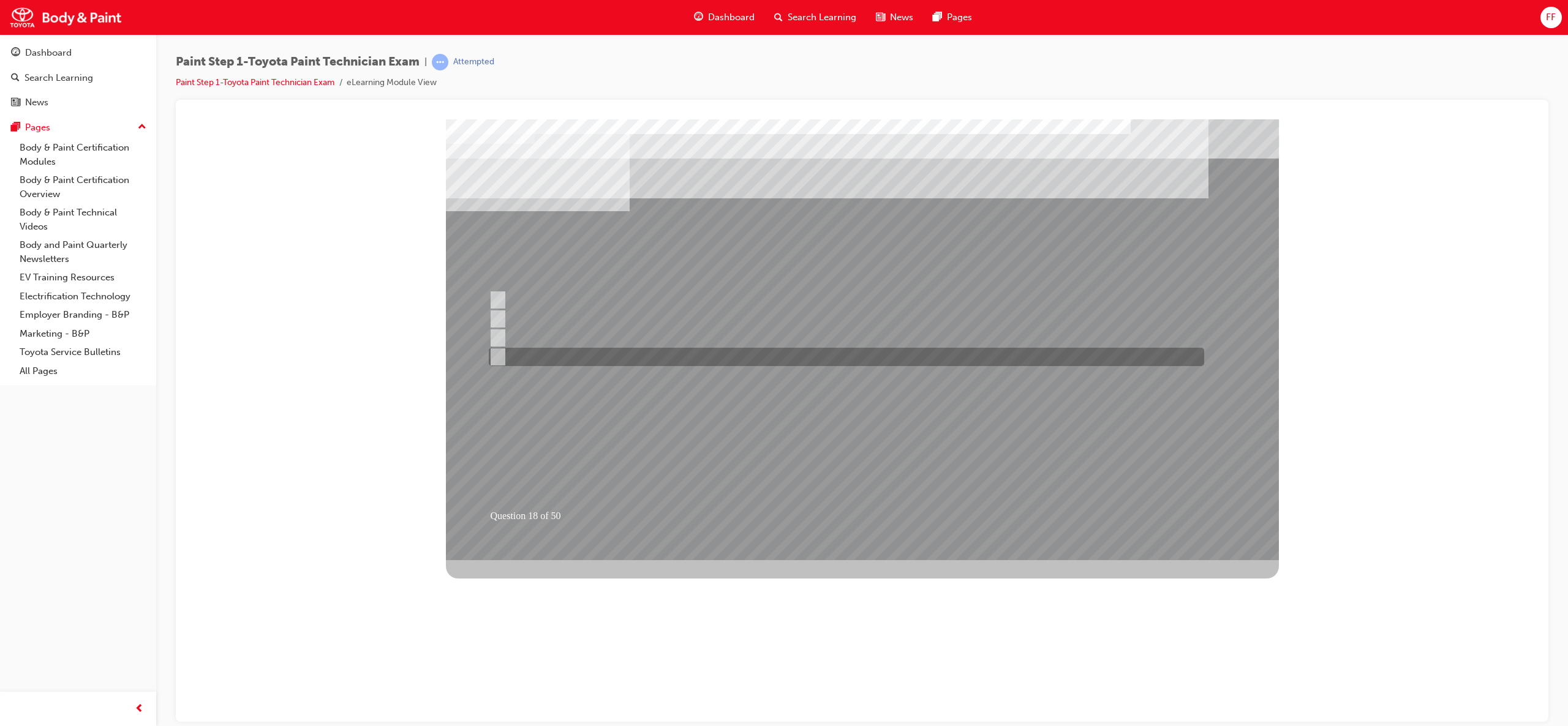
click at [505, 357] on div at bounding box center [843, 357] width 716 height 18
radio input "true"
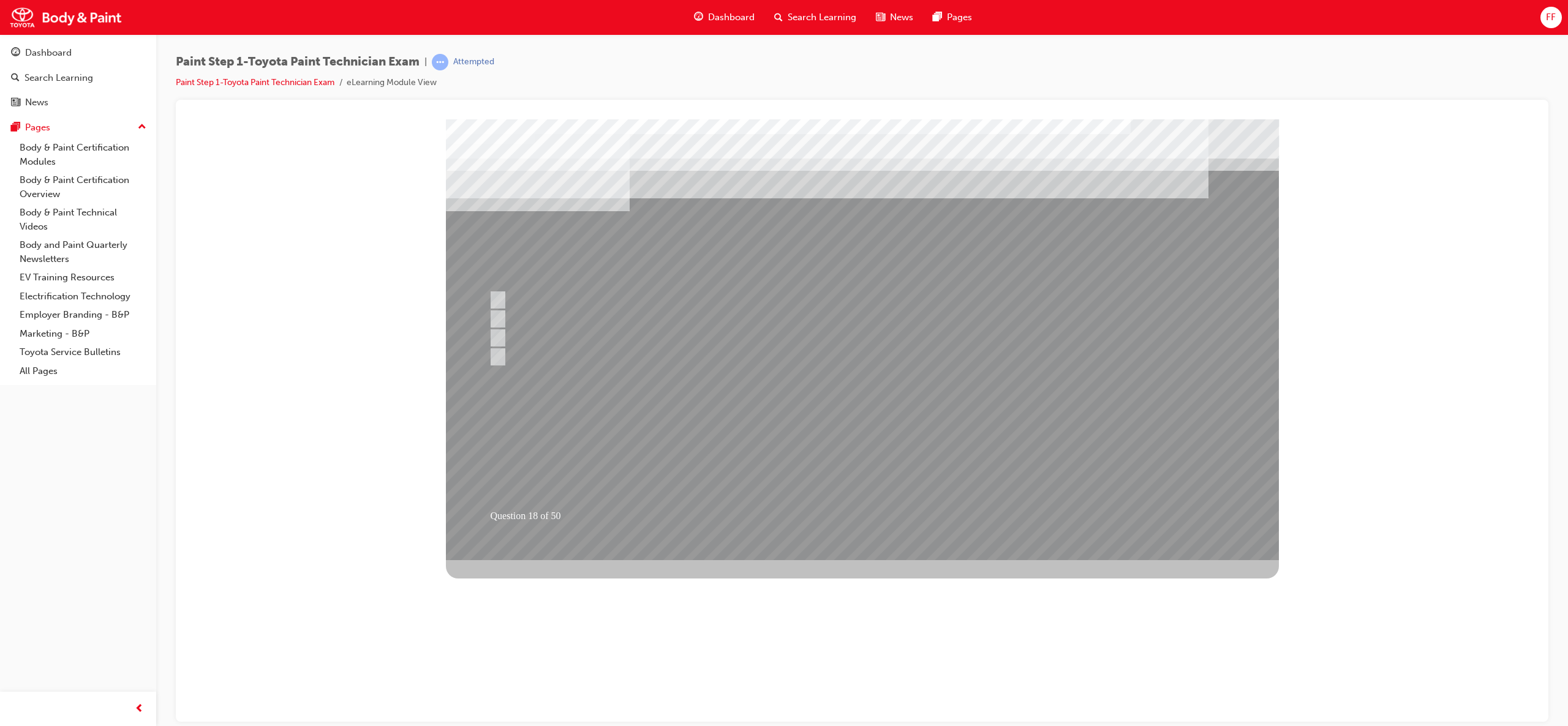
click at [850, 459] on div at bounding box center [862, 340] width 833 height 441
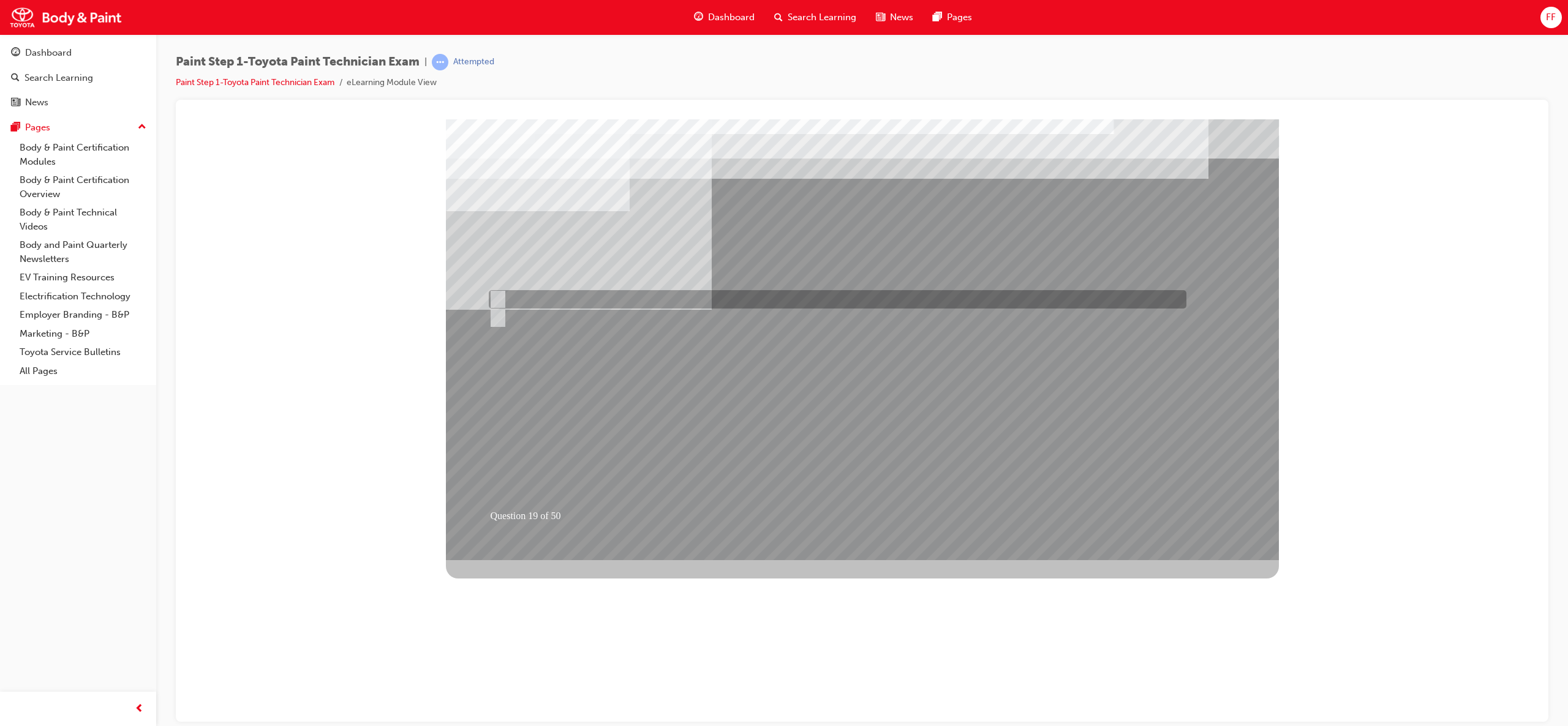
click at [499, 294] on input "A-Smooth the surface, B-Do not smooth the surface" at bounding box center [495, 299] width 13 height 13
radio input "true"
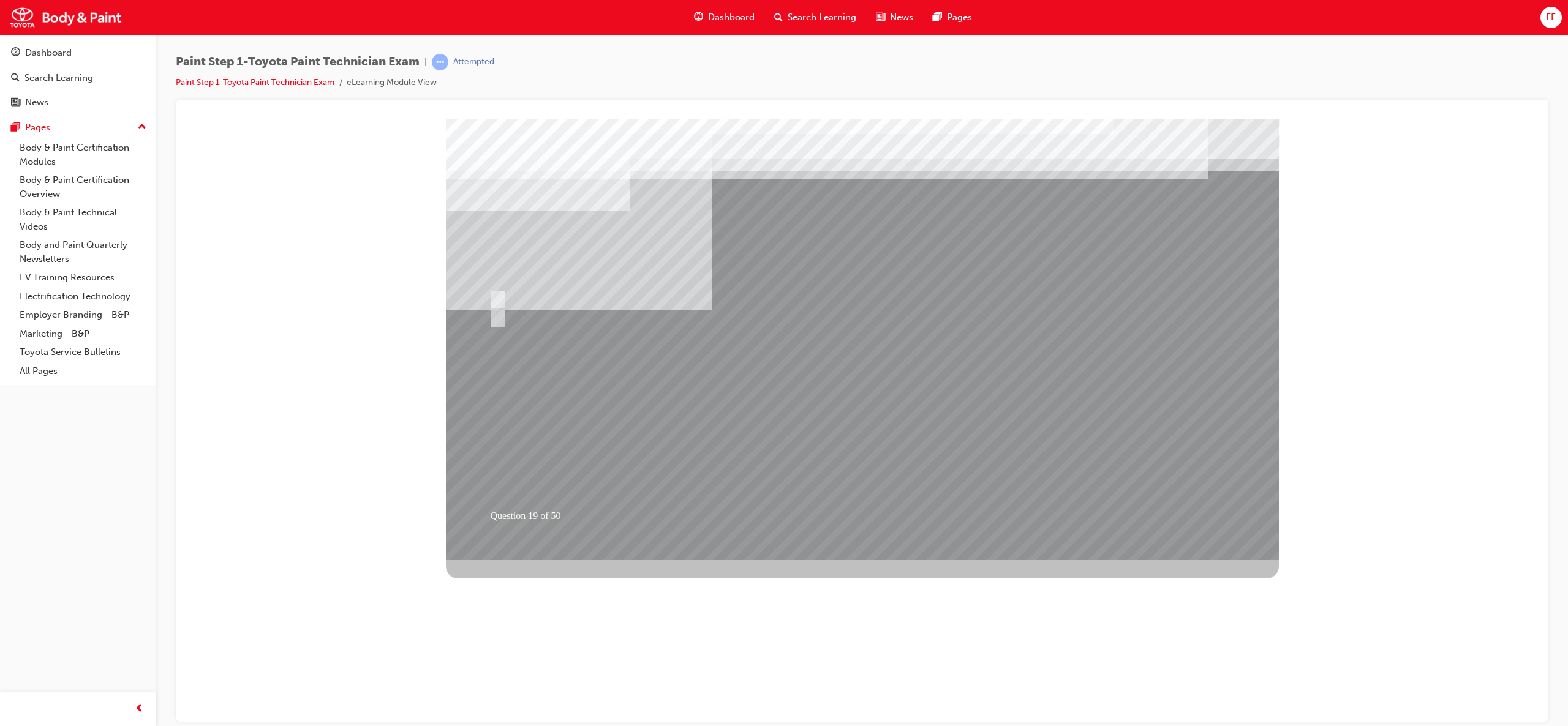
click at [862, 454] on div at bounding box center [862, 340] width 833 height 441
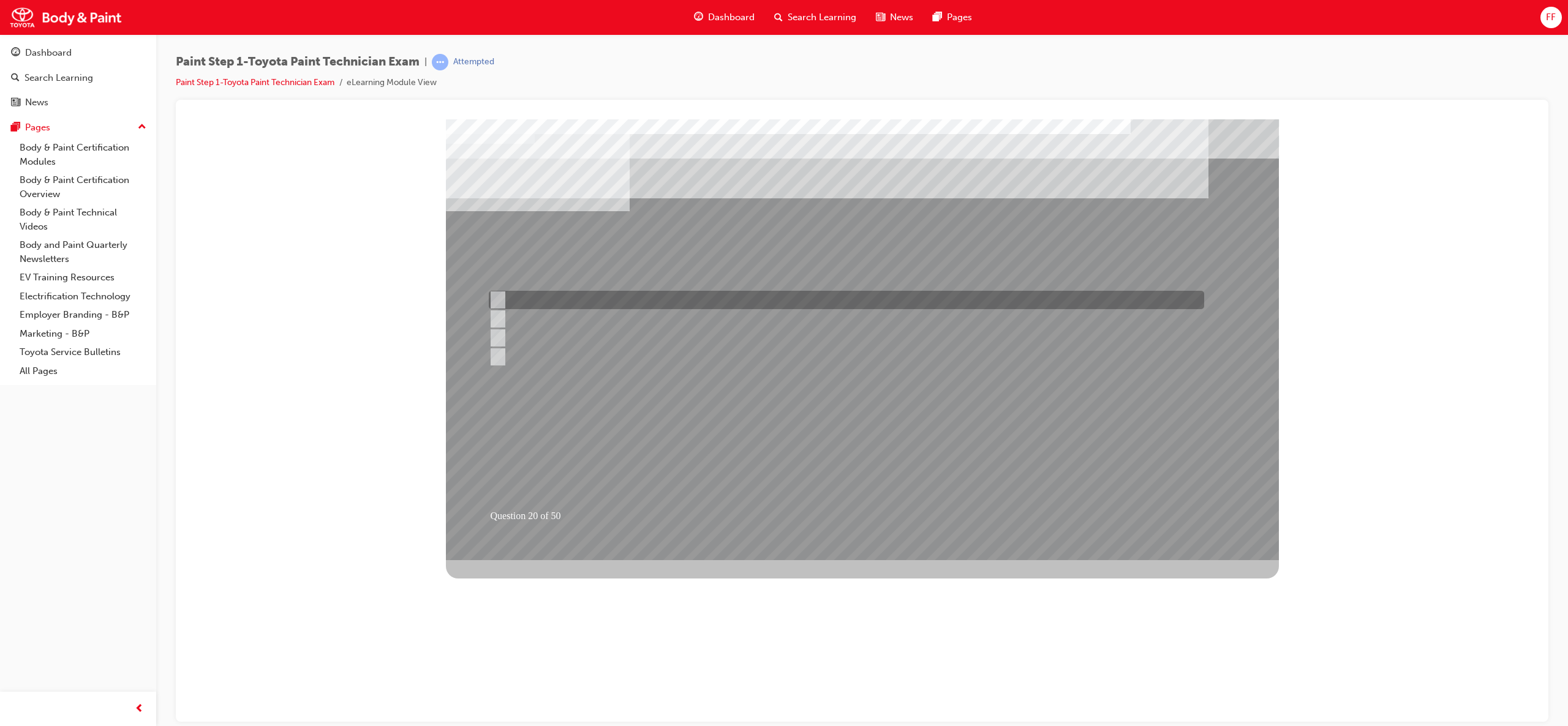
click at [496, 303] on input "Horizontal direction." at bounding box center [495, 300] width 13 height 13
radio input "true"
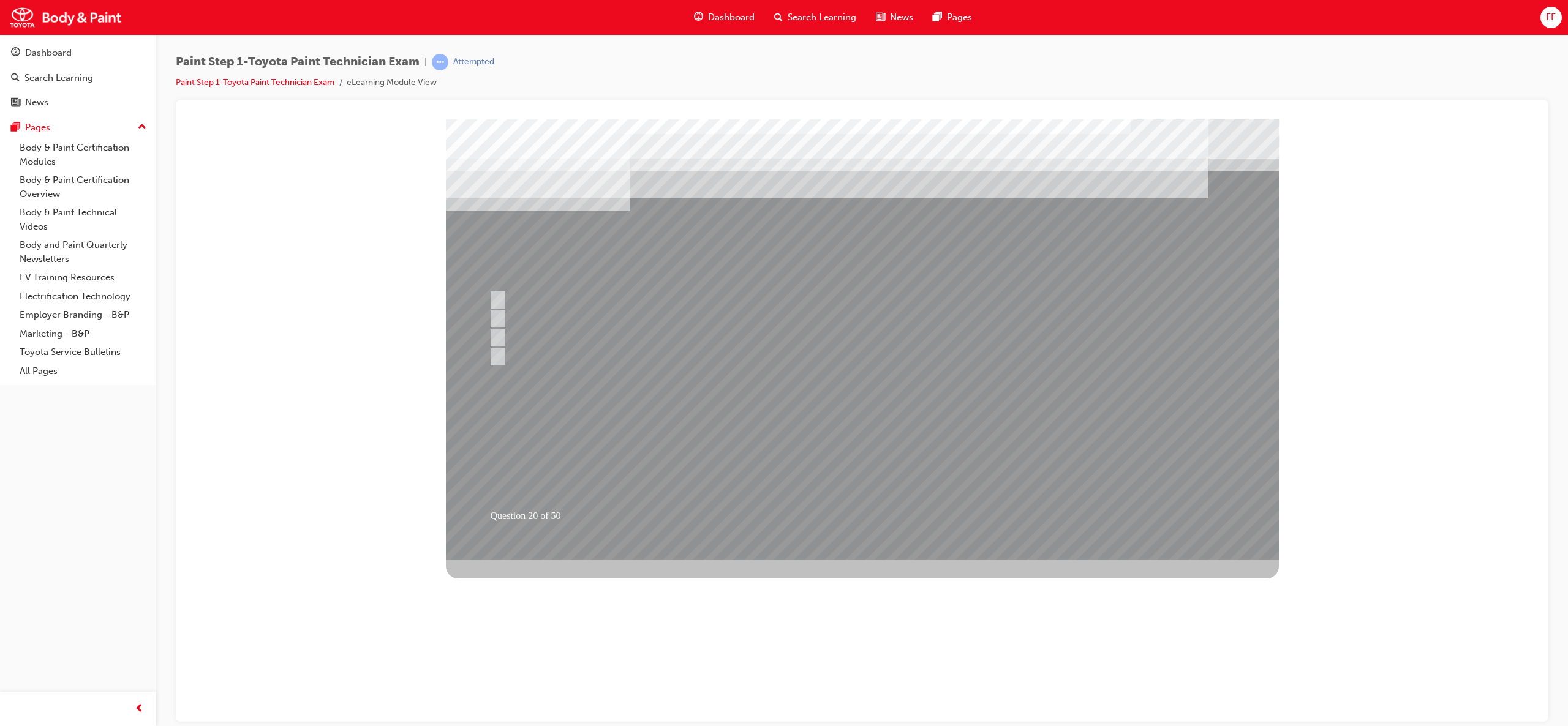
click at [863, 460] on div at bounding box center [862, 340] width 833 height 441
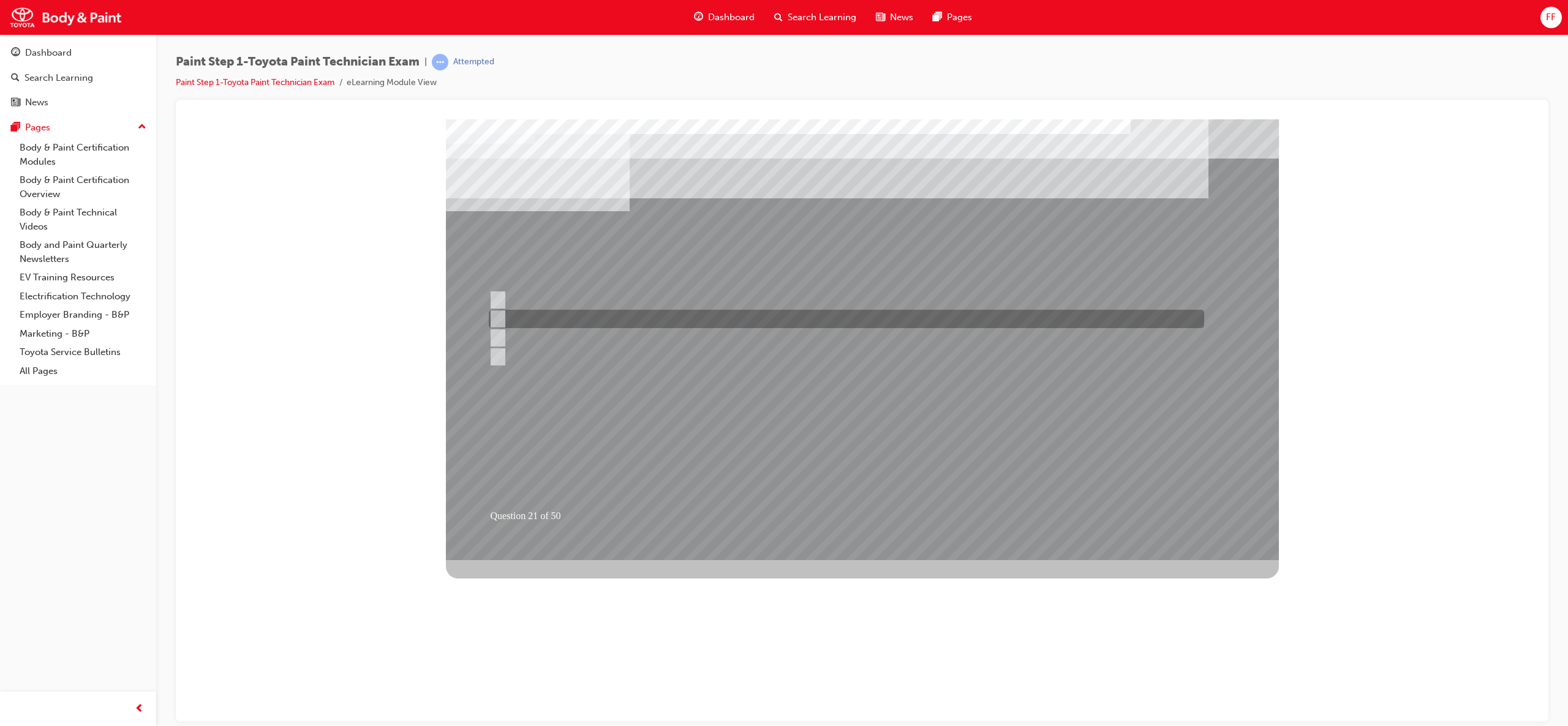
click at [494, 315] on input "Work environment" at bounding box center [494, 318] width 13 height 13
checkbox input "true"
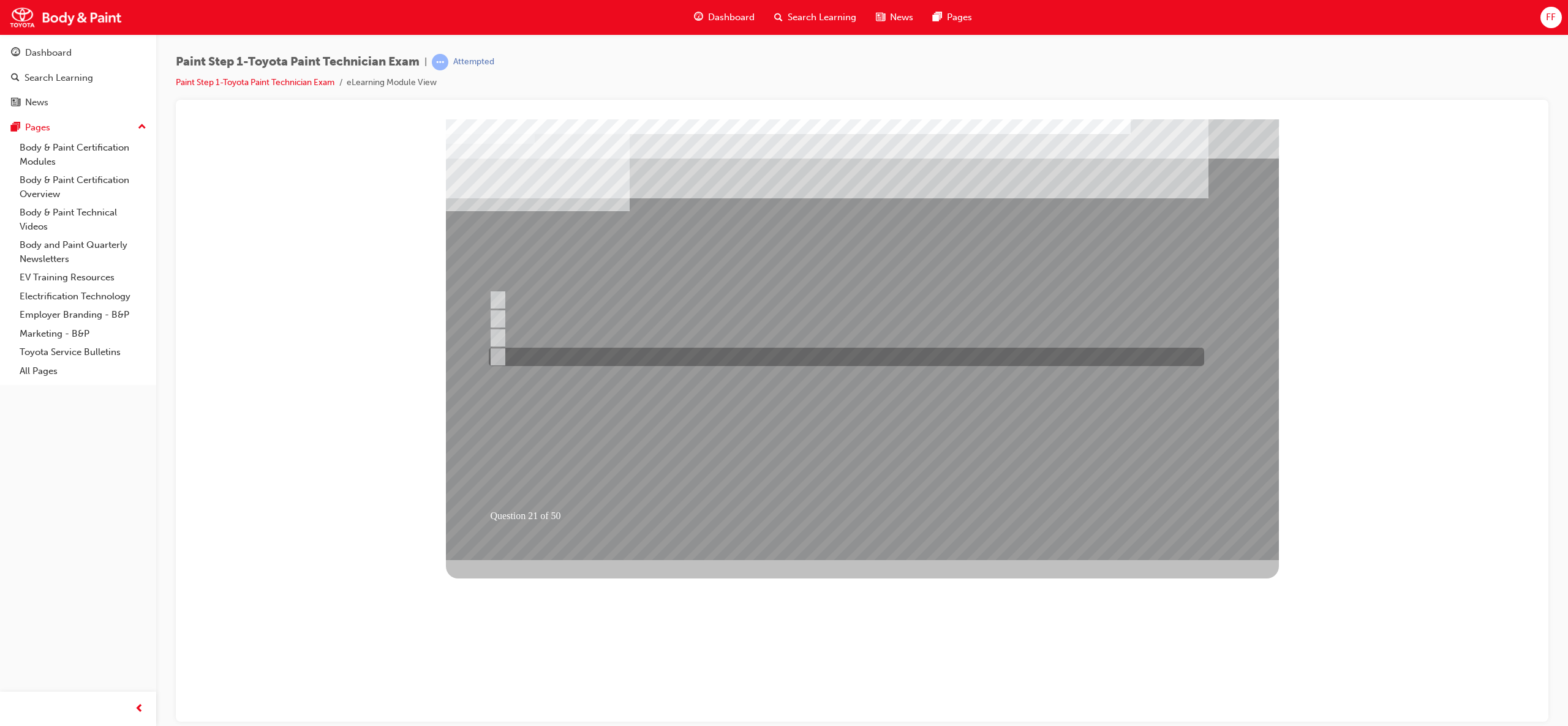
click at [492, 352] on input "Type of polishing compound" at bounding box center [494, 357] width 13 height 13
checkbox input "true"
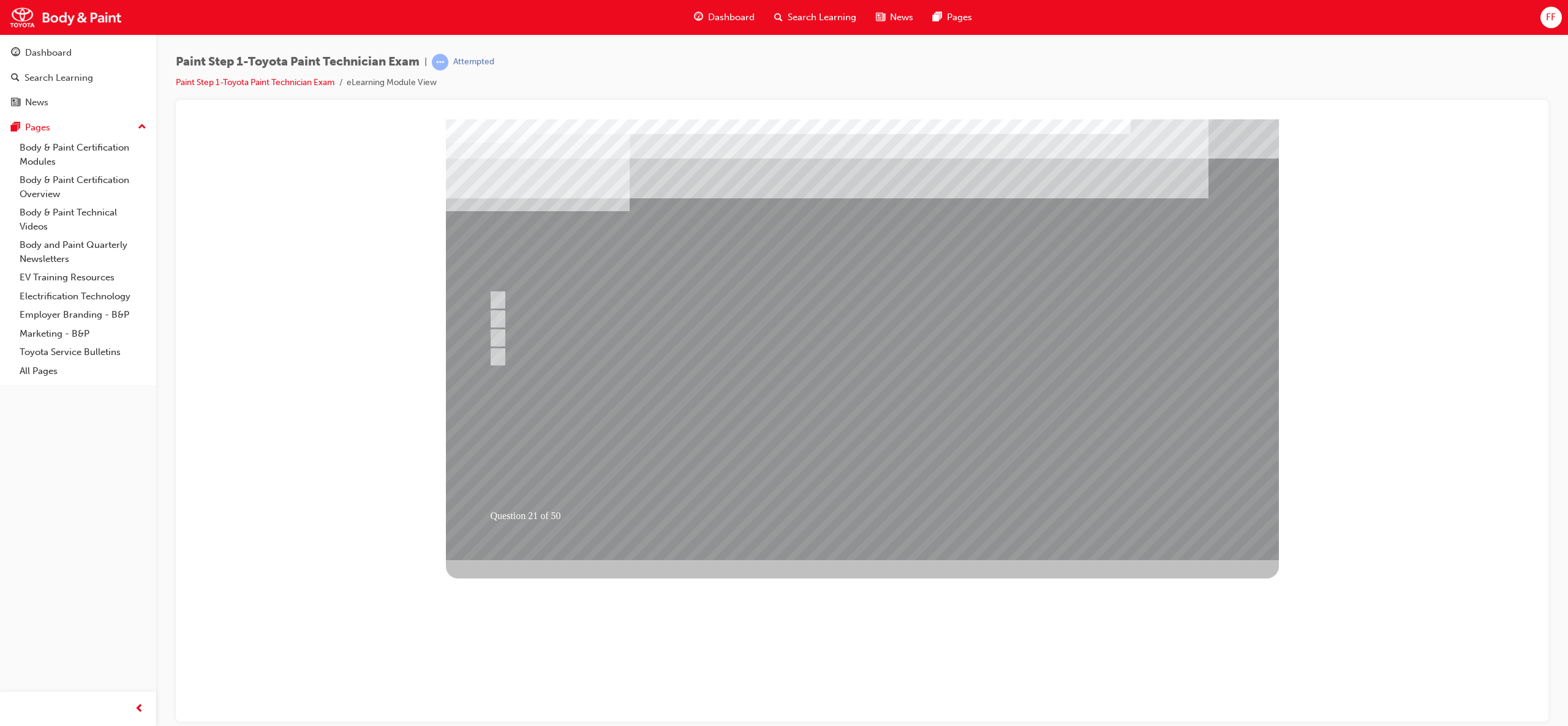
click at [857, 452] on div at bounding box center [862, 340] width 833 height 441
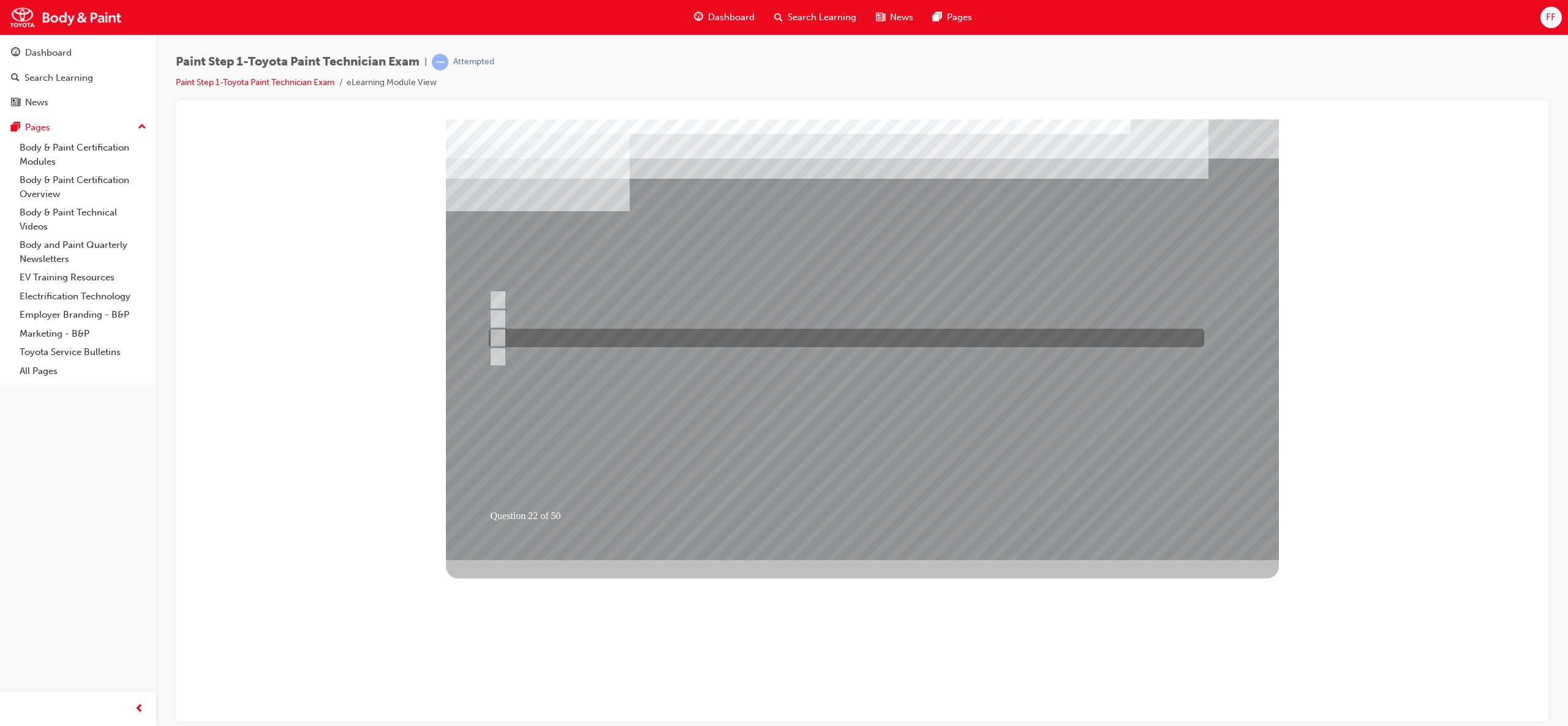
click at [501, 331] on input "Rubber spatula (squeegee type)" at bounding box center [495, 337] width 13 height 13
radio input "true"
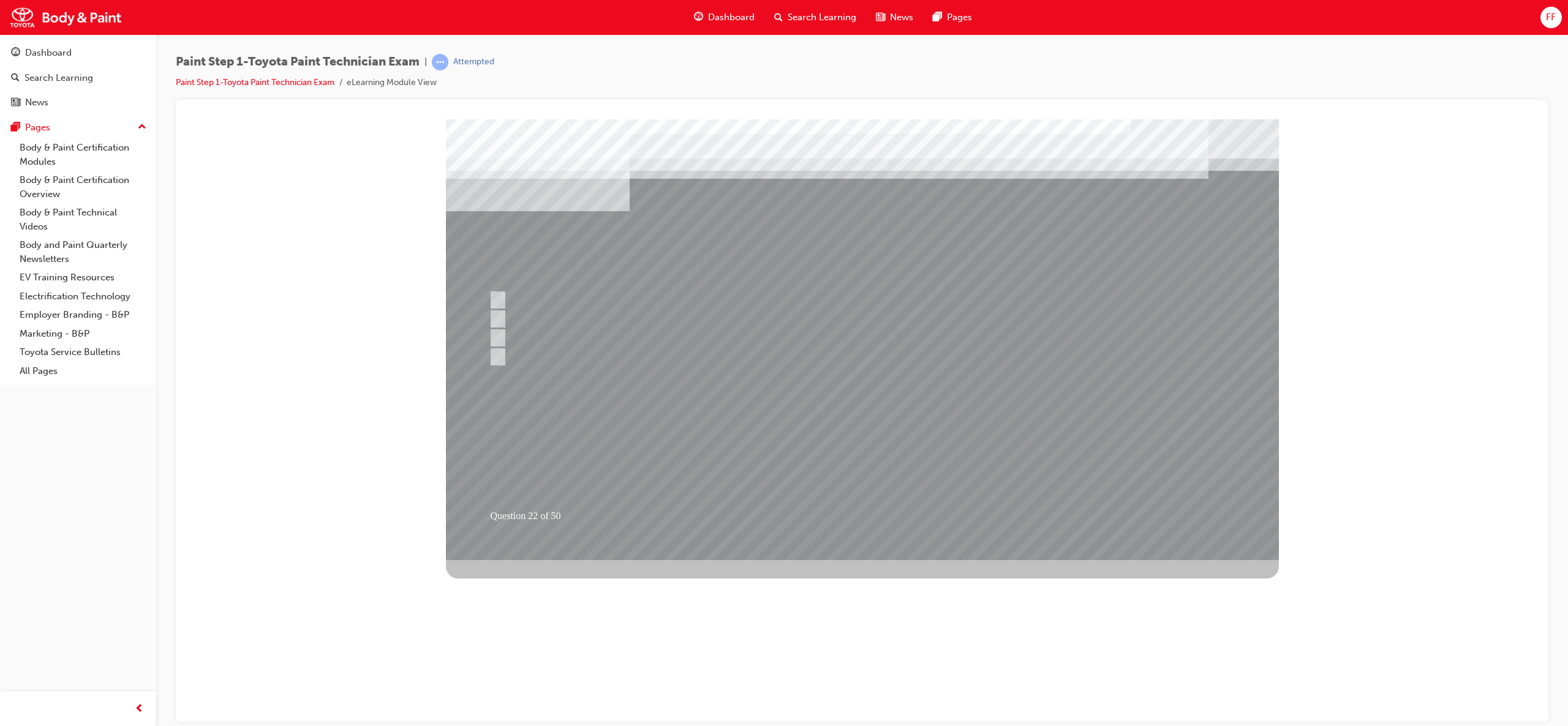
click at [853, 454] on div at bounding box center [862, 340] width 833 height 441
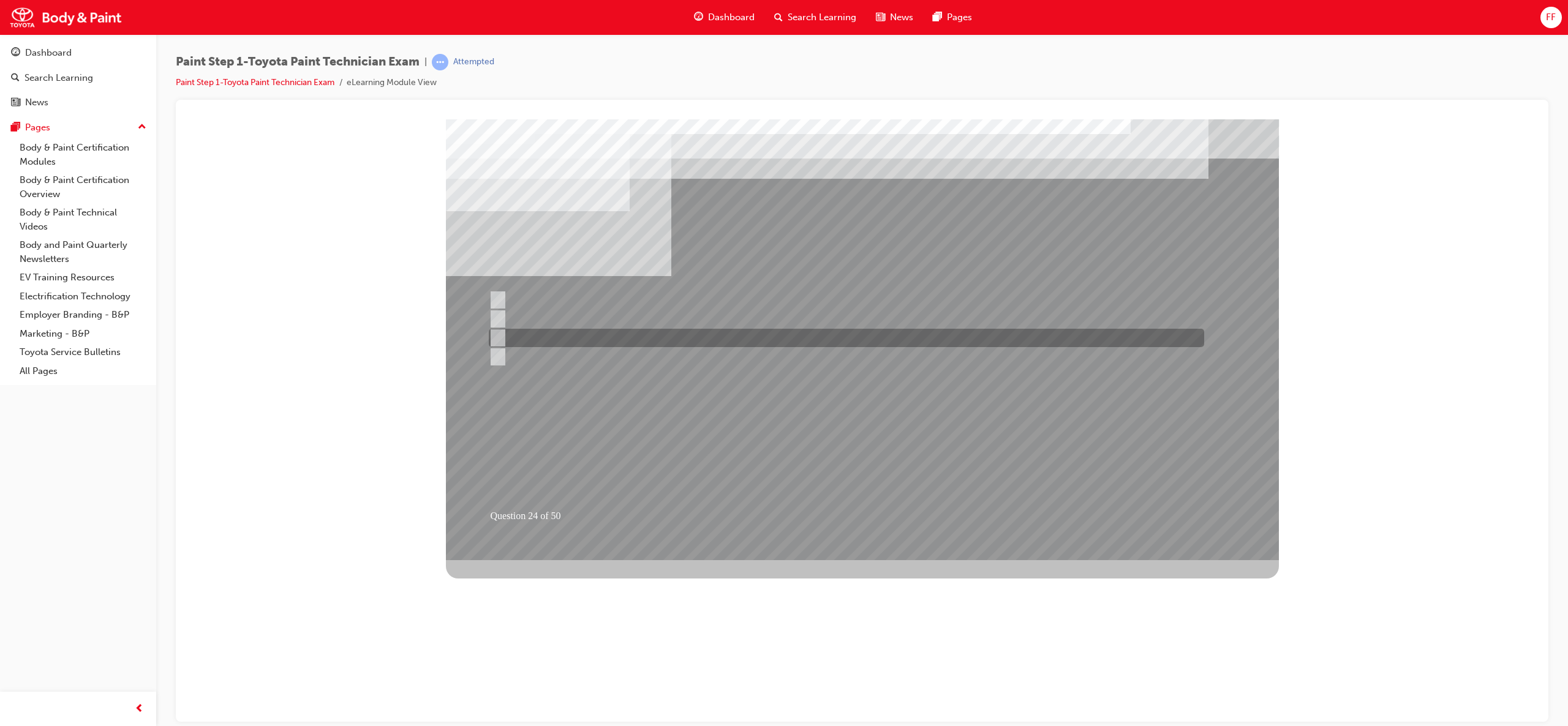
click at [492, 334] on input "400mm" at bounding box center [495, 337] width 13 height 13
radio input "true"
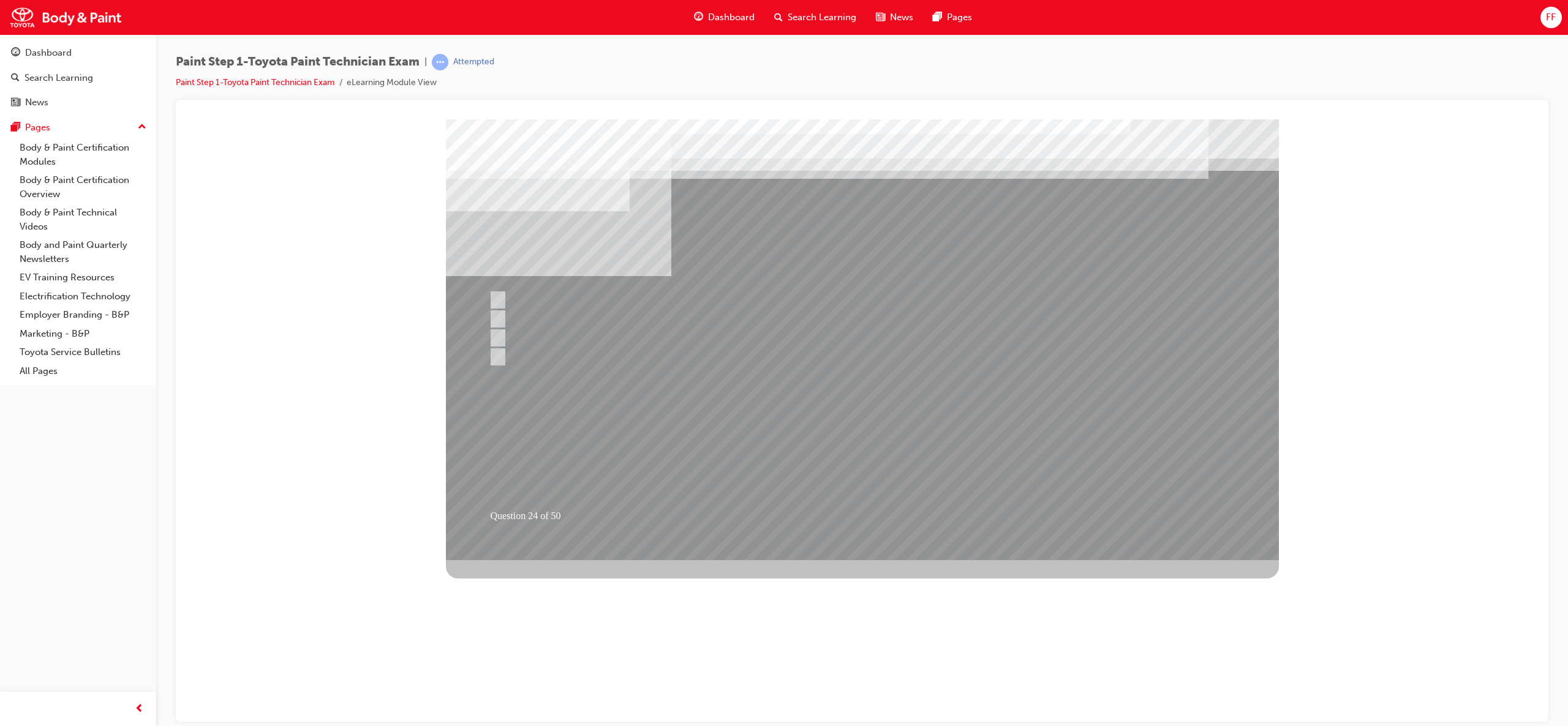
click at [941, 469] on div at bounding box center [862, 340] width 833 height 441
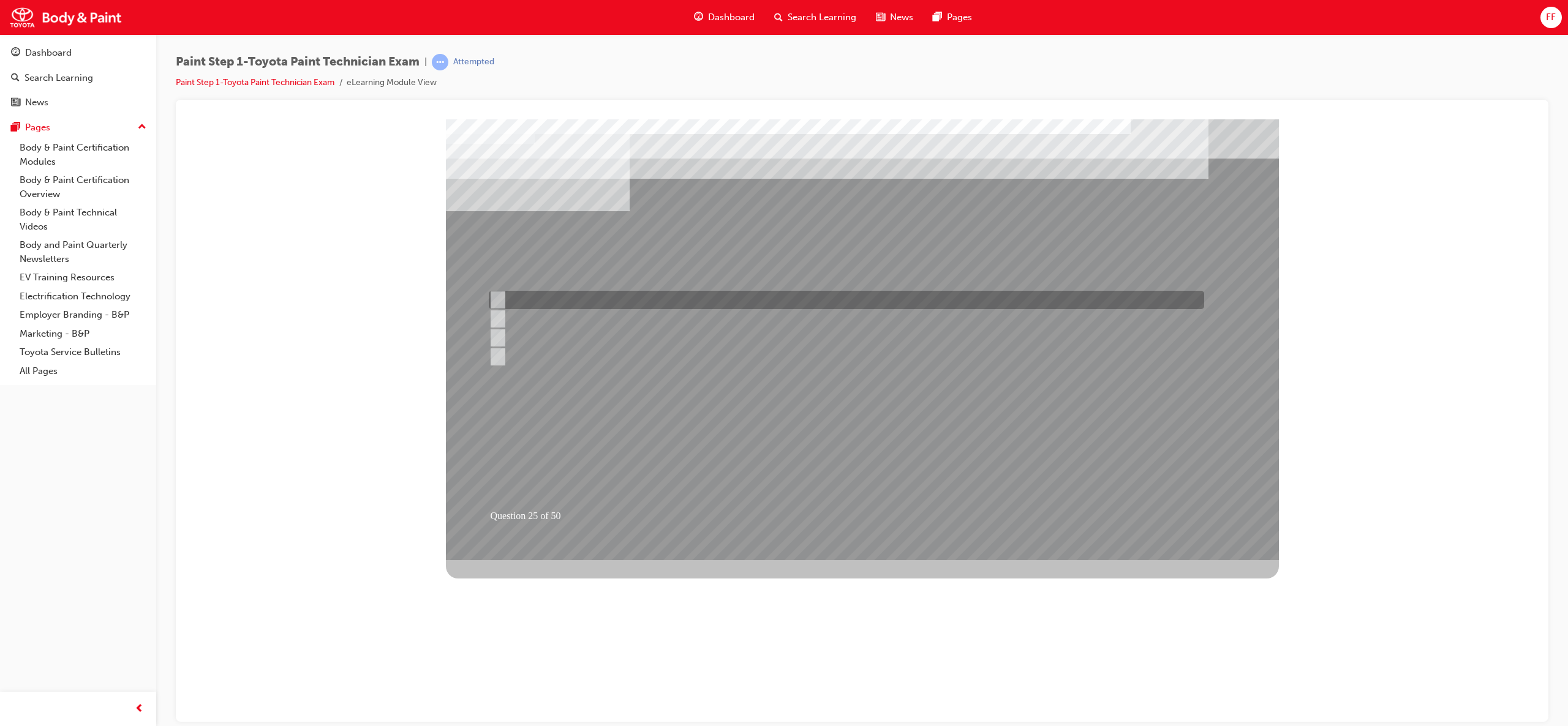
click at [496, 298] on input "Wet coating" at bounding box center [495, 300] width 13 height 13
radio input "true"
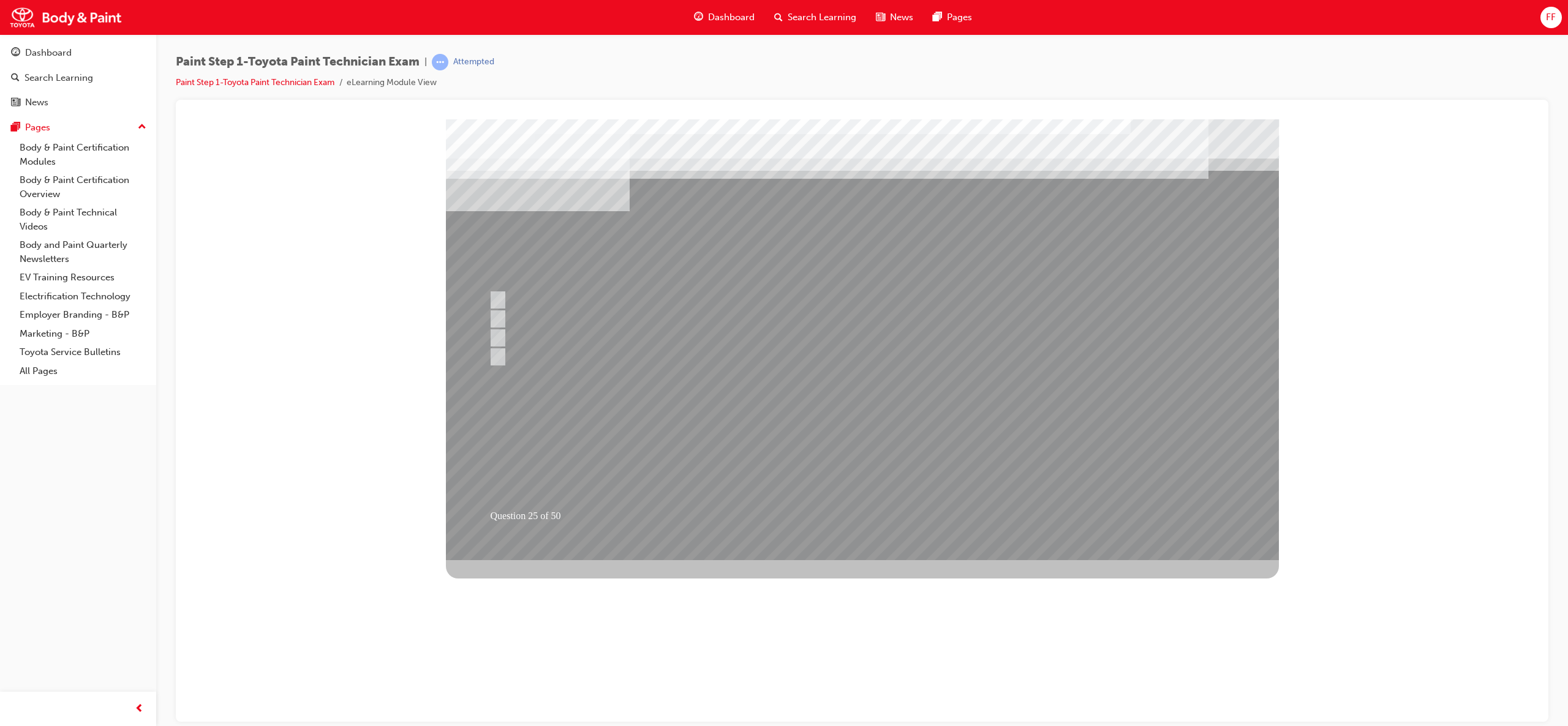
click at [819, 434] on div at bounding box center [862, 340] width 833 height 441
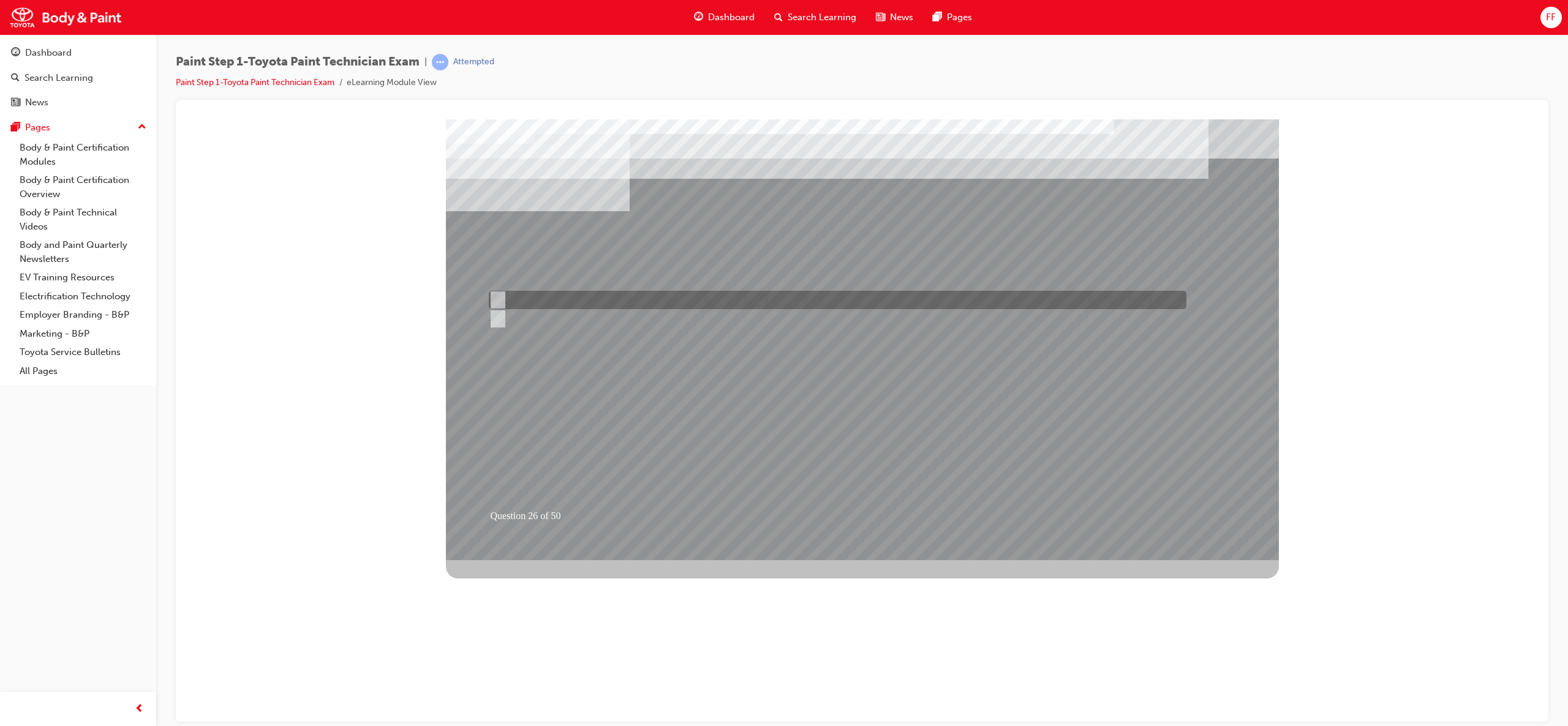
click at [498, 297] on input "True" at bounding box center [495, 300] width 13 height 13
radio input "true"
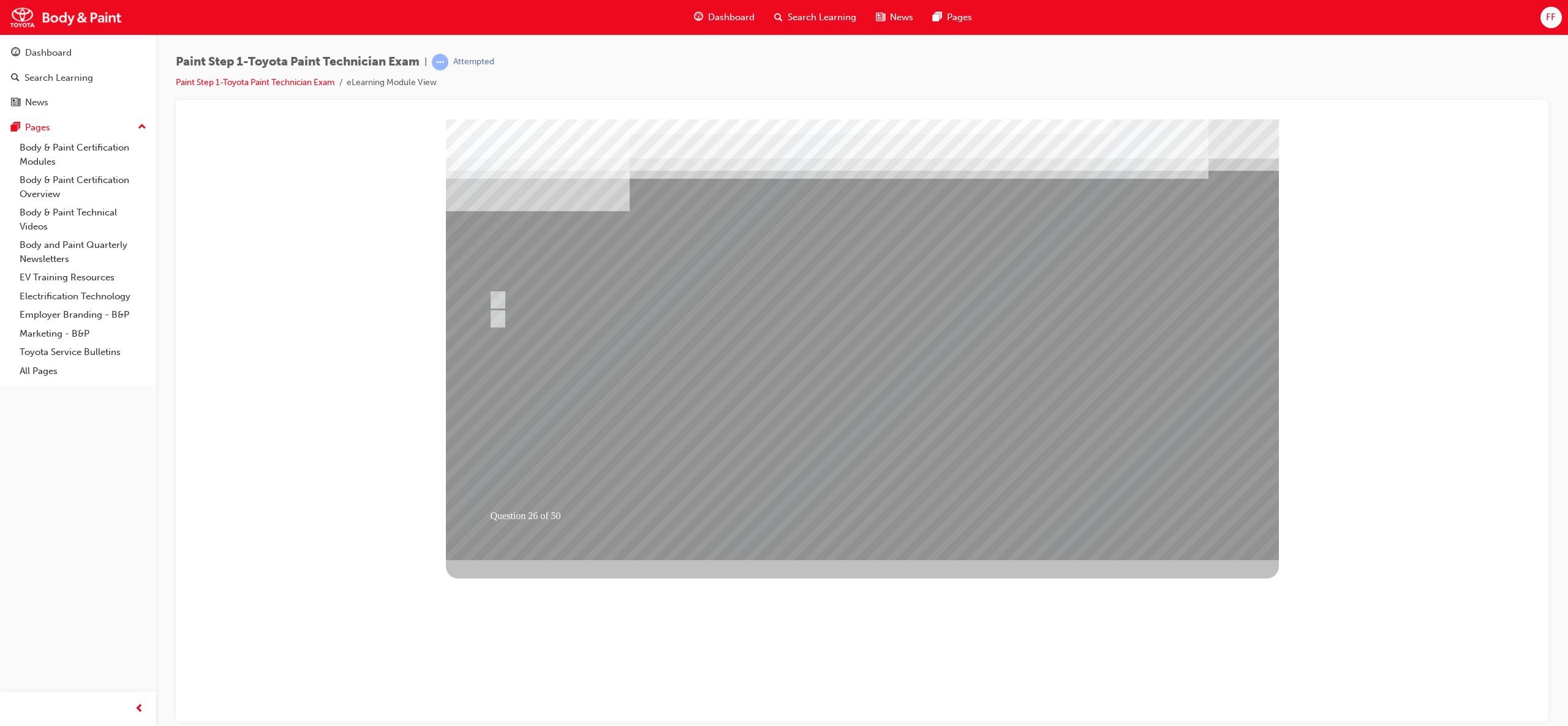
click at [850, 425] on div at bounding box center [862, 340] width 833 height 441
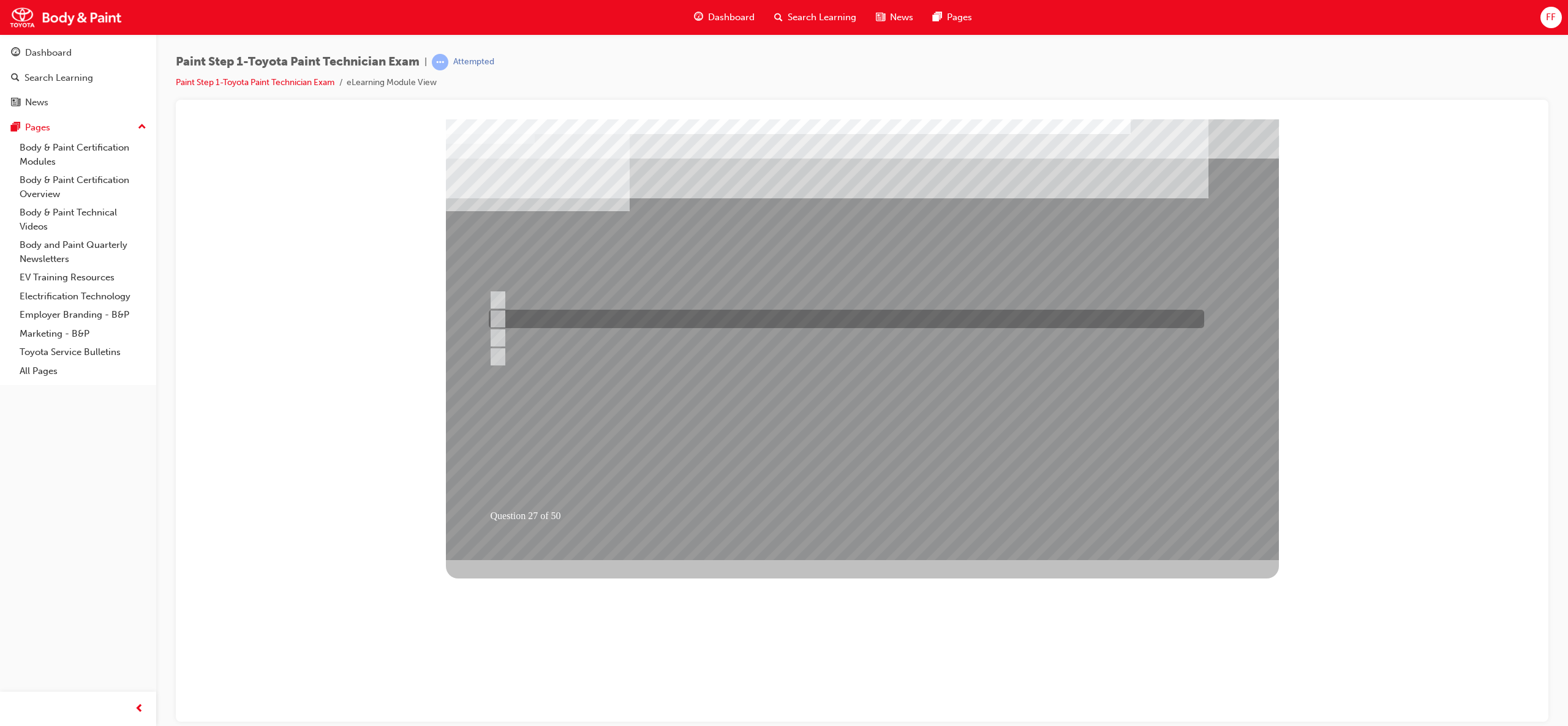
click at [492, 318] on input "Buffing pad was not checked and cleaned before using." at bounding box center [495, 318] width 13 height 13
radio input "true"
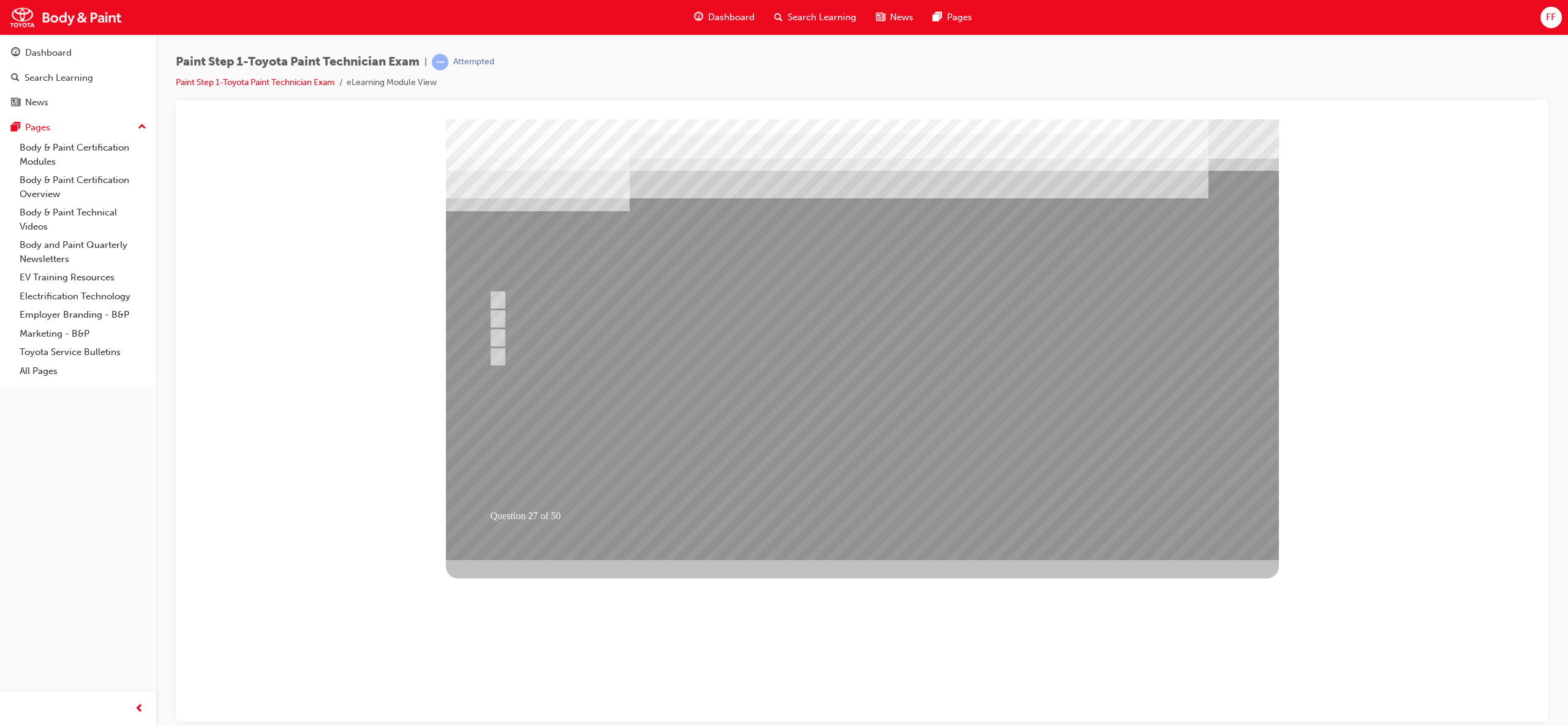
click at [888, 444] on div at bounding box center [862, 340] width 833 height 441
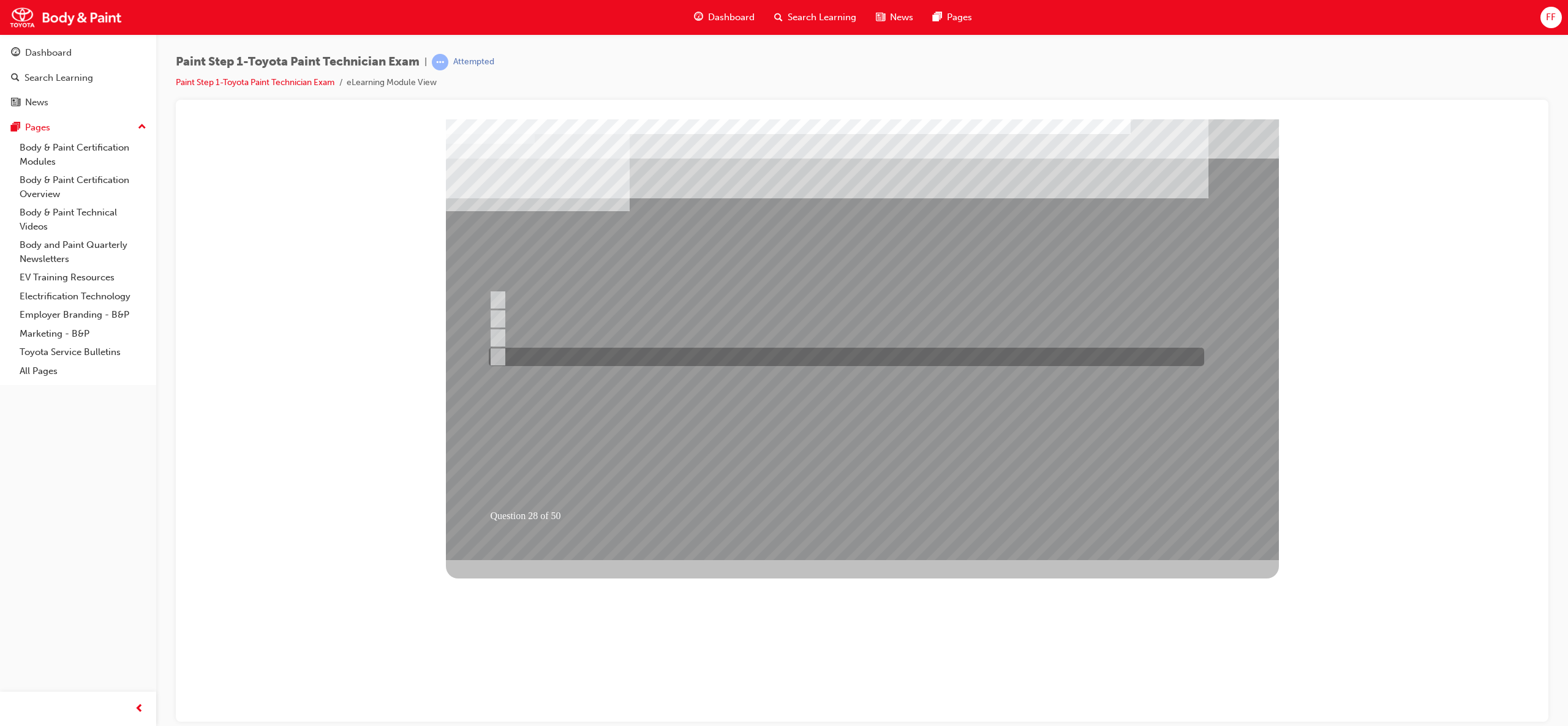
click at [496, 361] on input "Direct, indirect, and multiple angle" at bounding box center [495, 357] width 13 height 13
radio input "true"
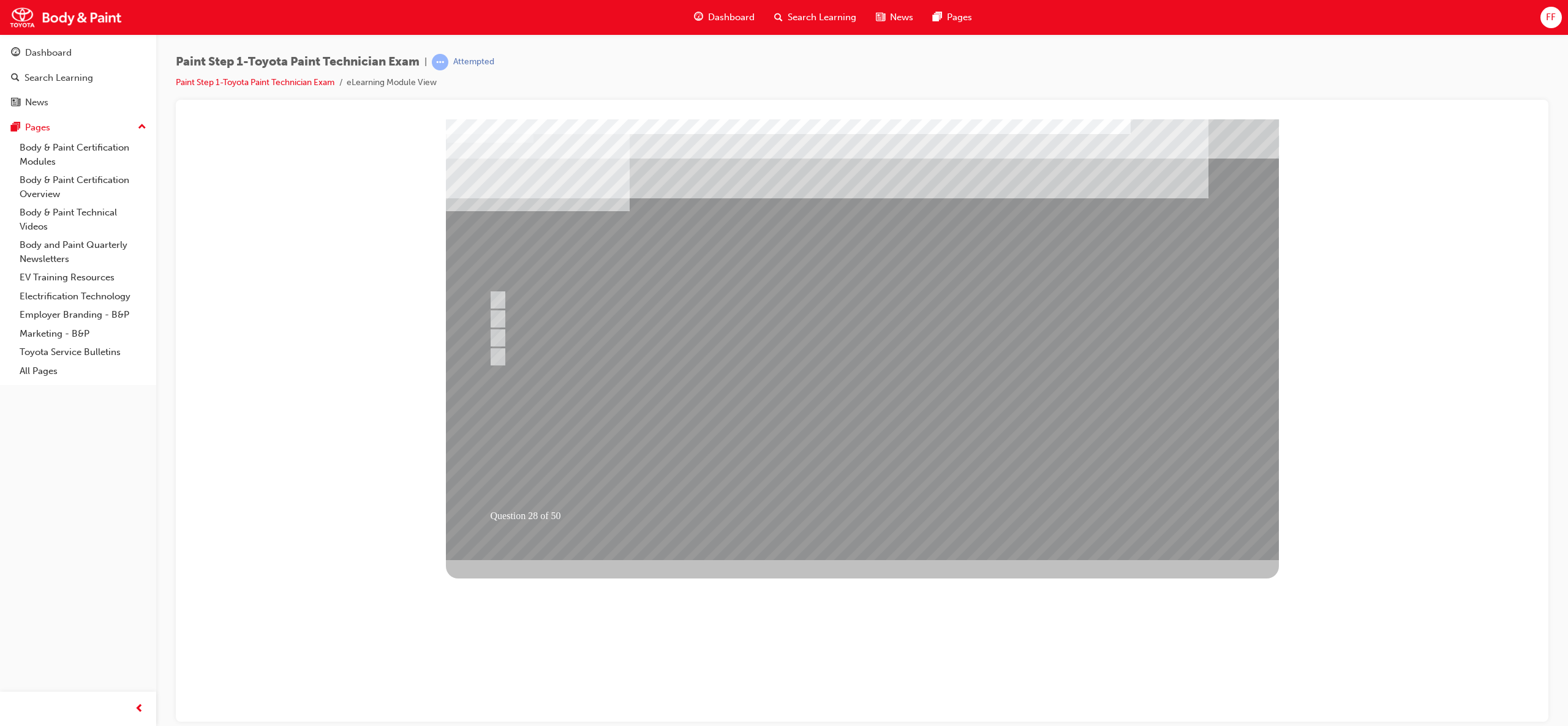
click at [883, 454] on div at bounding box center [862, 340] width 833 height 441
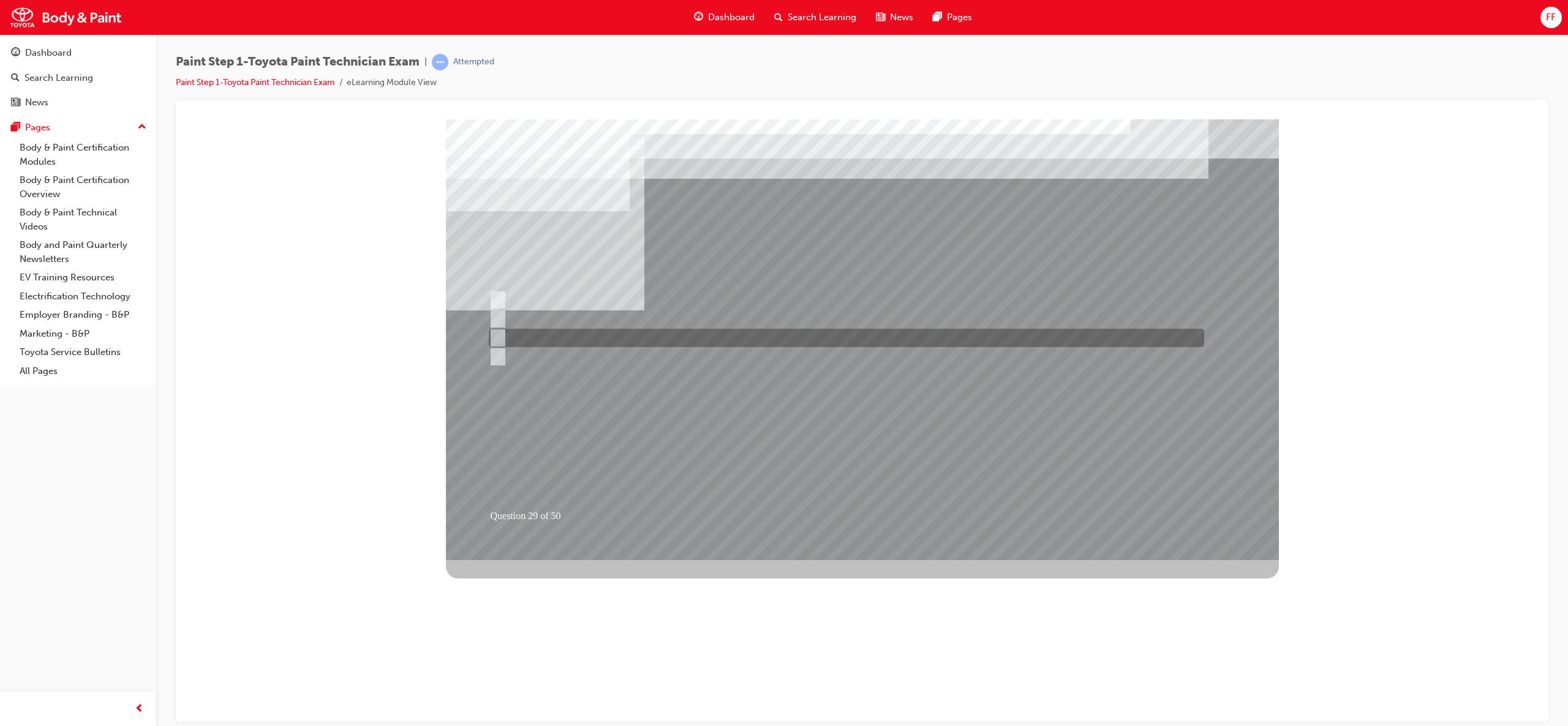
click at [506, 339] on div at bounding box center [843, 338] width 716 height 18
radio input "true"
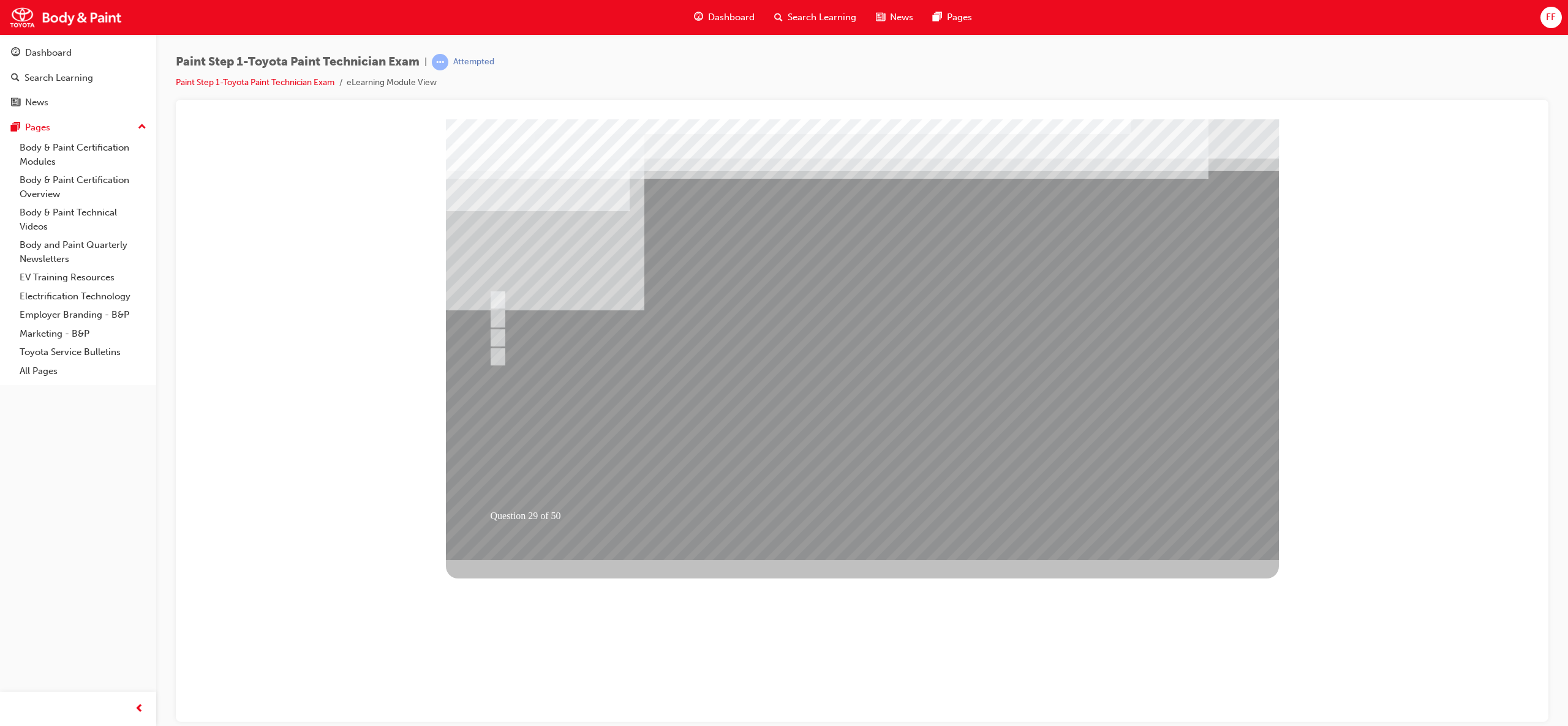
click at [835, 467] on div at bounding box center [862, 340] width 833 height 441
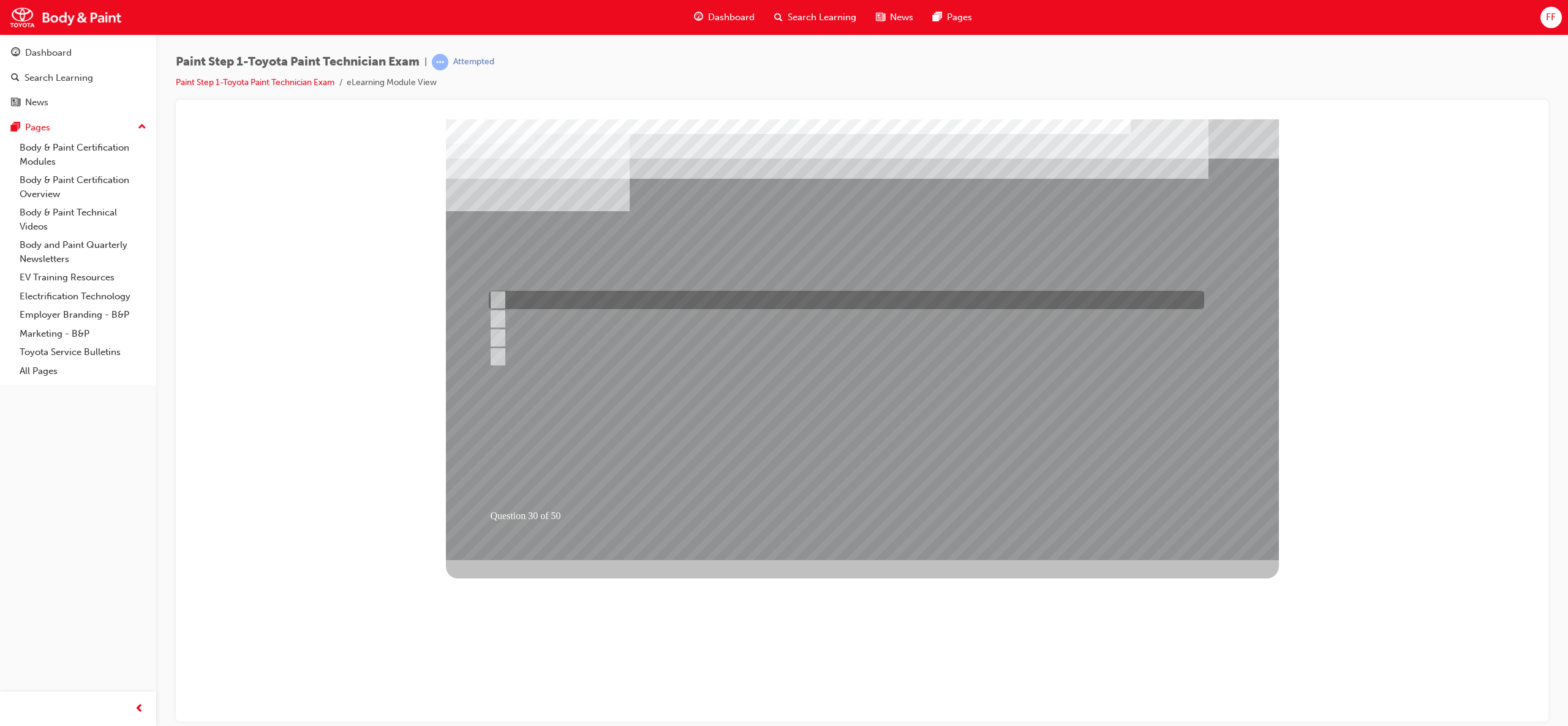
click at [497, 296] on input "Distance" at bounding box center [494, 300] width 13 height 13
checkbox input "true"
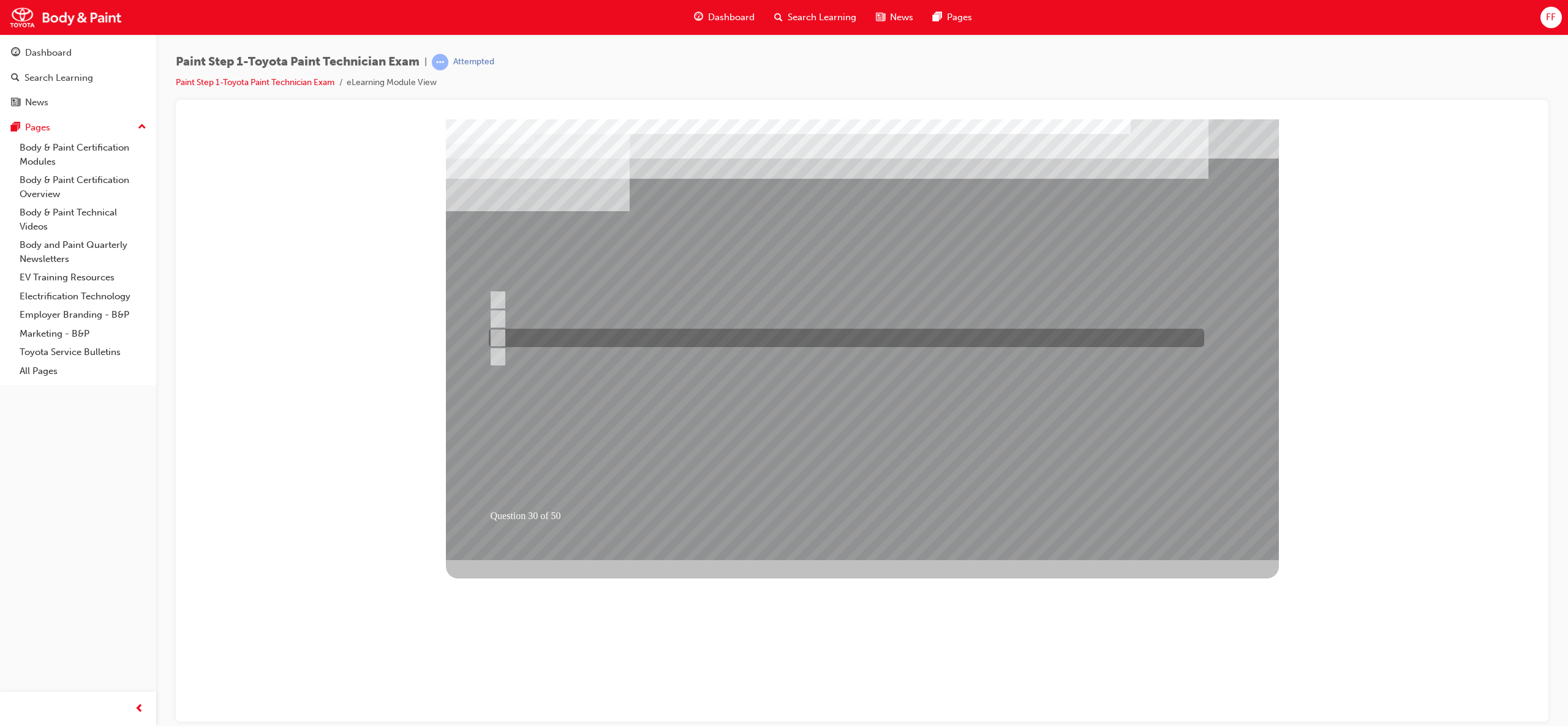
click at [499, 339] on input "Angle" at bounding box center [494, 337] width 13 height 13
checkbox input "true"
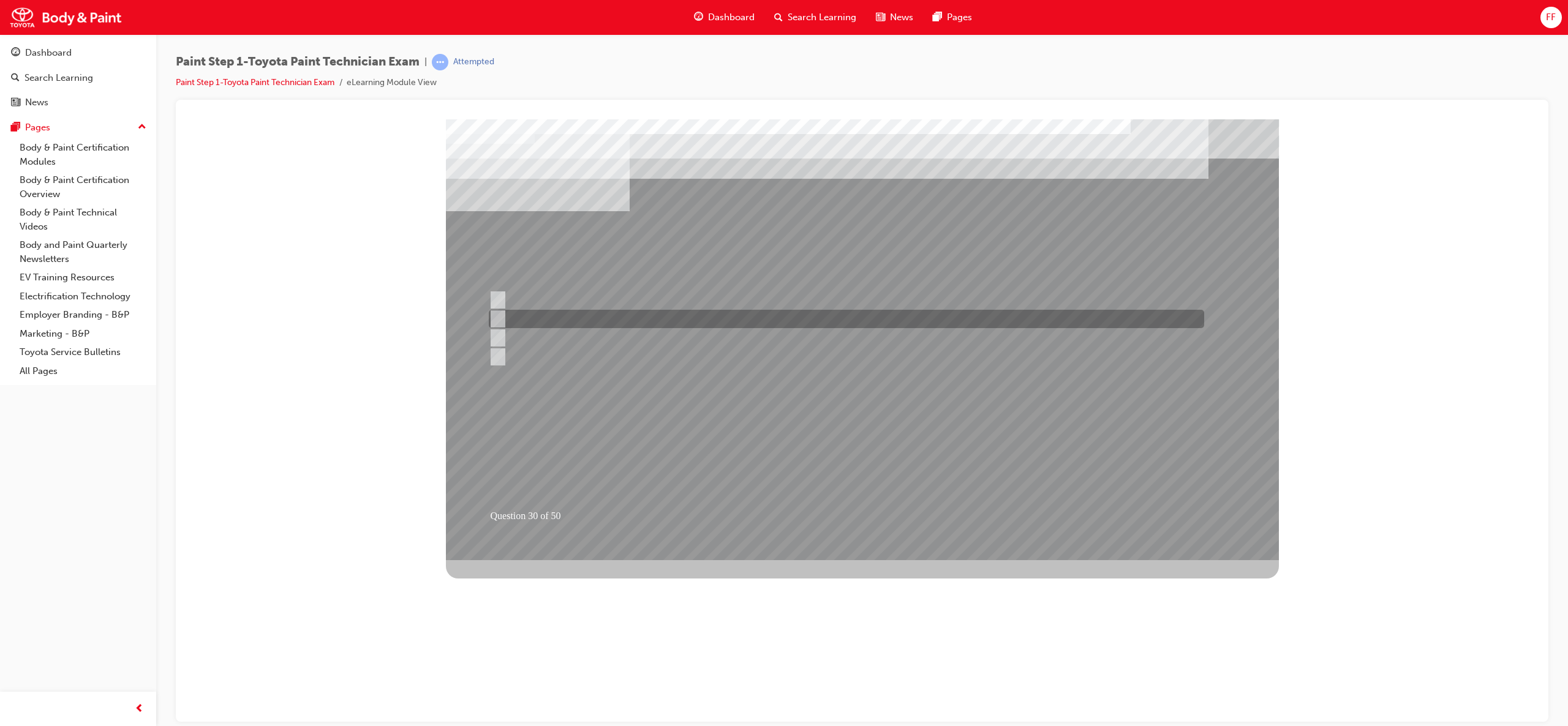
click at [499, 317] on input "Air volume" at bounding box center [494, 318] width 13 height 13
checkbox input "true"
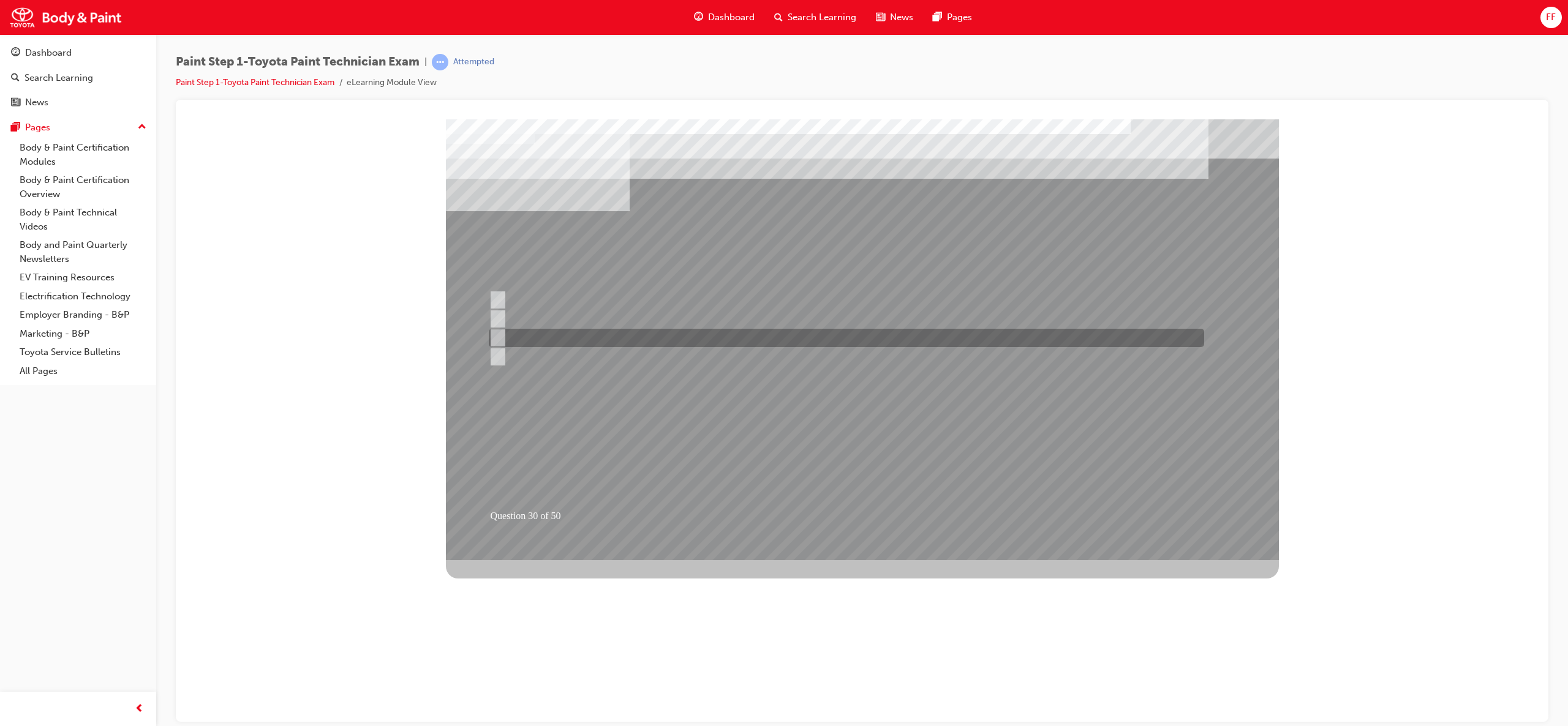
click at [496, 335] on input "Angle" at bounding box center [494, 337] width 13 height 13
checkbox input "false"
click at [841, 462] on div at bounding box center [862, 340] width 833 height 441
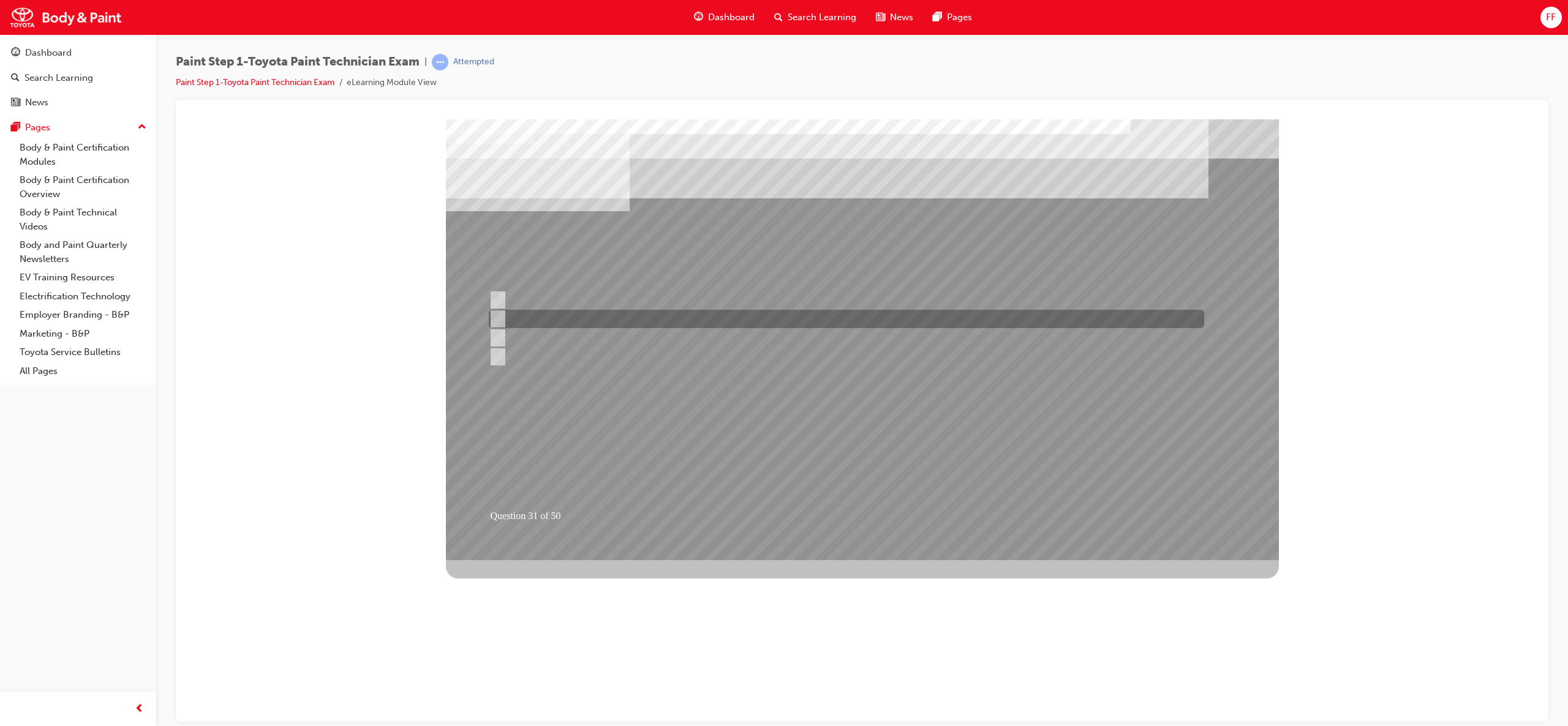
click at [524, 311] on div at bounding box center [843, 319] width 716 height 18
radio input "true"
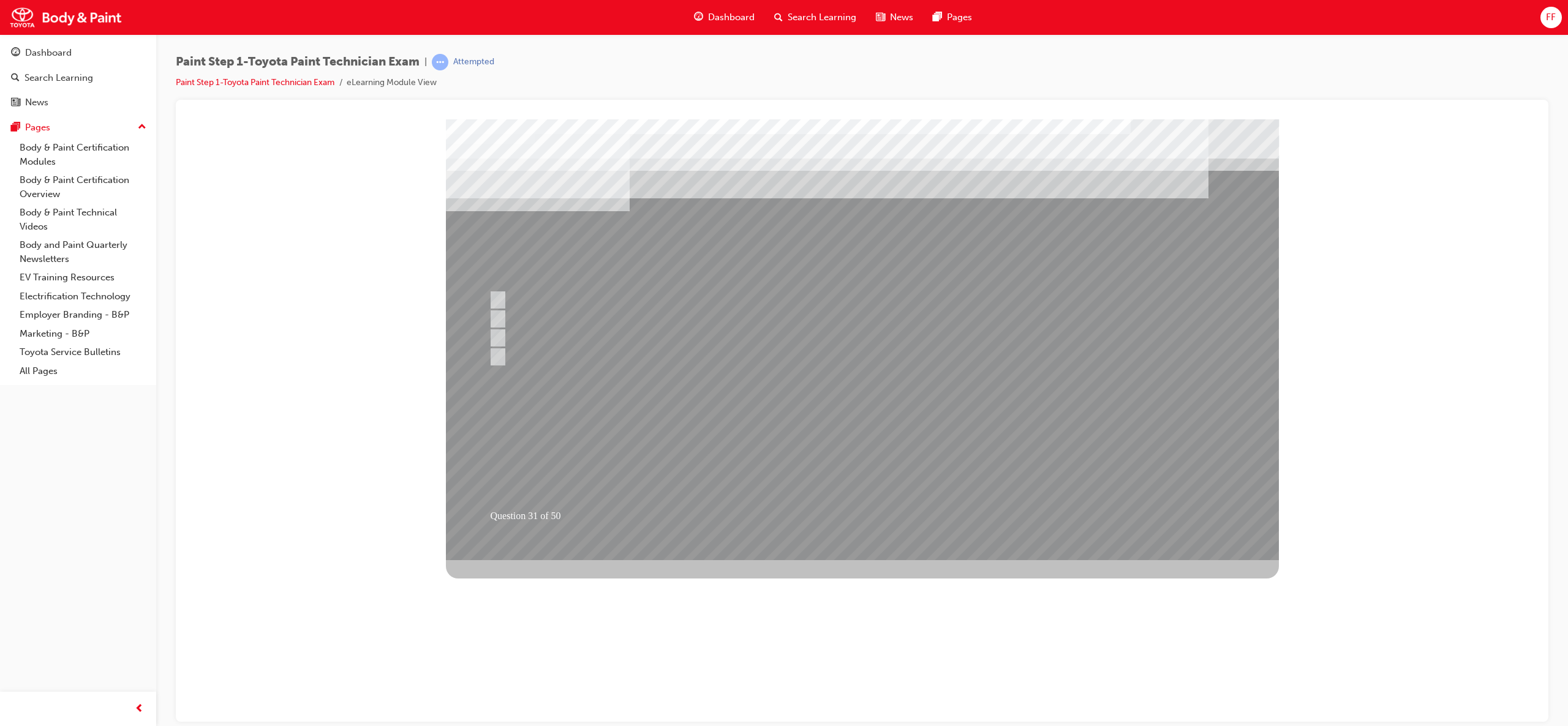
click at [866, 461] on div at bounding box center [862, 340] width 833 height 441
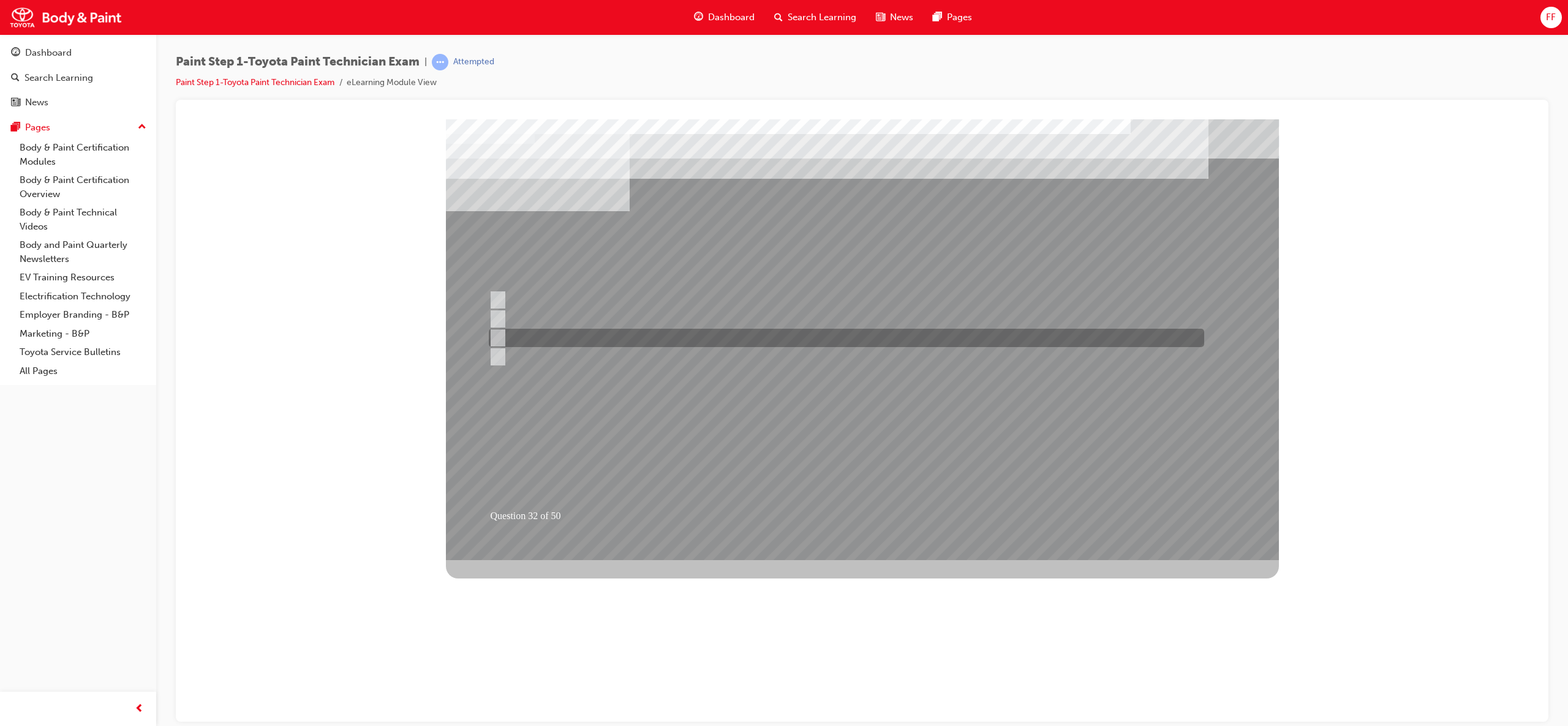
click at [499, 331] on input "Surface finishing" at bounding box center [495, 337] width 13 height 13
radio input "true"
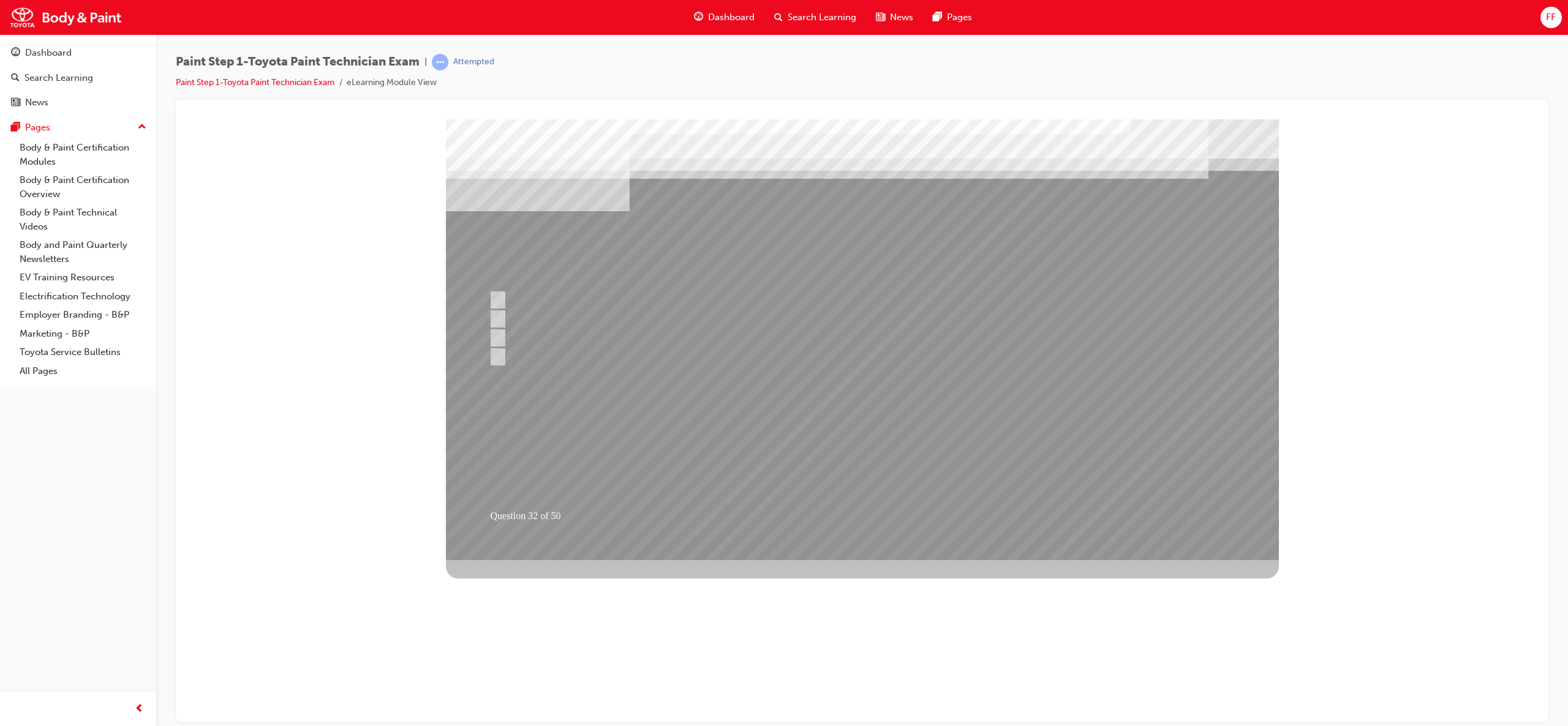
click at [869, 440] on div at bounding box center [862, 340] width 833 height 441
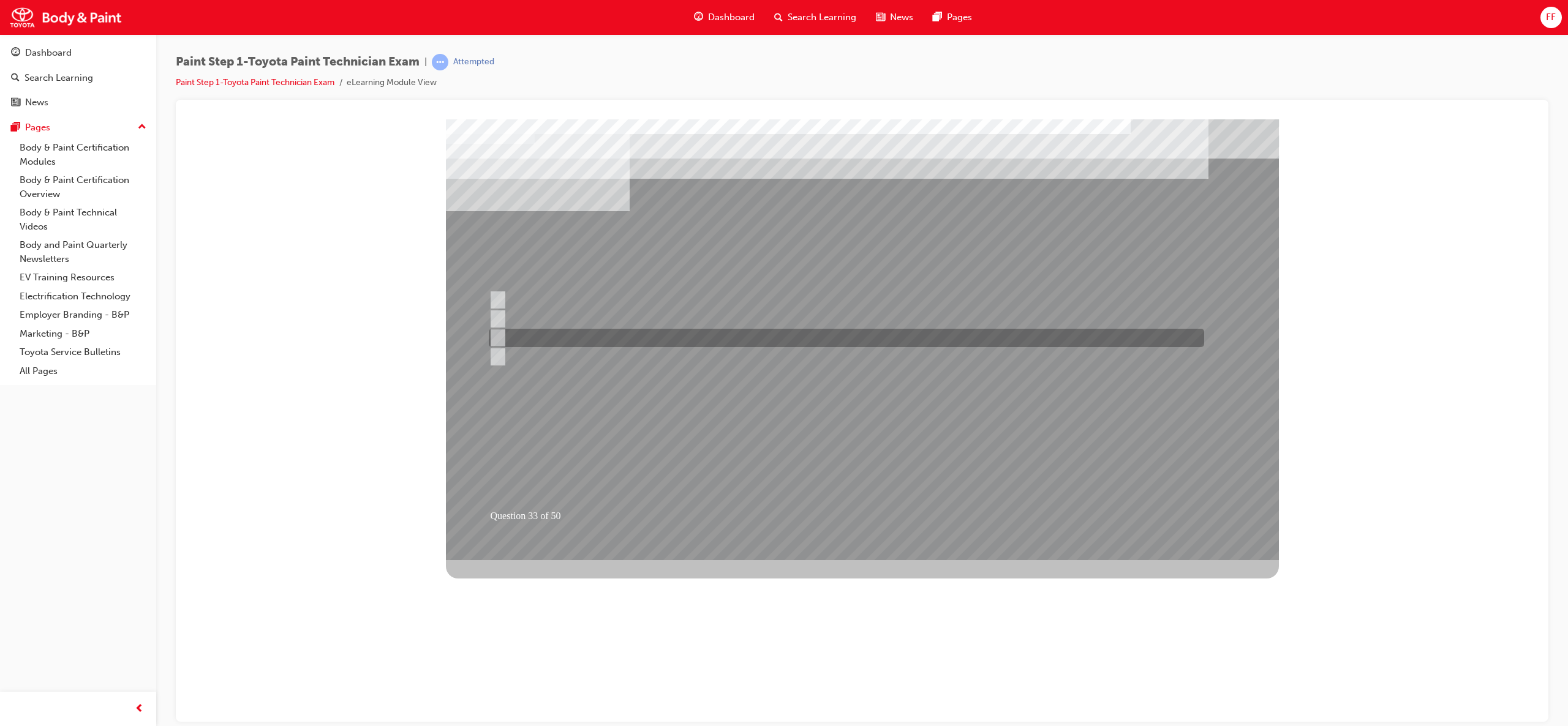
click at [530, 330] on div at bounding box center [843, 338] width 716 height 18
radio input "true"
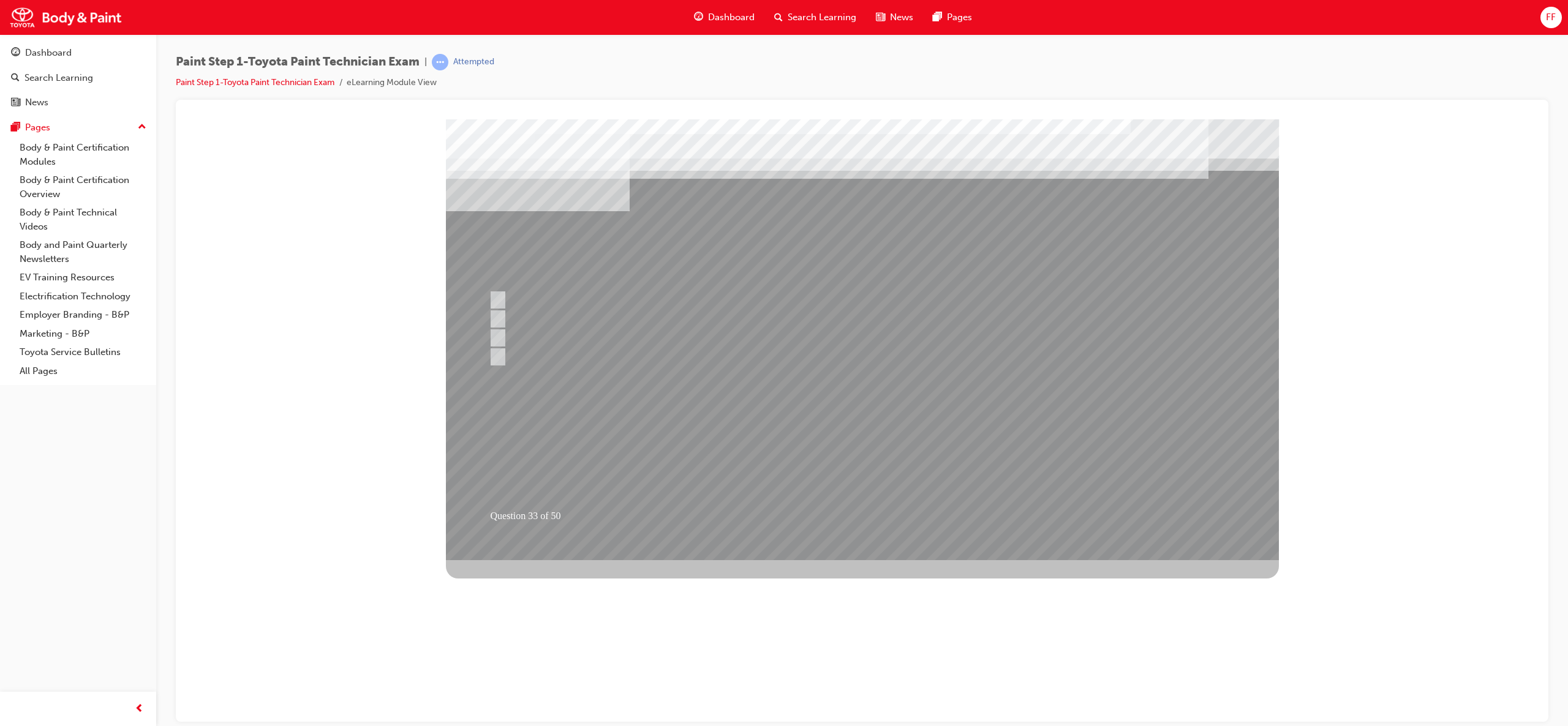
click at [857, 471] on div at bounding box center [862, 340] width 833 height 441
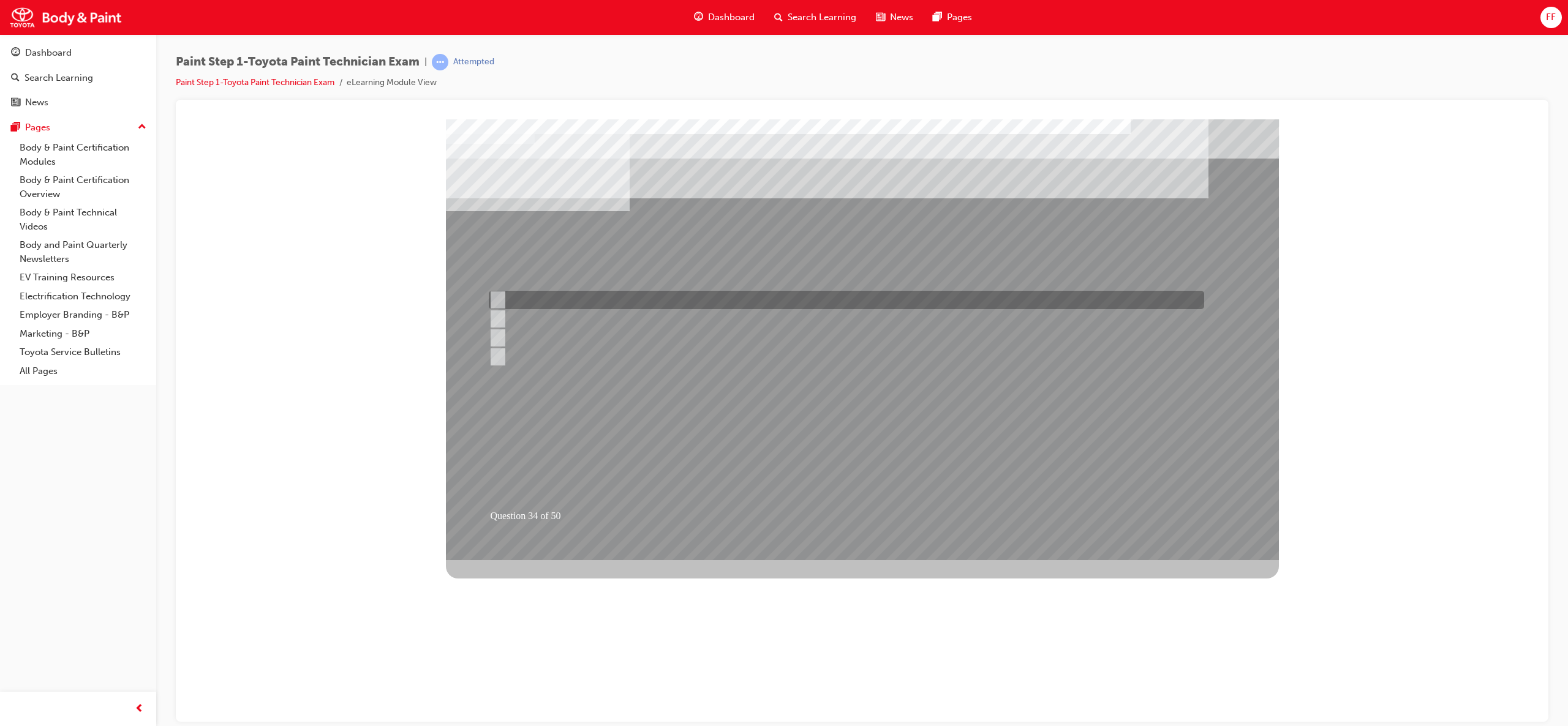
click at [640, 293] on div at bounding box center [843, 300] width 716 height 18
radio input "true"
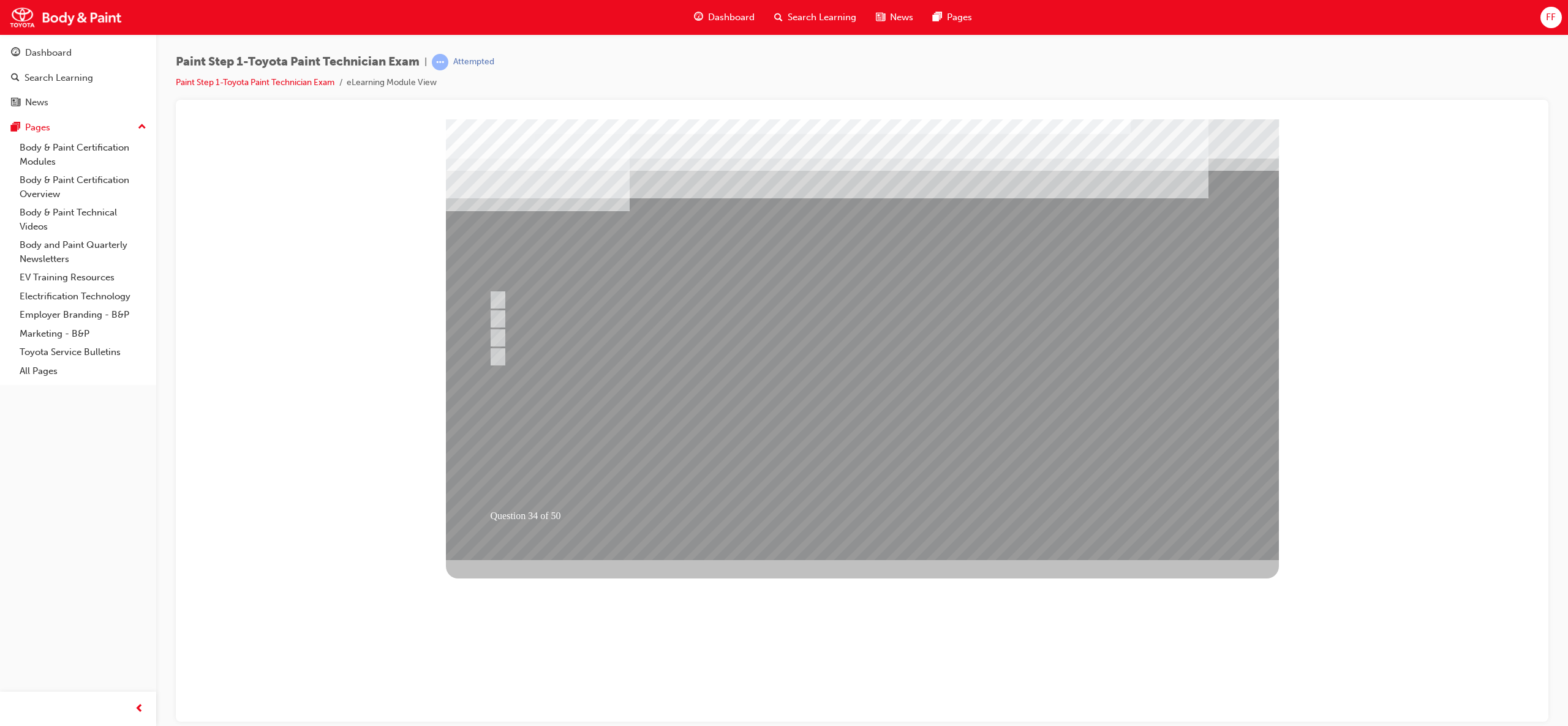
click at [878, 462] on div at bounding box center [862, 340] width 833 height 441
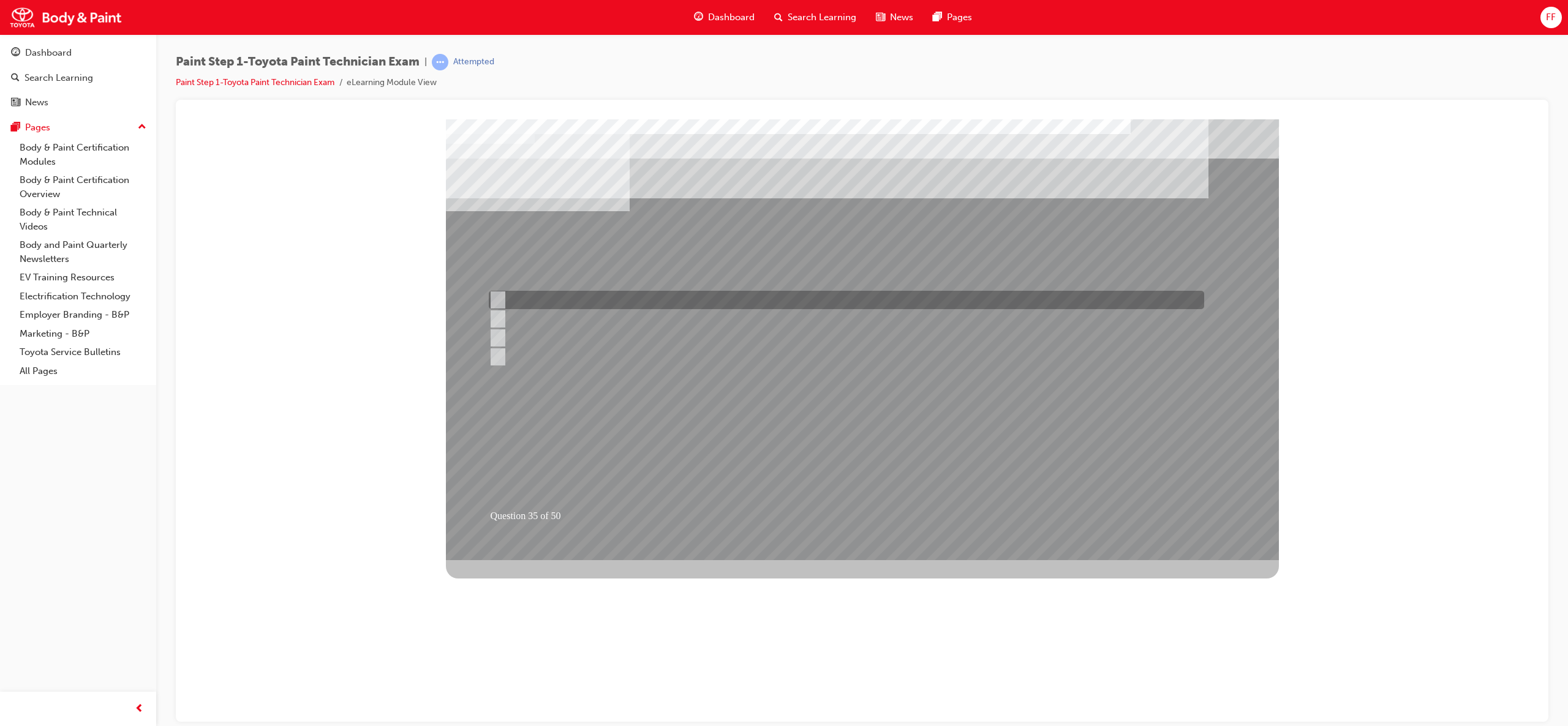
click at [518, 302] on div at bounding box center [843, 300] width 716 height 18
radio input "true"
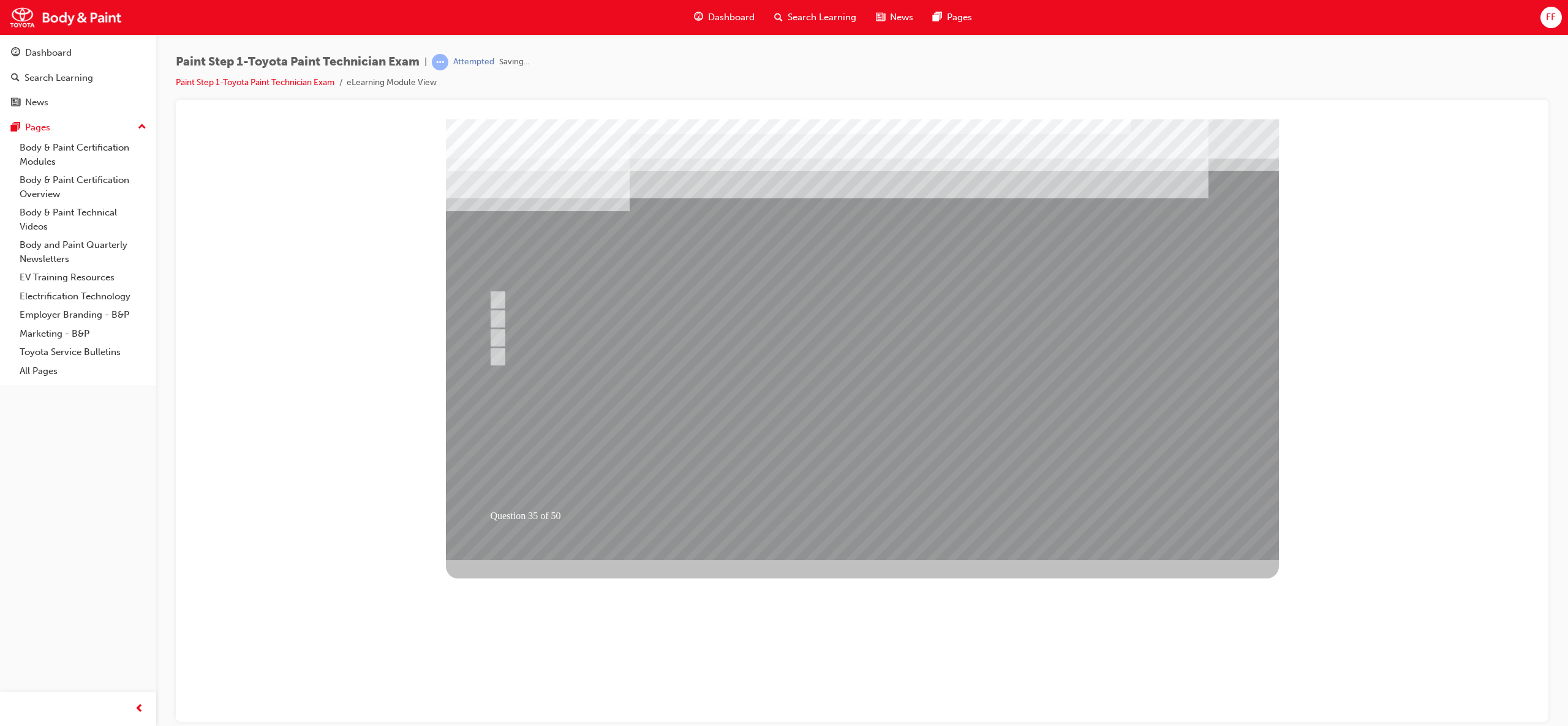
click at [859, 447] on div at bounding box center [862, 340] width 833 height 441
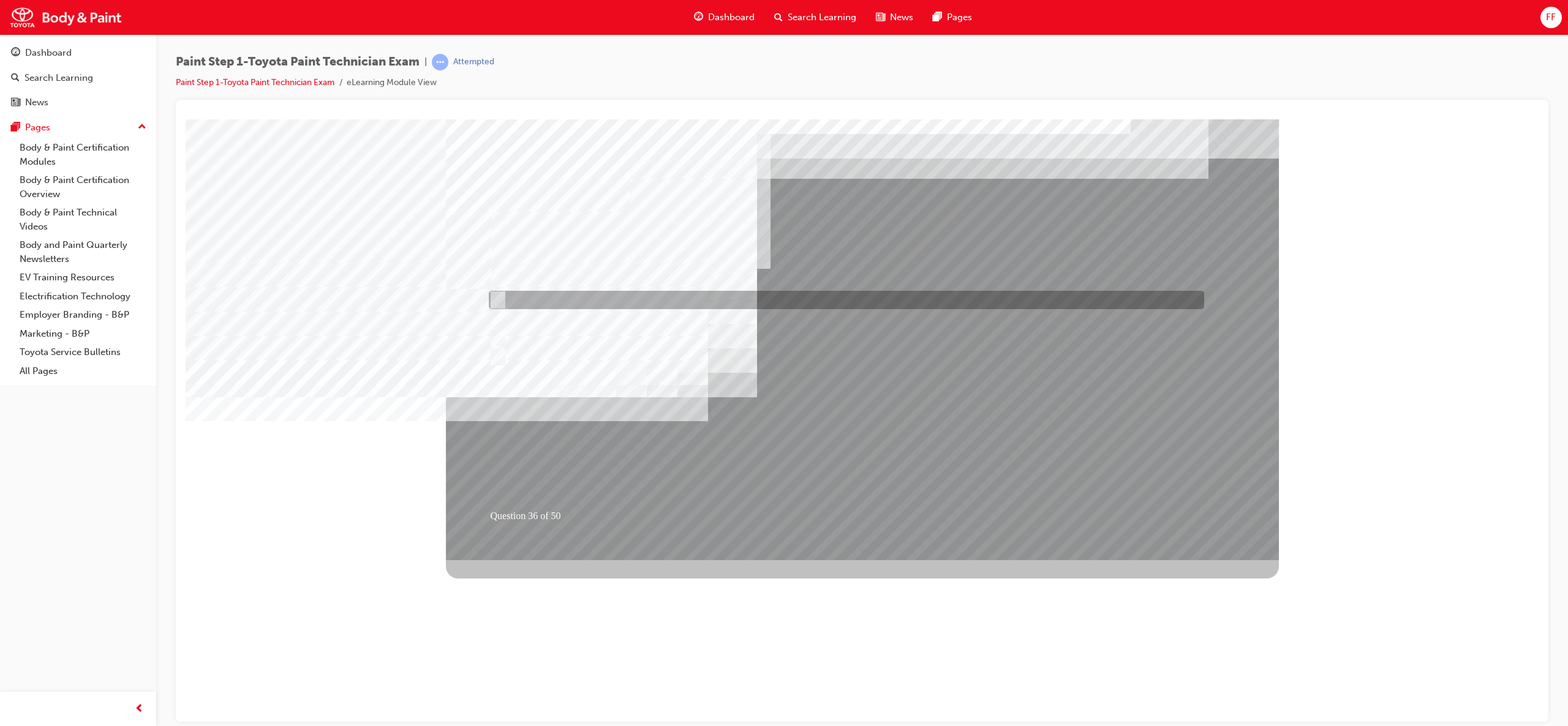
click at [496, 294] on input "Removing old paint coat and rust" at bounding box center [494, 300] width 13 height 13
checkbox input "true"
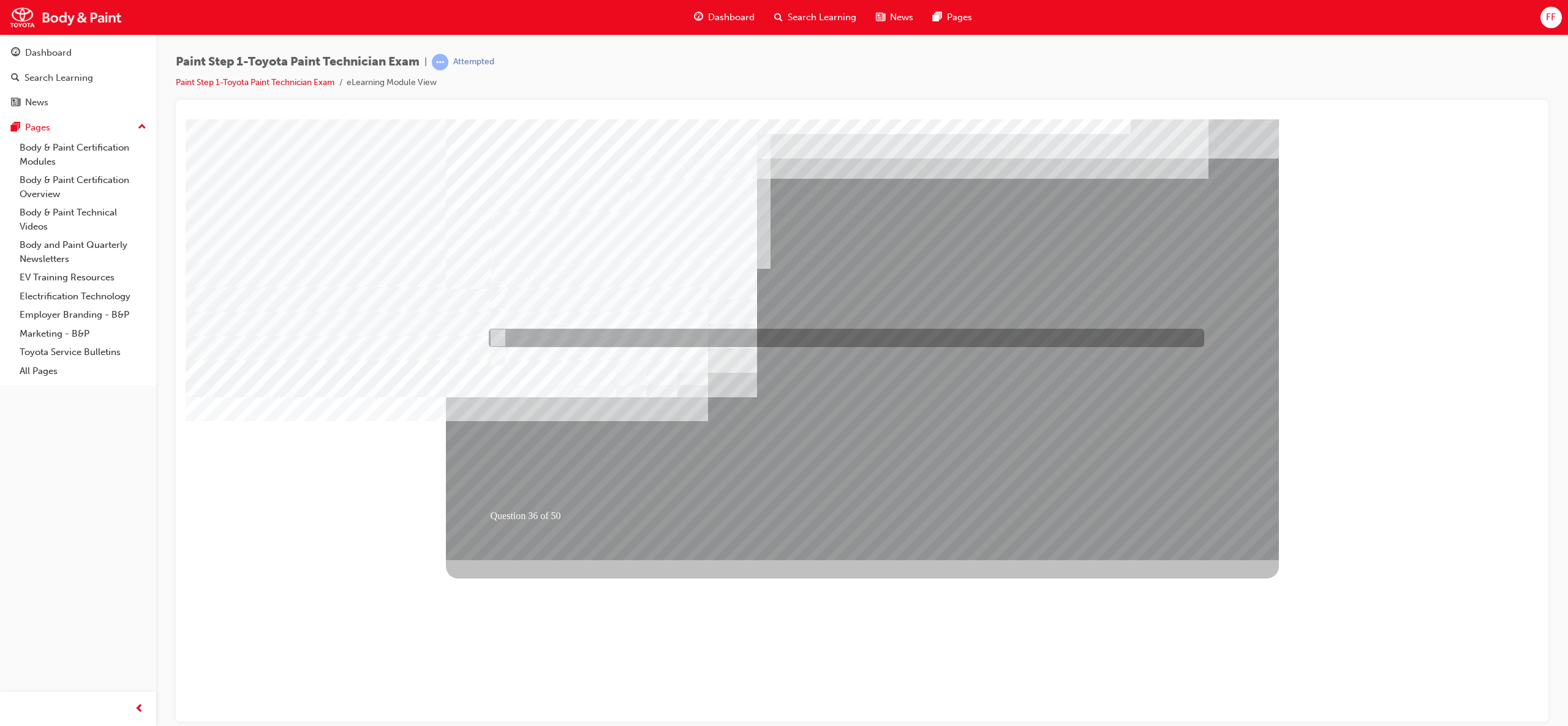
click at [530, 339] on div at bounding box center [843, 338] width 716 height 18
checkbox input "true"
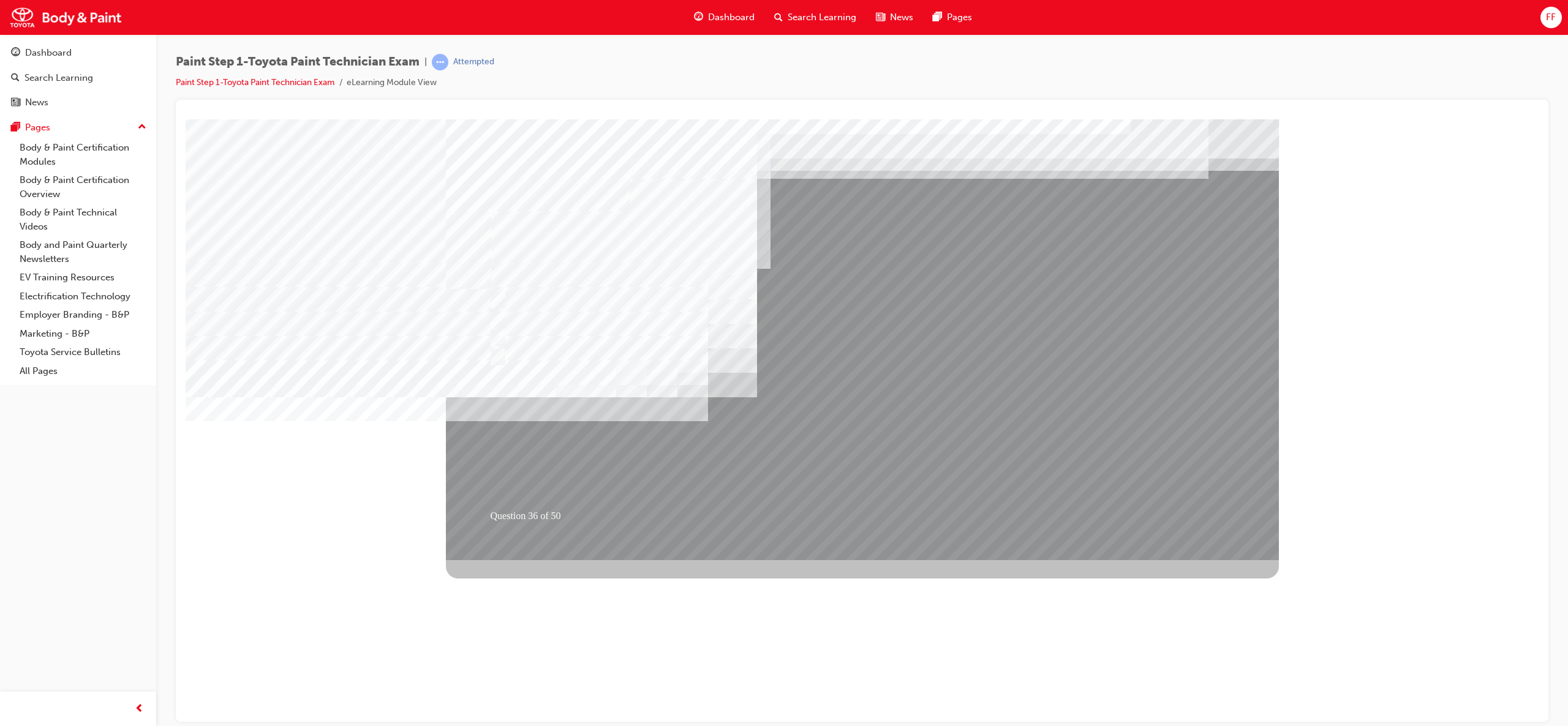
click at [864, 466] on div at bounding box center [862, 340] width 833 height 441
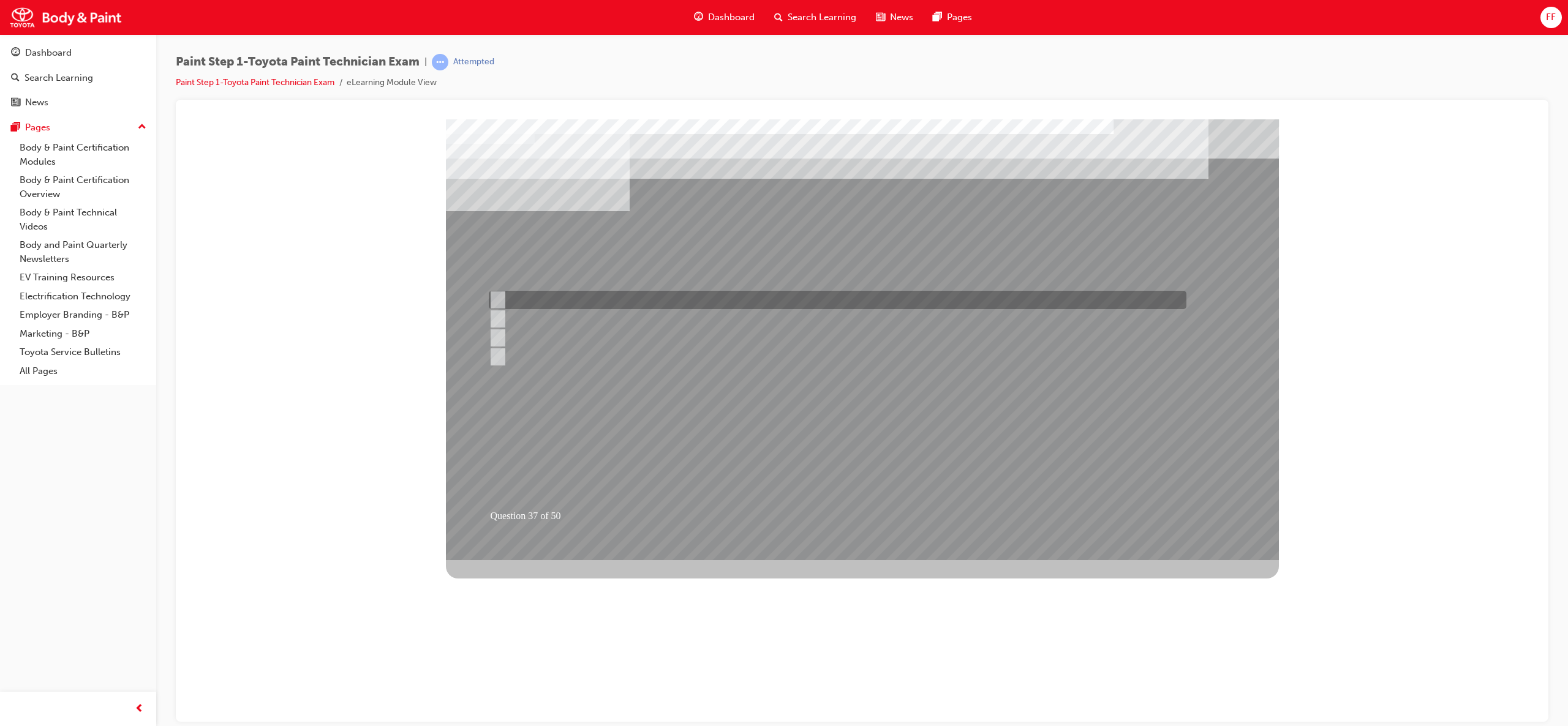
click at [627, 303] on div at bounding box center [835, 300] width 698 height 18
radio input "true"
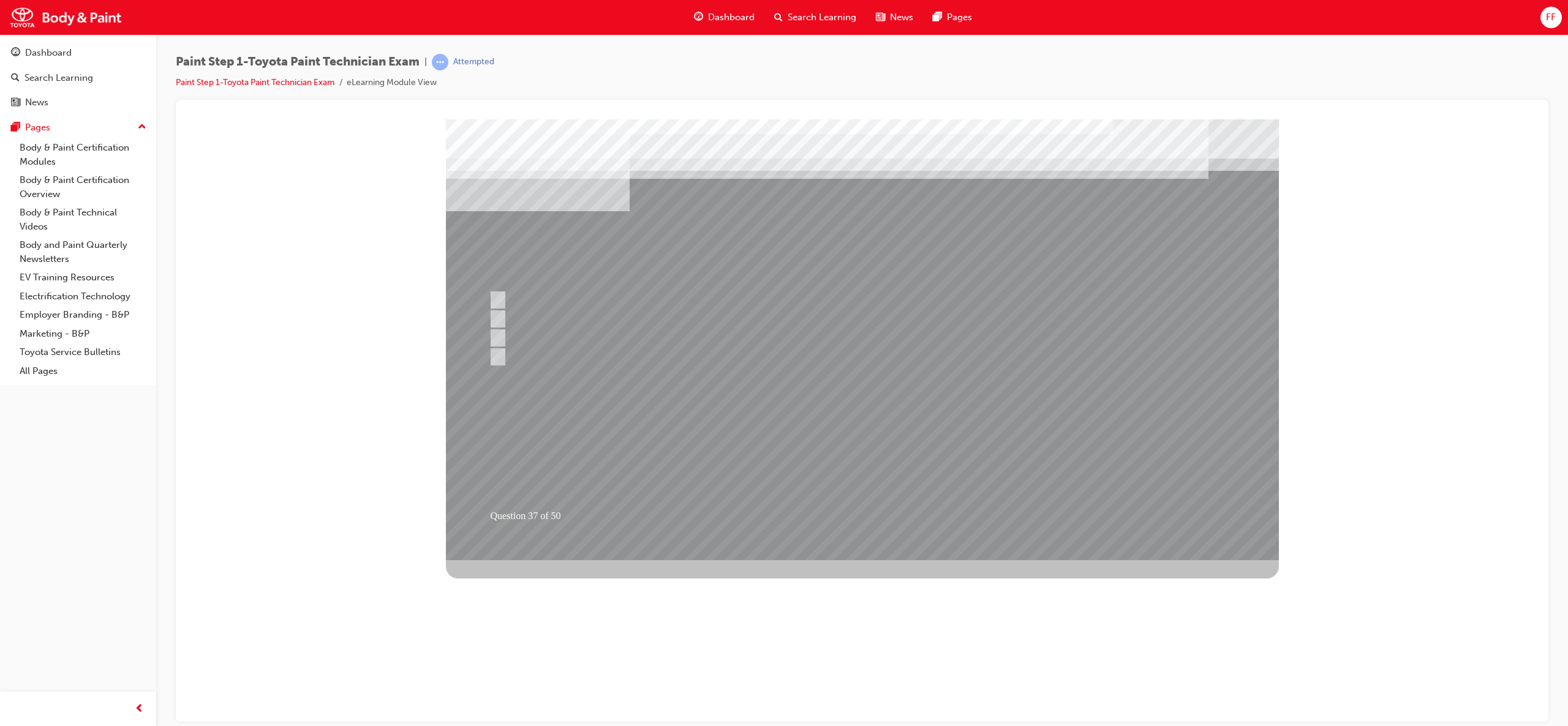
click at [855, 444] on div at bounding box center [862, 340] width 833 height 441
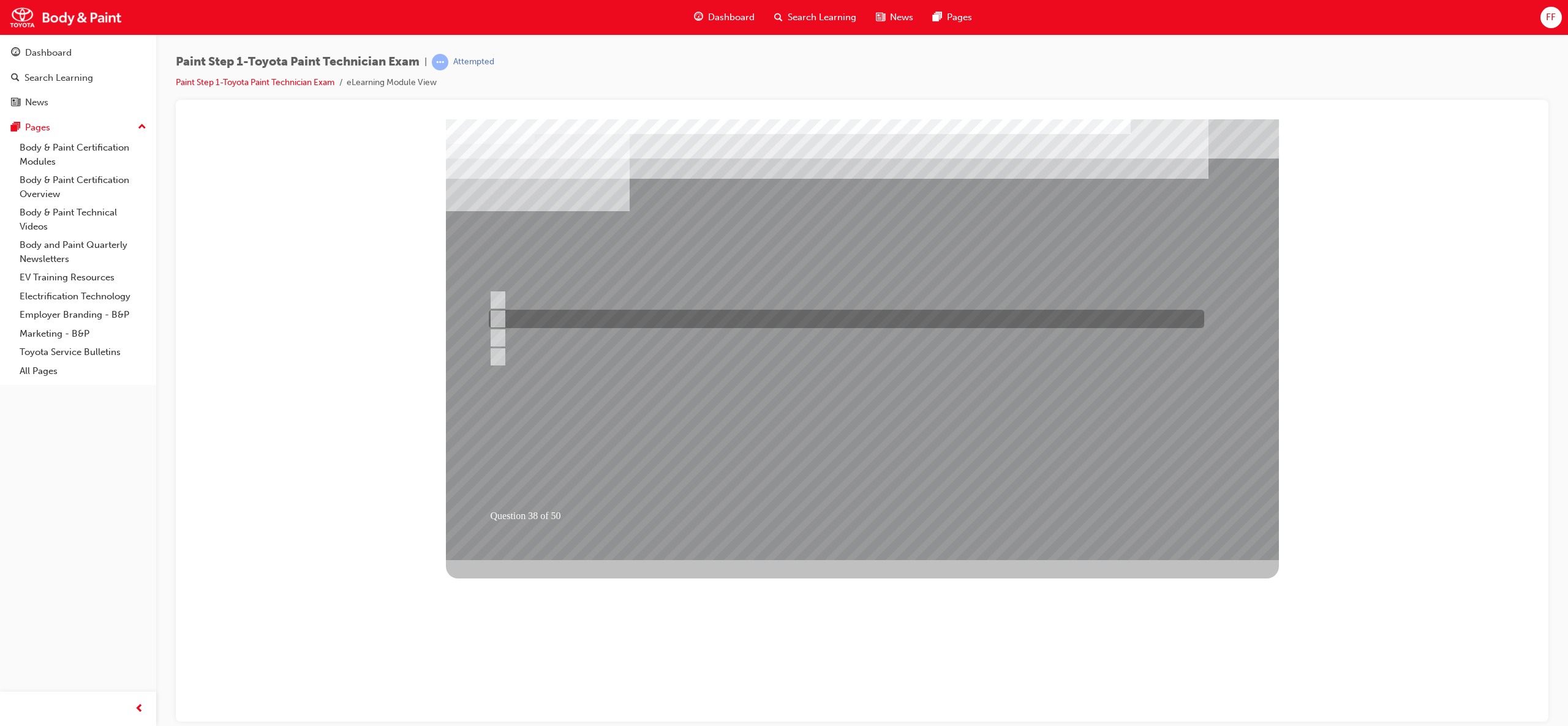
click at [545, 319] on div at bounding box center [843, 319] width 716 height 18
radio input "true"
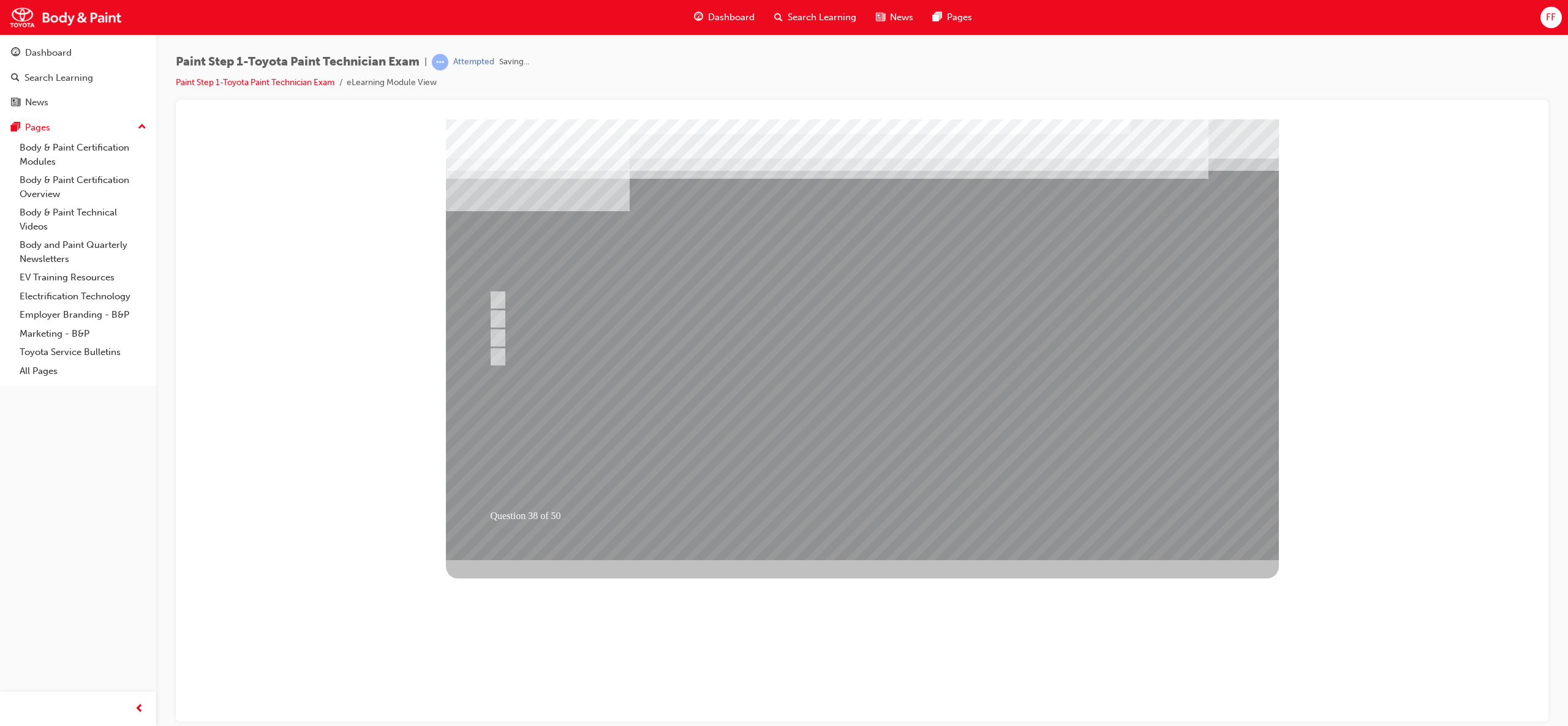
click at [856, 450] on div at bounding box center [862, 340] width 833 height 441
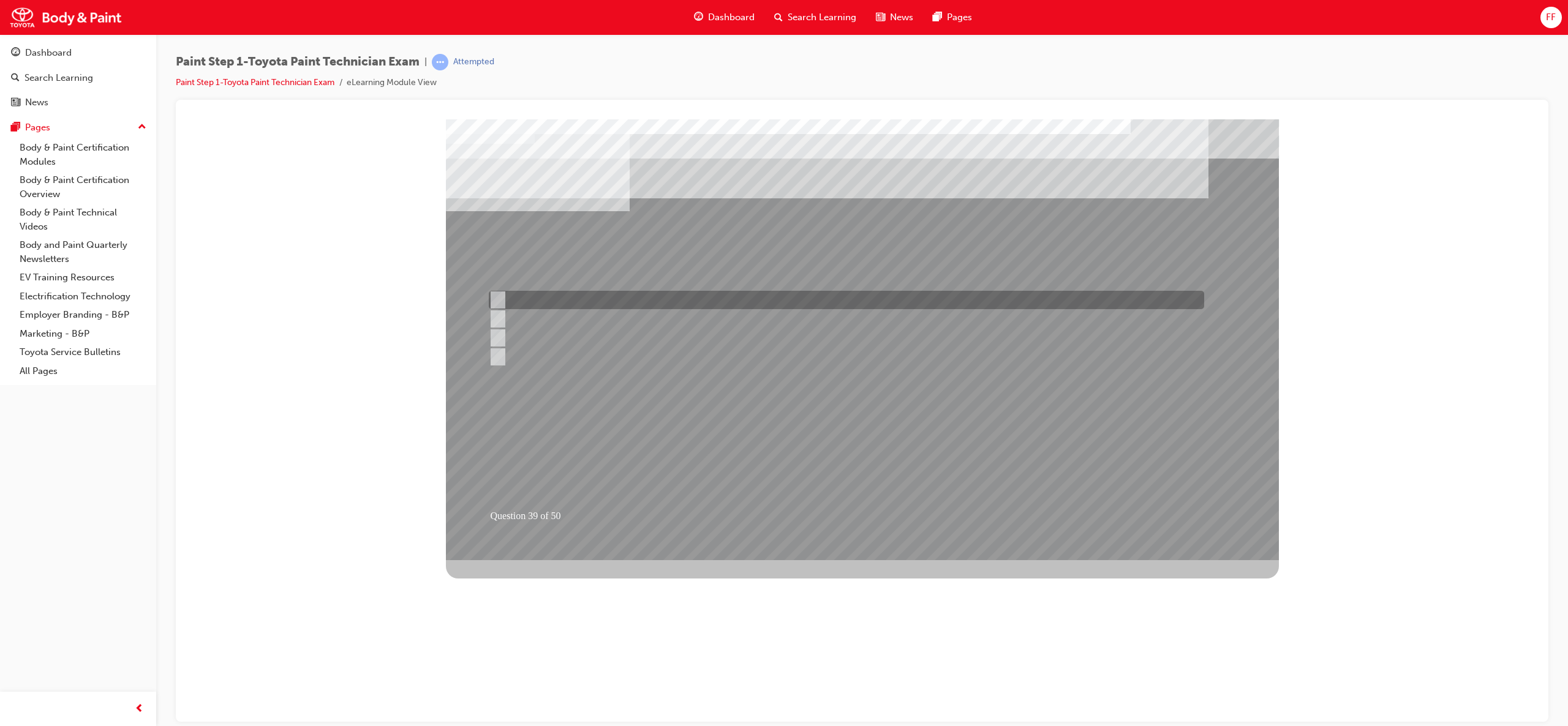
click at [550, 293] on div at bounding box center [843, 300] width 716 height 18
checkbox input "true"
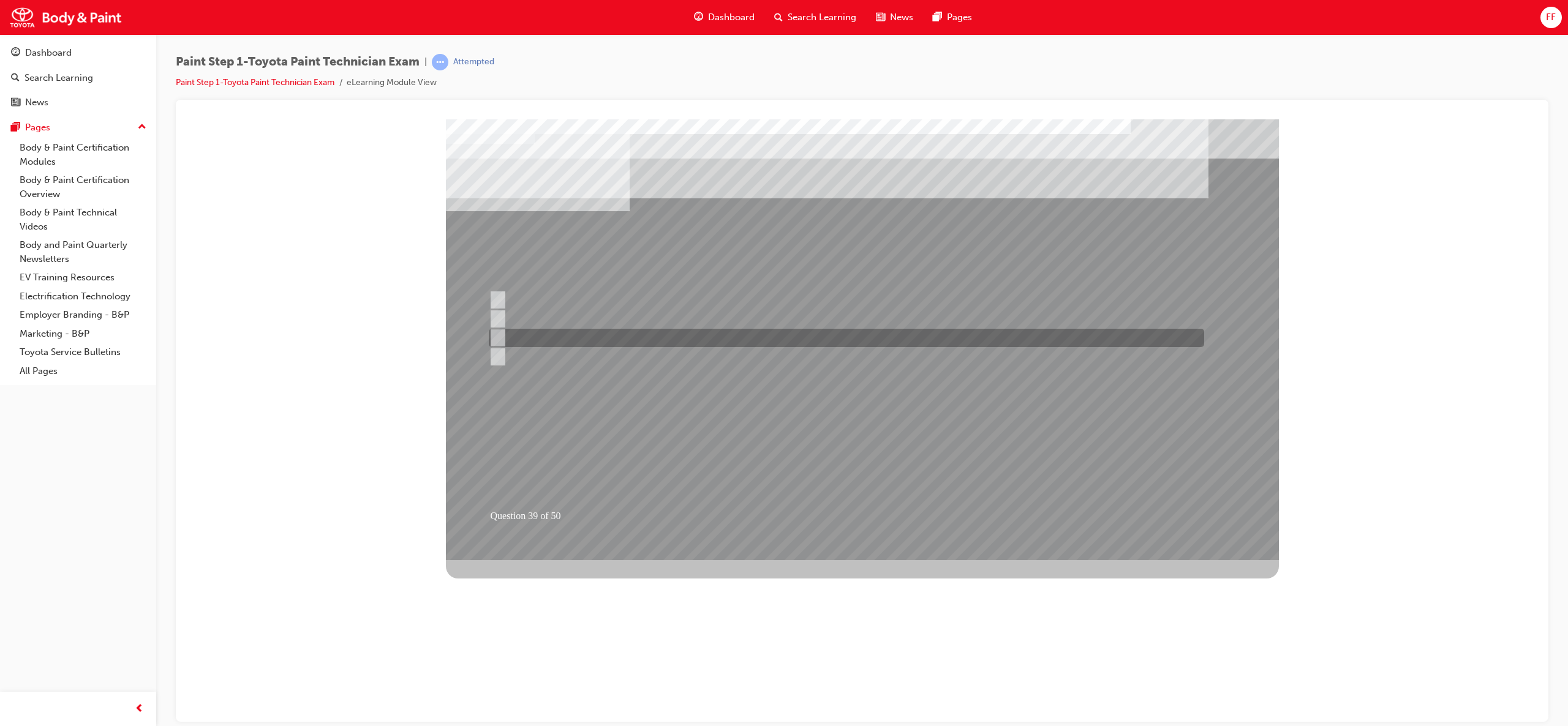
click at [557, 339] on div at bounding box center [843, 338] width 716 height 18
checkbox input "true"
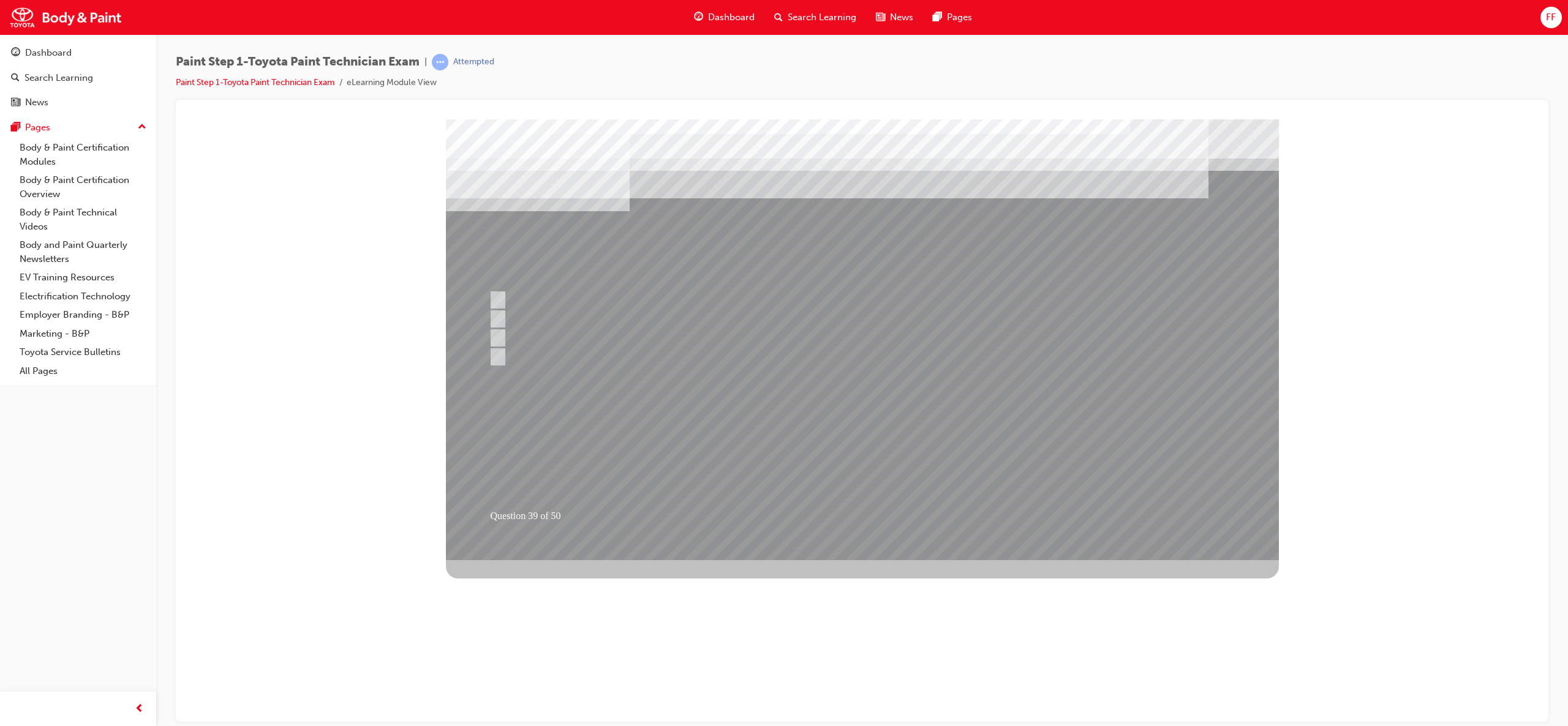
click at [948, 303] on div at bounding box center [862, 340] width 833 height 441
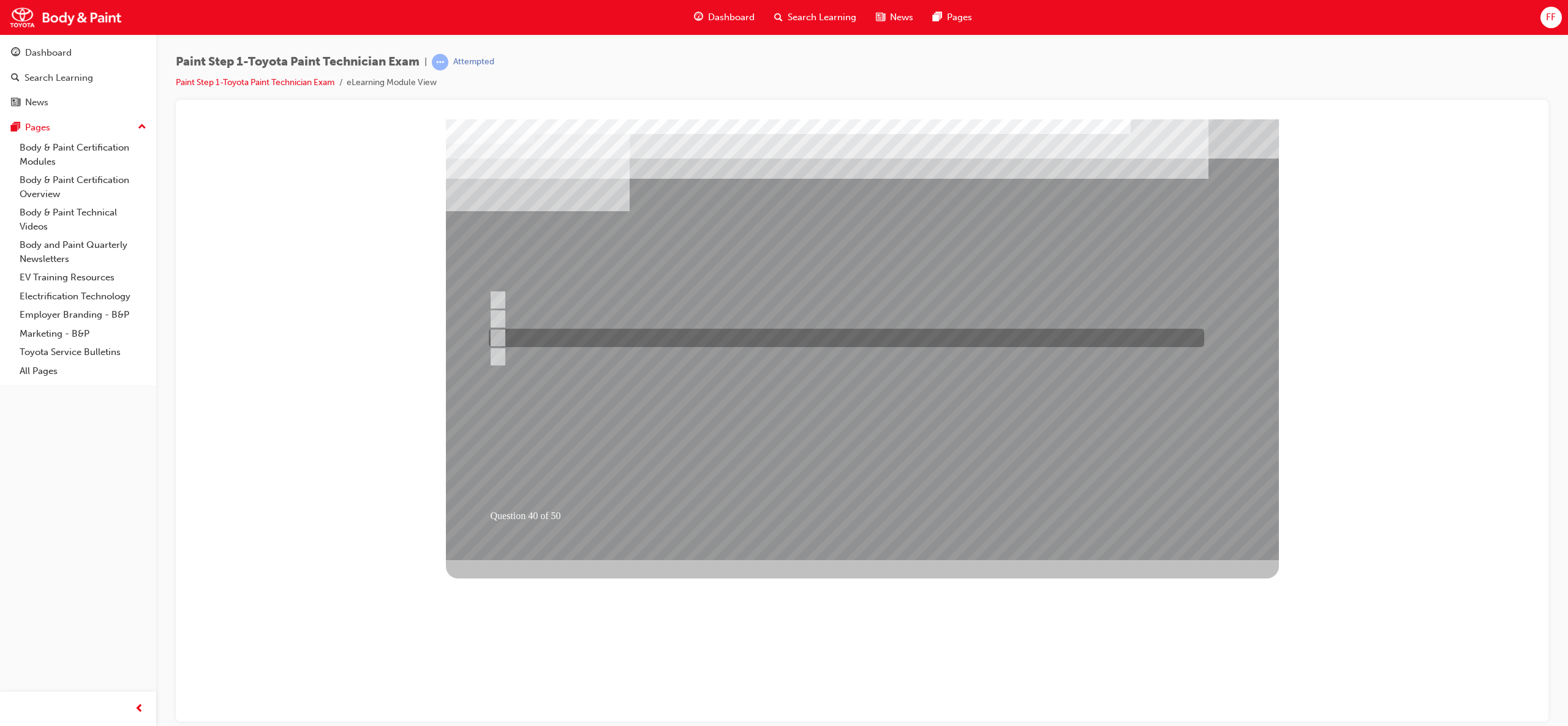
click at [532, 337] on div at bounding box center [843, 338] width 716 height 18
radio input "true"
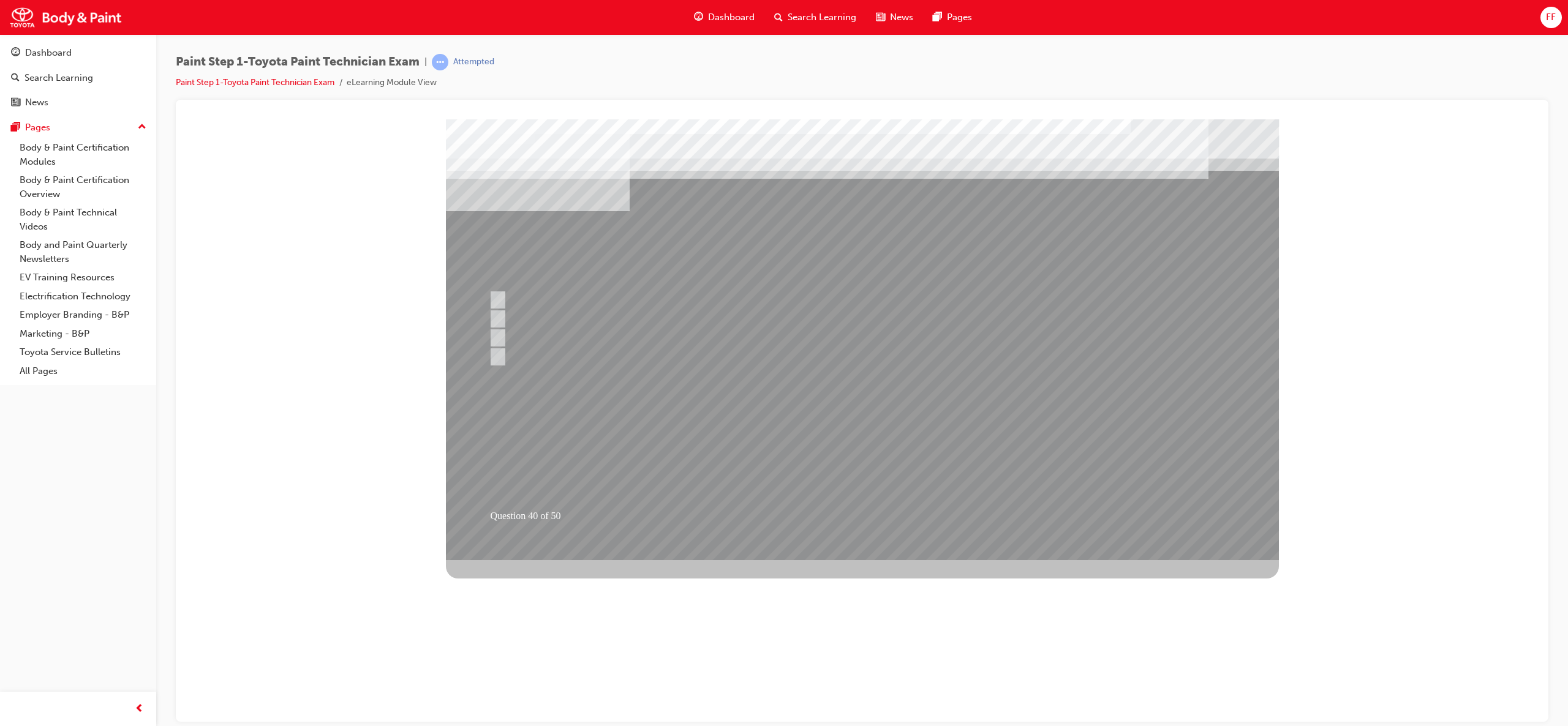
click at [899, 479] on div at bounding box center [862, 340] width 833 height 441
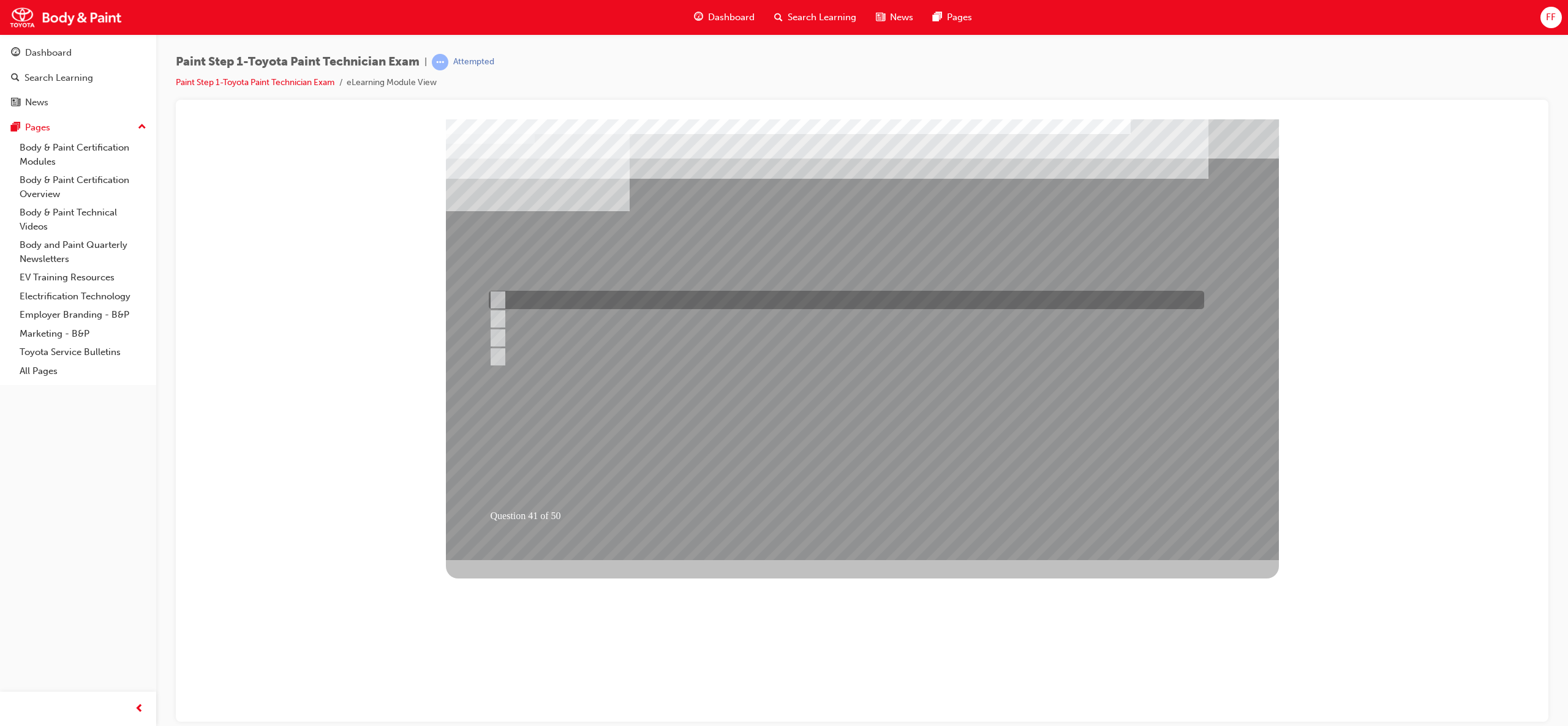
click at [503, 293] on div at bounding box center [843, 300] width 716 height 18
radio input "true"
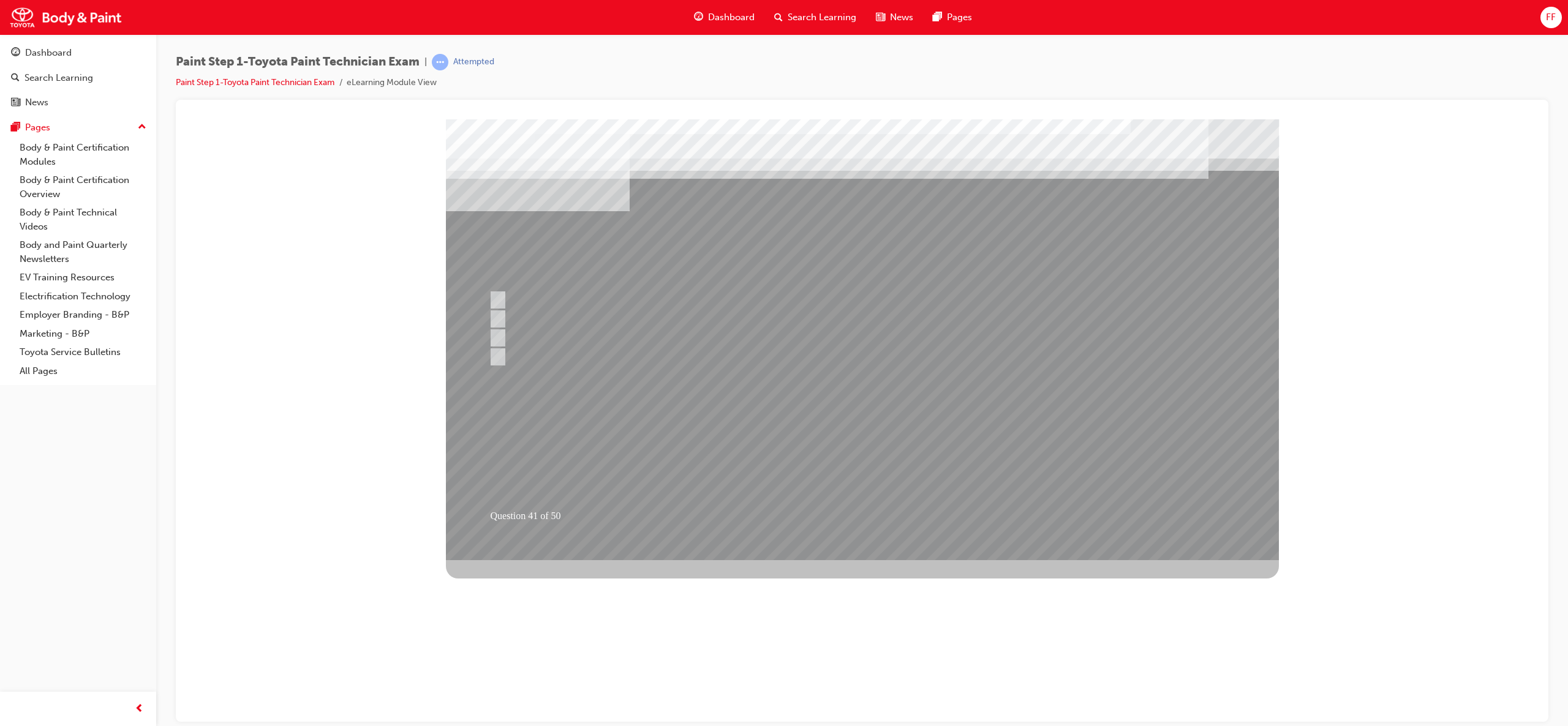
click at [932, 422] on div at bounding box center [862, 340] width 833 height 441
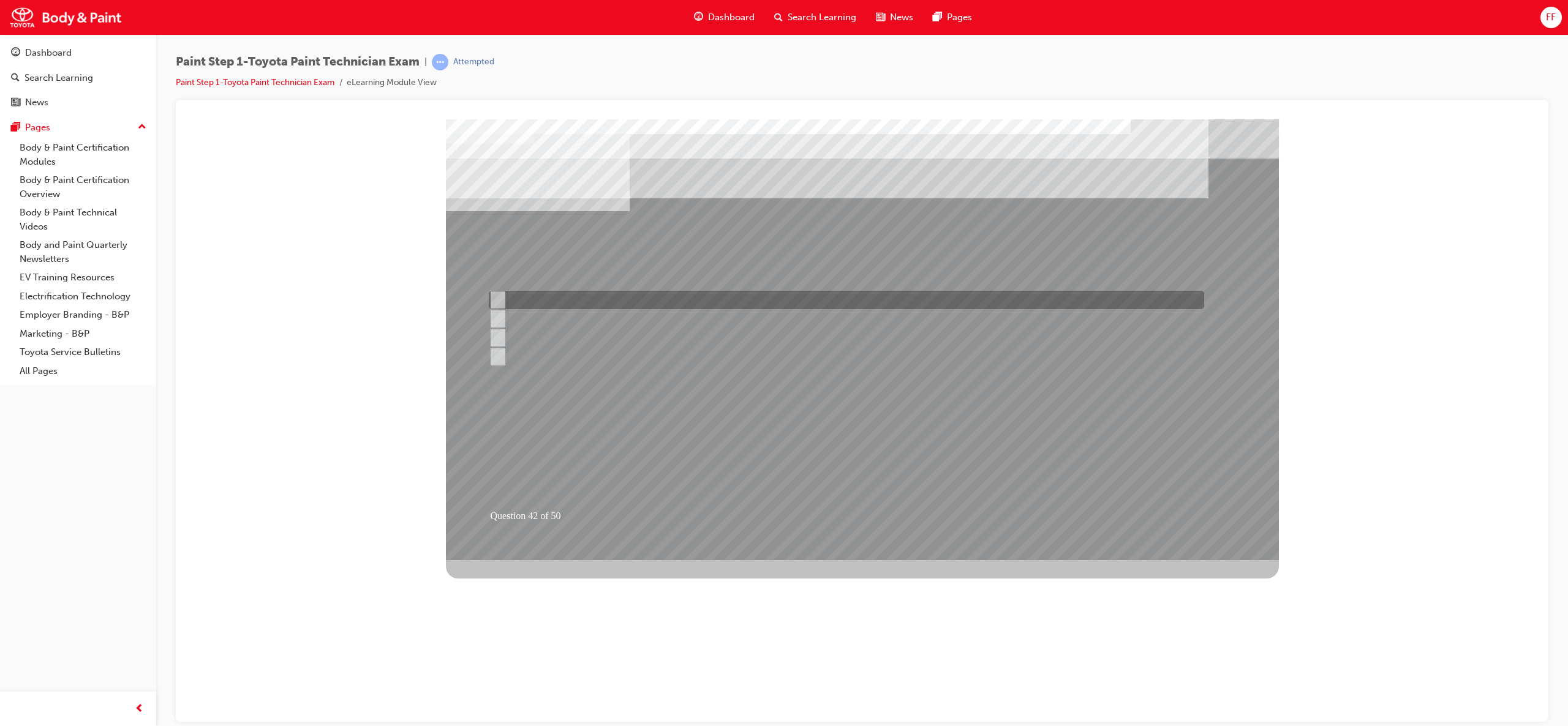
click at [877, 294] on div at bounding box center [843, 300] width 716 height 18
radio input "true"
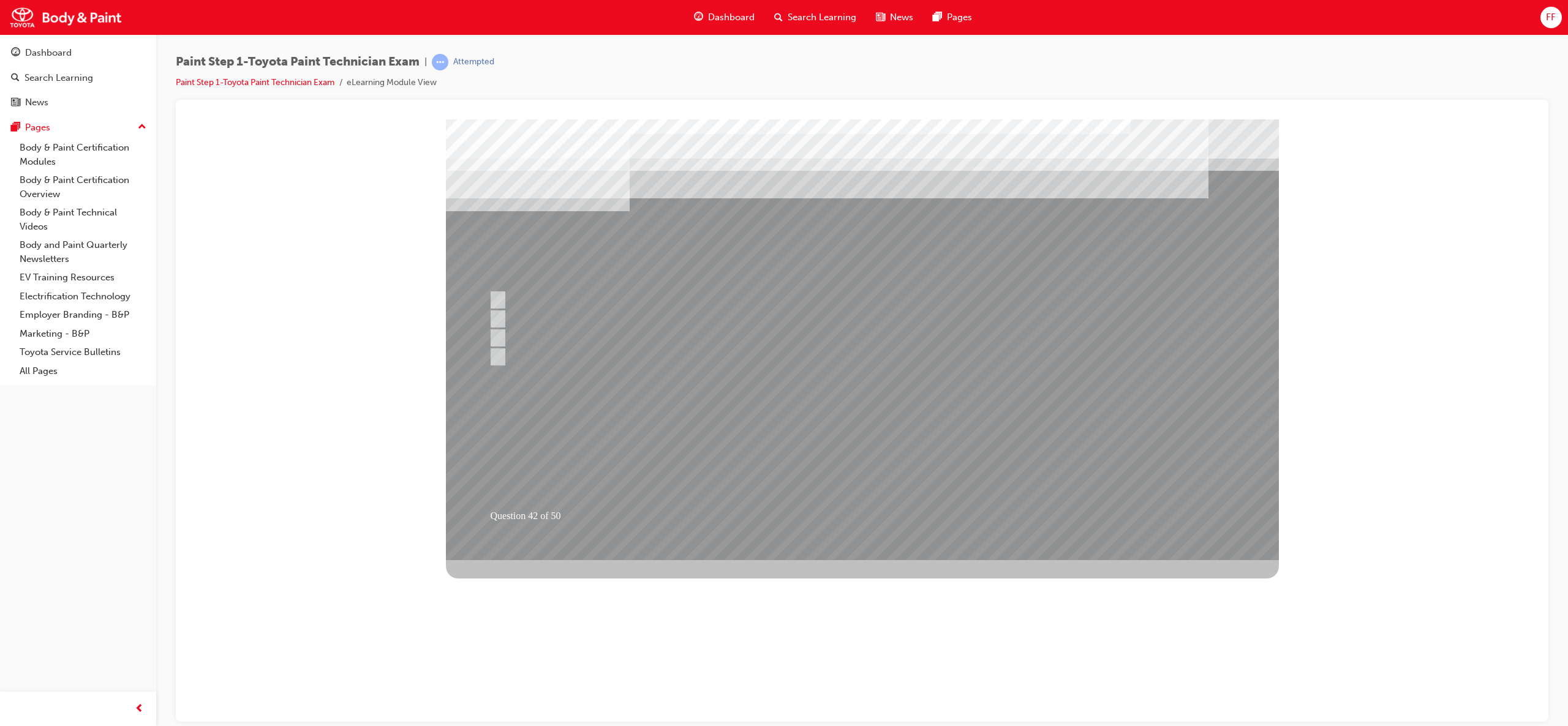
click at [874, 460] on div at bounding box center [862, 340] width 833 height 441
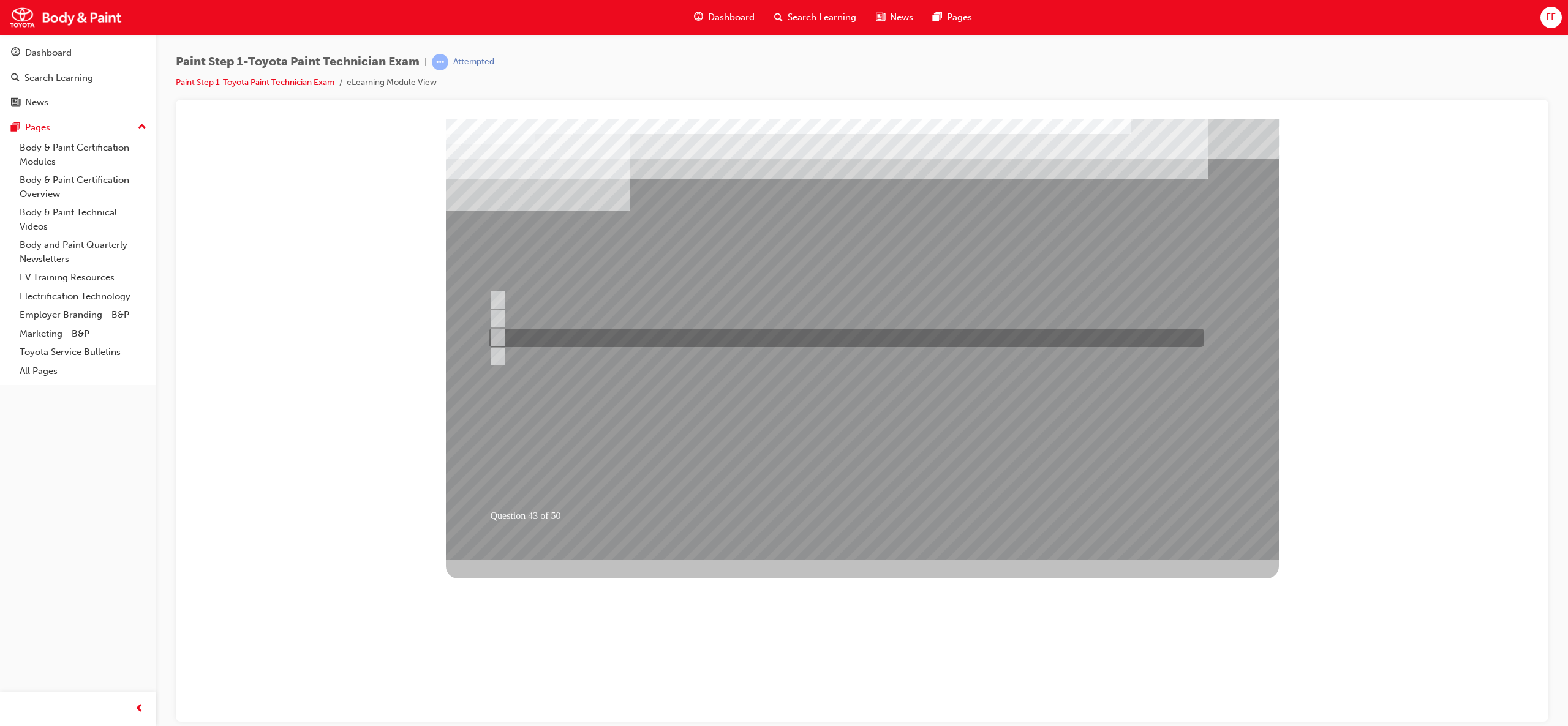
click at [501, 332] on input "Spatula or a brush." at bounding box center [495, 337] width 13 height 13
radio input "true"
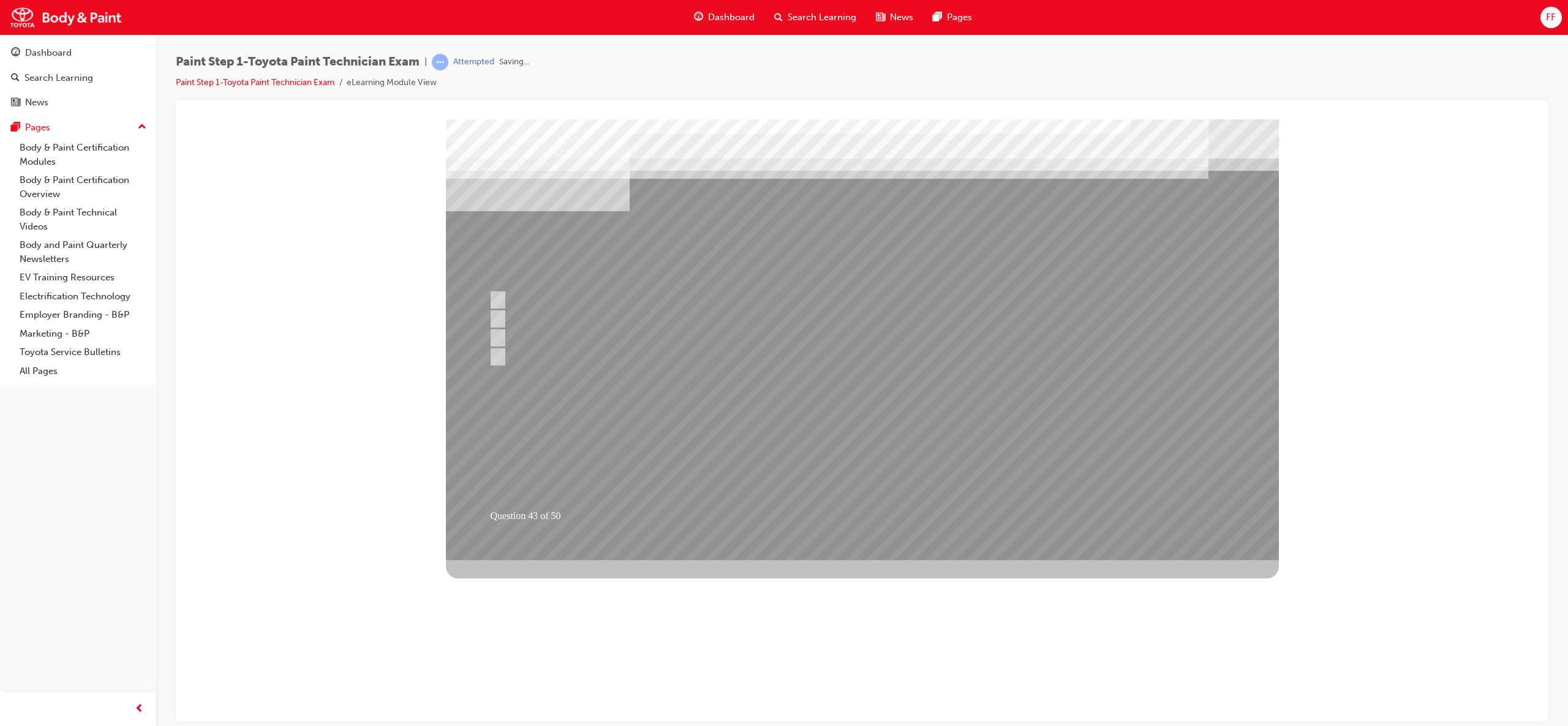
click at [867, 456] on div at bounding box center [862, 340] width 833 height 441
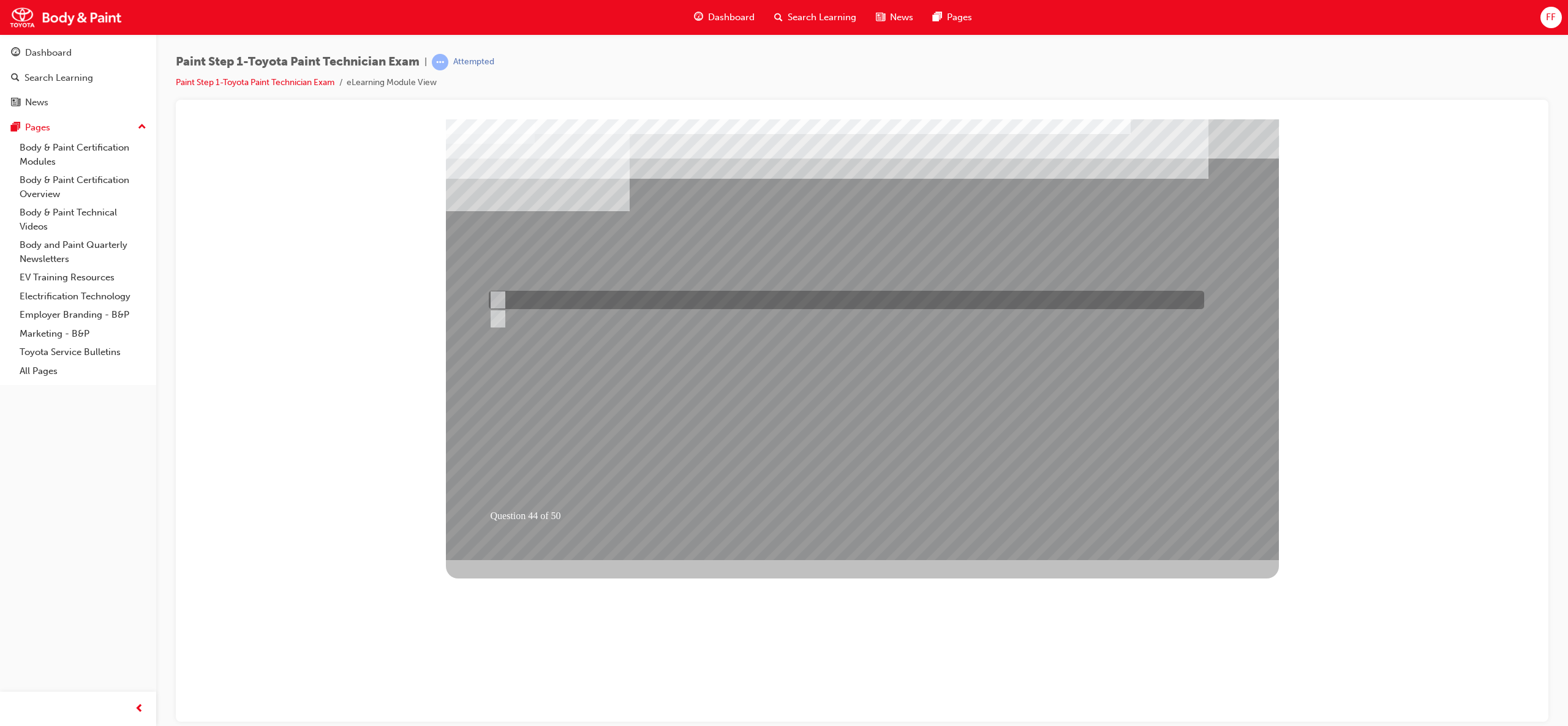
click at [495, 295] on input "True" at bounding box center [495, 300] width 13 height 13
radio input "true"
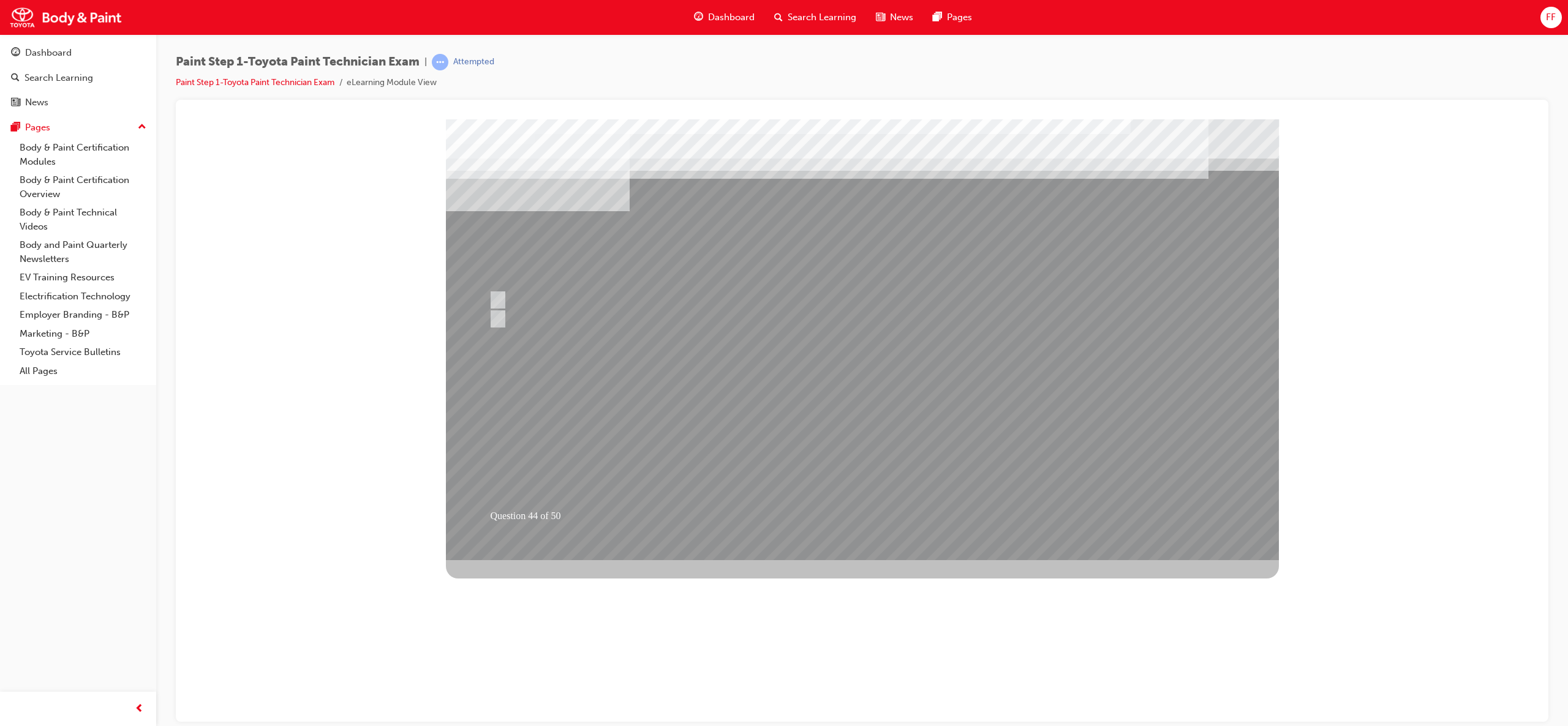
click at [830, 471] on div at bounding box center [862, 340] width 833 height 441
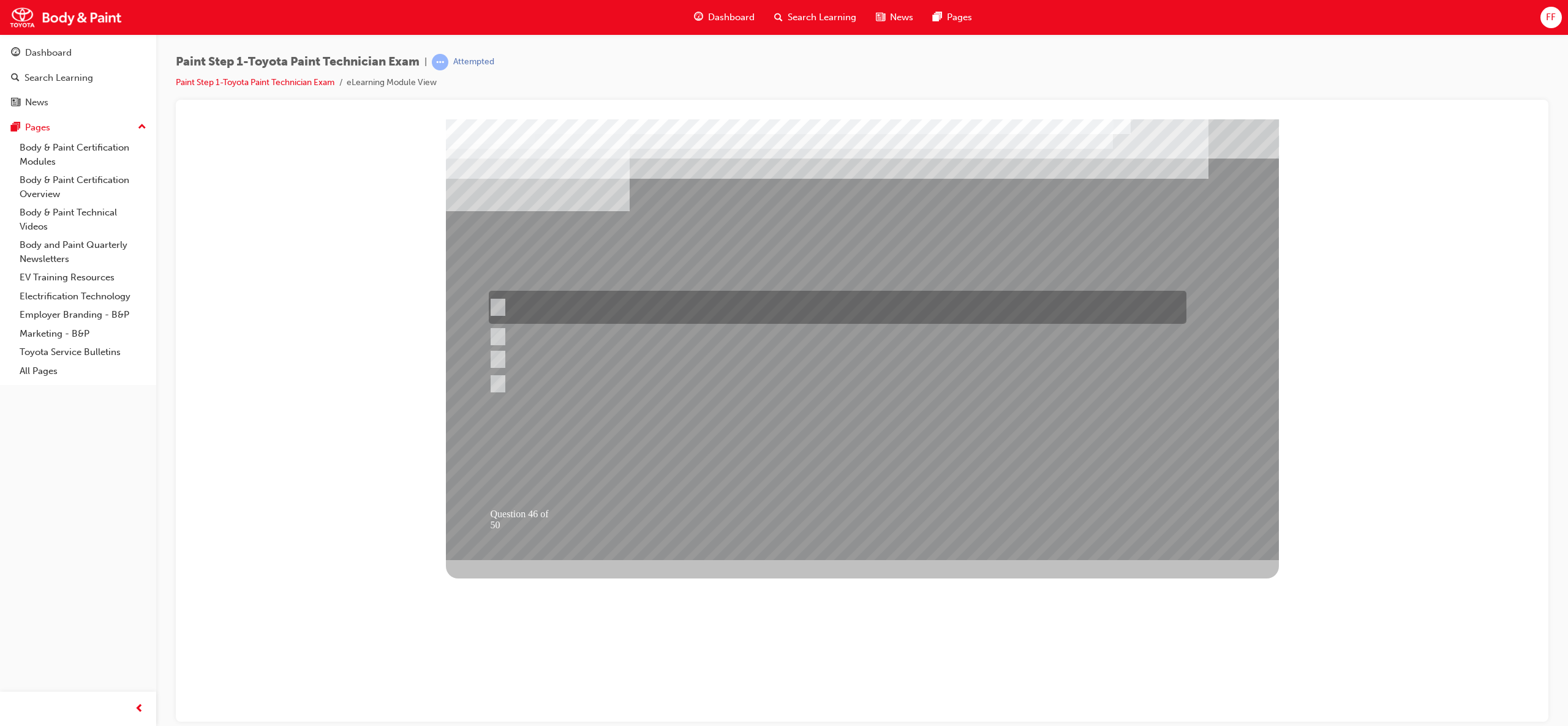
click at [633, 294] on div at bounding box center [835, 307] width 698 height 33
radio input "true"
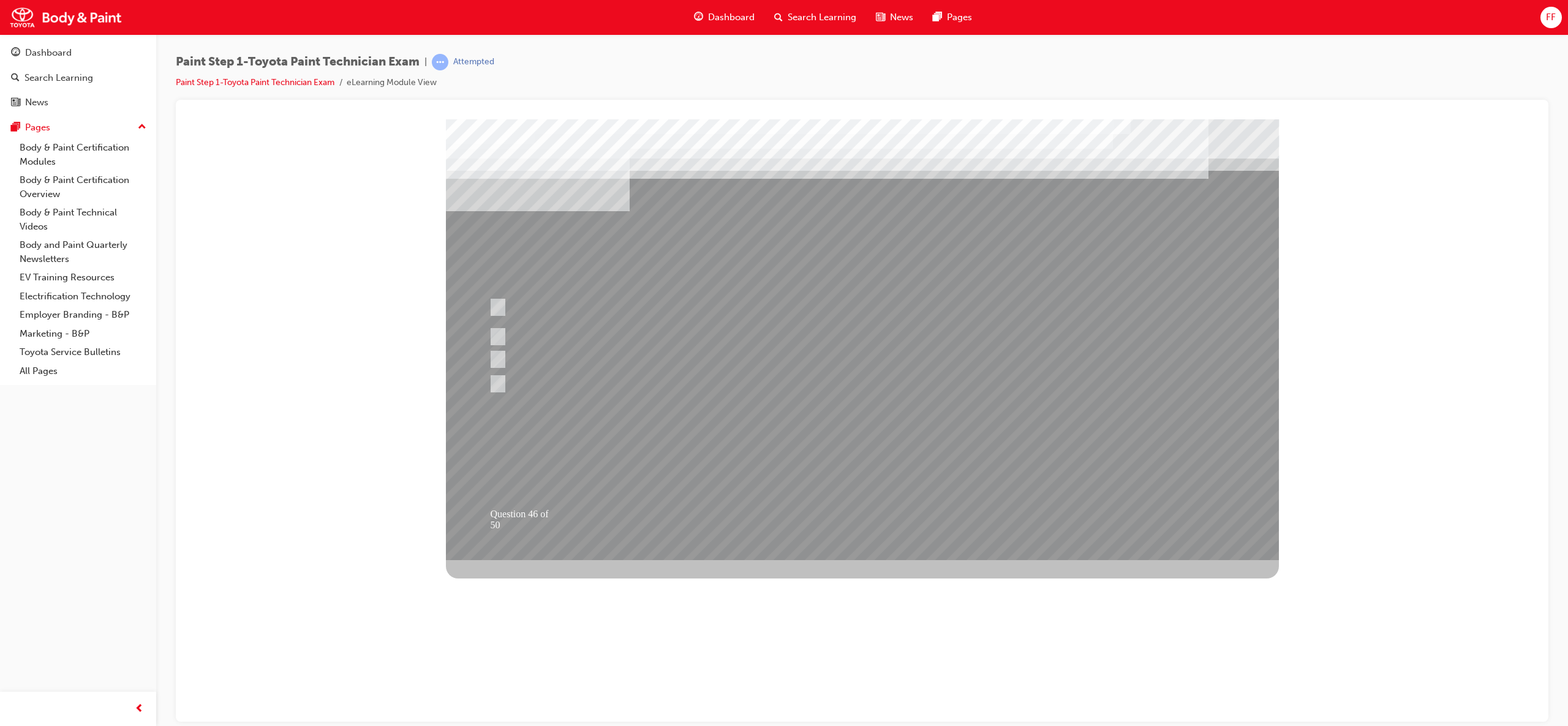
click at [891, 457] on div at bounding box center [862, 340] width 833 height 441
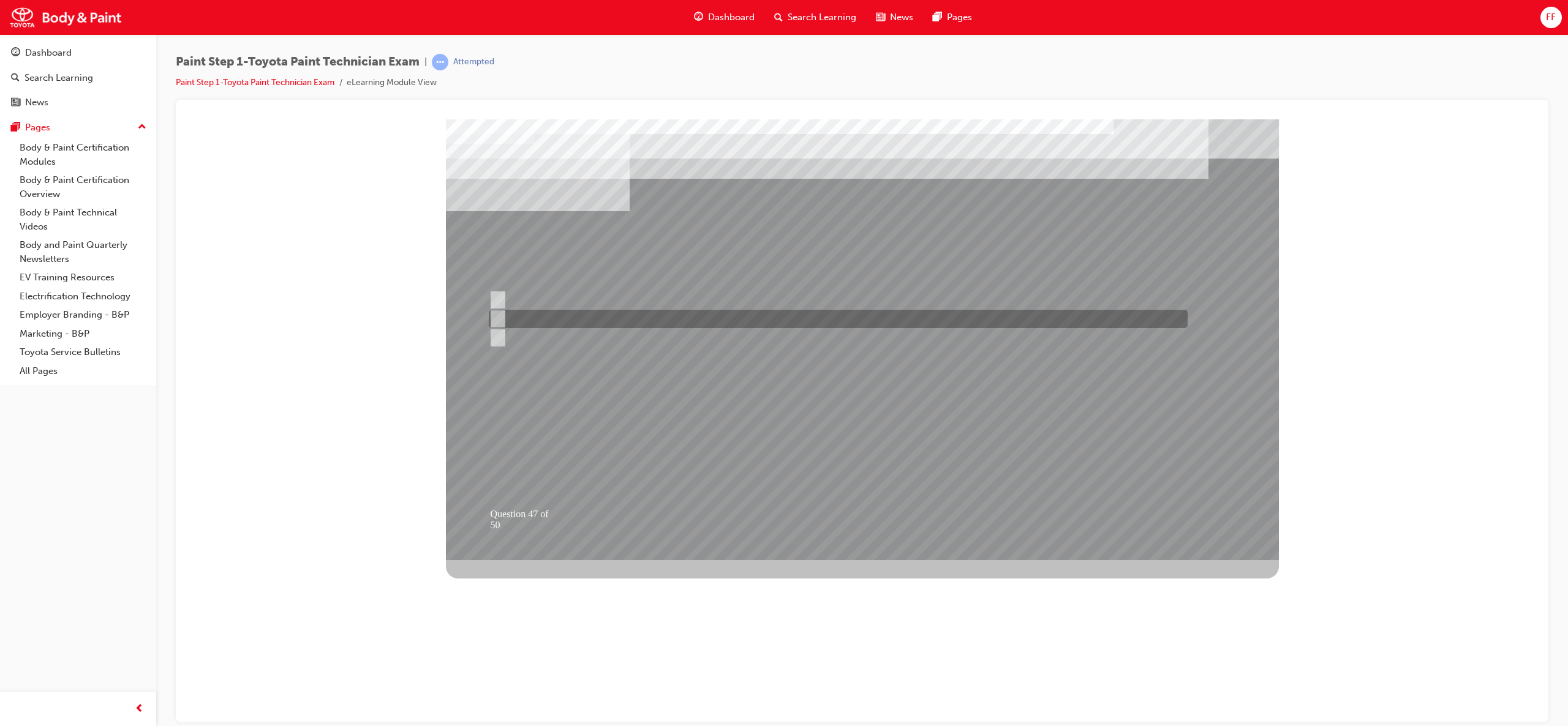
click at [567, 320] on div at bounding box center [835, 319] width 699 height 18
radio input "true"
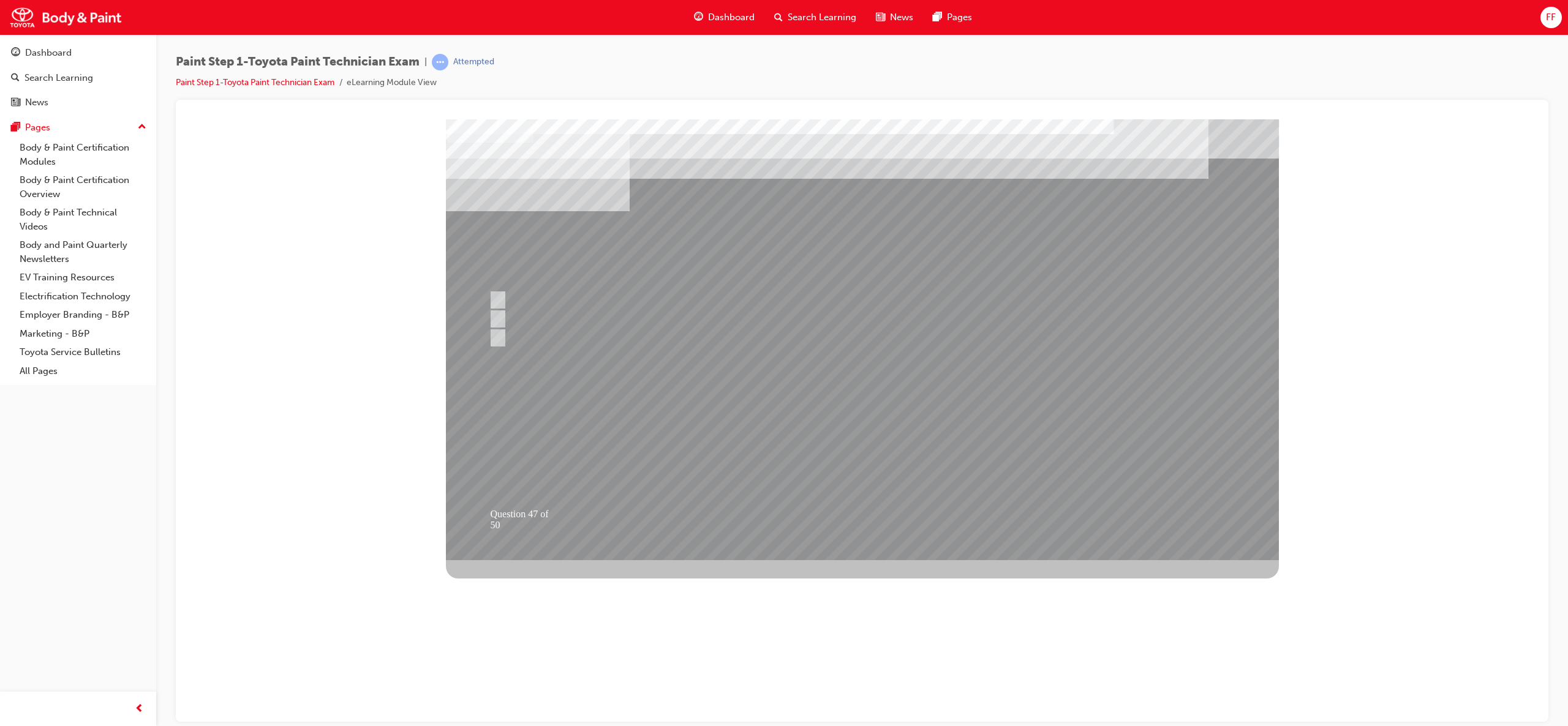
click at [848, 447] on div at bounding box center [862, 340] width 833 height 441
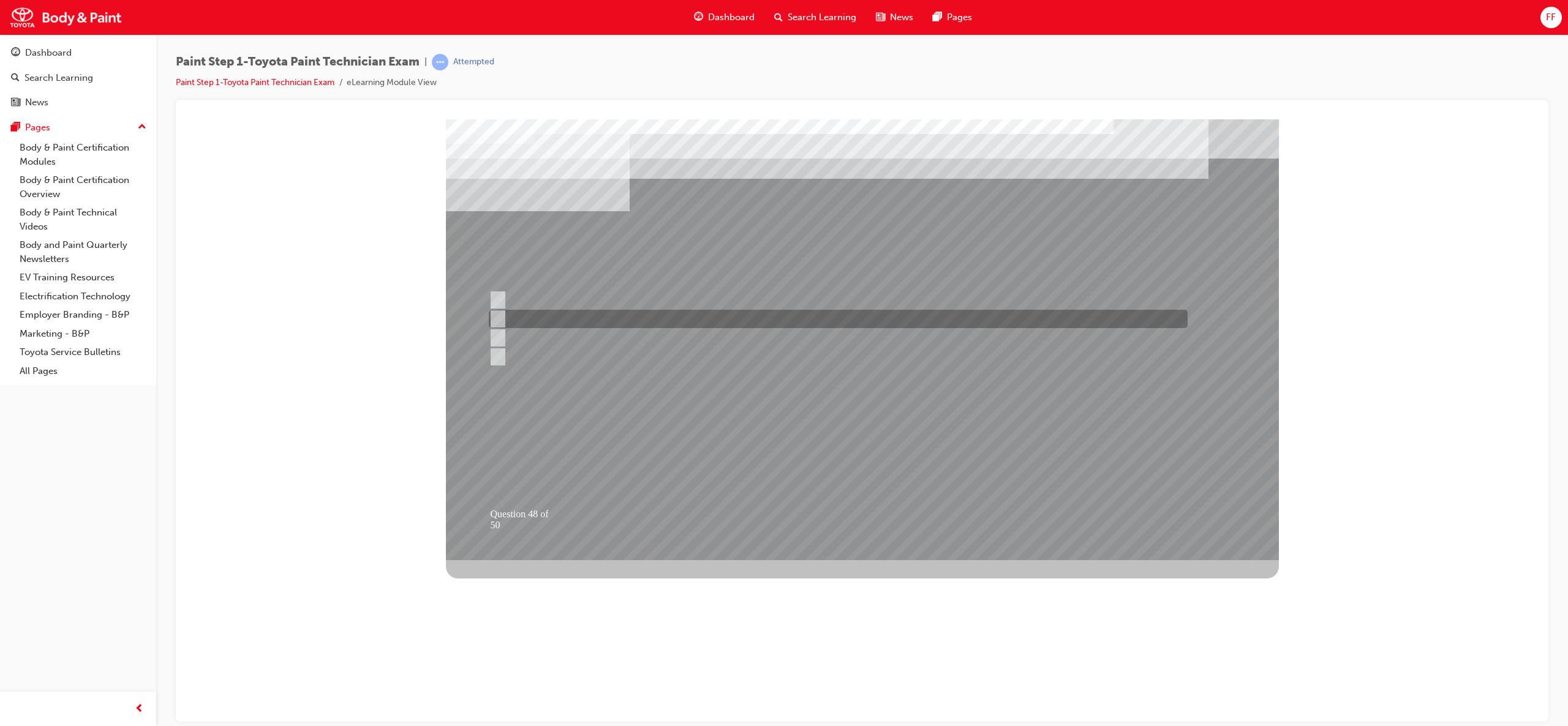
click at [543, 313] on div at bounding box center [835, 319] width 699 height 18
radio input "true"
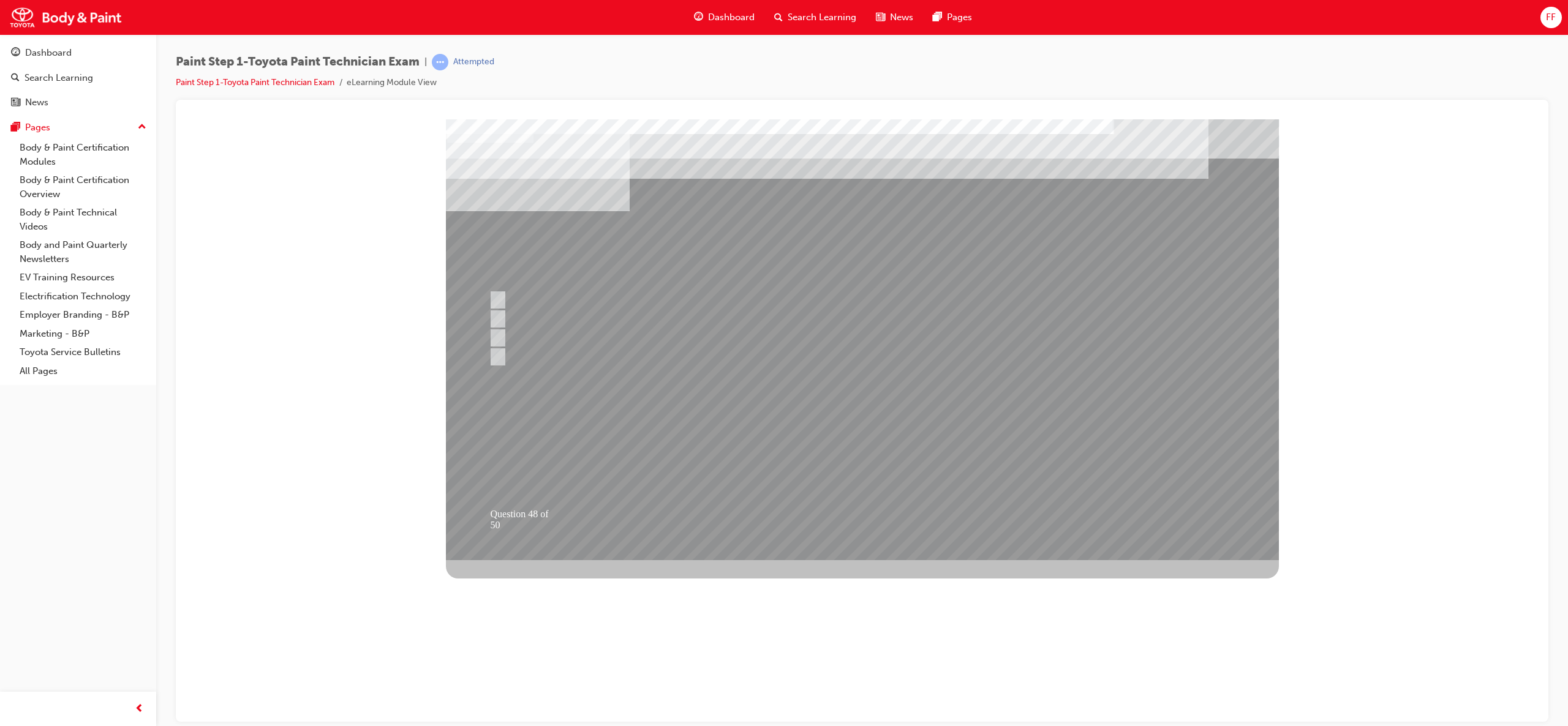
click at [870, 457] on div at bounding box center [862, 340] width 833 height 441
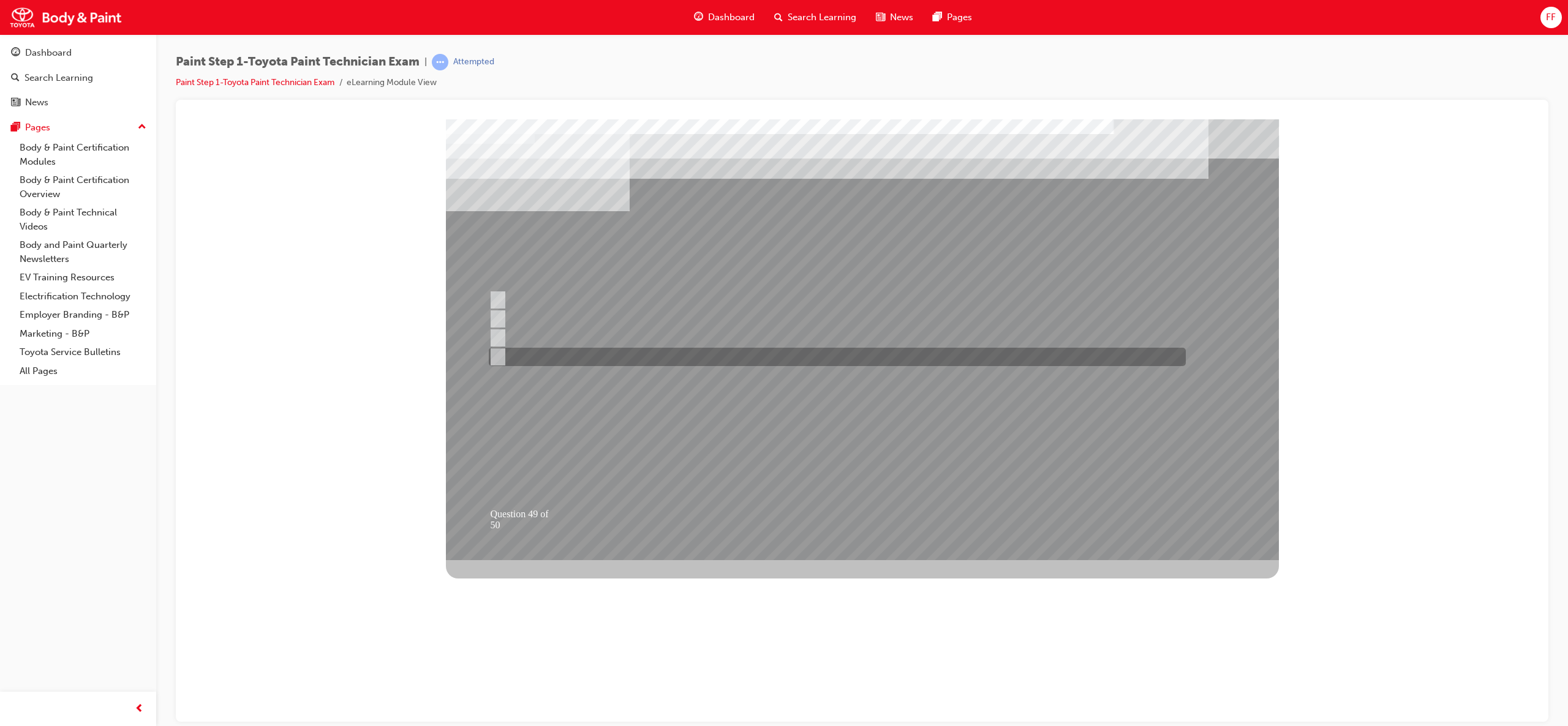
click at [594, 357] on div at bounding box center [834, 357] width 697 height 18
radio input "true"
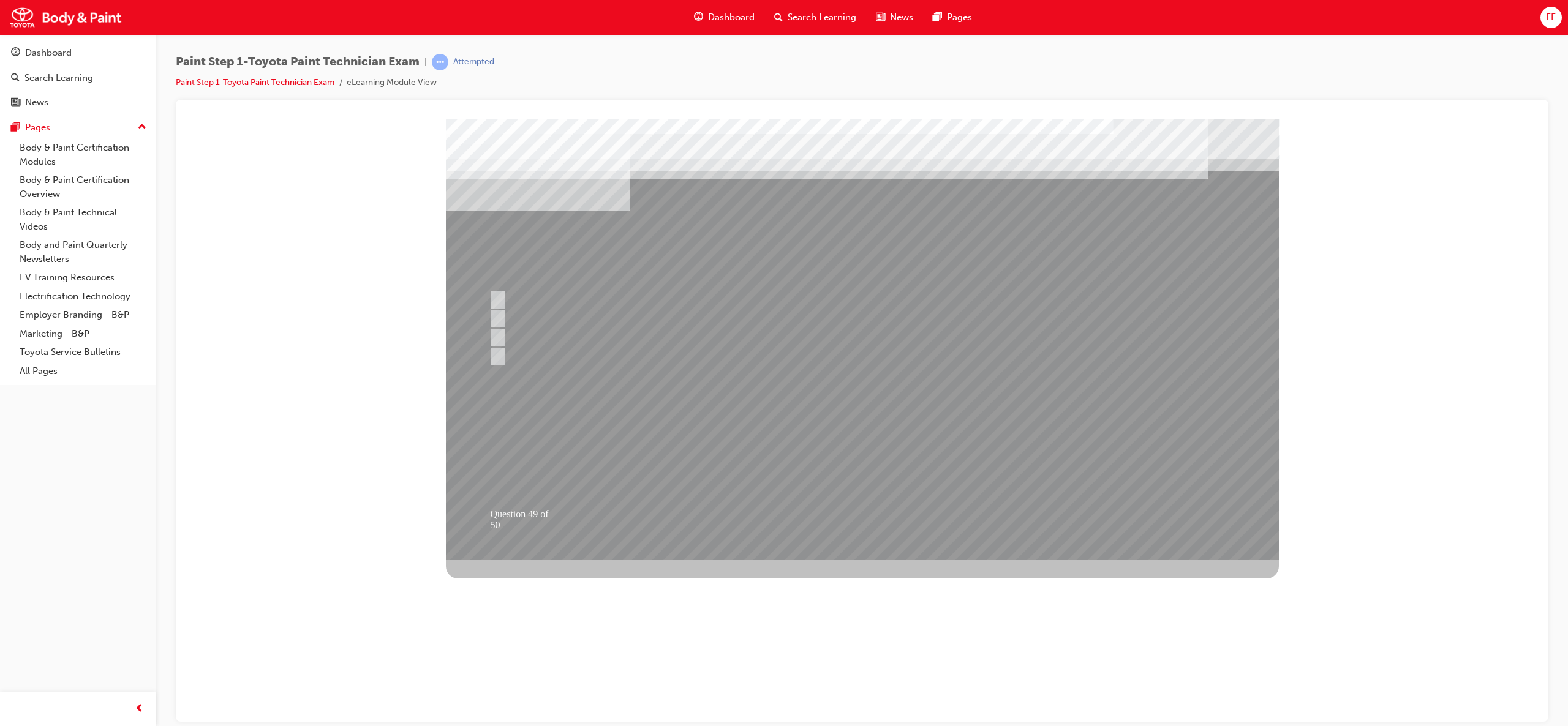
click at [866, 452] on div at bounding box center [862, 340] width 833 height 441
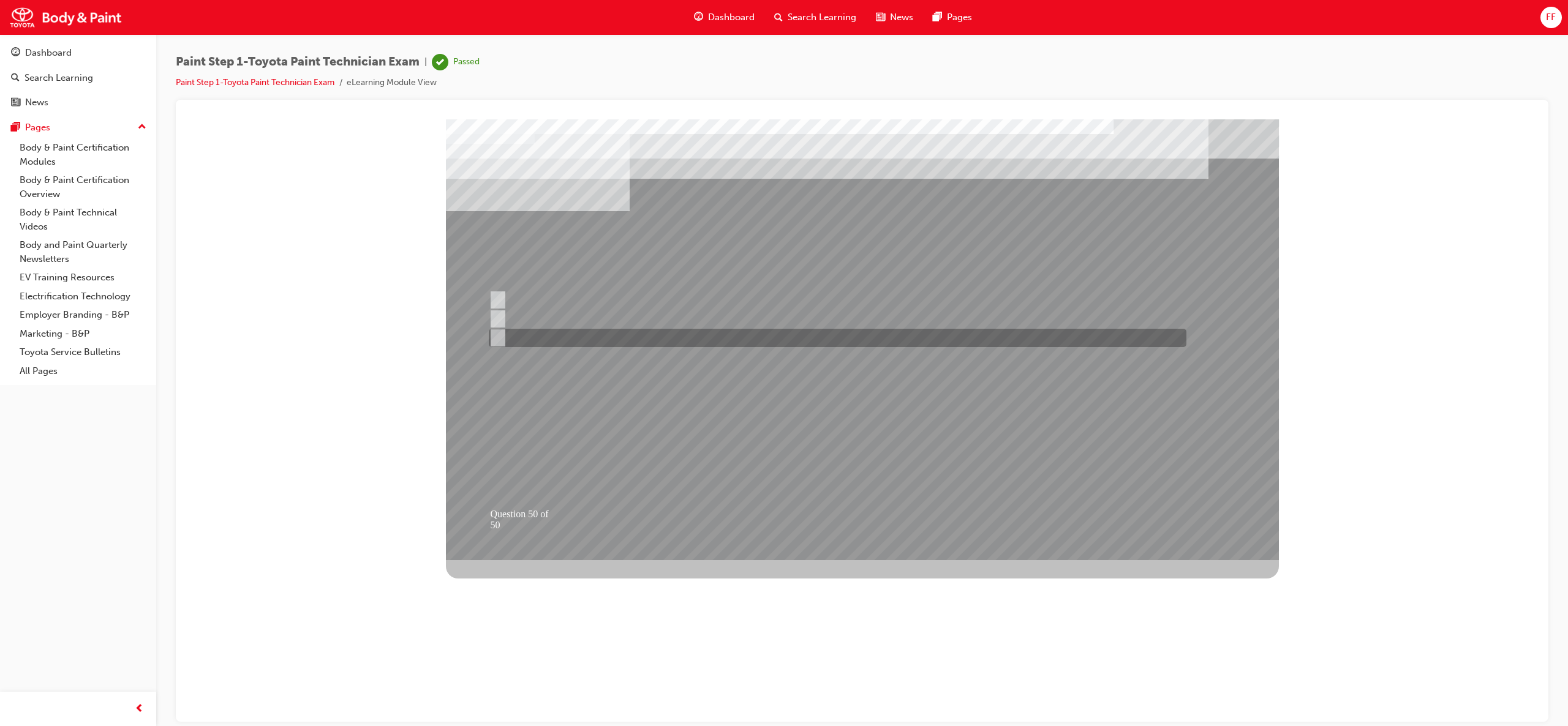
click at [538, 337] on div at bounding box center [835, 338] width 698 height 18
radio input "true"
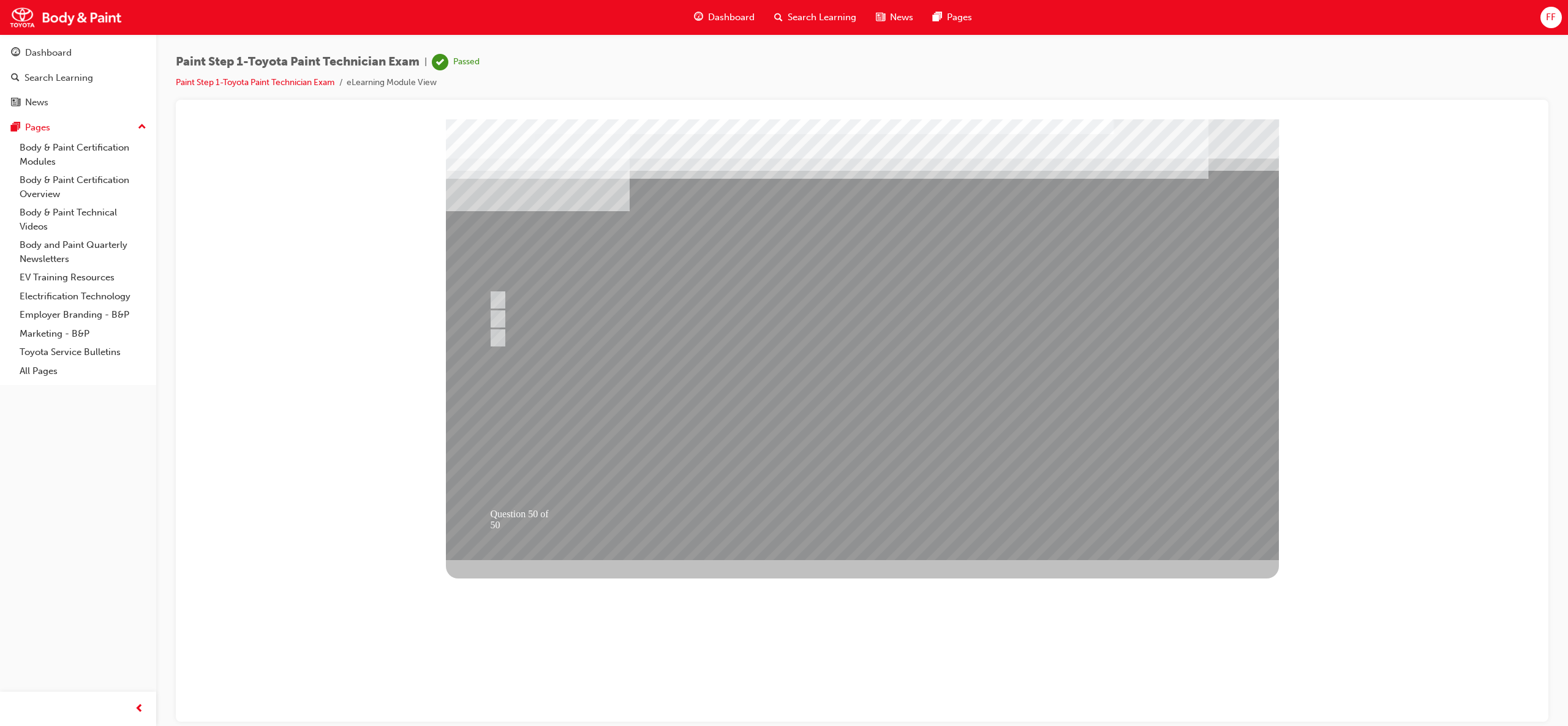
click at [843, 445] on div at bounding box center [862, 340] width 833 height 441
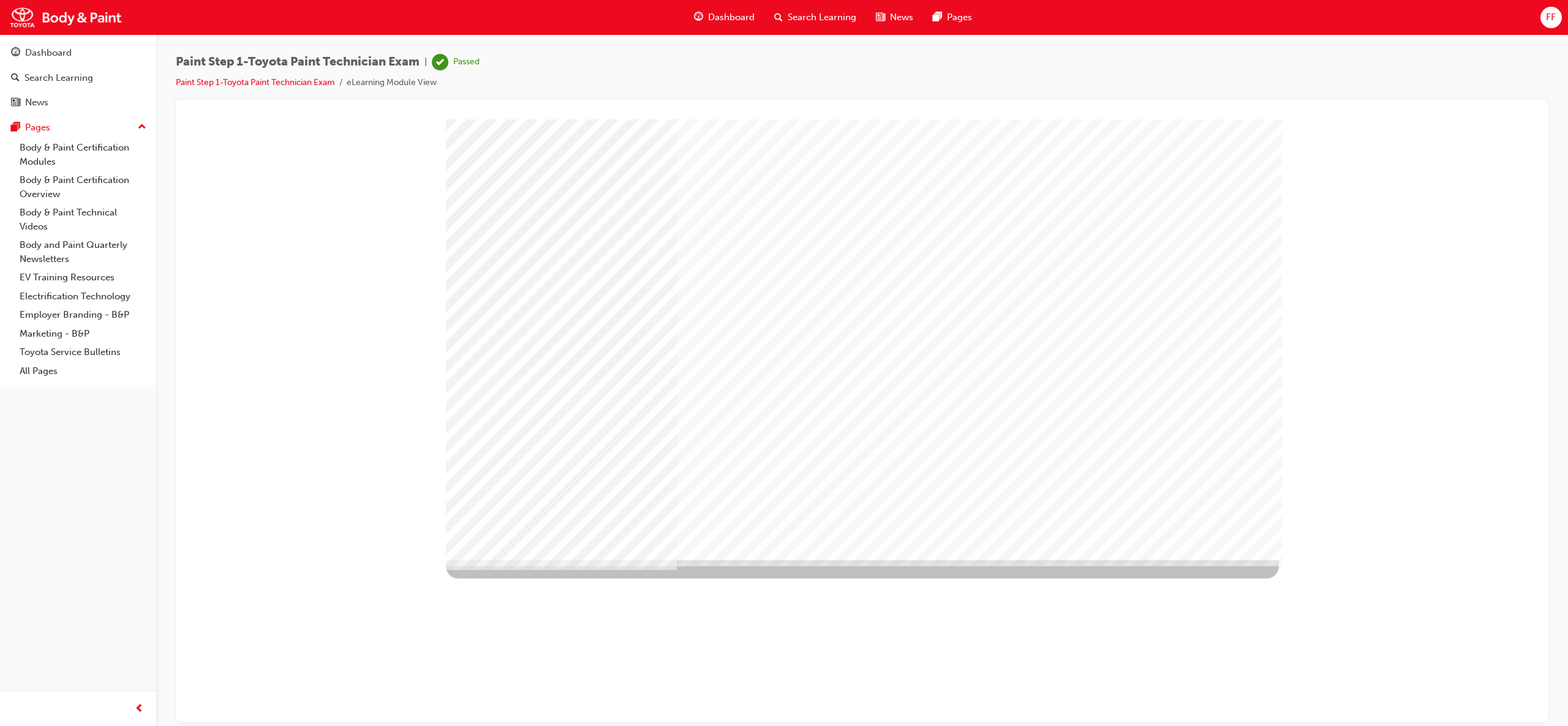
click at [729, 0] on div "Dashboard Search Learning News Pages" at bounding box center [833, 17] width 308 height 35
click at [733, 9] on div "Dashboard" at bounding box center [724, 17] width 80 height 25
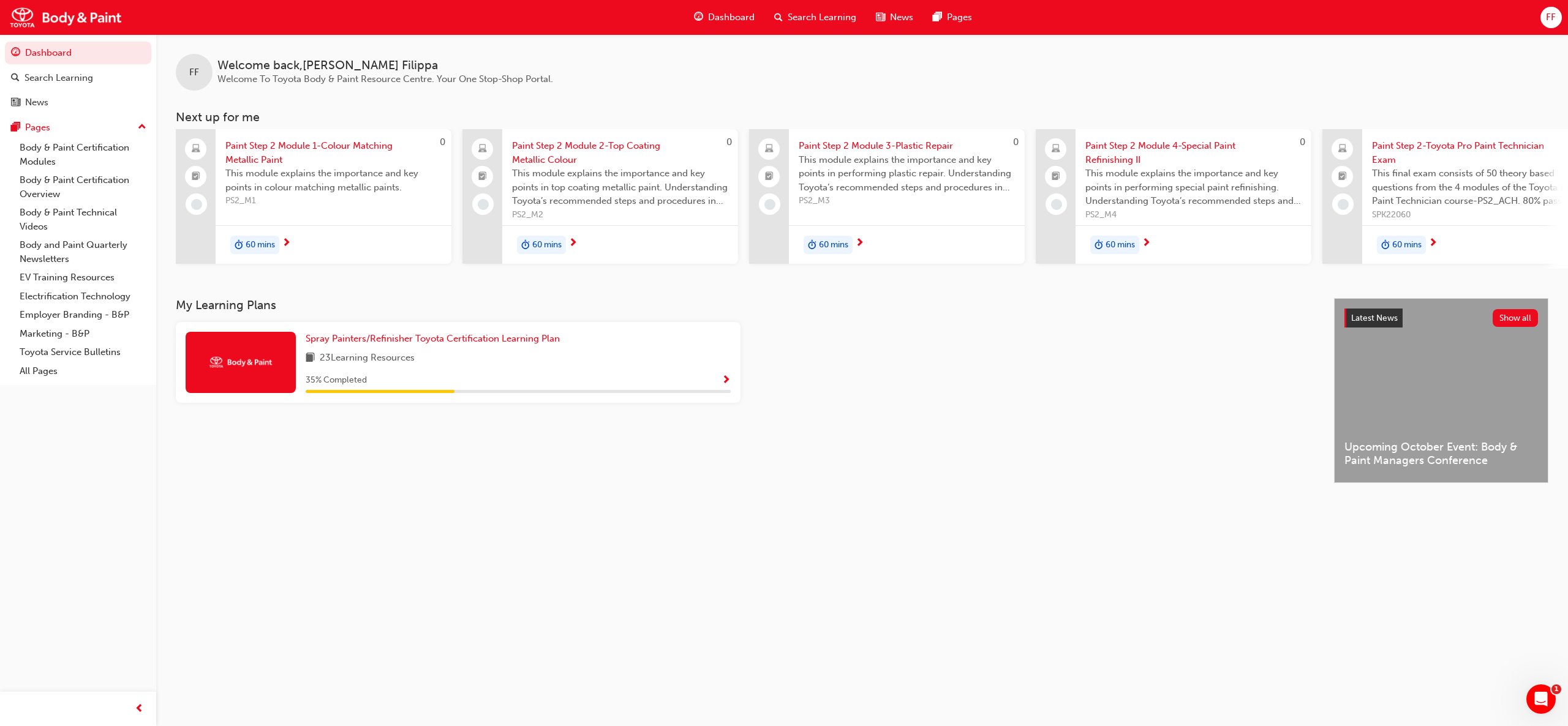
click at [977, 438] on div "My Learning Plans Spray Painters/Refinisher Toyota Certification Learning Plan …" at bounding box center [755, 401] width 1158 height 204
click at [199, 78] on div "FF" at bounding box center [194, 72] width 37 height 37
click at [1537, 16] on div "Dashboard Search Learning News Pages FF" at bounding box center [784, 17] width 1568 height 35
click at [1551, 17] on span "FF" at bounding box center [1551, 18] width 10 height 14
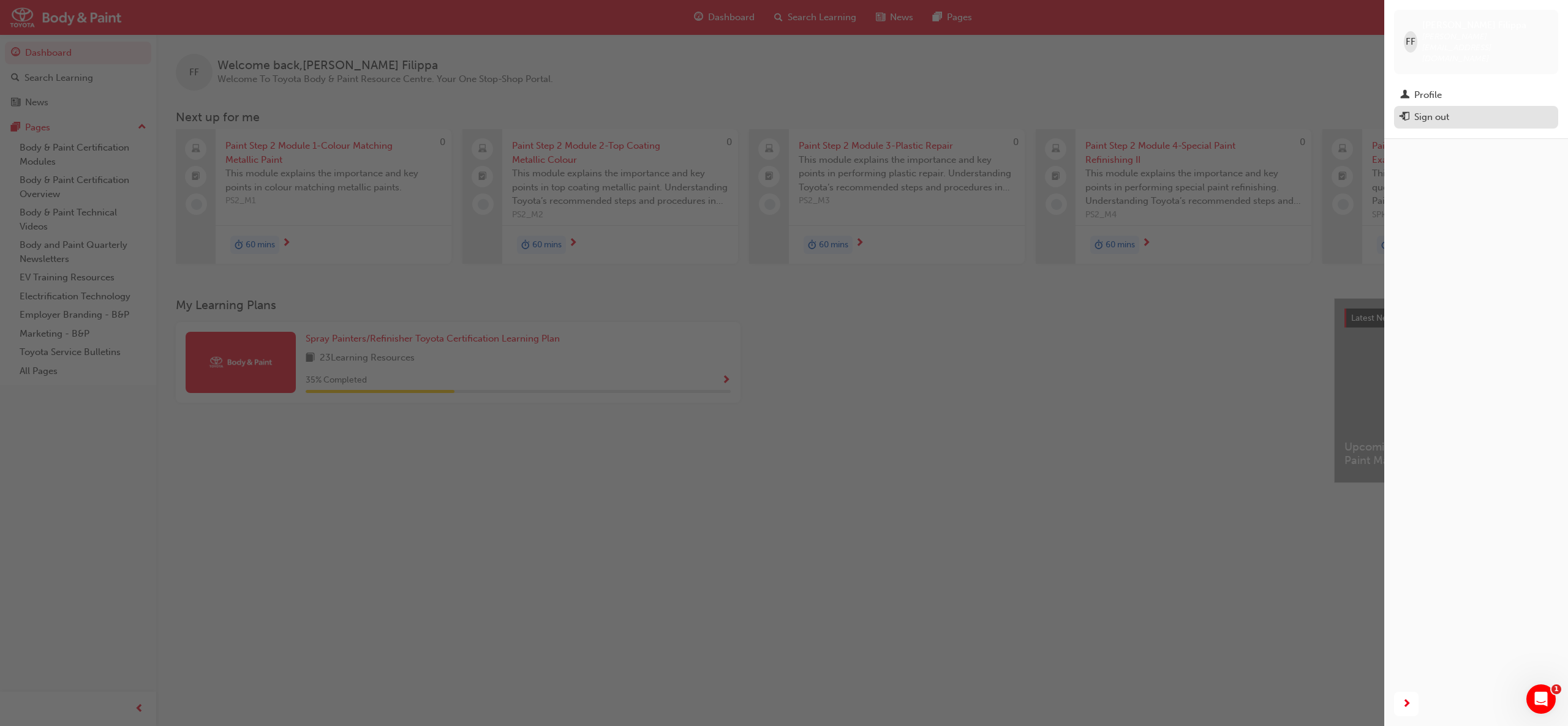
click at [1434, 110] on div "Sign out" at bounding box center [1431, 117] width 35 height 14
